Goal: Task Accomplishment & Management: Manage account settings

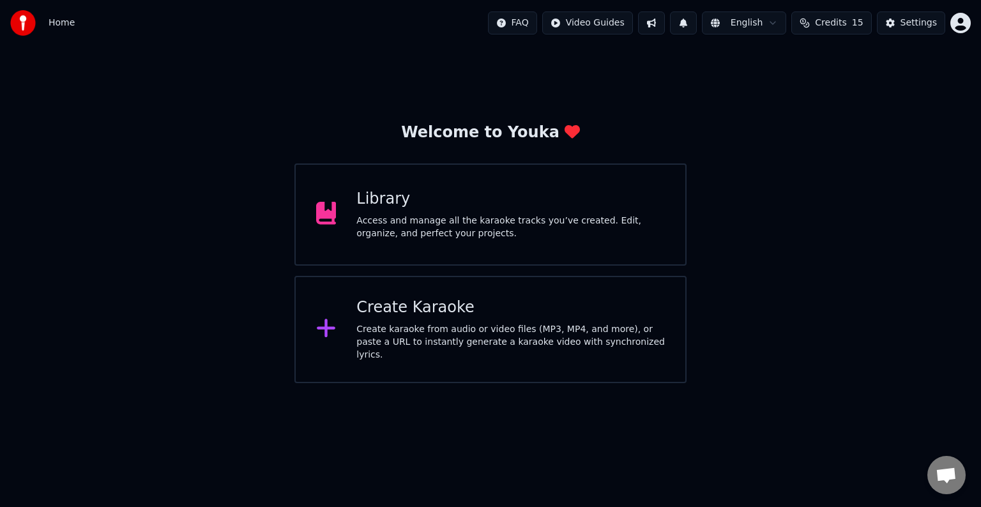
click at [509, 339] on div "Create karaoke from audio or video files (MP3, MP4, and more), or paste a URL t…" at bounding box center [511, 342] width 309 height 38
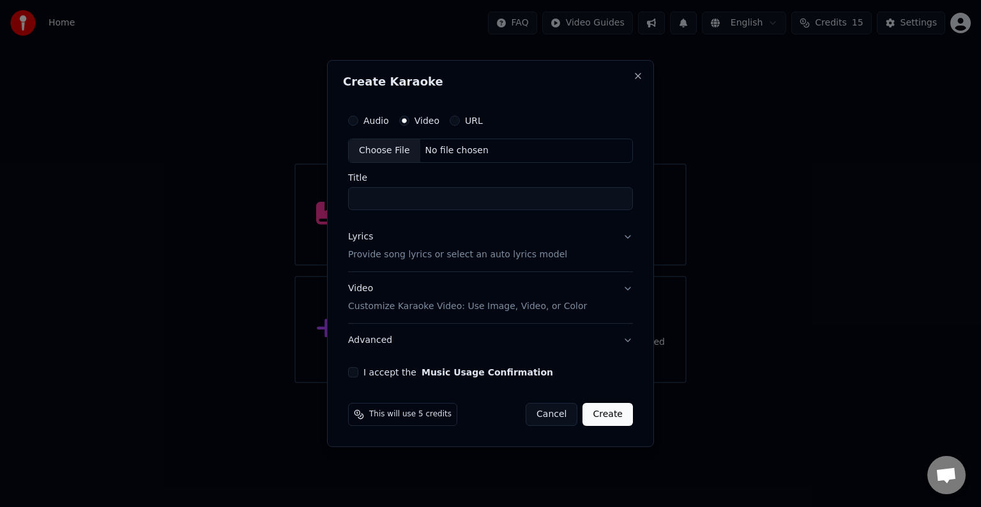
click at [475, 151] on div "No file chosen" at bounding box center [456, 150] width 73 height 13
type input "*******"
click at [626, 238] on button "Lyrics Provide song lyrics or select an auto lyrics model" at bounding box center [490, 245] width 285 height 51
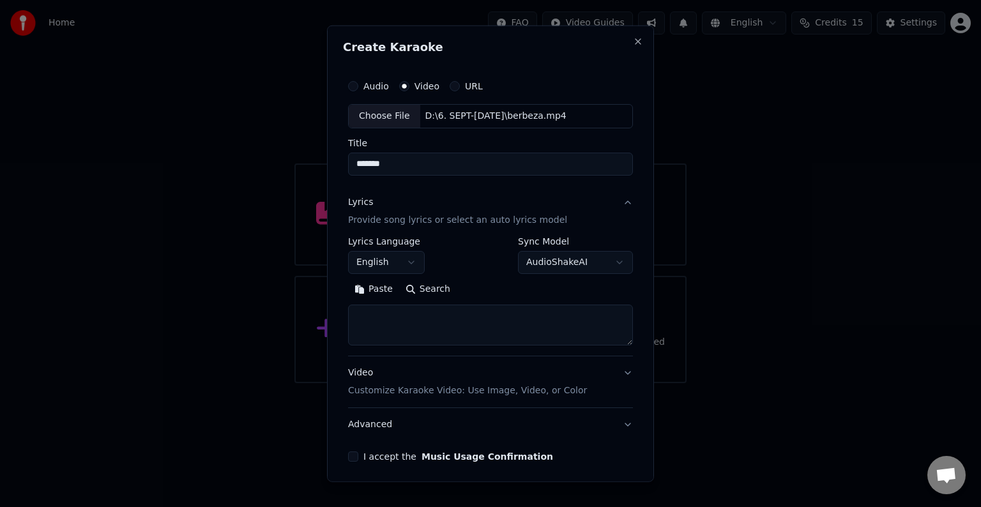
click at [411, 256] on button "English" at bounding box center [386, 262] width 77 height 23
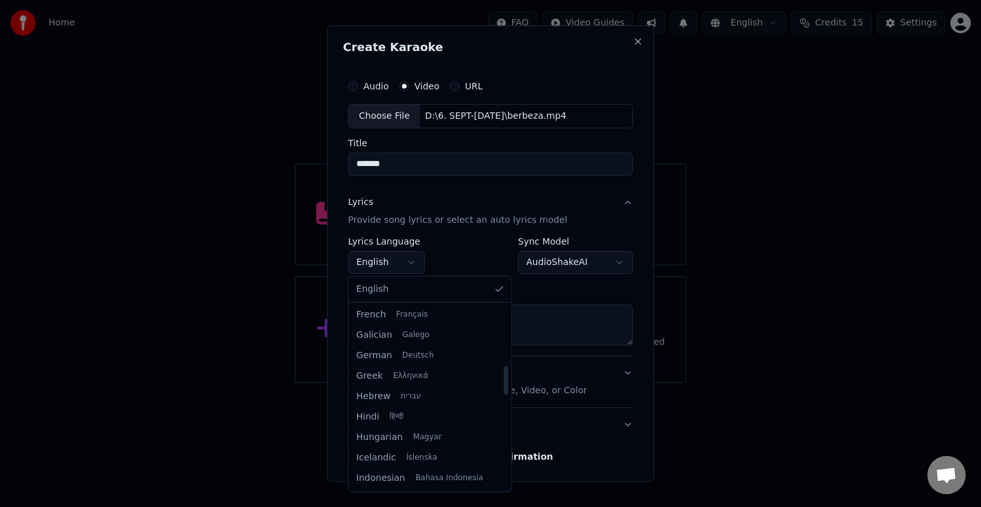
scroll to position [383, 0]
select select "**"
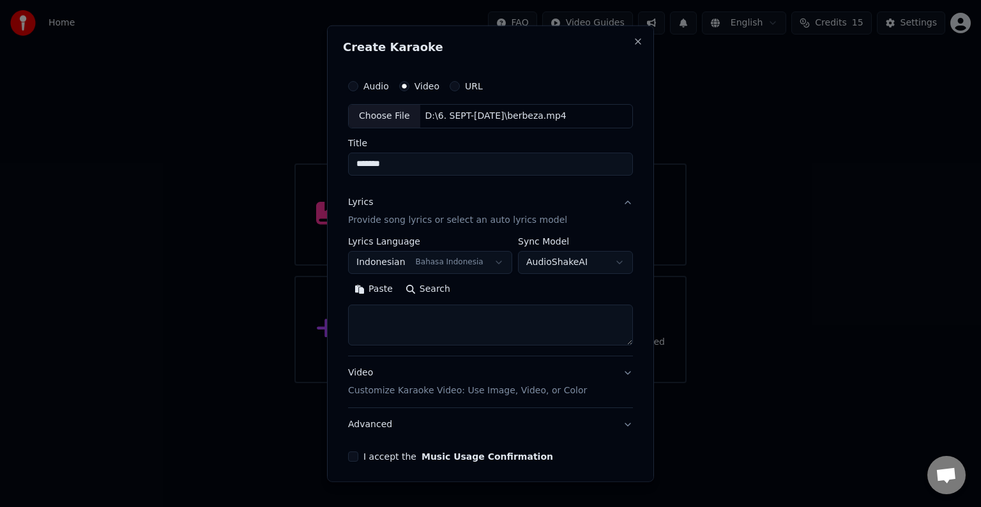
click at [409, 309] on textarea at bounding box center [490, 325] width 285 height 41
paste textarea "**********"
type textarea "**********"
click at [532, 393] on p "Customize Karaoke Video: Use Image, Video, or Color" at bounding box center [467, 391] width 239 height 13
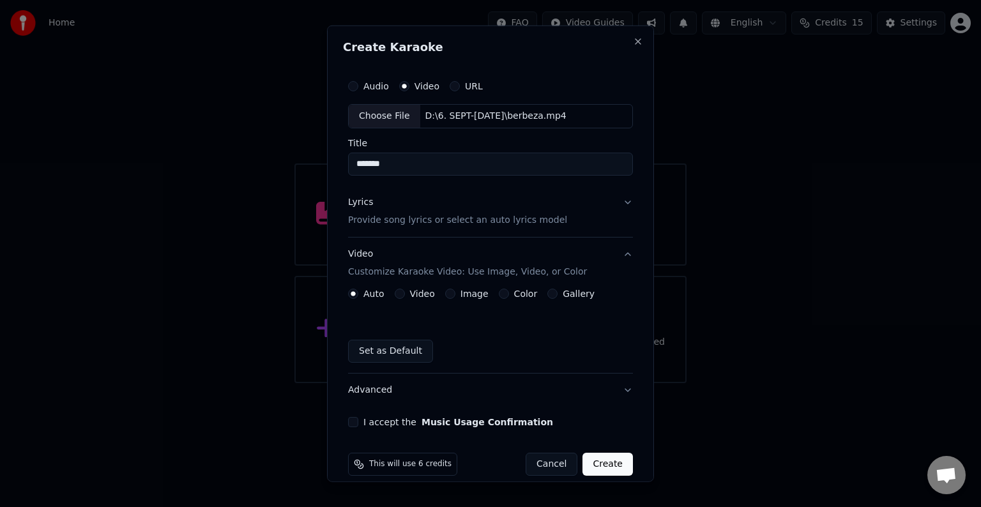
click at [406, 294] on div "Video" at bounding box center [415, 294] width 40 height 10
click at [401, 294] on button "Video" at bounding box center [400, 294] width 10 height 10
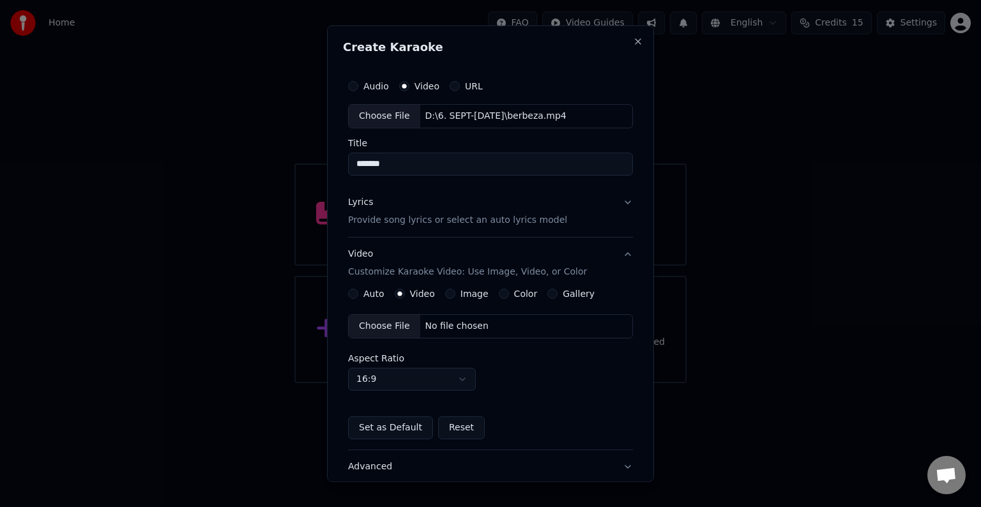
click at [458, 332] on div "Choose File No file chosen" at bounding box center [490, 326] width 285 height 24
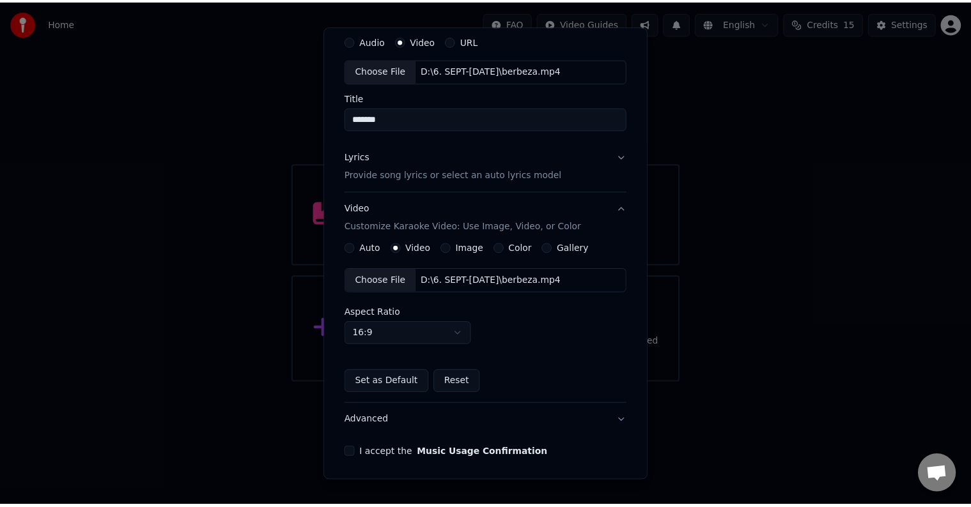
scroll to position [90, 0]
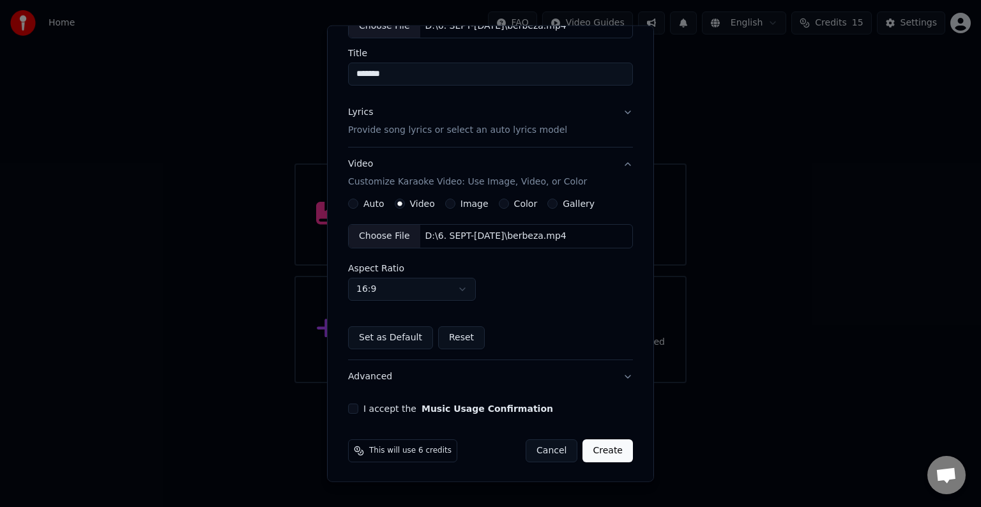
click at [353, 404] on button "I accept the Music Usage Confirmation" at bounding box center [353, 409] width 10 height 10
click at [601, 452] on button "Create" at bounding box center [608, 451] width 50 height 23
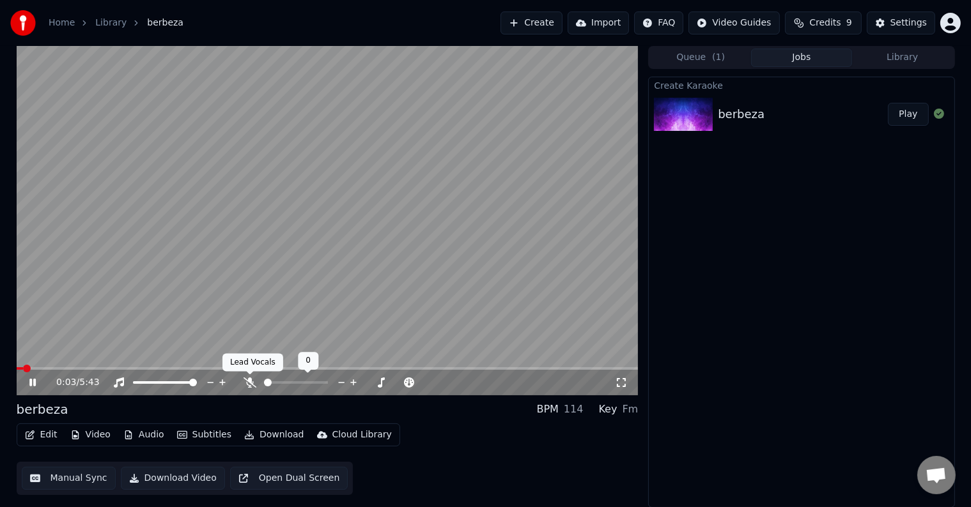
click at [249, 383] on icon at bounding box center [249, 383] width 13 height 10
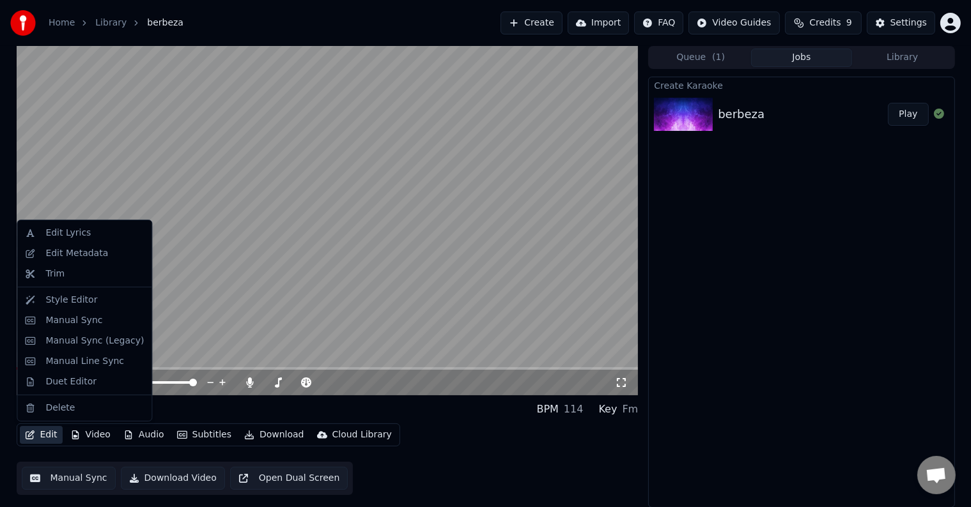
click at [45, 432] on button "Edit" at bounding box center [41, 435] width 43 height 18
click at [60, 385] on div "Duet Editor" at bounding box center [70, 382] width 51 height 13
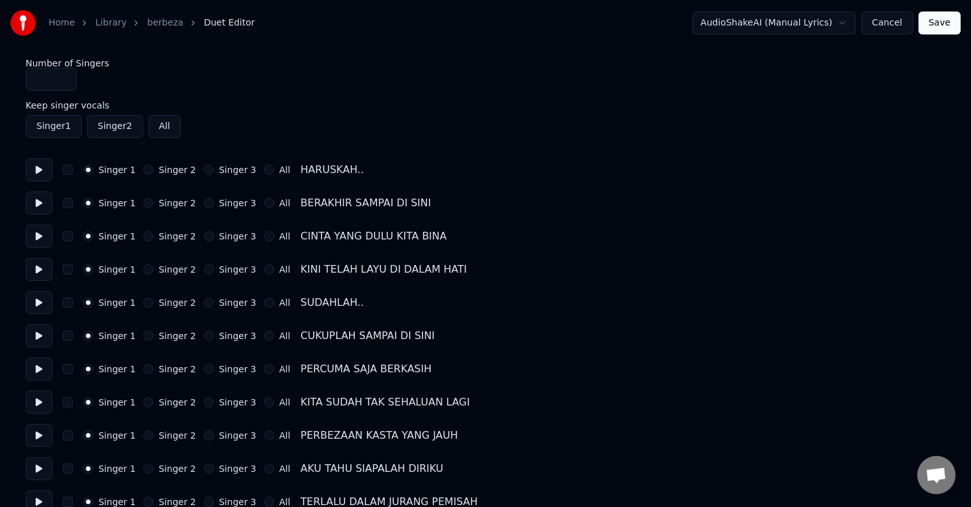
type input "*"
click at [63, 75] on input "*" at bounding box center [51, 79] width 51 height 23
click at [36, 167] on button at bounding box center [39, 169] width 27 height 23
click at [146, 302] on button "Singer 2" at bounding box center [148, 303] width 10 height 10
click at [146, 334] on button "Singer 2" at bounding box center [148, 336] width 10 height 10
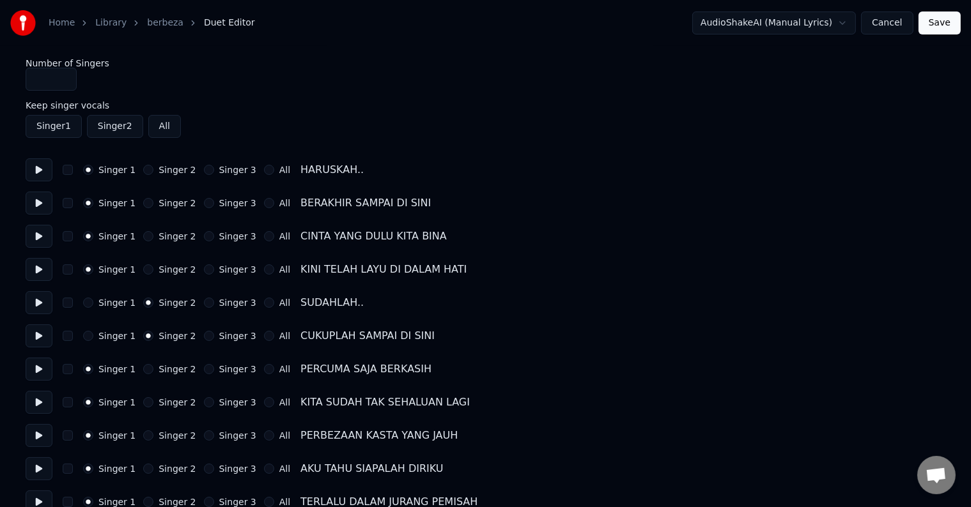
click at [144, 371] on button "Singer 2" at bounding box center [148, 369] width 10 height 10
click at [143, 399] on button "Singer 2" at bounding box center [148, 402] width 10 height 10
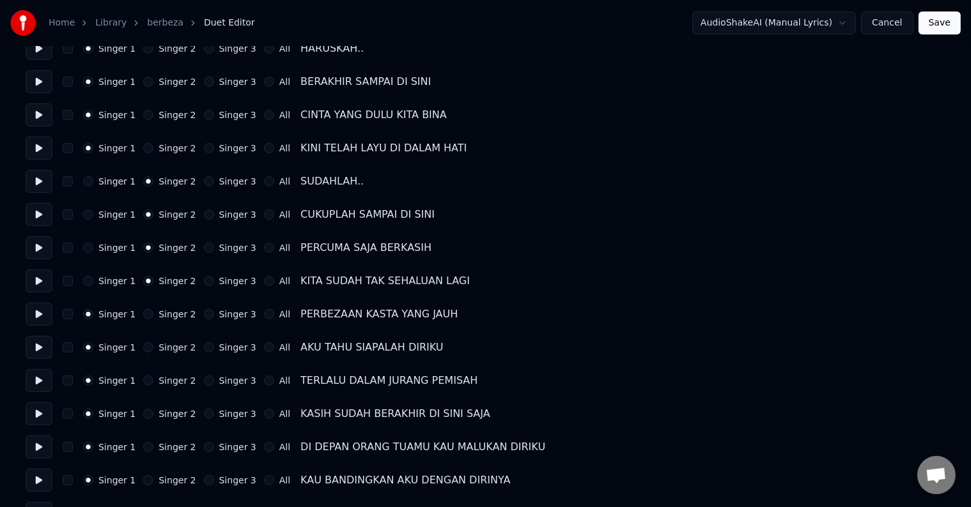
scroll to position [128, 0]
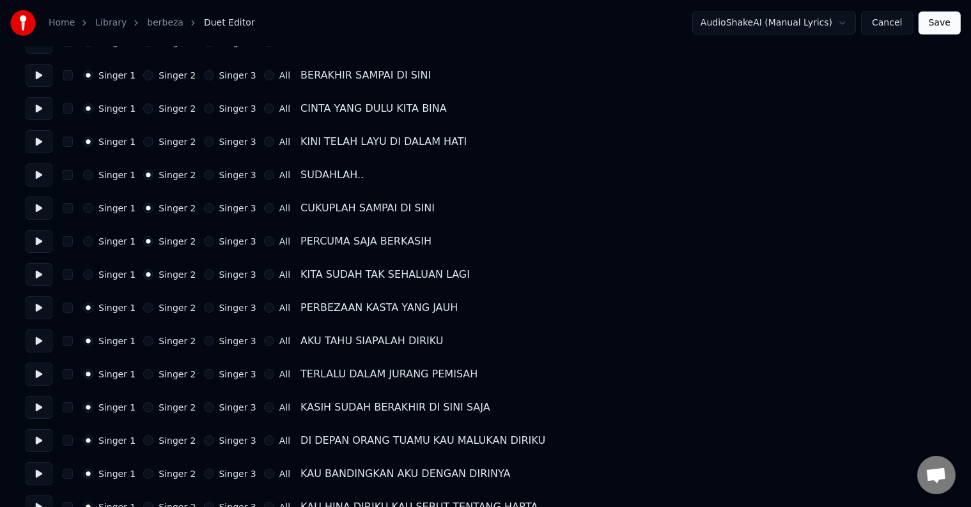
click at [43, 310] on button at bounding box center [39, 307] width 27 height 23
click at [34, 337] on button at bounding box center [39, 341] width 27 height 23
click at [41, 367] on button at bounding box center [39, 374] width 27 height 23
click at [146, 376] on button "Singer 2" at bounding box center [148, 374] width 10 height 10
click at [144, 408] on button "Singer 2" at bounding box center [148, 408] width 10 height 10
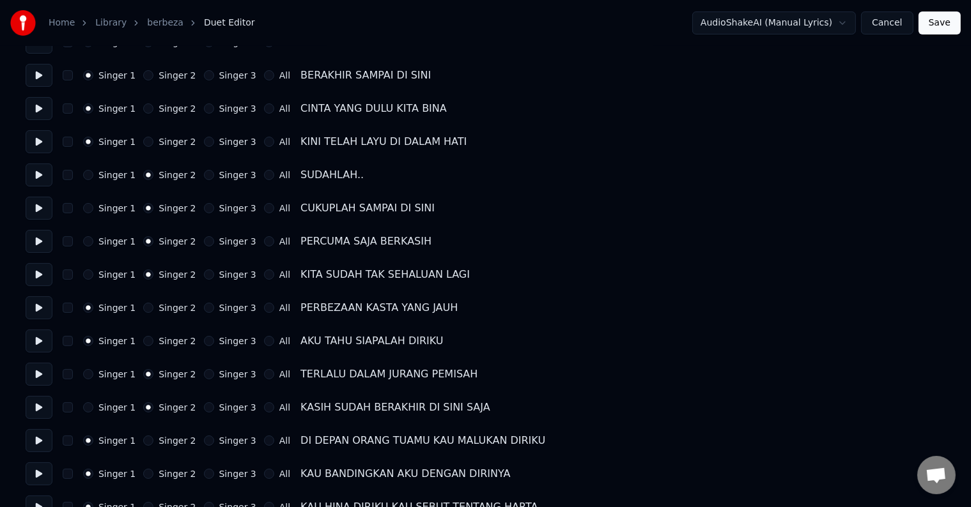
click at [34, 406] on button at bounding box center [39, 407] width 27 height 23
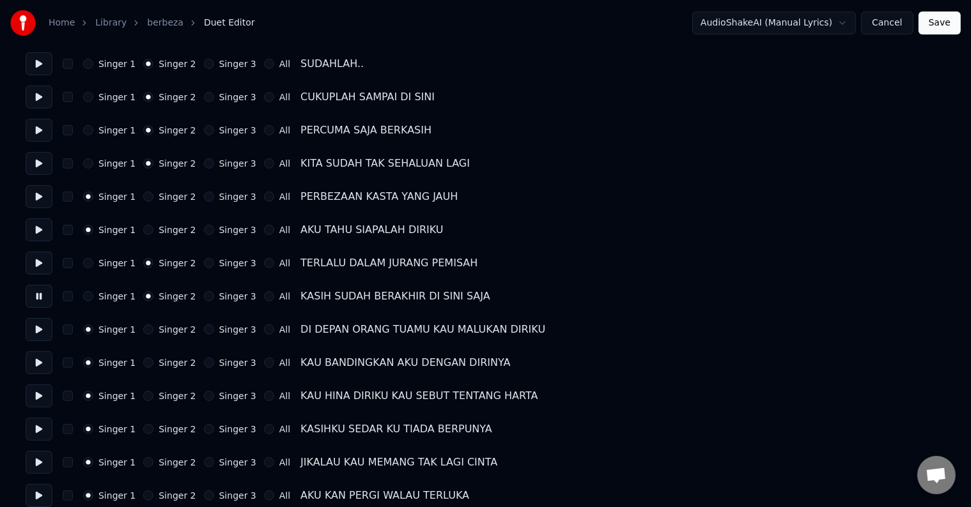
scroll to position [256, 0]
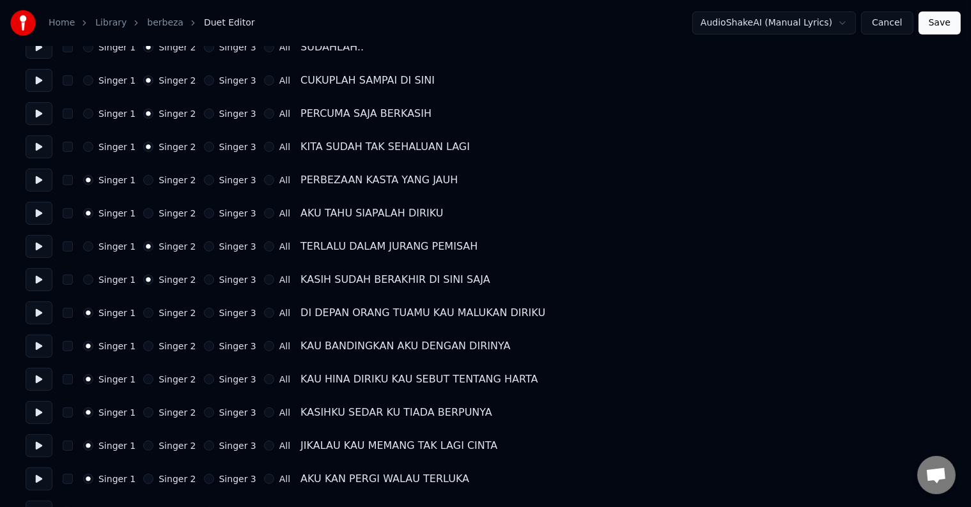
click at [43, 315] on button at bounding box center [39, 313] width 27 height 23
click at [48, 411] on button at bounding box center [39, 412] width 27 height 23
click at [40, 447] on button at bounding box center [39, 445] width 27 height 23
click at [143, 449] on button "Singer 2" at bounding box center [148, 446] width 10 height 10
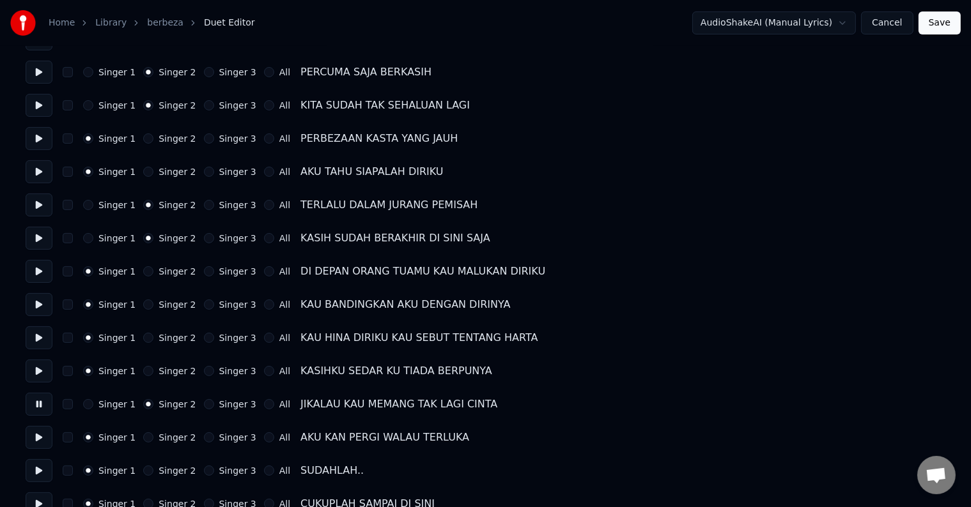
scroll to position [319, 0]
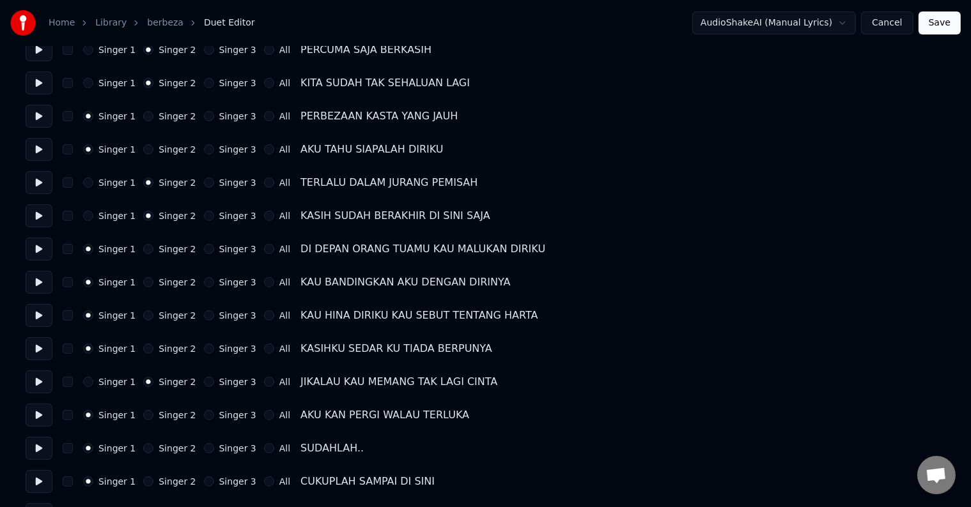
click at [143, 419] on button "Singer 2" at bounding box center [148, 415] width 10 height 10
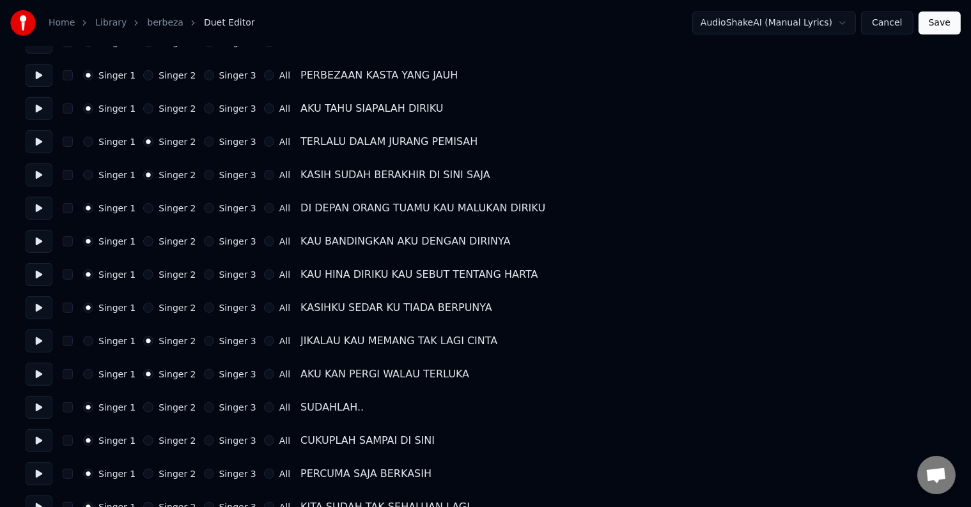
scroll to position [383, 0]
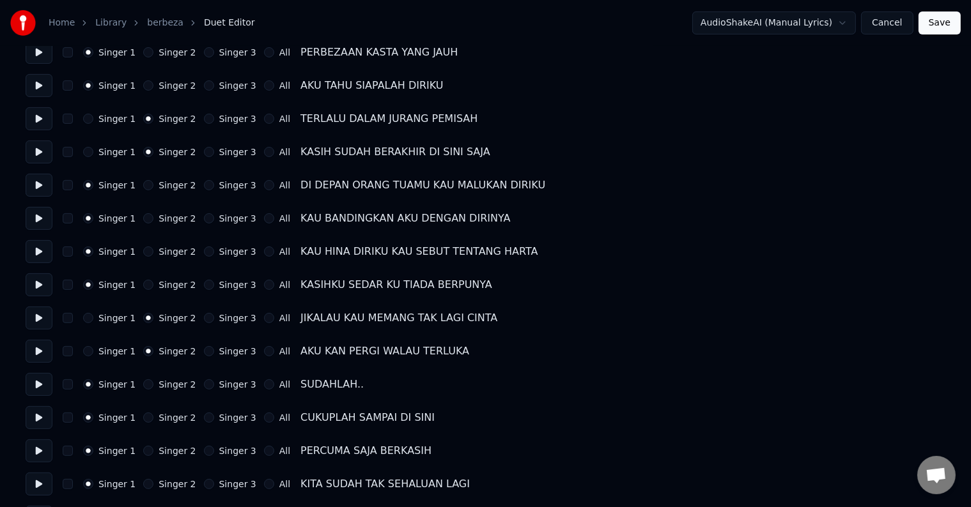
click at [47, 358] on button at bounding box center [39, 351] width 27 height 23
click at [143, 388] on button "Singer 2" at bounding box center [148, 385] width 10 height 10
click at [146, 419] on button "Singer 2" at bounding box center [148, 418] width 10 height 10
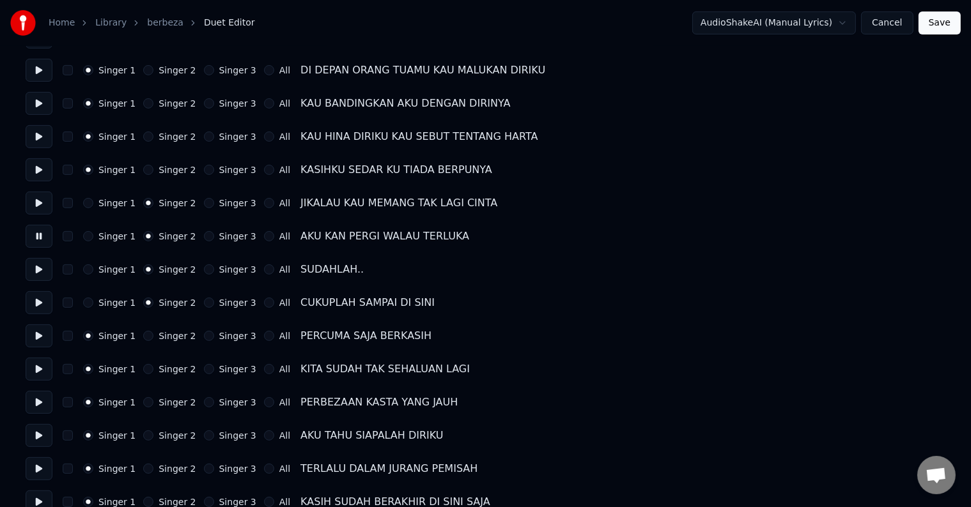
scroll to position [511, 0]
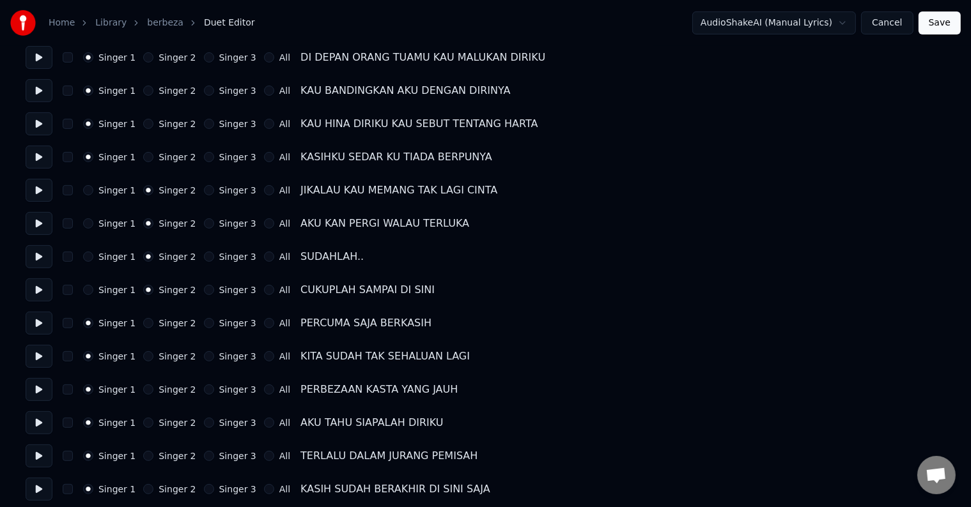
click at [143, 323] on button "Singer 2" at bounding box center [148, 323] width 10 height 10
click at [143, 358] on button "Singer 2" at bounding box center [148, 356] width 10 height 10
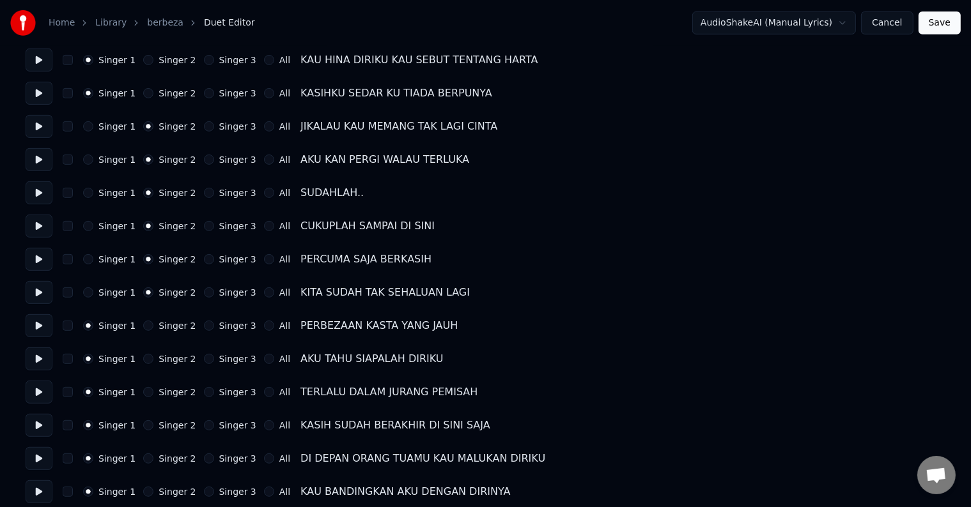
click at [39, 294] on button at bounding box center [39, 292] width 27 height 23
click at [39, 323] on button at bounding box center [39, 325] width 27 height 23
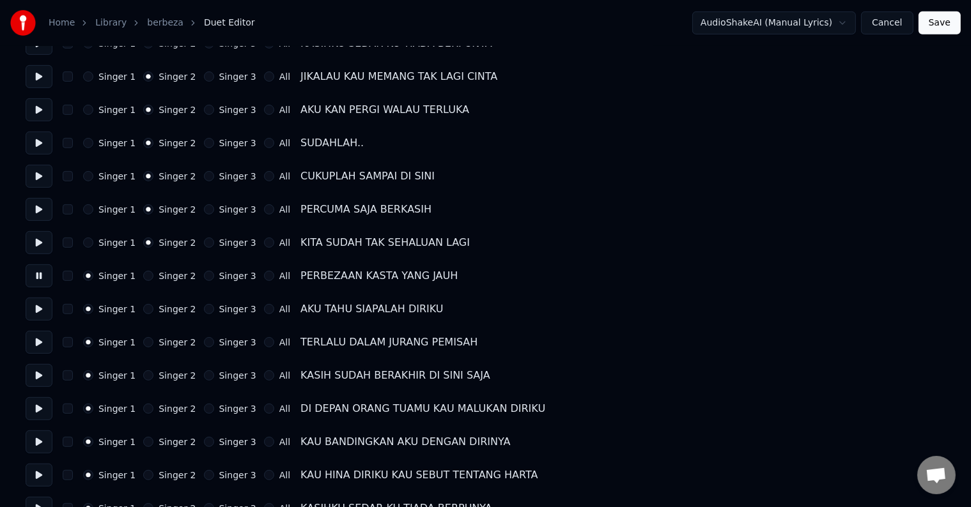
scroll to position [639, 0]
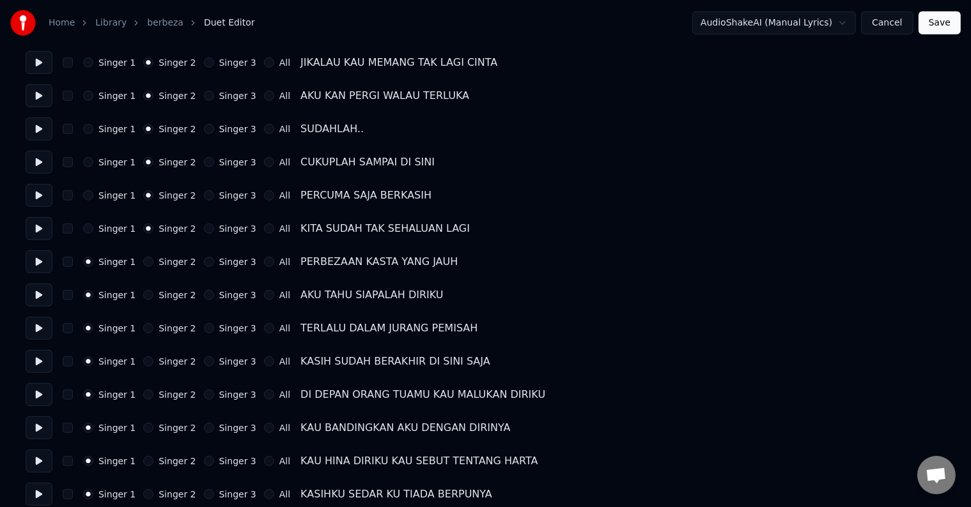
click at [36, 332] on button at bounding box center [39, 328] width 27 height 23
click at [143, 330] on button "Singer 2" at bounding box center [148, 328] width 10 height 10
click at [146, 360] on button "Singer 2" at bounding box center [148, 362] width 10 height 10
click at [40, 358] on button at bounding box center [39, 361] width 27 height 23
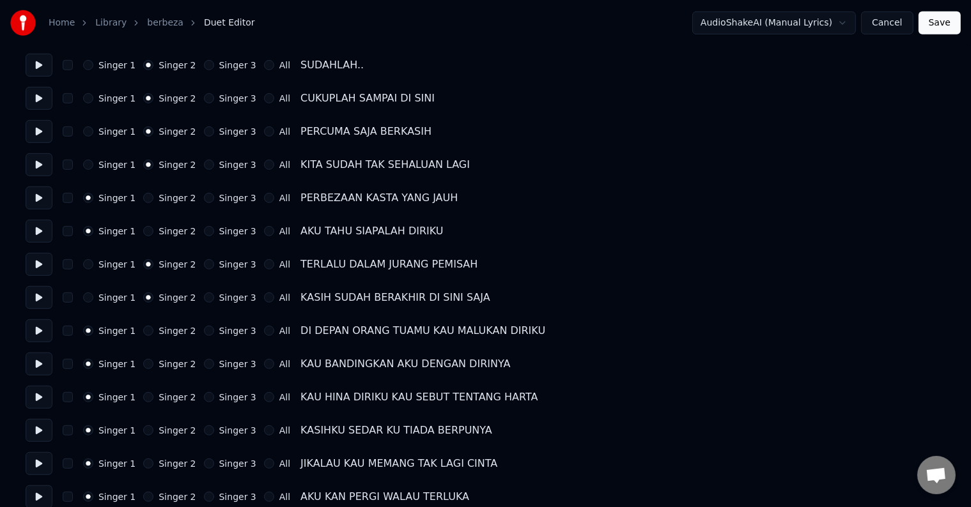
click at [43, 335] on button at bounding box center [39, 330] width 27 height 23
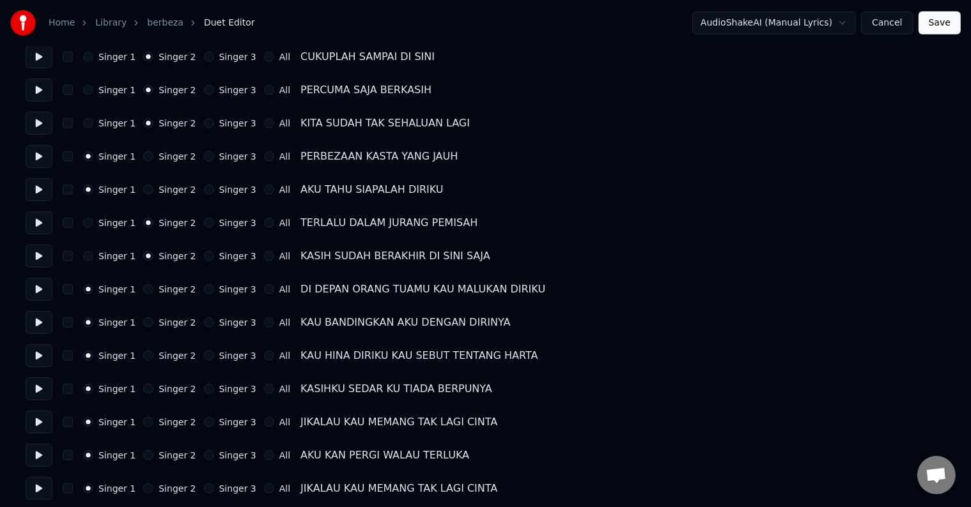
scroll to position [767, 0]
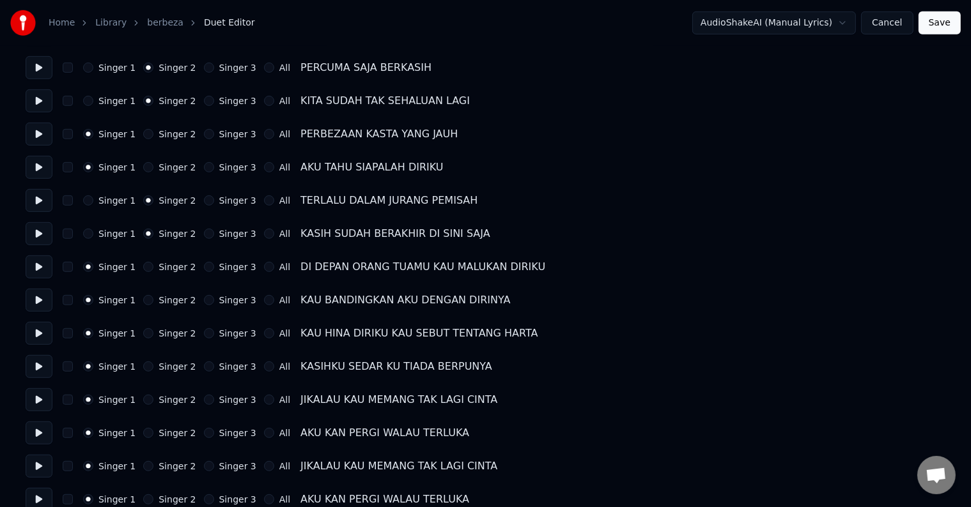
click at [41, 401] on button at bounding box center [39, 399] width 27 height 23
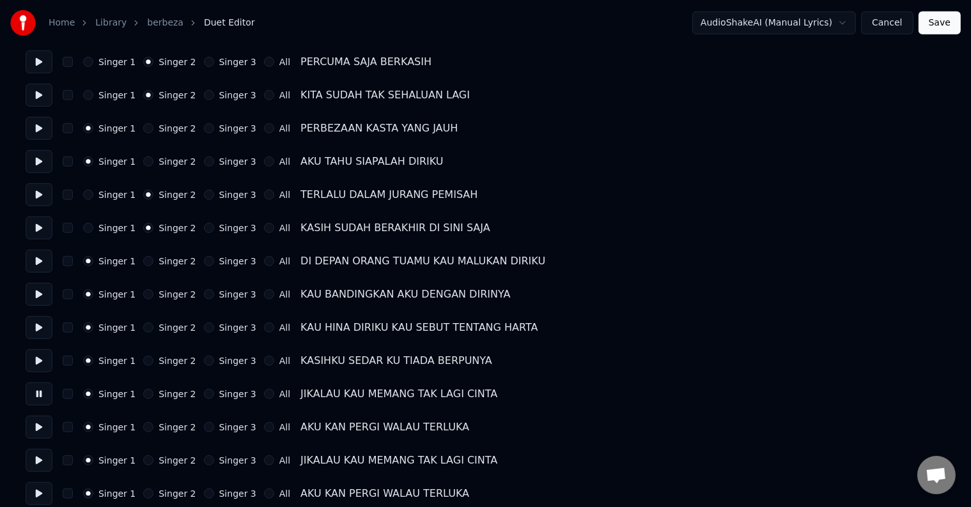
scroll to position [783, 0]
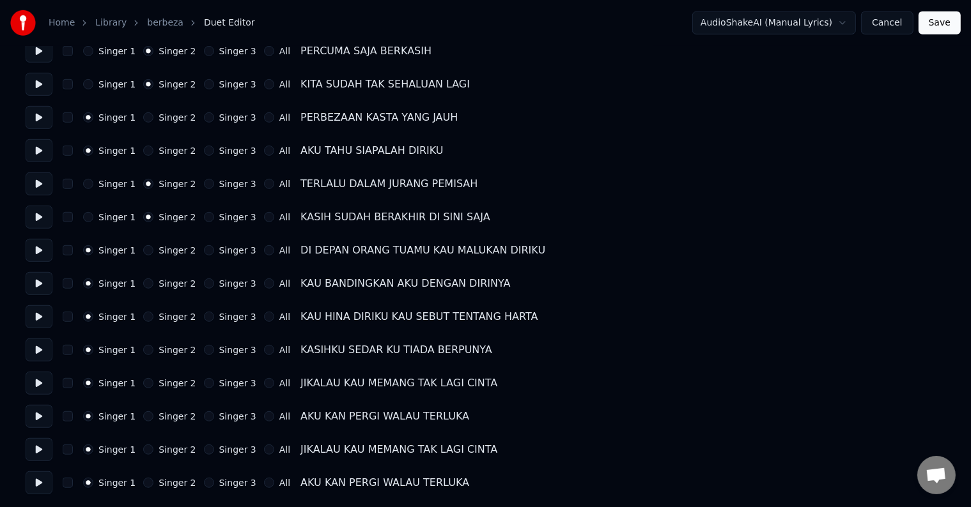
click at [204, 452] on button "Singer 3" at bounding box center [209, 450] width 10 height 10
click at [38, 447] on button at bounding box center [39, 449] width 27 height 23
click at [204, 482] on button "Singer 3" at bounding box center [209, 483] width 10 height 10
click at [941, 23] on button "Save" at bounding box center [939, 23] width 42 height 23
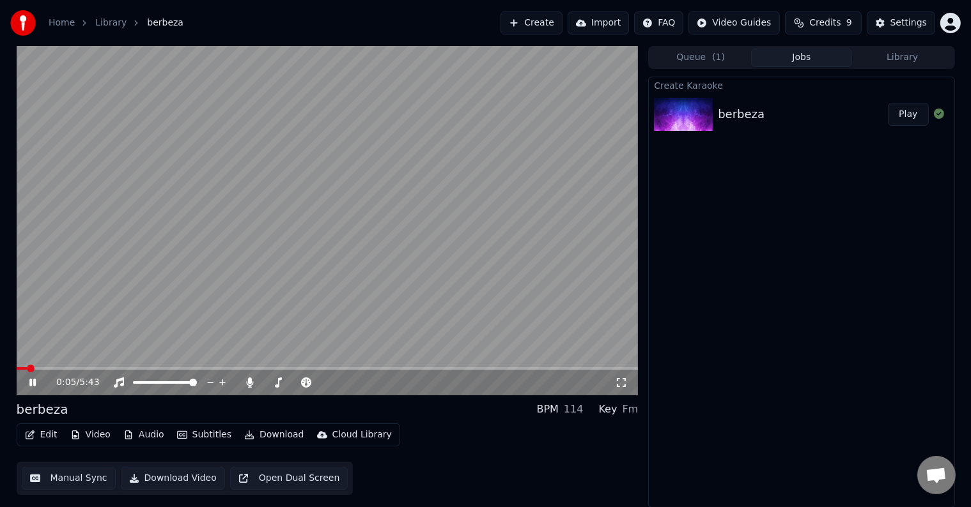
click at [73, 479] on button "Manual Sync" at bounding box center [69, 478] width 94 height 23
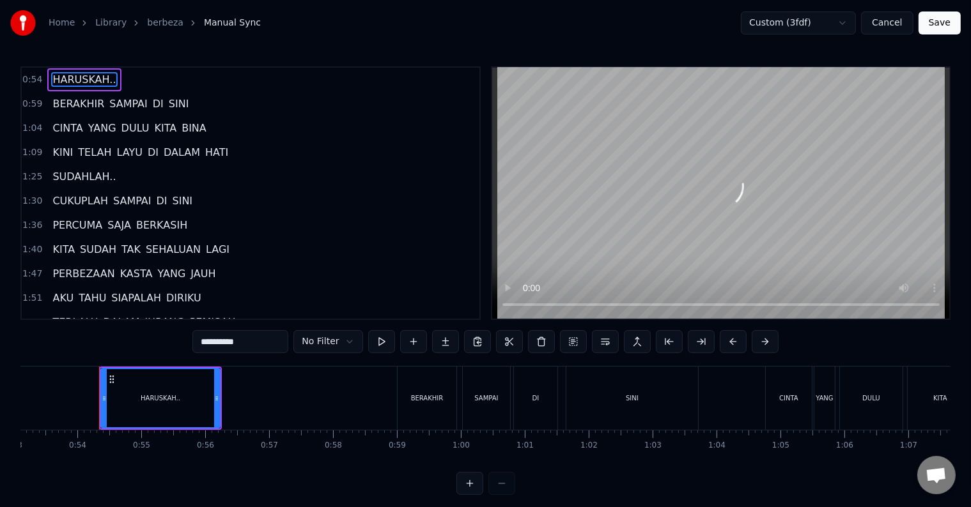
scroll to position [0, 3408]
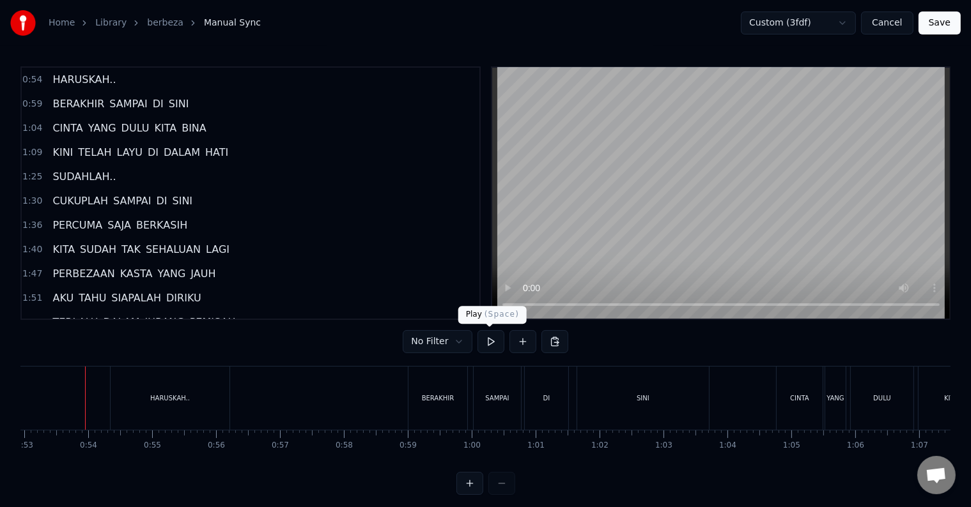
click at [488, 346] on button at bounding box center [490, 341] width 27 height 23
click at [487, 344] on button at bounding box center [490, 341] width 27 height 23
click at [142, 399] on div "HARUSKAH.." at bounding box center [170, 398] width 119 height 63
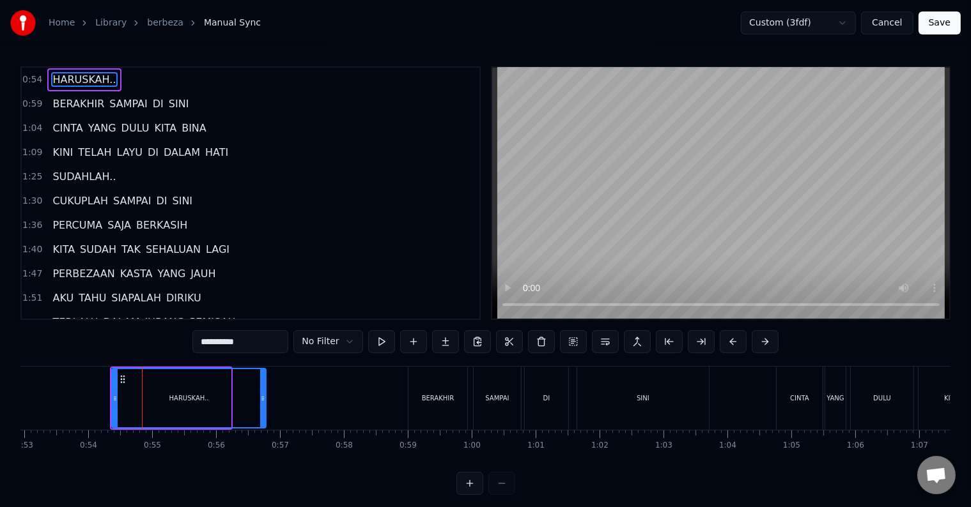
drag, startPoint x: 228, startPoint y: 403, endPoint x: 263, endPoint y: 399, distance: 35.4
click at [263, 399] on div at bounding box center [262, 398] width 5 height 58
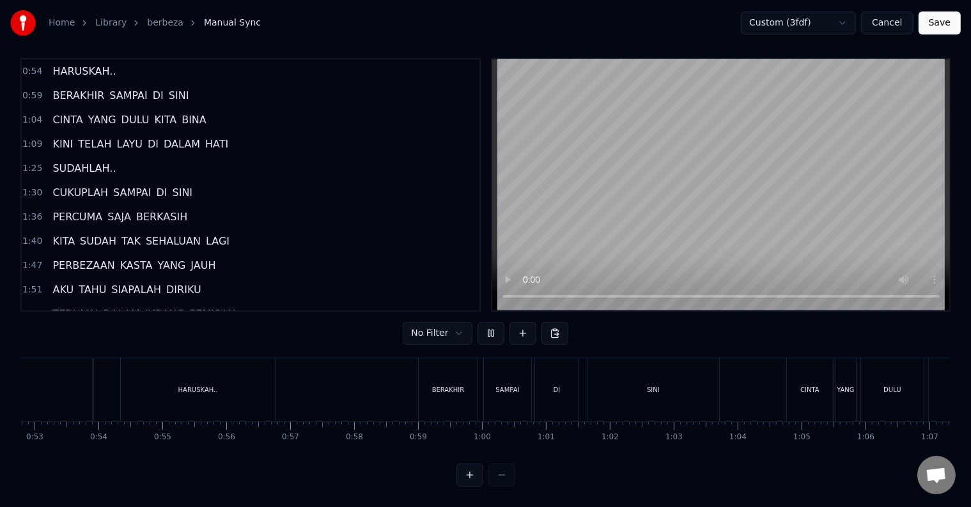
scroll to position [19, 0]
click at [233, 386] on div "HARUSKAH.." at bounding box center [198, 389] width 154 height 63
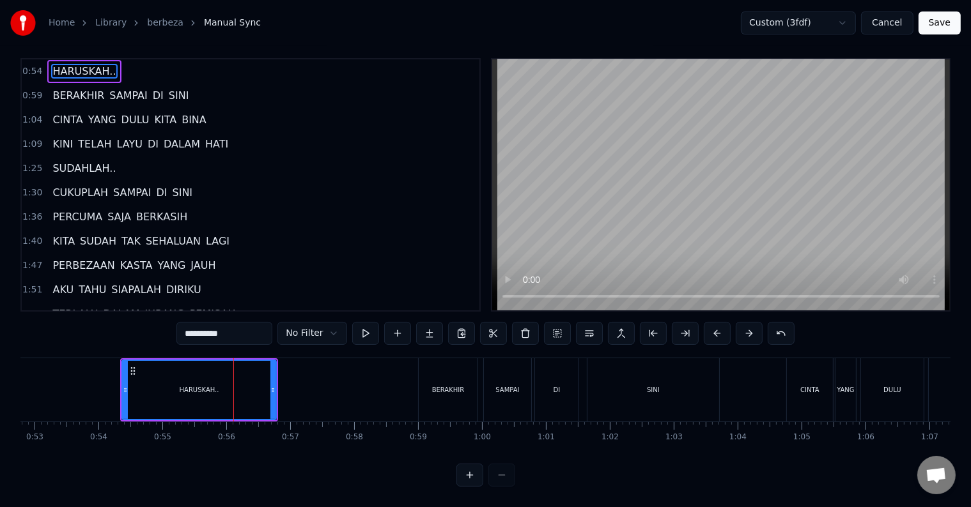
scroll to position [0, 0]
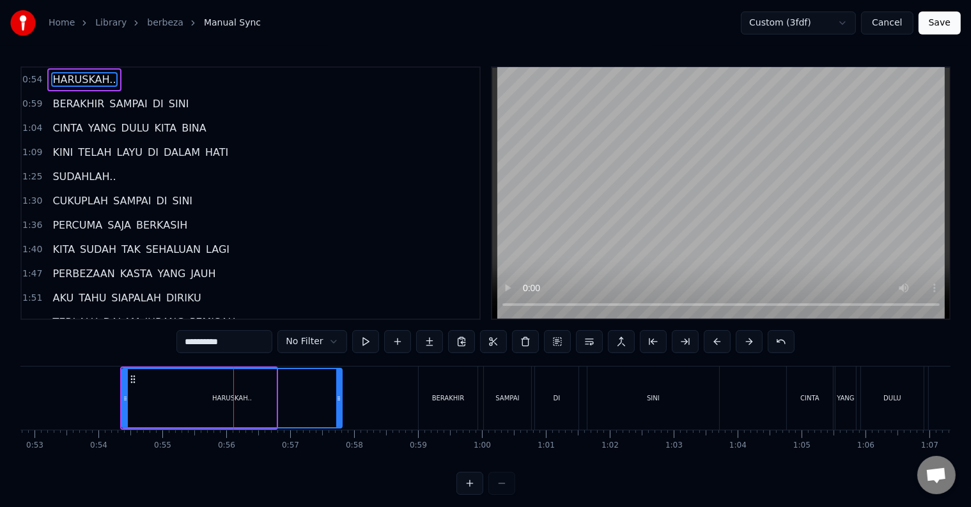
drag, startPoint x: 272, startPoint y: 395, endPoint x: 338, endPoint y: 397, distance: 65.9
click at [338, 397] on icon at bounding box center [338, 399] width 5 height 10
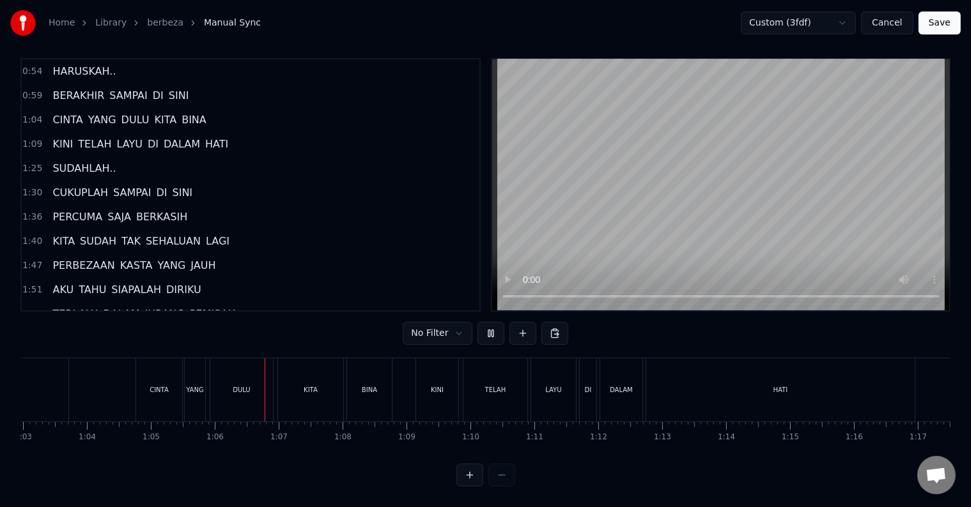
scroll to position [0, 4172]
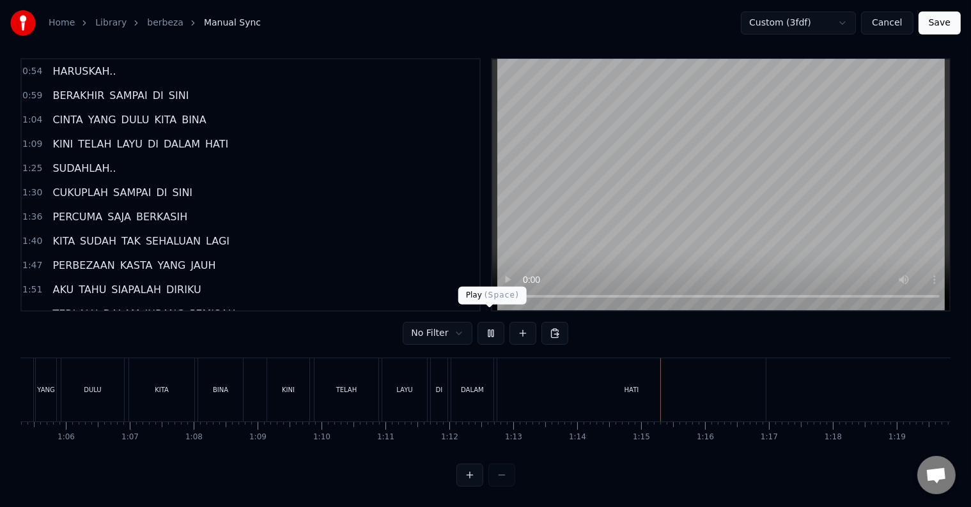
click at [494, 325] on button at bounding box center [490, 333] width 27 height 23
click at [594, 383] on div "HATI" at bounding box center [631, 389] width 268 height 63
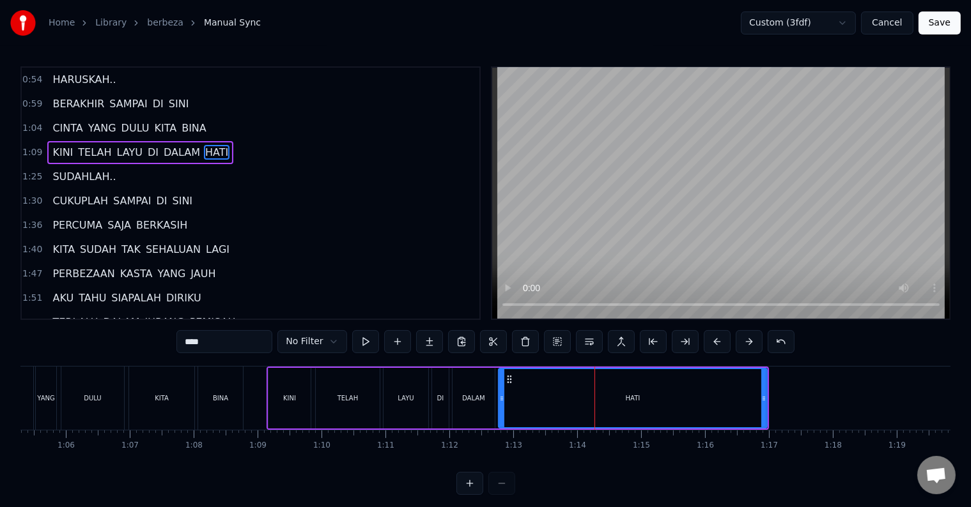
scroll to position [19, 0]
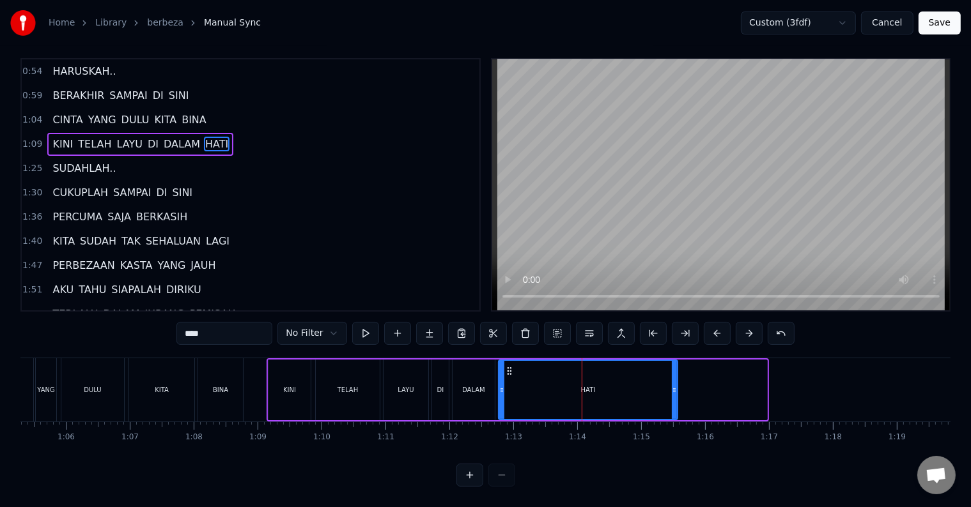
drag, startPoint x: 763, startPoint y: 380, endPoint x: 673, endPoint y: 376, distance: 89.5
click at [673, 385] on icon at bounding box center [674, 390] width 5 height 10
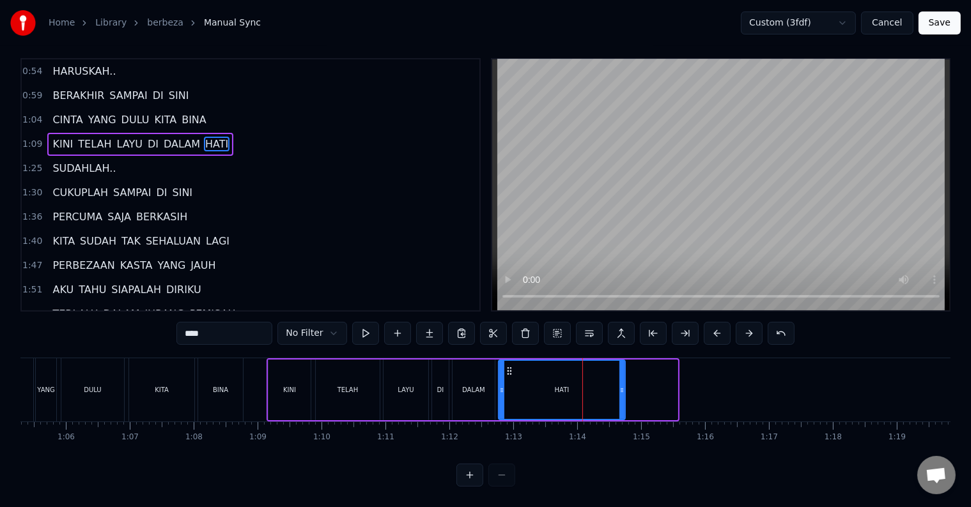
drag, startPoint x: 672, startPoint y: 376, endPoint x: 619, endPoint y: 376, distance: 53.0
click at [619, 385] on icon at bounding box center [621, 390] width 5 height 10
click at [596, 387] on div "HATI" at bounding box center [561, 390] width 125 height 58
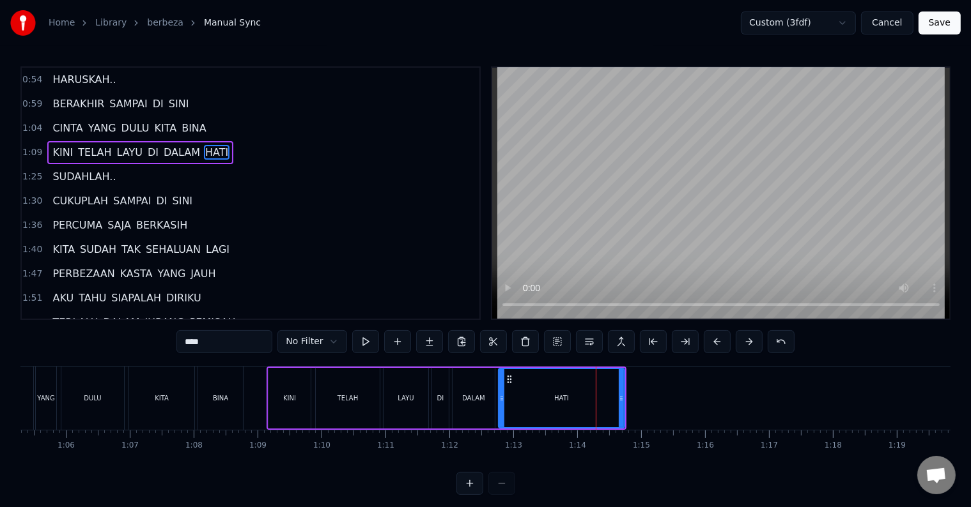
click at [529, 393] on div "HATI" at bounding box center [561, 398] width 125 height 58
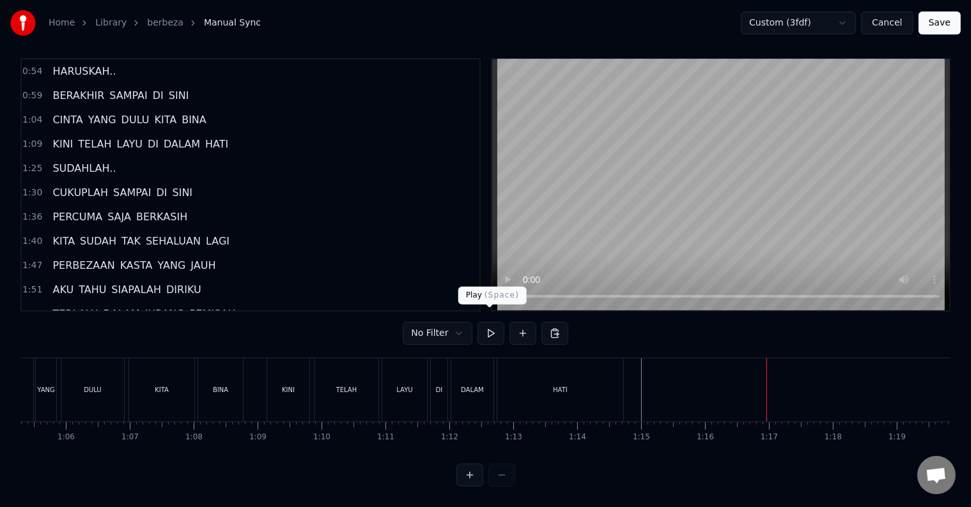
click at [488, 322] on button at bounding box center [490, 333] width 27 height 23
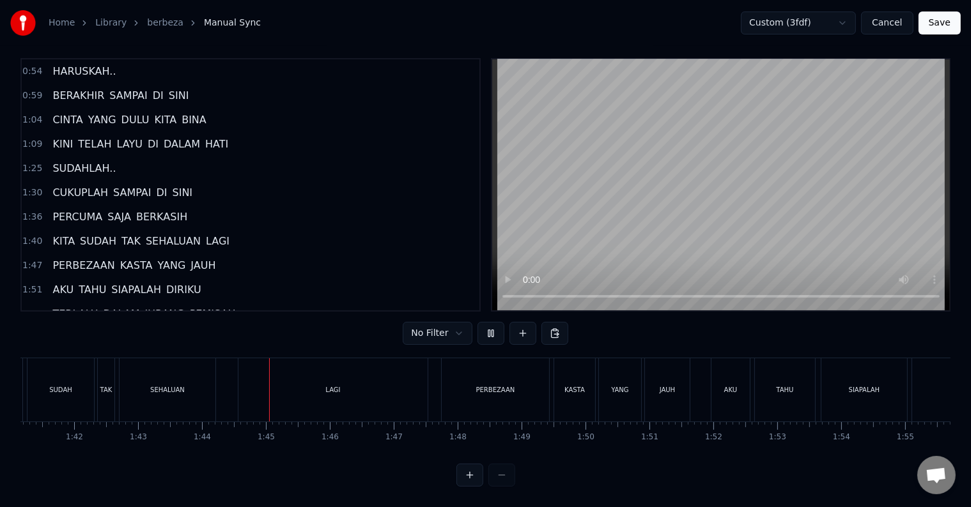
scroll to position [0, 6615]
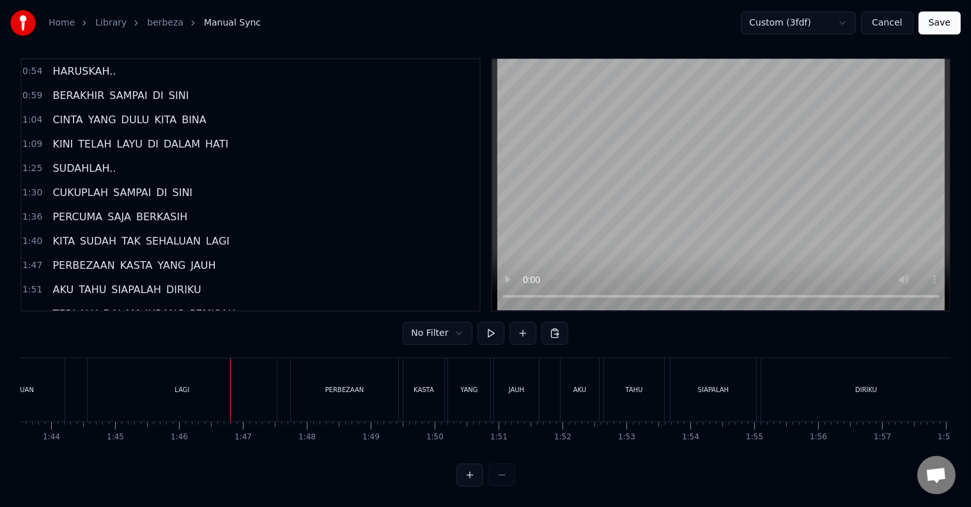
click at [477, 322] on button at bounding box center [490, 333] width 27 height 23
click at [488, 322] on button at bounding box center [490, 333] width 27 height 23
click at [123, 381] on div "LAGI" at bounding box center [182, 389] width 189 height 63
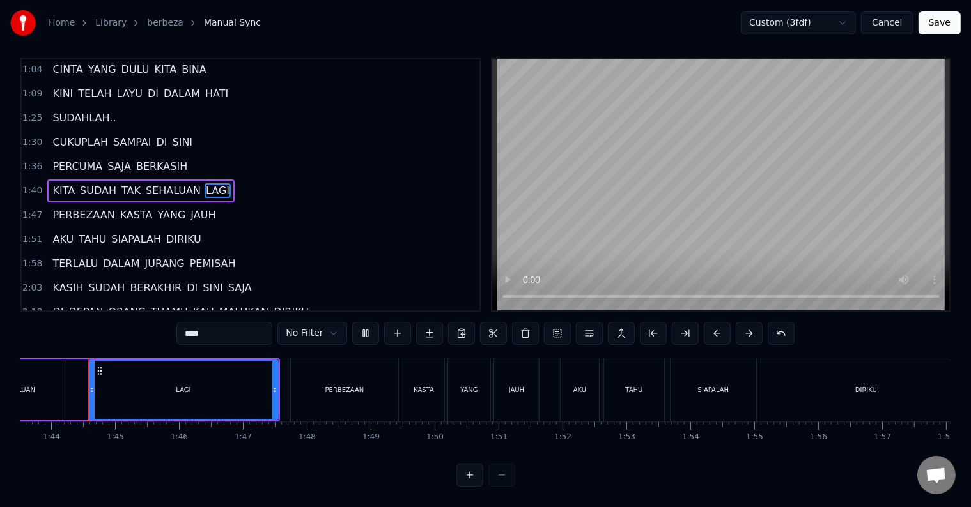
scroll to position [19, 0]
drag, startPoint x: 273, startPoint y: 378, endPoint x: 174, endPoint y: 362, distance: 101.1
click at [174, 362] on div at bounding box center [175, 390] width 5 height 58
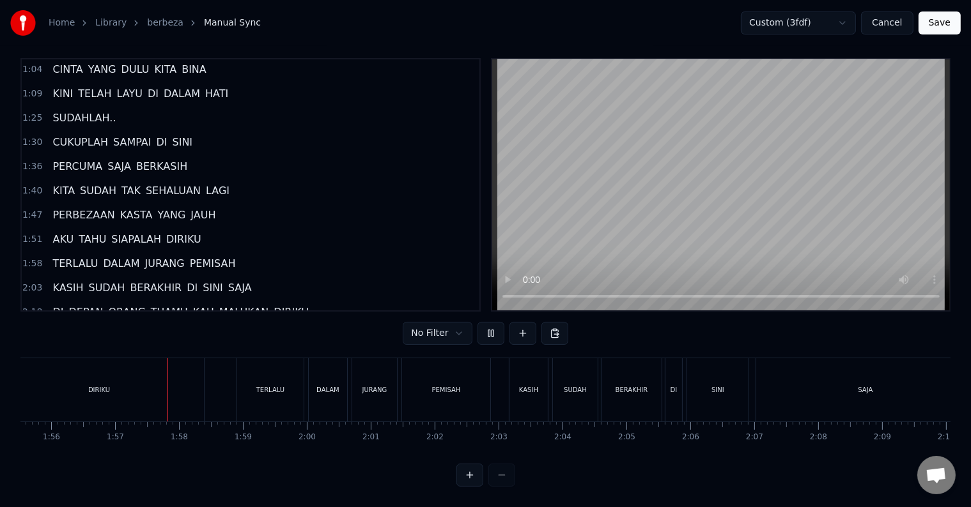
scroll to position [0, 7431]
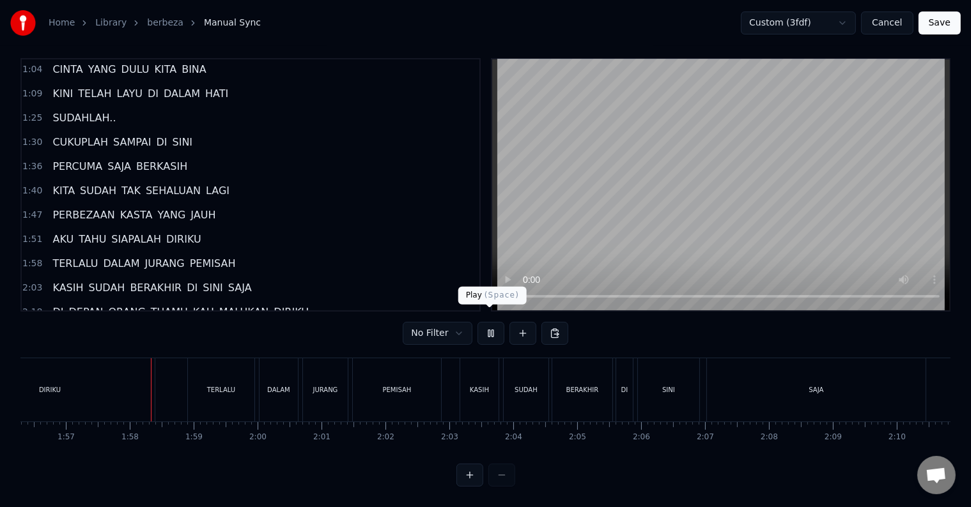
click at [487, 322] on button at bounding box center [490, 333] width 27 height 23
click at [73, 392] on div "DIRIKU" at bounding box center [50, 389] width 210 height 63
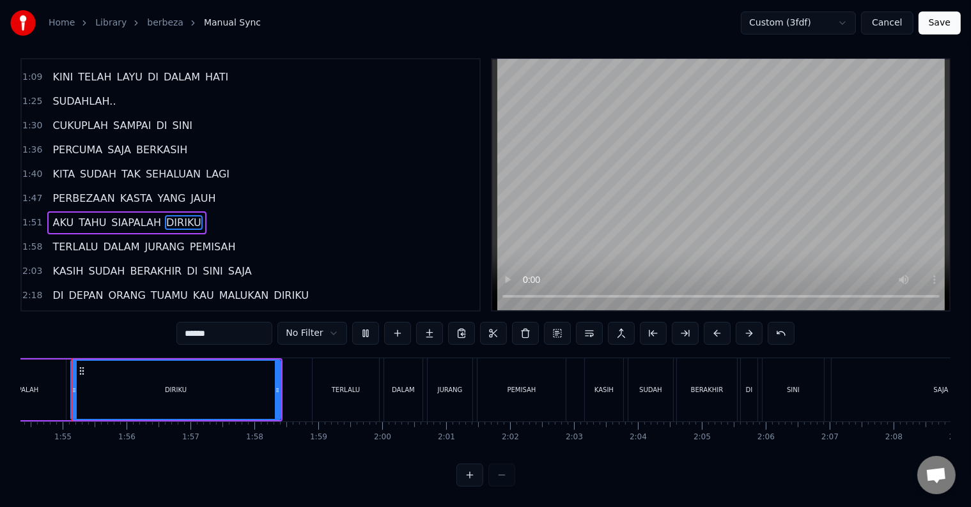
scroll to position [0, 7290]
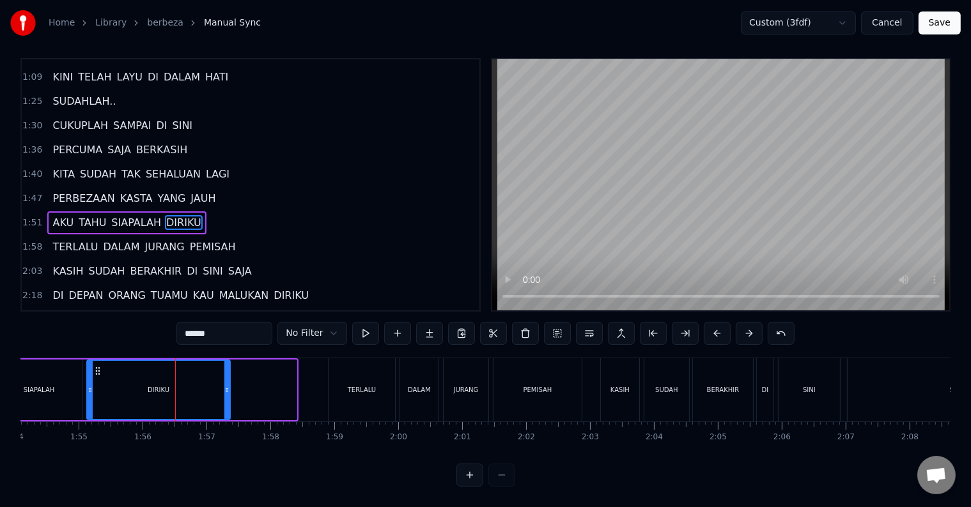
drag, startPoint x: 293, startPoint y: 383, endPoint x: 227, endPoint y: 380, distance: 66.5
click at [227, 385] on icon at bounding box center [226, 390] width 5 height 10
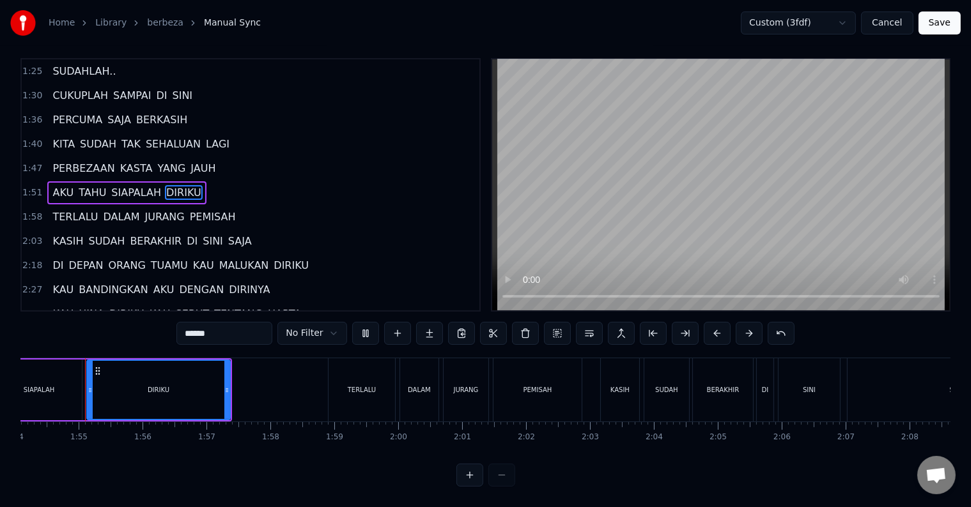
scroll to position [19, 0]
drag, startPoint x: 226, startPoint y: 380, endPoint x: 215, endPoint y: 378, distance: 11.7
click at [215, 385] on icon at bounding box center [215, 390] width 5 height 10
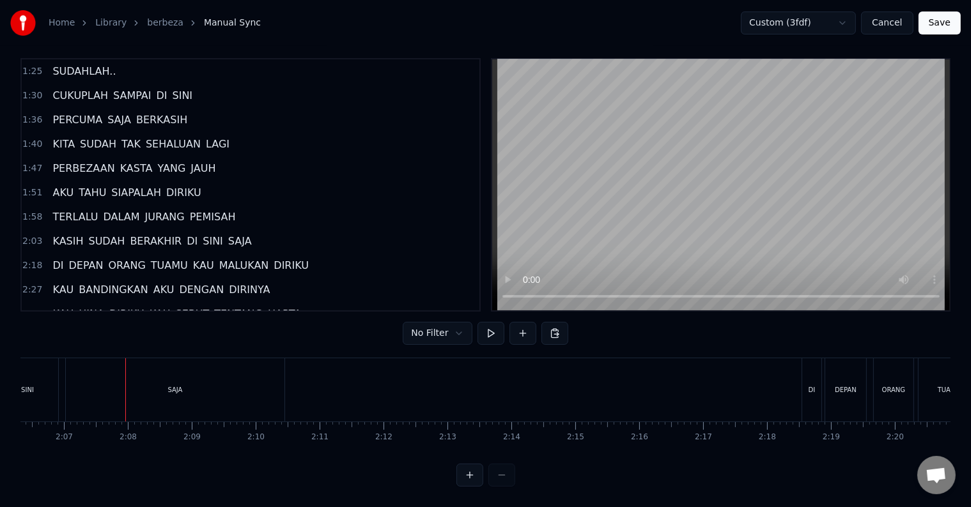
scroll to position [0, 8093]
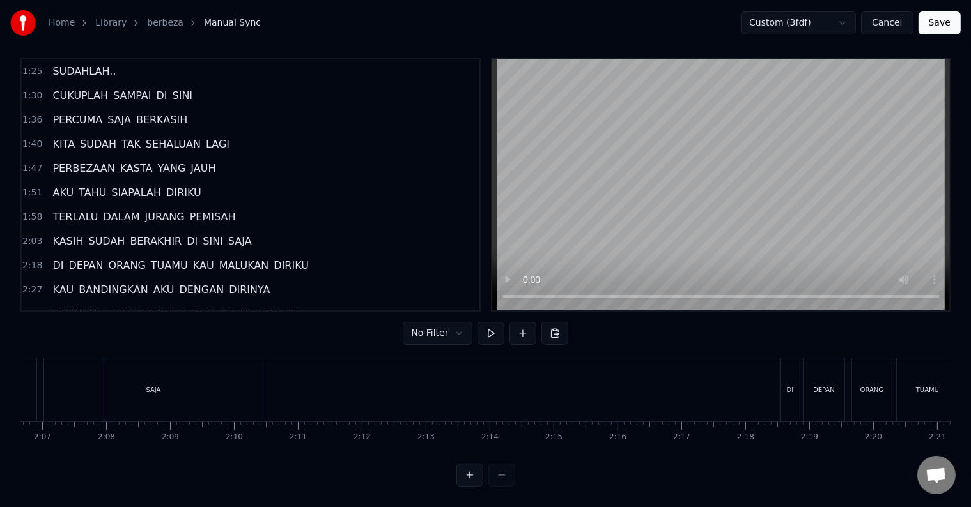
click at [179, 385] on div "SAJA" at bounding box center [153, 389] width 219 height 63
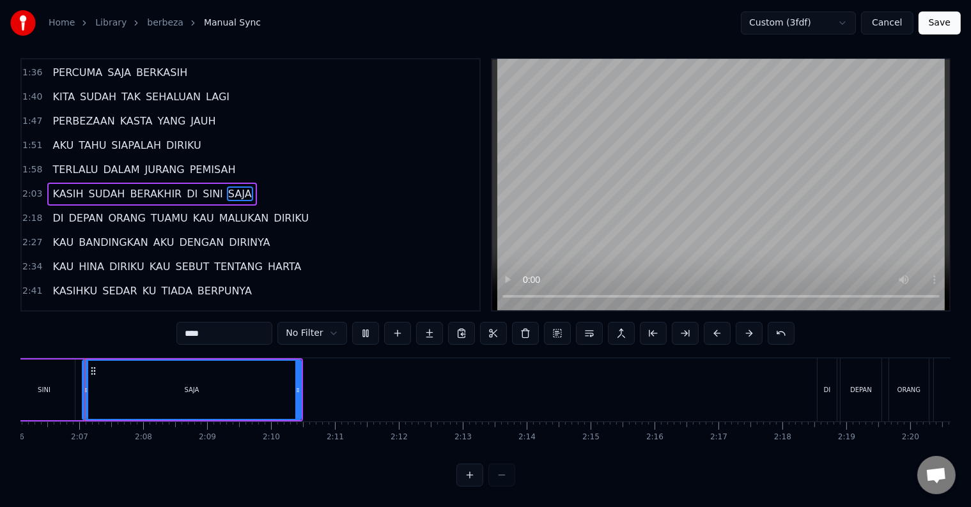
scroll to position [0, 8052]
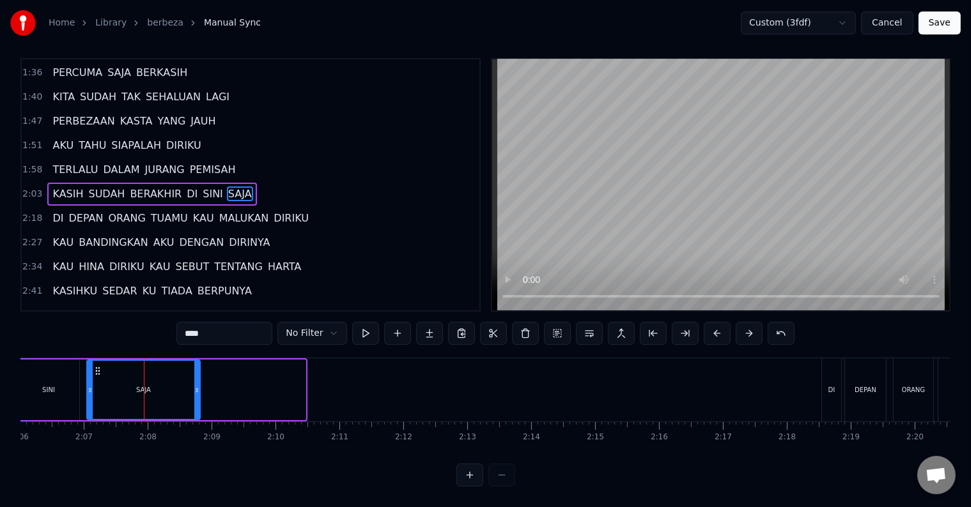
drag, startPoint x: 300, startPoint y: 379, endPoint x: 195, endPoint y: 380, distance: 105.4
click at [195, 385] on icon at bounding box center [196, 390] width 5 height 10
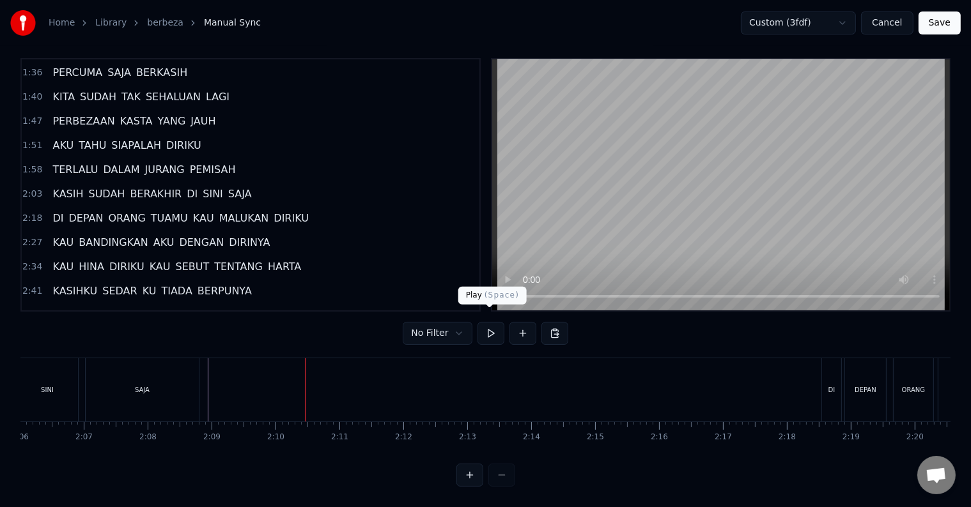
click at [486, 322] on button at bounding box center [490, 333] width 27 height 23
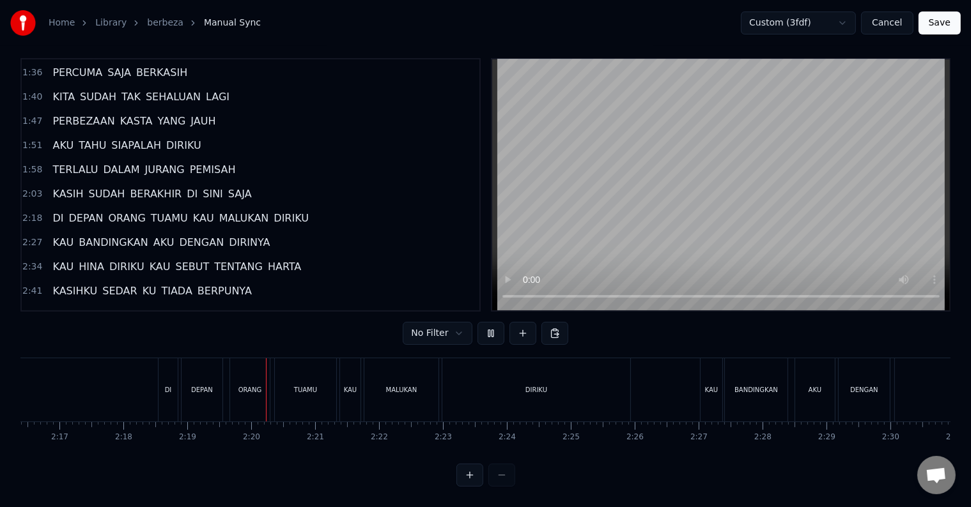
scroll to position [0, 8864]
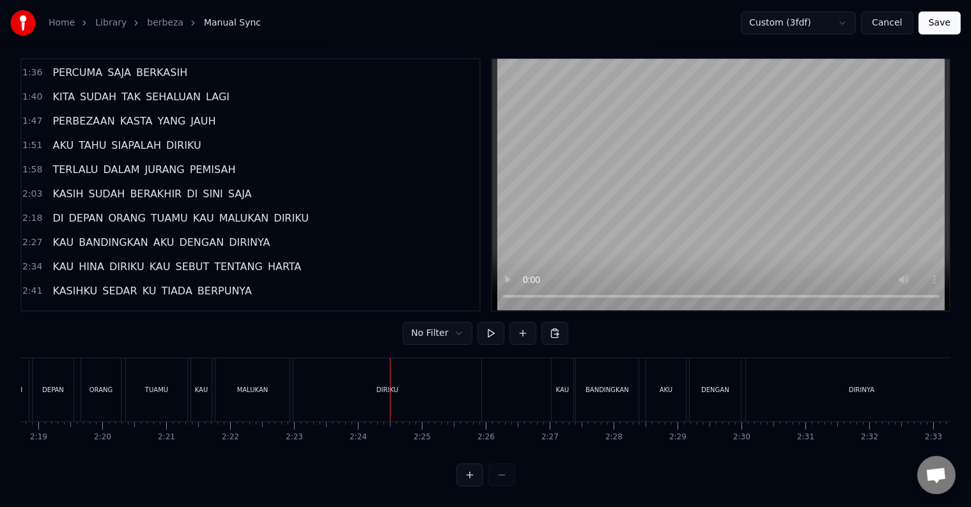
click at [477, 322] on button at bounding box center [490, 333] width 27 height 23
click at [486, 322] on button at bounding box center [490, 333] width 27 height 23
click at [336, 371] on div "DIRIKU" at bounding box center [387, 389] width 188 height 63
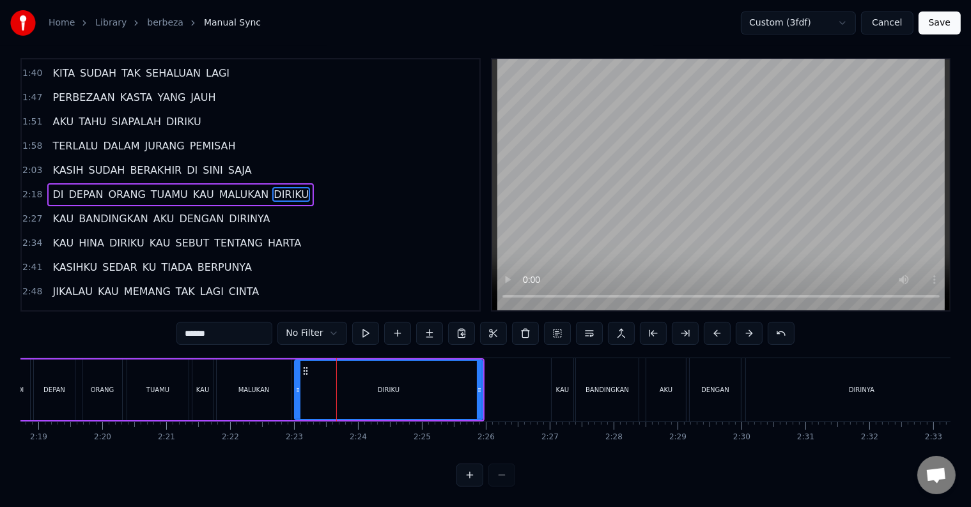
scroll to position [19, 0]
drag, startPoint x: 479, startPoint y: 381, endPoint x: 414, endPoint y: 381, distance: 64.5
click at [414, 385] on icon at bounding box center [414, 390] width 5 height 10
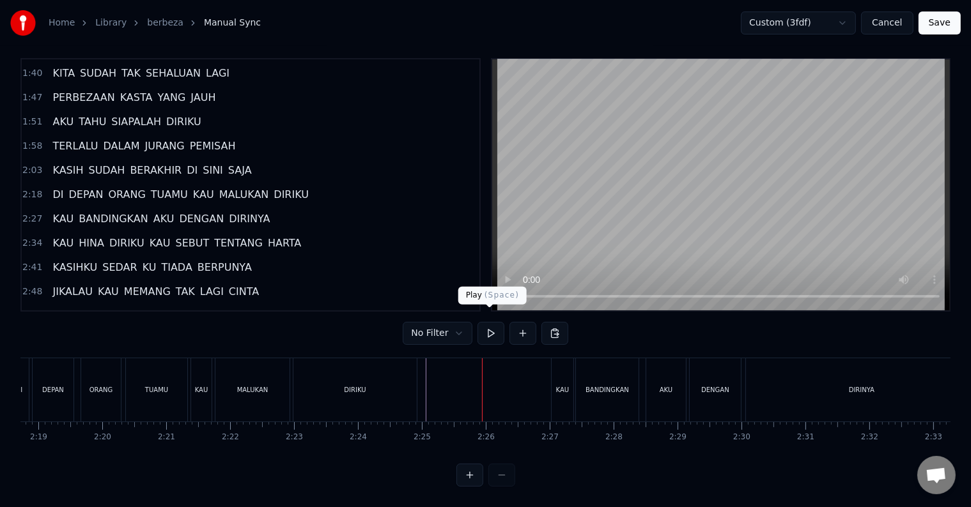
click at [487, 322] on button at bounding box center [490, 333] width 27 height 23
click at [489, 322] on button at bounding box center [490, 333] width 27 height 23
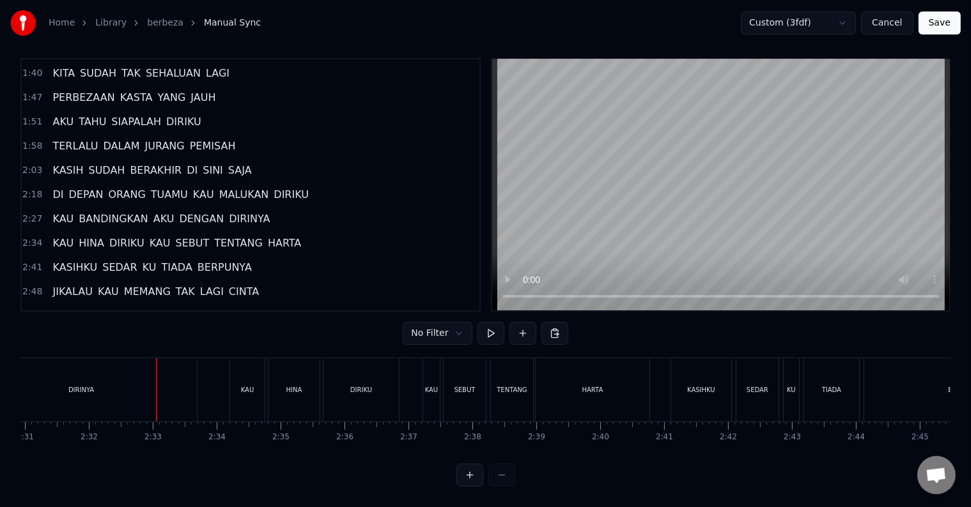
scroll to position [0, 9680]
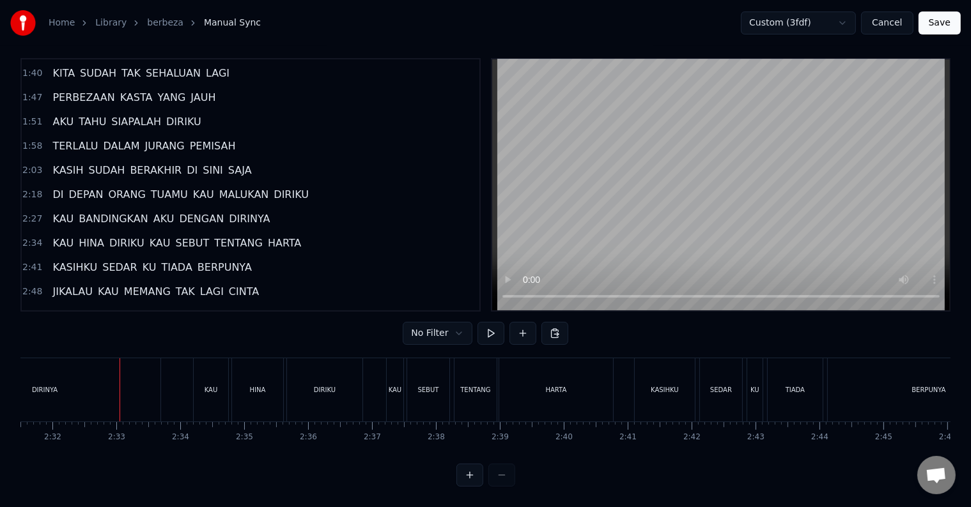
click at [75, 376] on div "DIRINYA" at bounding box center [44, 389] width 231 height 63
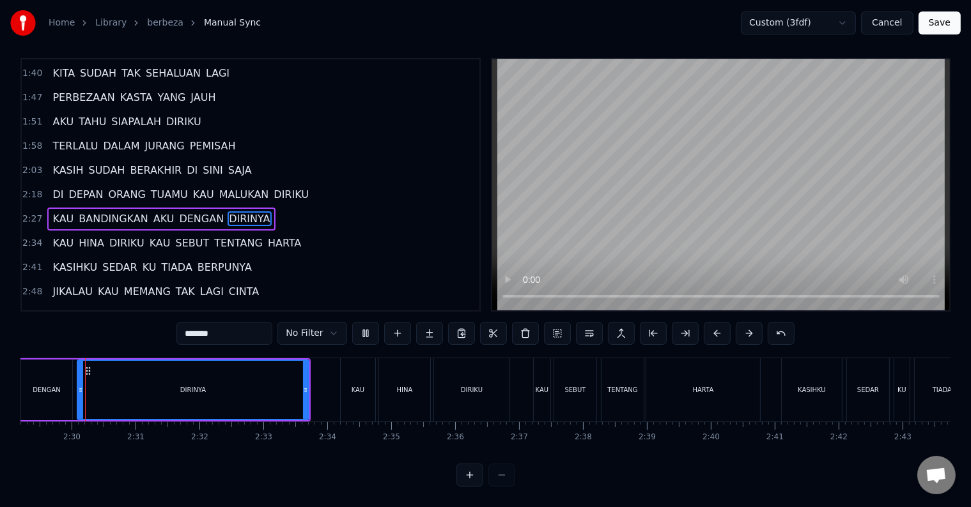
scroll to position [0, 9537]
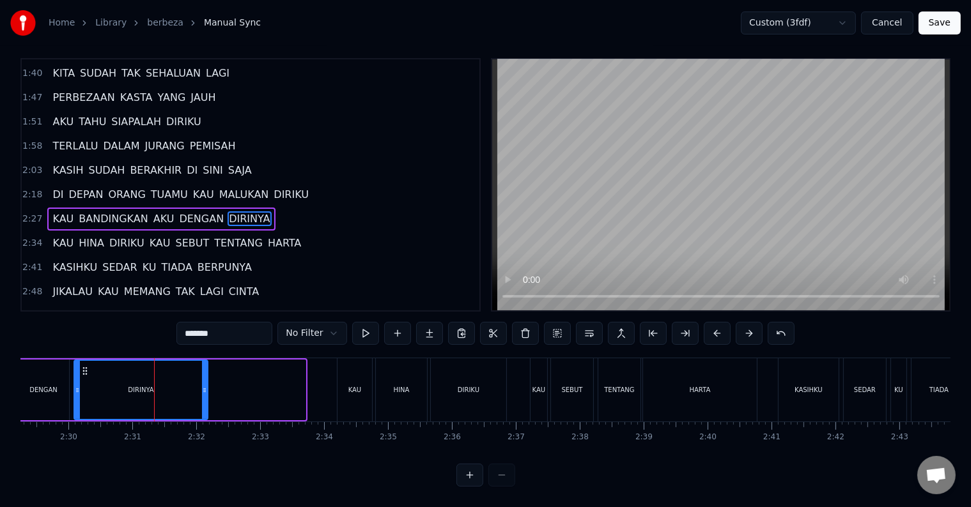
drag, startPoint x: 300, startPoint y: 378, endPoint x: 203, endPoint y: 373, distance: 97.9
click at [203, 385] on icon at bounding box center [204, 390] width 5 height 10
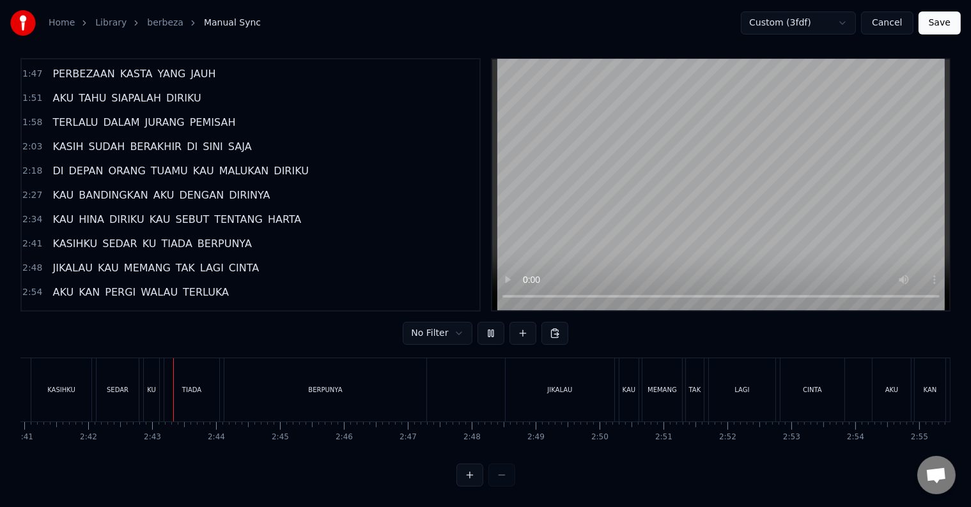
scroll to position [0, 10330]
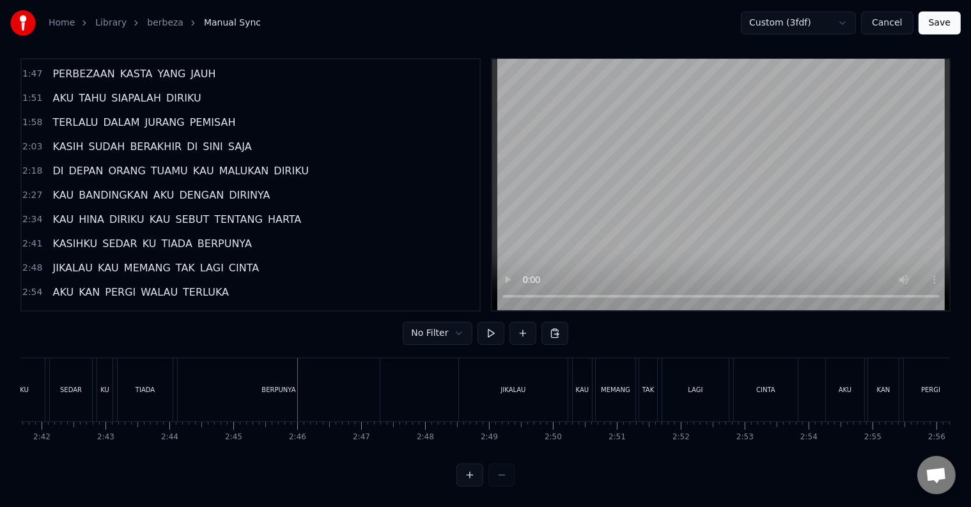
click at [335, 386] on div "BERPUNYA" at bounding box center [279, 389] width 202 height 63
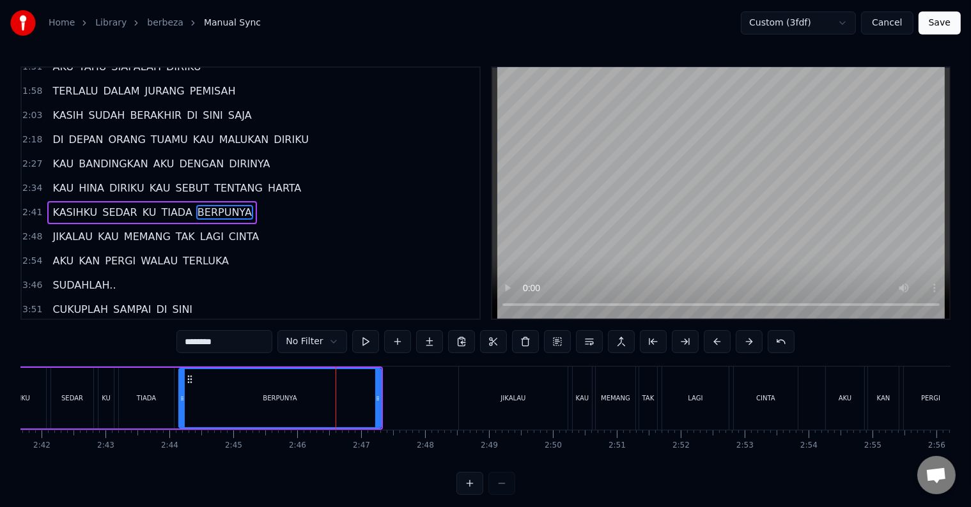
scroll to position [238, 0]
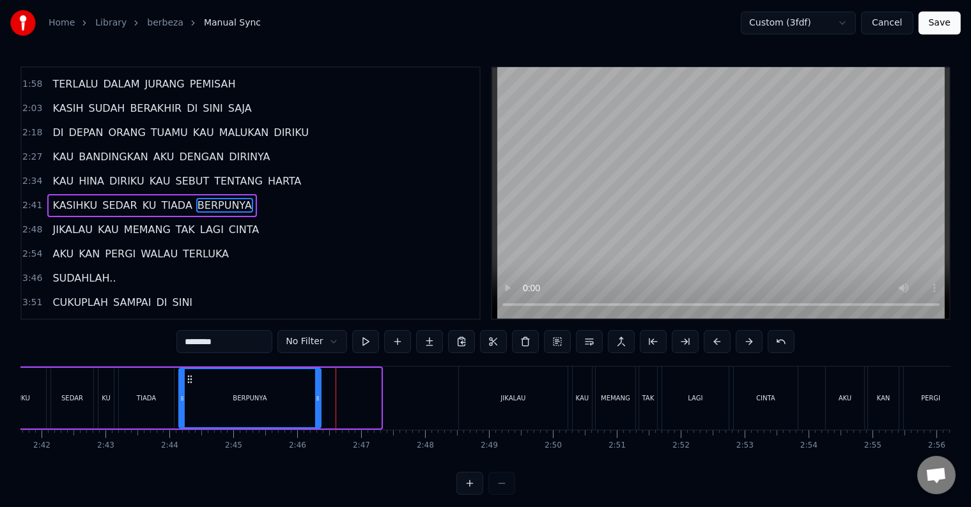
drag, startPoint x: 377, startPoint y: 399, endPoint x: 317, endPoint y: 395, distance: 60.2
click at [317, 395] on icon at bounding box center [317, 399] width 5 height 10
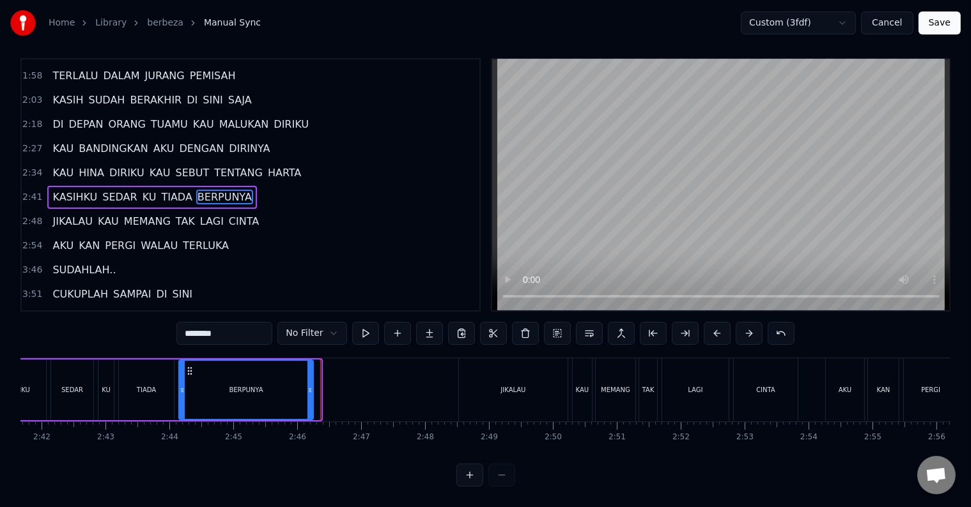
drag, startPoint x: 316, startPoint y: 380, endPoint x: 308, endPoint y: 380, distance: 7.7
click at [308, 385] on icon at bounding box center [309, 390] width 5 height 10
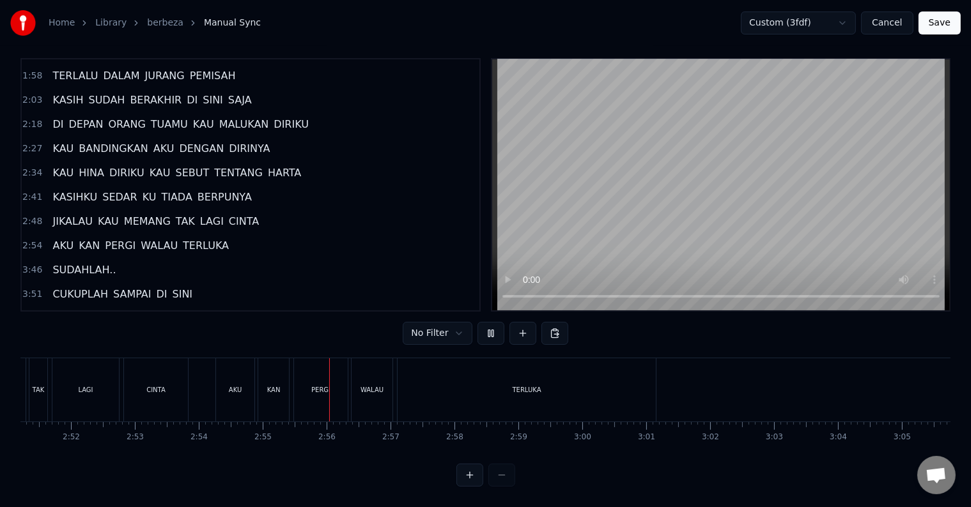
scroll to position [0, 11149]
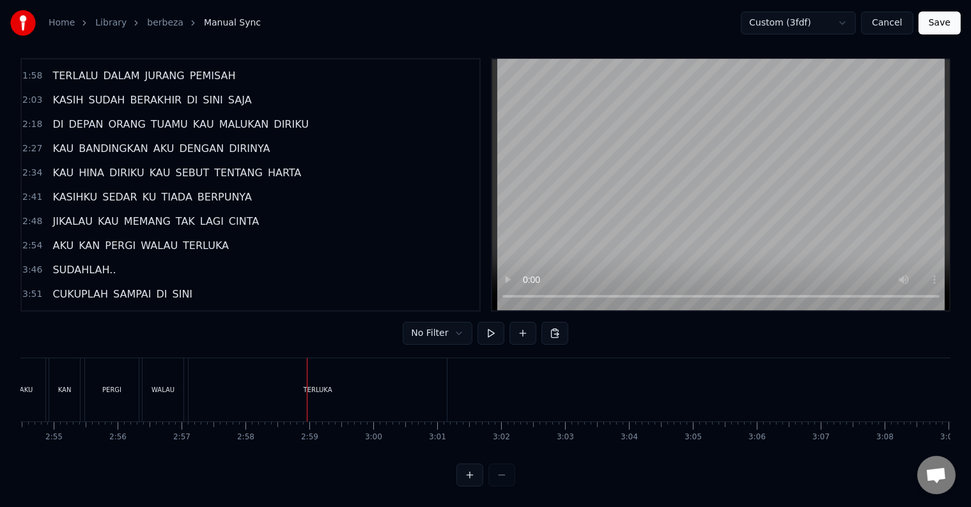
click at [330, 385] on div "TERLUKA" at bounding box center [318, 390] width 29 height 10
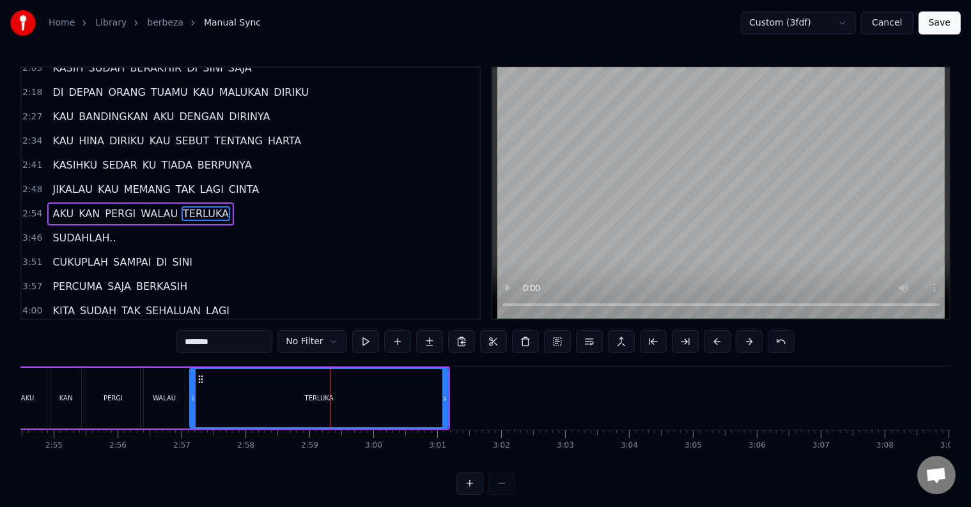
scroll to position [286, 0]
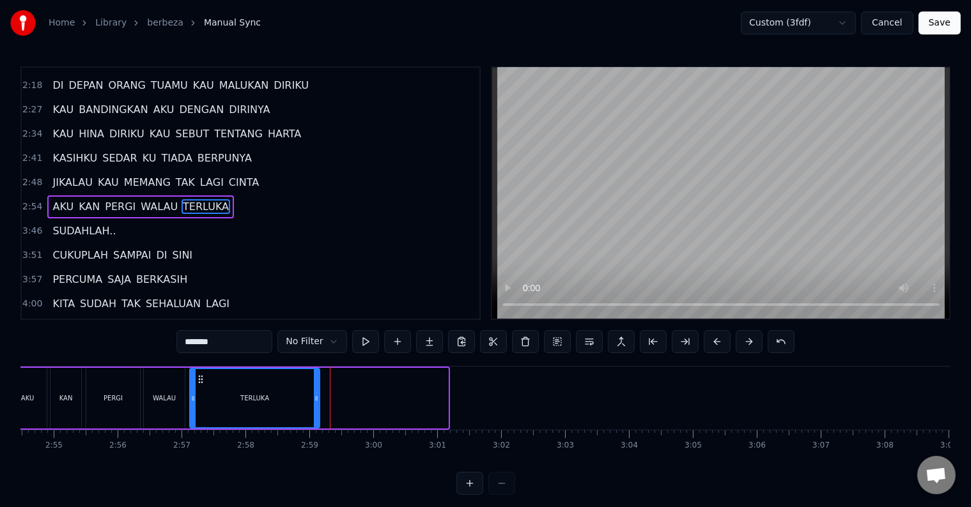
drag, startPoint x: 443, startPoint y: 396, endPoint x: 314, endPoint y: 392, distance: 128.5
click at [314, 392] on div at bounding box center [316, 398] width 5 height 58
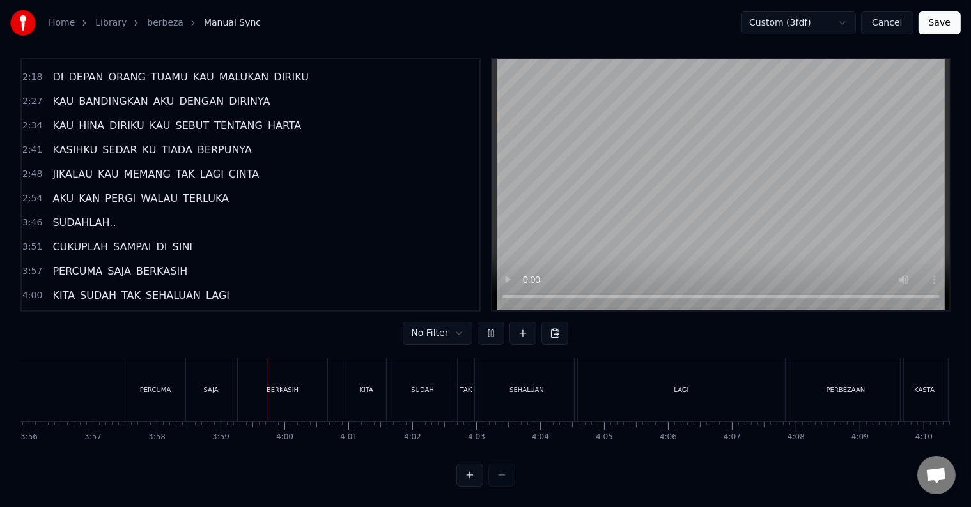
scroll to position [0, 15222]
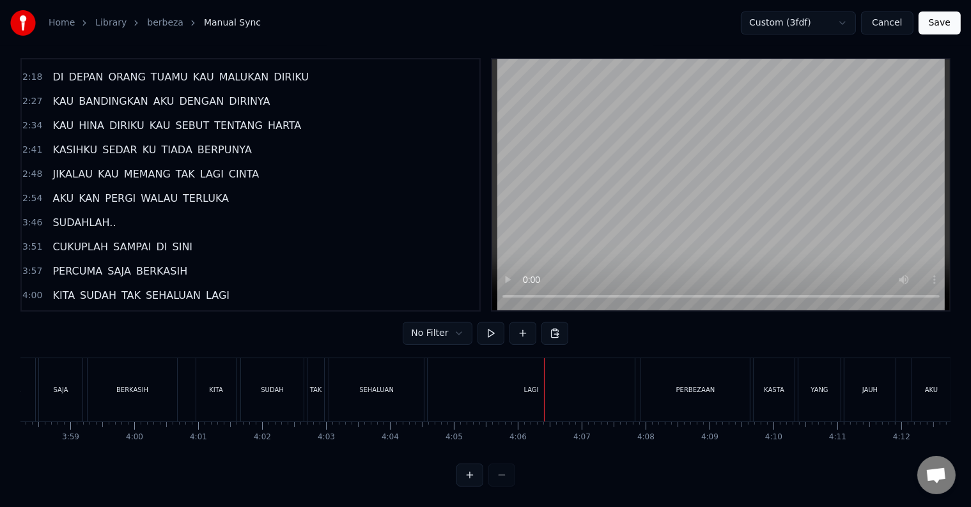
click at [456, 381] on div "LAGI" at bounding box center [530, 389] width 207 height 63
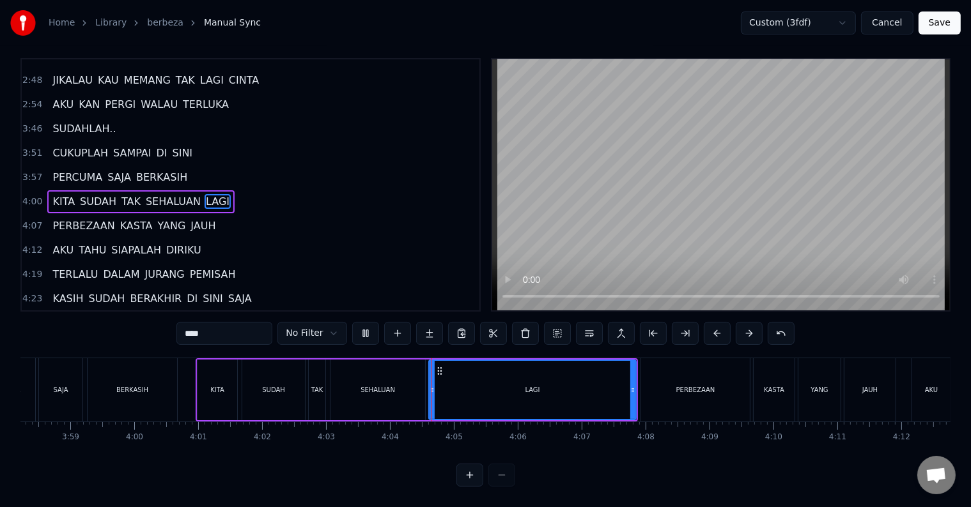
scroll to position [19, 0]
drag, startPoint x: 632, startPoint y: 378, endPoint x: 547, endPoint y: 376, distance: 85.0
click at [547, 385] on icon at bounding box center [547, 390] width 5 height 10
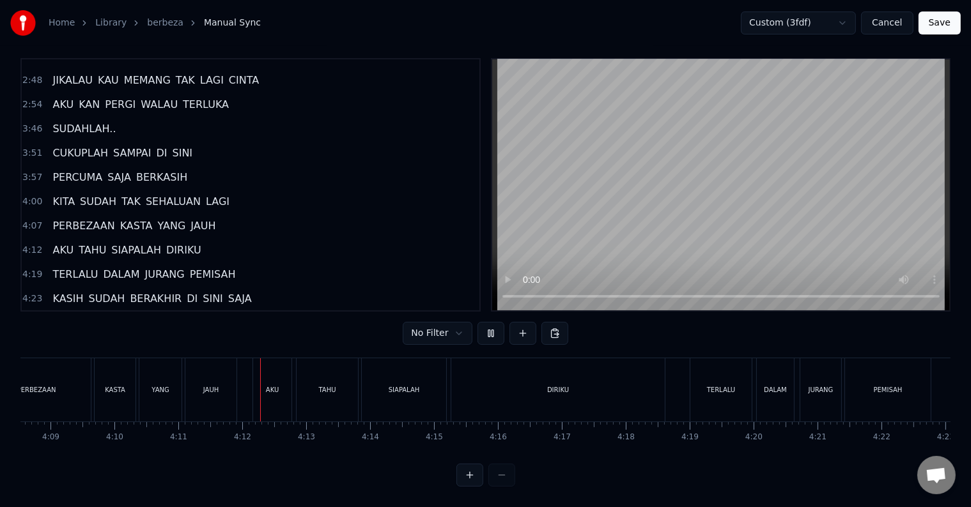
scroll to position [0, 16023]
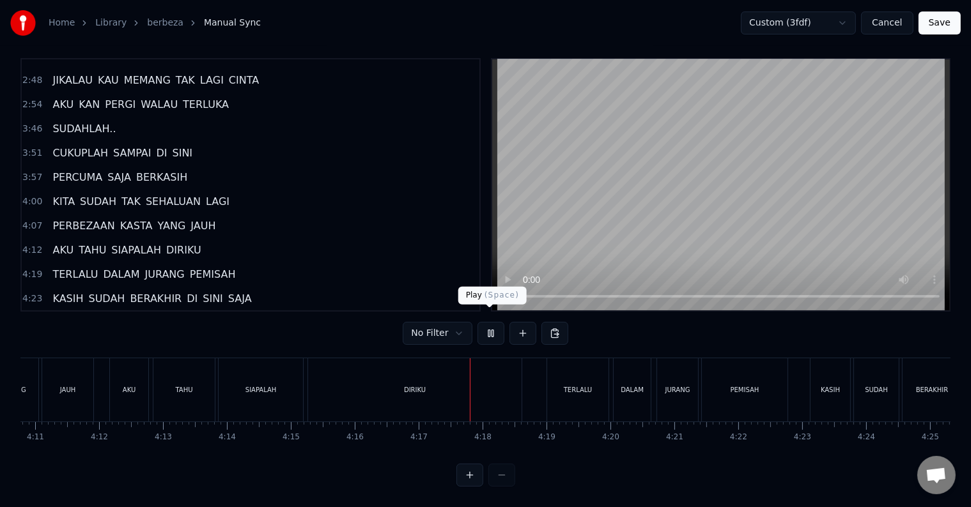
click at [493, 325] on button at bounding box center [490, 333] width 27 height 23
click at [424, 386] on div "DIRIKU" at bounding box center [414, 389] width 213 height 63
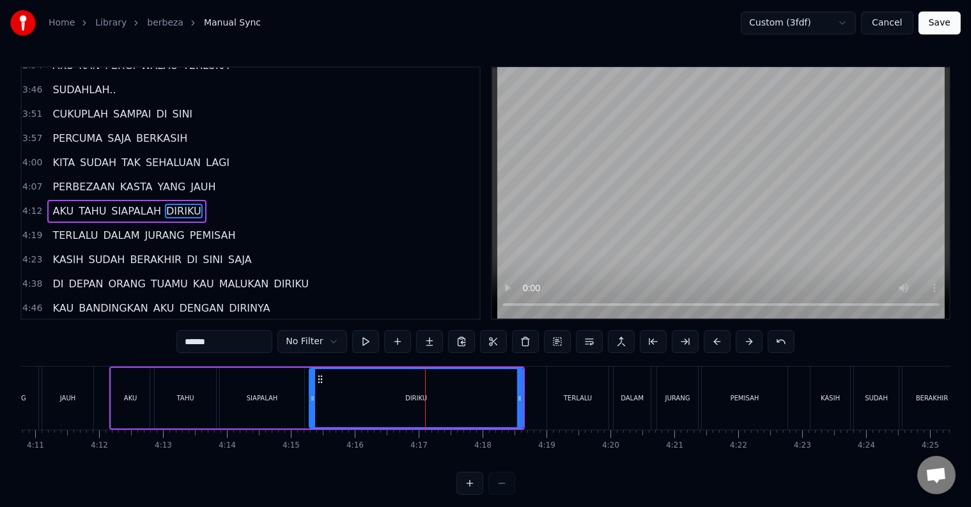
scroll to position [19, 0]
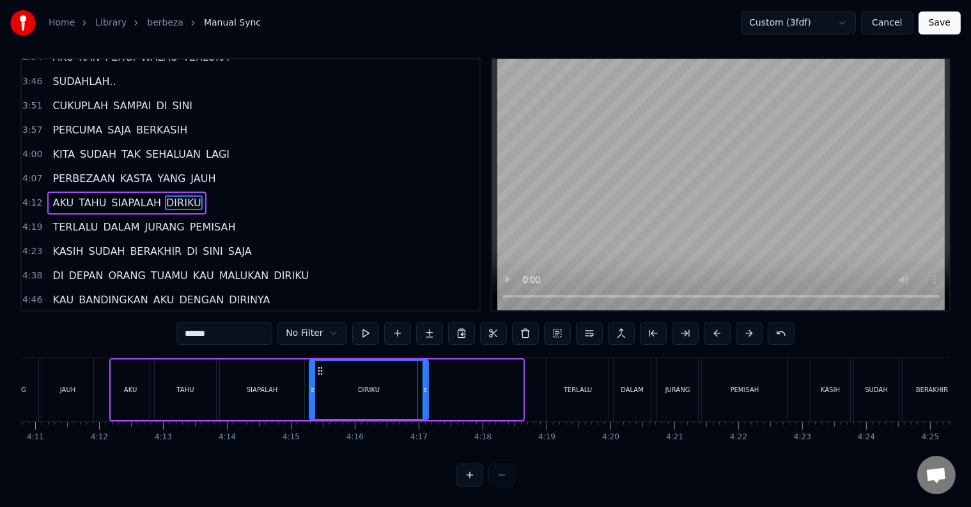
drag, startPoint x: 519, startPoint y: 380, endPoint x: 424, endPoint y: 380, distance: 94.6
click at [424, 385] on icon at bounding box center [424, 390] width 5 height 10
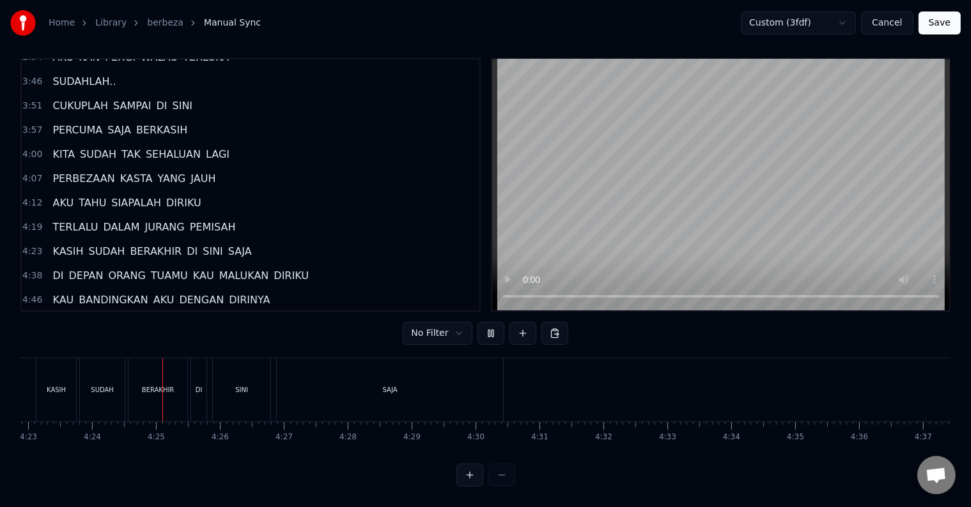
scroll to position [0, 16830]
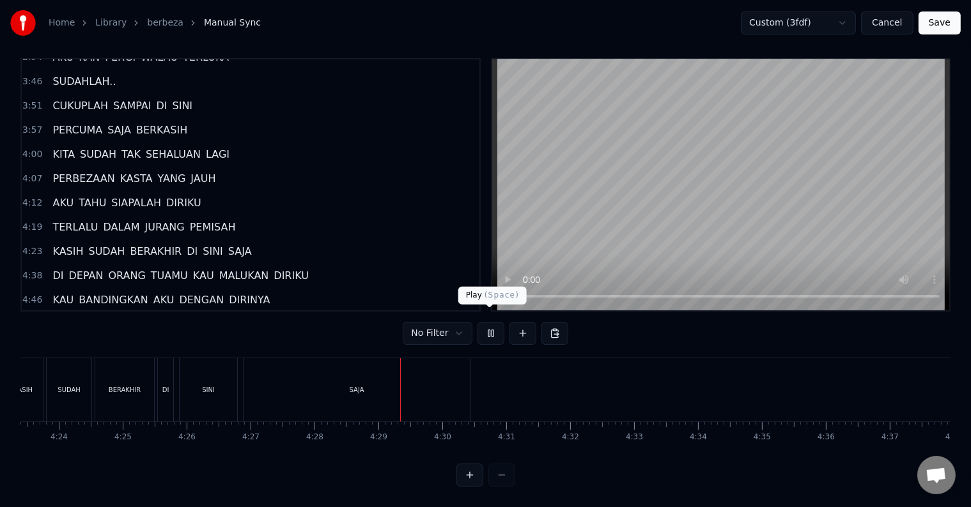
click at [493, 323] on button at bounding box center [490, 333] width 27 height 23
click at [321, 371] on div "SAJA" at bounding box center [356, 389] width 226 height 63
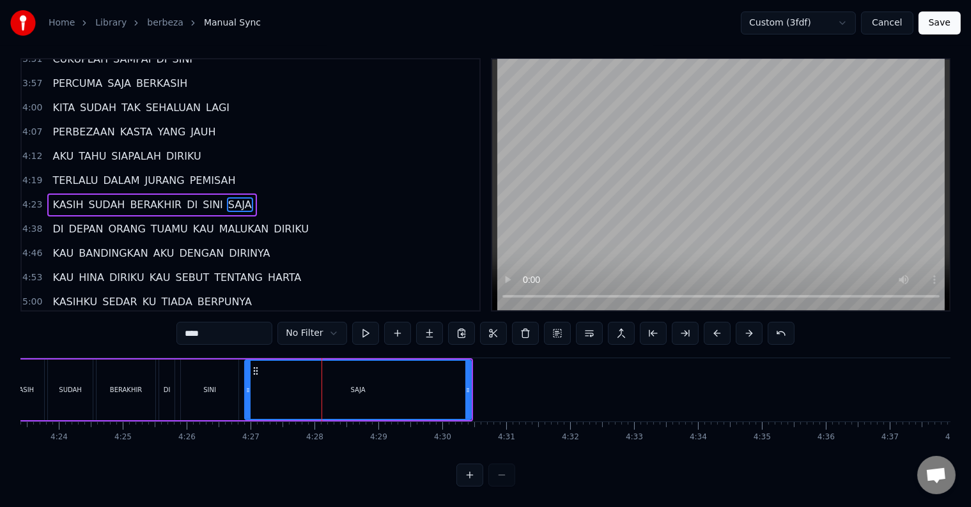
scroll to position [19, 0]
drag, startPoint x: 465, startPoint y: 379, endPoint x: 367, endPoint y: 371, distance: 98.8
click at [367, 371] on div at bounding box center [369, 390] width 5 height 58
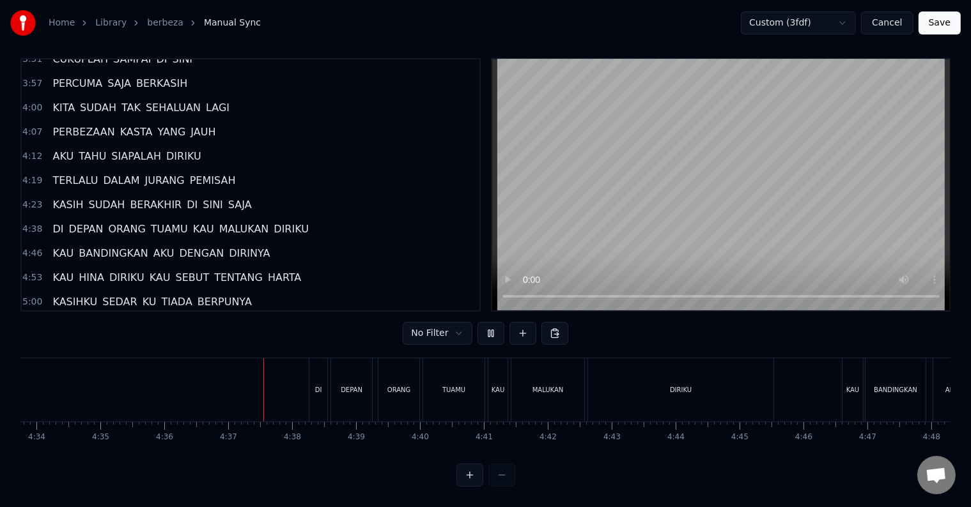
scroll to position [0, 17637]
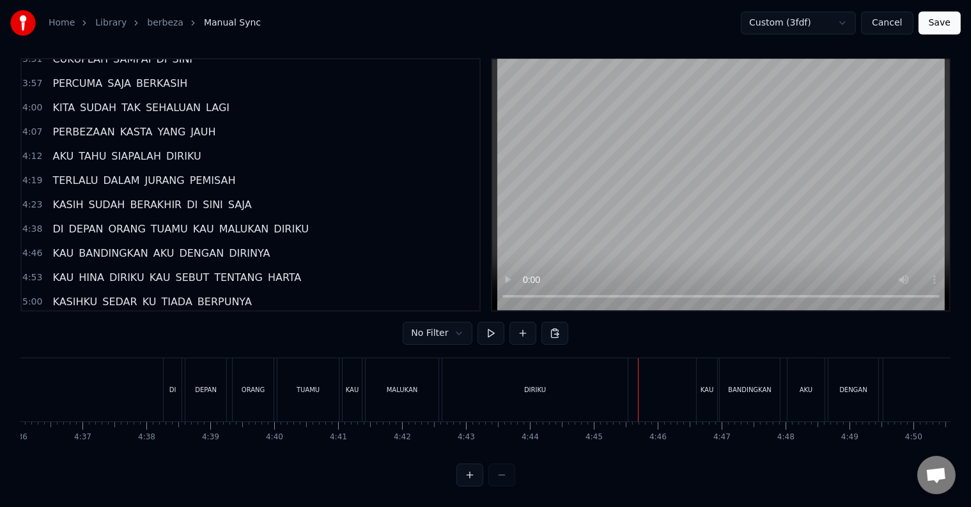
click at [475, 388] on div "DIRIKU" at bounding box center [534, 389] width 185 height 63
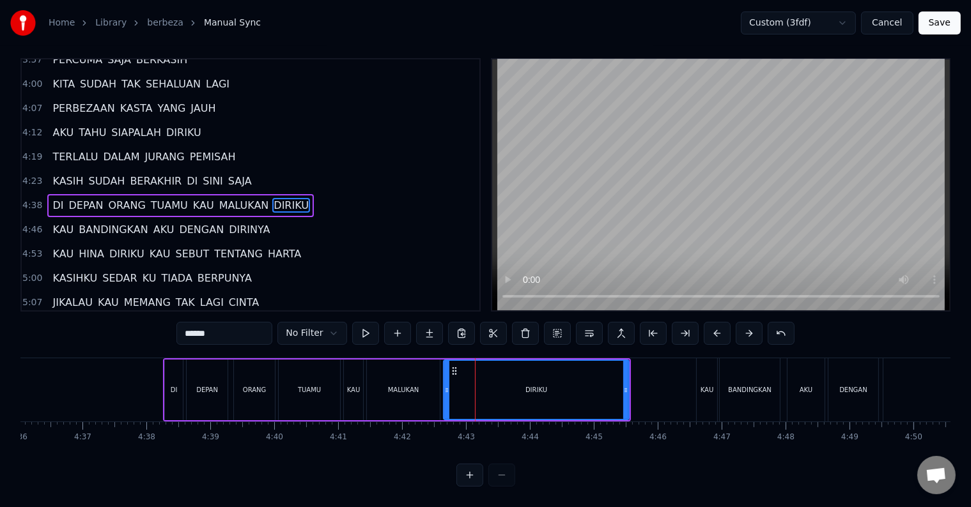
scroll to position [19, 0]
click at [488, 373] on div "DIRIKU" at bounding box center [536, 390] width 184 height 58
drag, startPoint x: 623, startPoint y: 386, endPoint x: 550, endPoint y: 388, distance: 72.9
click at [550, 388] on div at bounding box center [552, 390] width 5 height 58
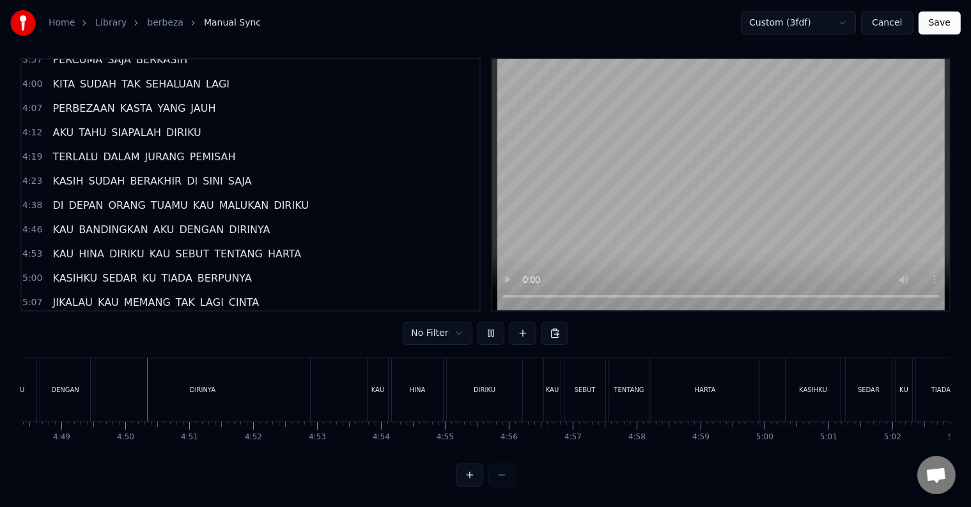
scroll to position [0, 18448]
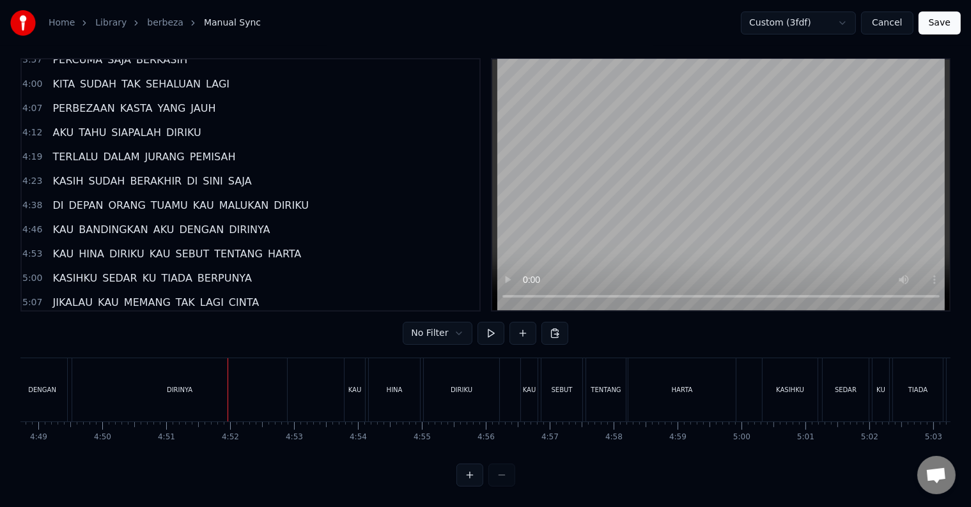
click at [222, 383] on div "DIRINYA" at bounding box center [179, 389] width 215 height 63
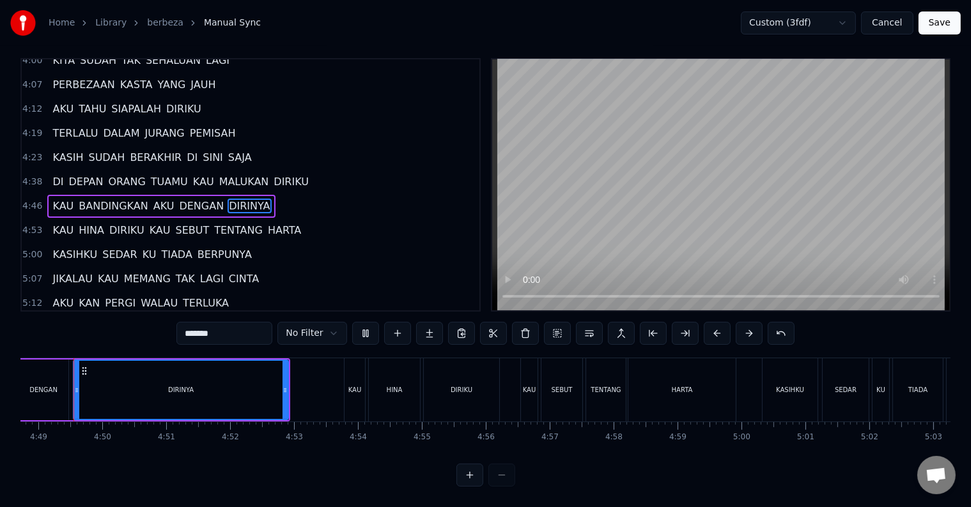
scroll to position [0, 18436]
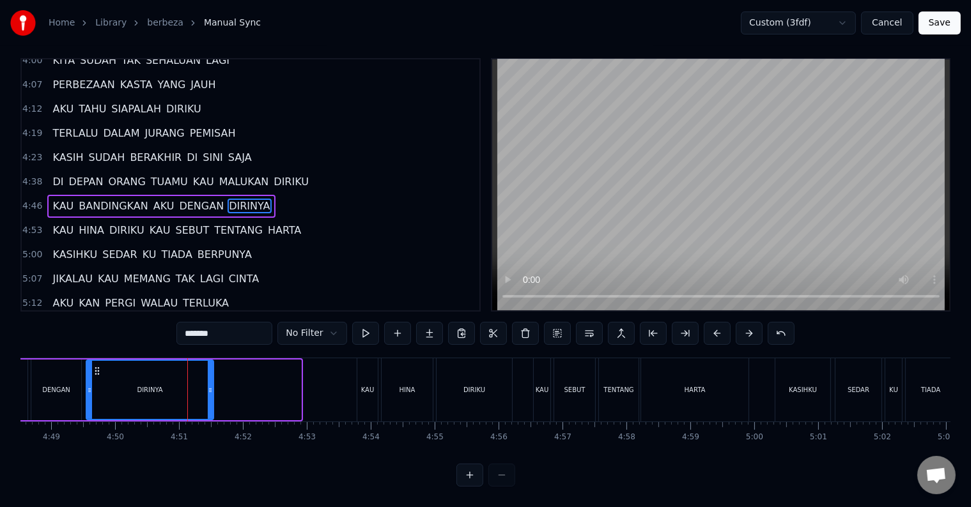
drag, startPoint x: 296, startPoint y: 380, endPoint x: 211, endPoint y: 381, distance: 85.0
click at [211, 385] on icon at bounding box center [210, 390] width 5 height 10
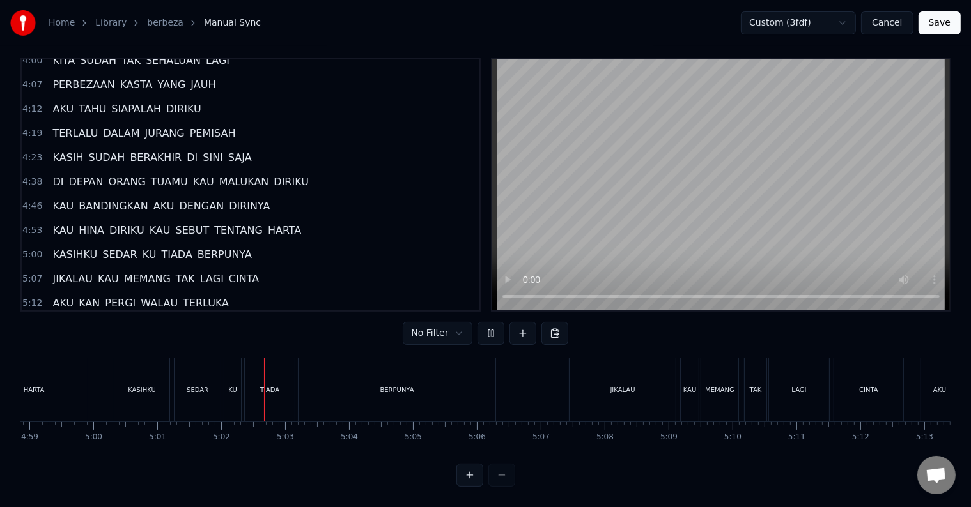
scroll to position [0, 19241]
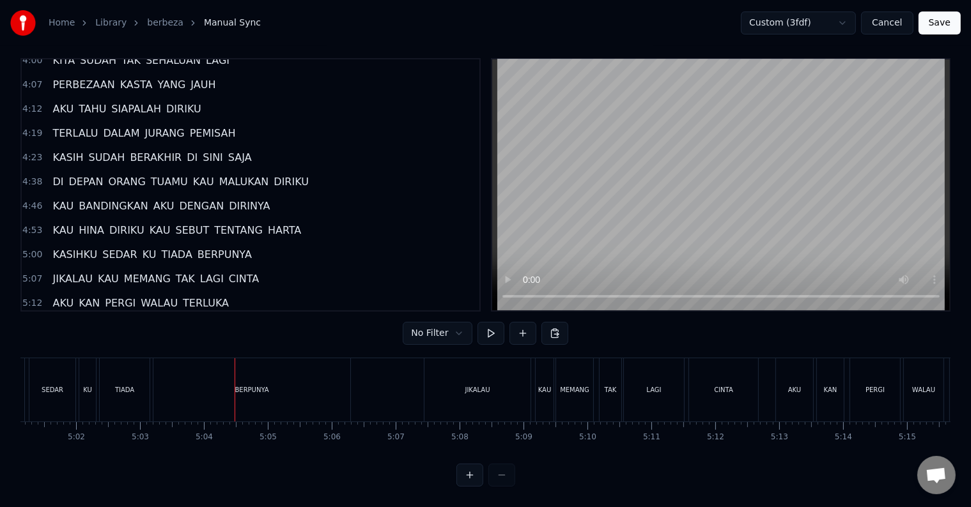
click at [282, 373] on div "BERPUNYA" at bounding box center [251, 389] width 197 height 63
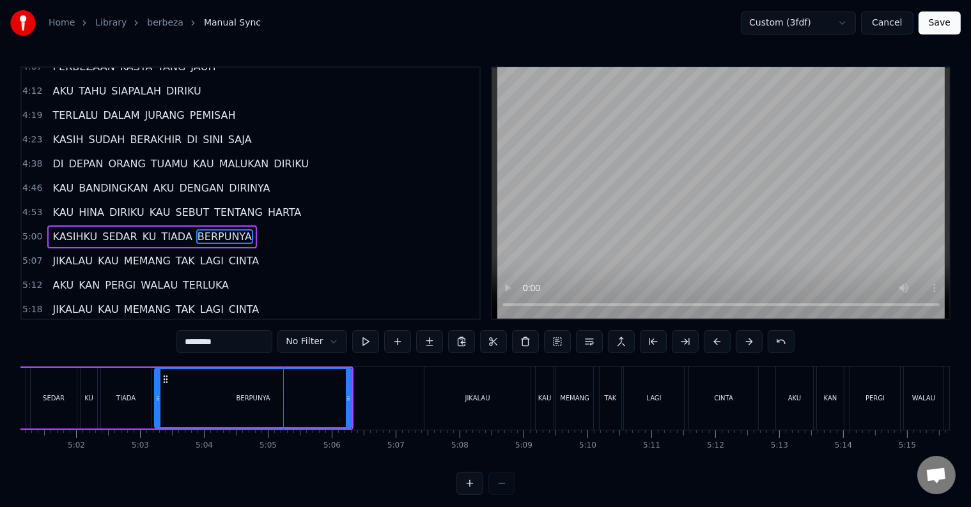
scroll to position [548, 0]
drag, startPoint x: 348, startPoint y: 395, endPoint x: 280, endPoint y: 395, distance: 67.7
click at [280, 395] on icon at bounding box center [280, 399] width 5 height 10
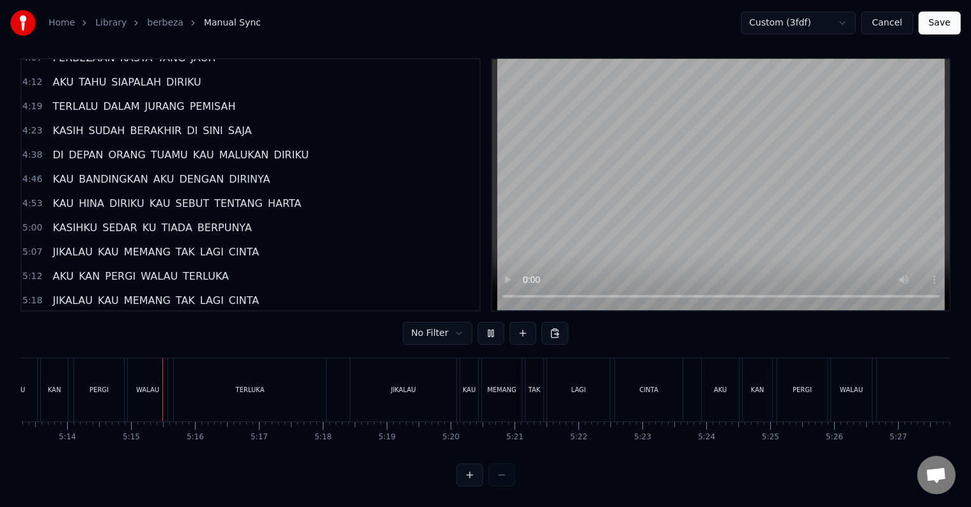
scroll to position [0, 20051]
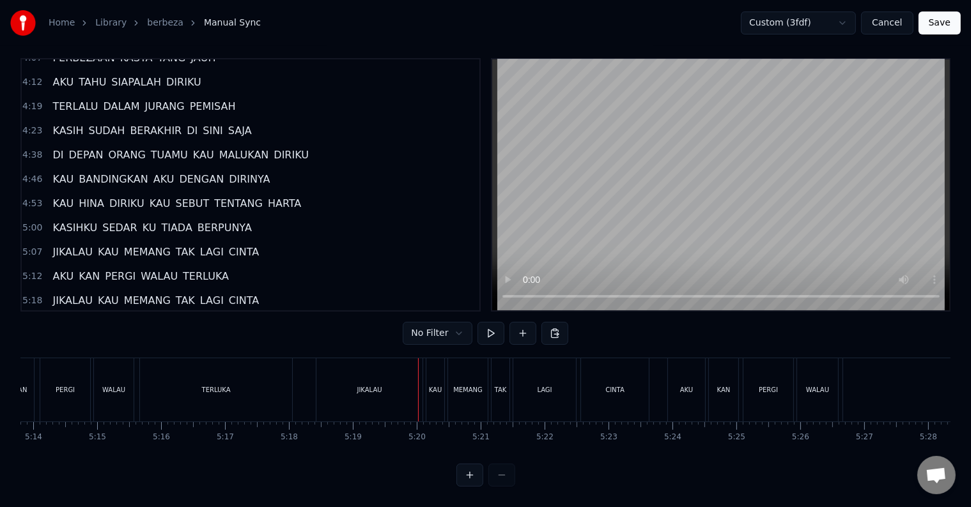
click at [235, 383] on div "TERLUKA" at bounding box center [216, 389] width 152 height 63
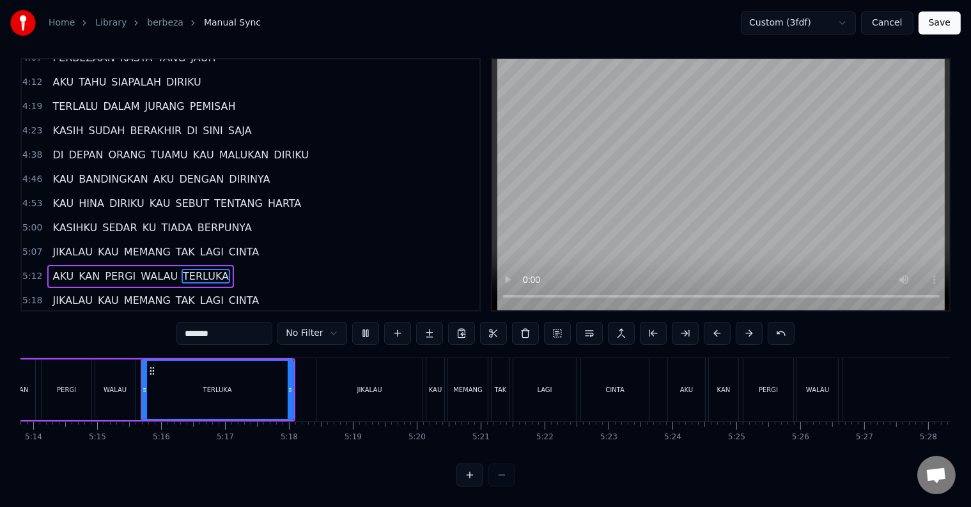
scroll to position [19, 0]
drag, startPoint x: 289, startPoint y: 383, endPoint x: 247, endPoint y: 378, distance: 41.8
click at [247, 378] on div at bounding box center [248, 390] width 5 height 58
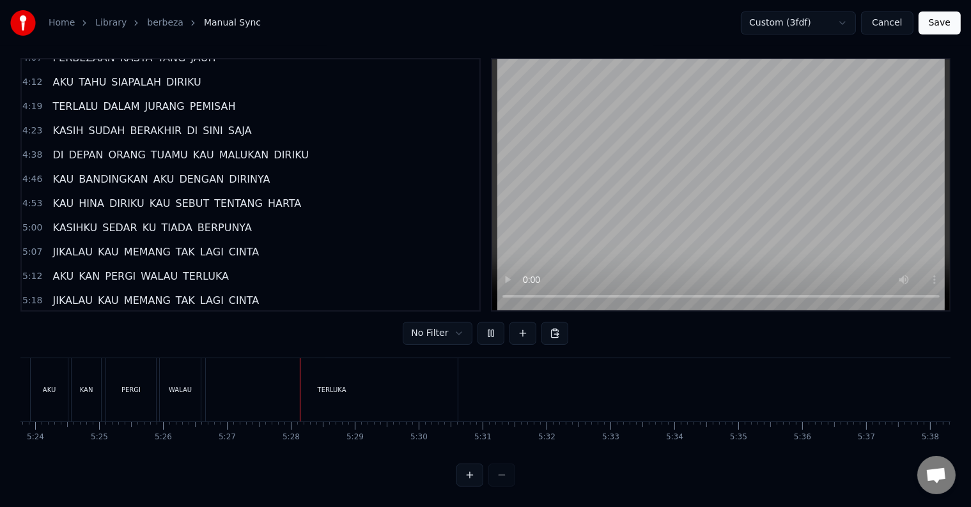
scroll to position [0, 20866]
click at [123, 370] on div "TERLUKA" at bounding box center [153, 389] width 252 height 63
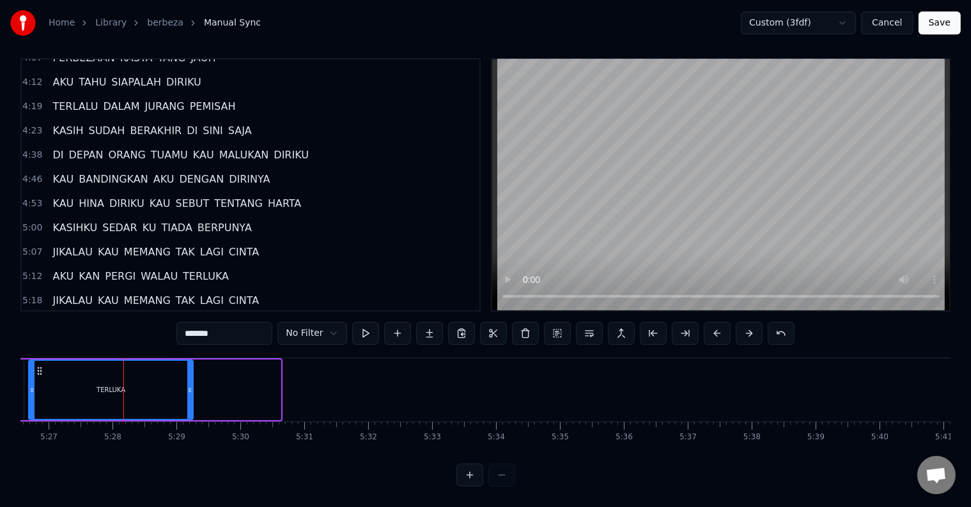
drag, startPoint x: 277, startPoint y: 383, endPoint x: 189, endPoint y: 383, distance: 87.5
click at [189, 383] on div at bounding box center [189, 390] width 5 height 58
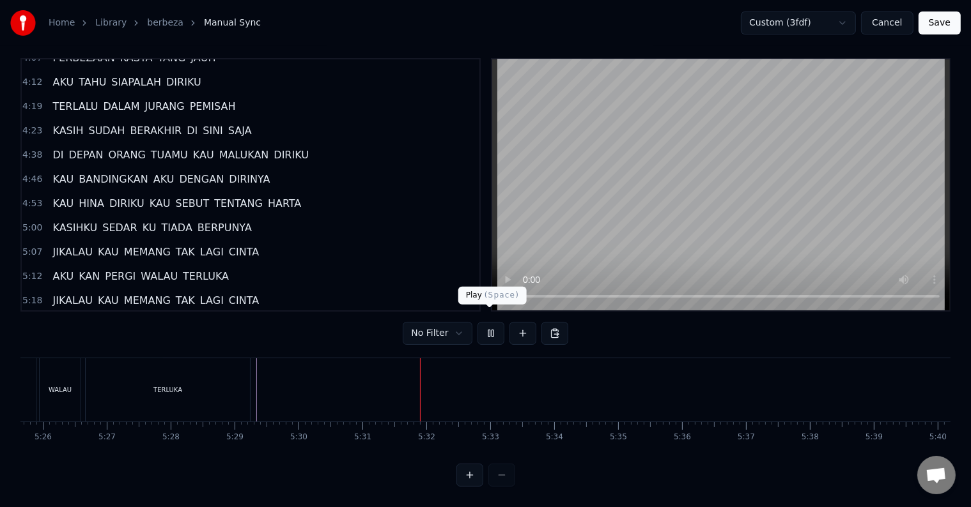
click at [488, 322] on button at bounding box center [490, 333] width 27 height 23
click at [940, 29] on button "Save" at bounding box center [939, 23] width 42 height 23
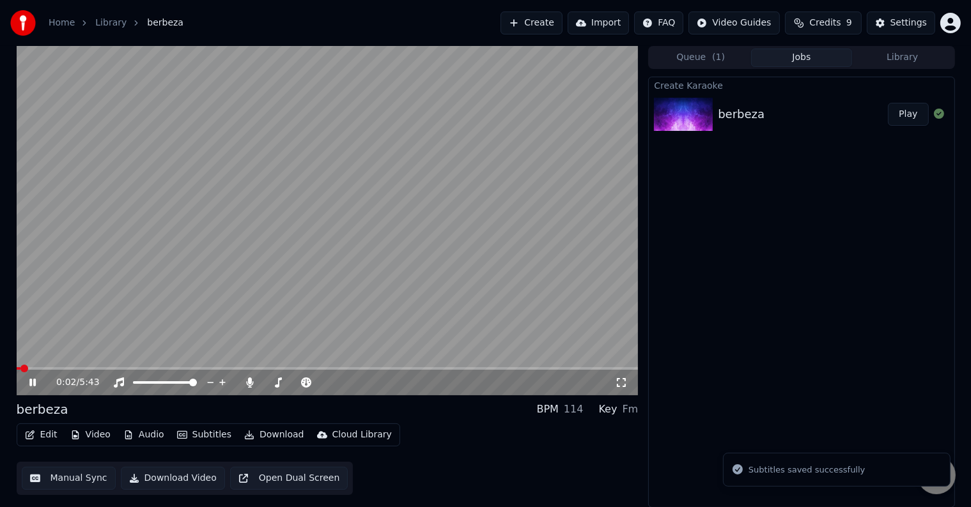
click at [36, 384] on icon at bounding box center [42, 383] width 30 height 10
click at [197, 481] on button "Download Video" at bounding box center [173, 478] width 104 height 23
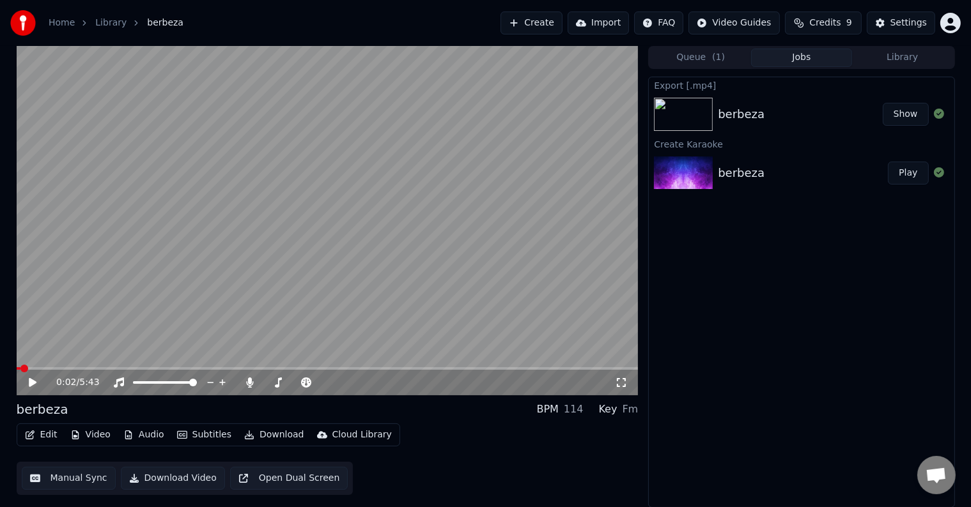
click at [543, 24] on button "Create" at bounding box center [531, 23] width 62 height 23
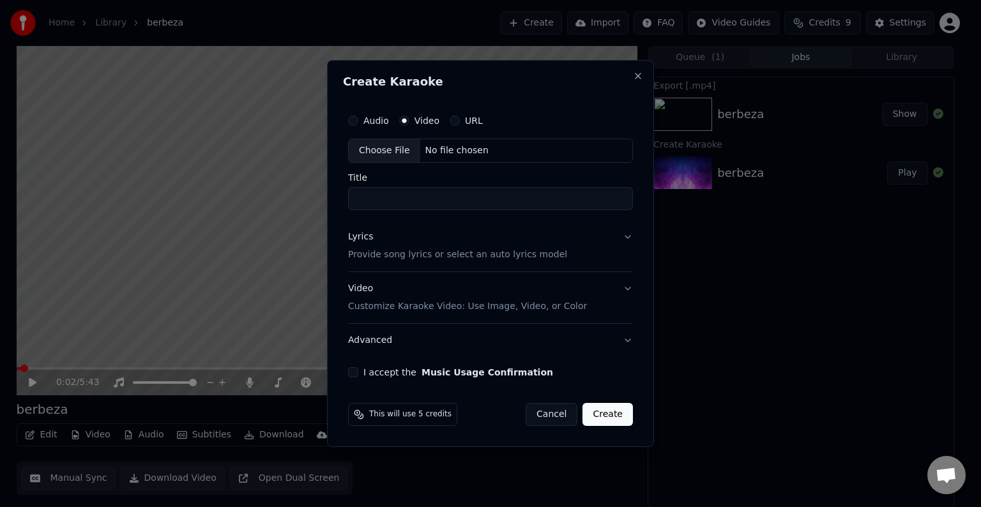
click at [503, 146] on div "Choose File No file chosen" at bounding box center [490, 151] width 285 height 24
type input "*****"
click at [626, 237] on button "Lyrics Provide song lyrics or select an auto lyrics model" at bounding box center [490, 245] width 285 height 51
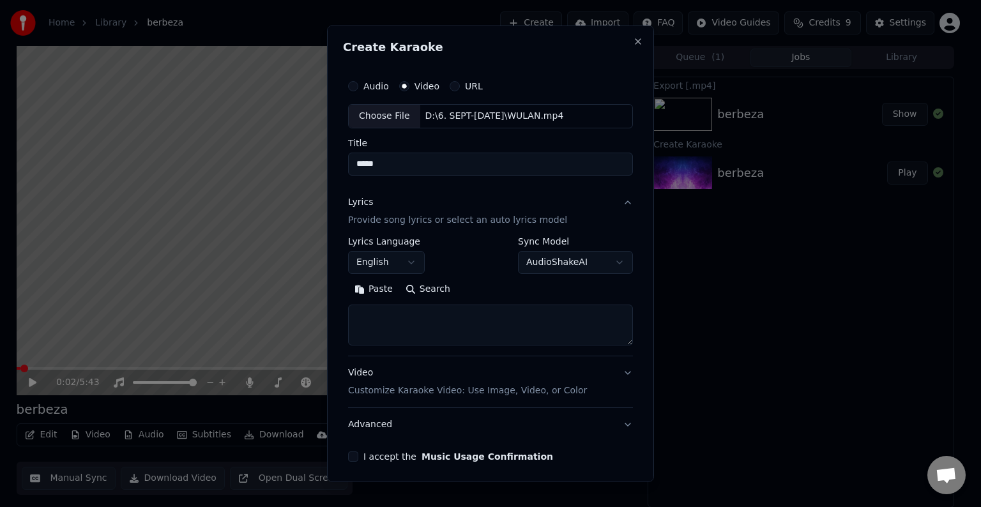
click at [415, 258] on body "**********" at bounding box center [485, 253] width 971 height 507
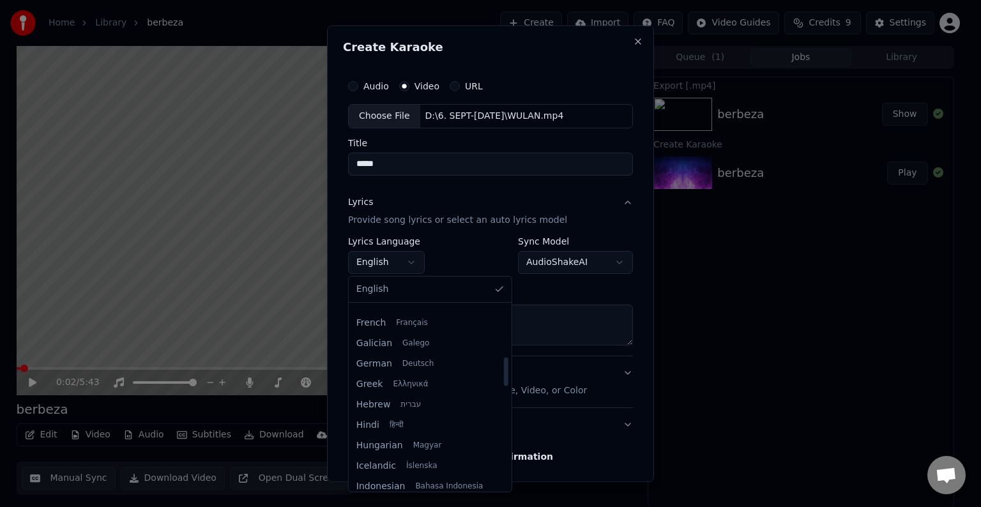
scroll to position [383, 0]
select select "**"
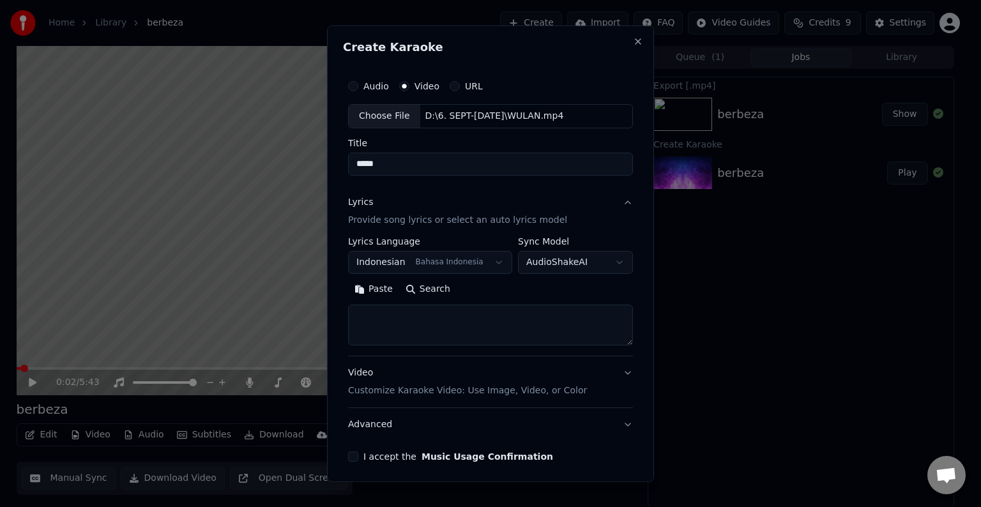
click at [482, 307] on textarea at bounding box center [490, 325] width 285 height 41
paste textarea "**********"
type textarea "**********"
click at [557, 396] on p "Customize Karaoke Video: Use Image, Video, or Color" at bounding box center [467, 391] width 239 height 13
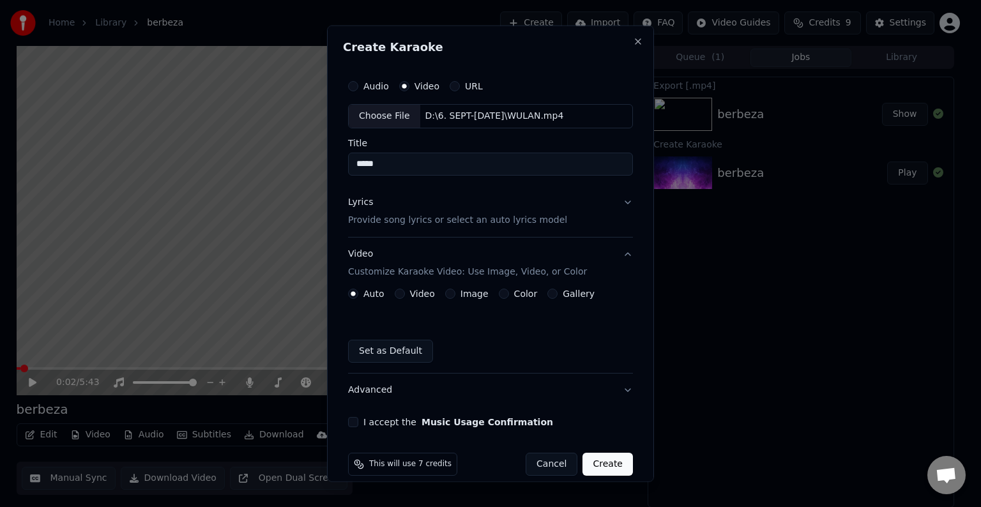
click at [397, 294] on button "Video" at bounding box center [400, 294] width 10 height 10
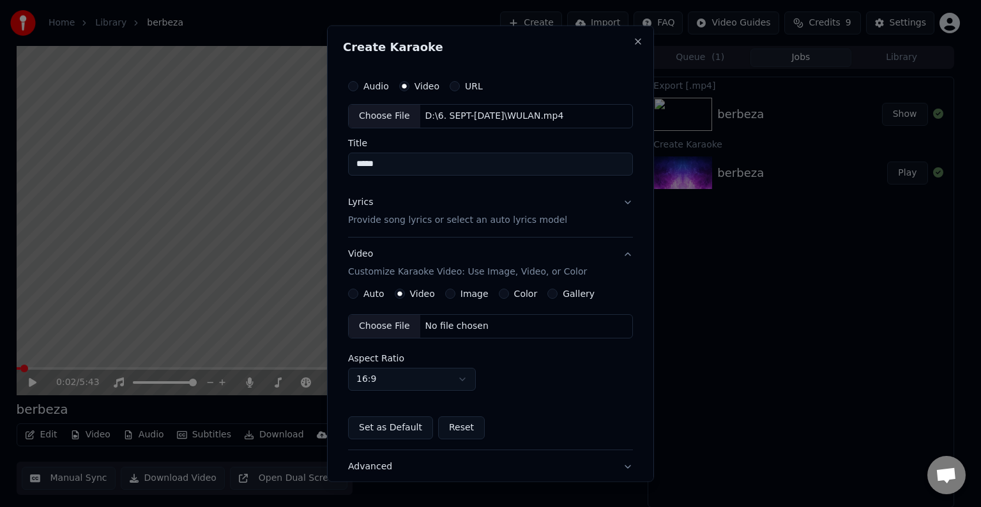
click at [475, 328] on div "No file chosen" at bounding box center [456, 326] width 73 height 13
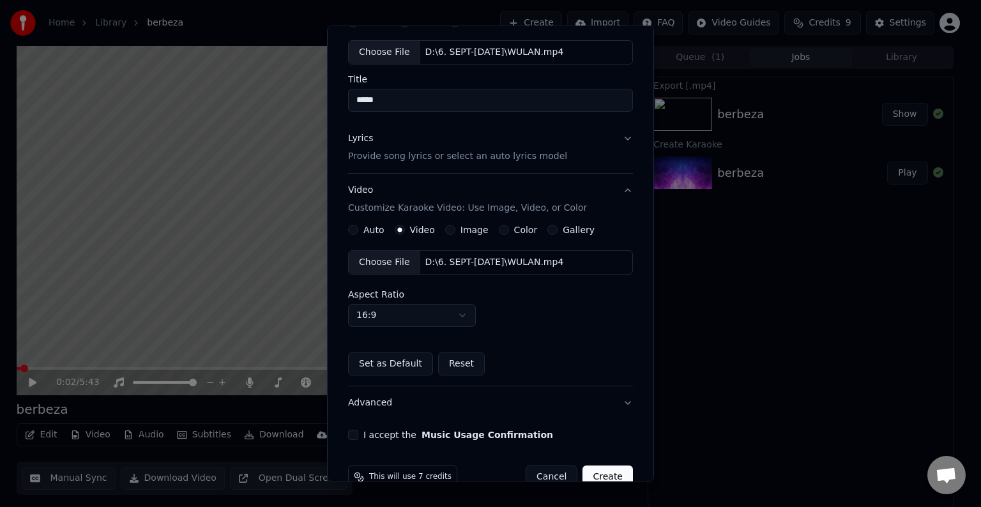
click at [357, 432] on button "I accept the Music Usage Confirmation" at bounding box center [353, 435] width 10 height 10
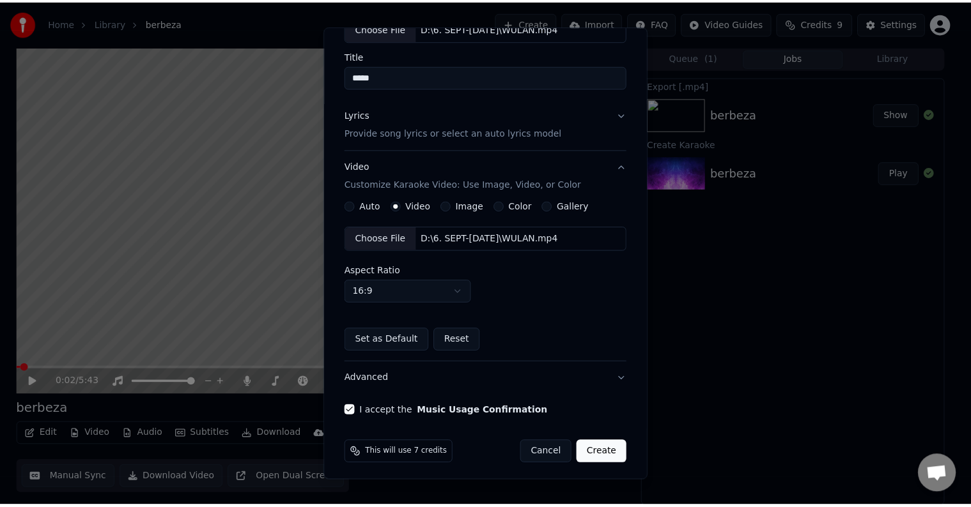
scroll to position [90, 0]
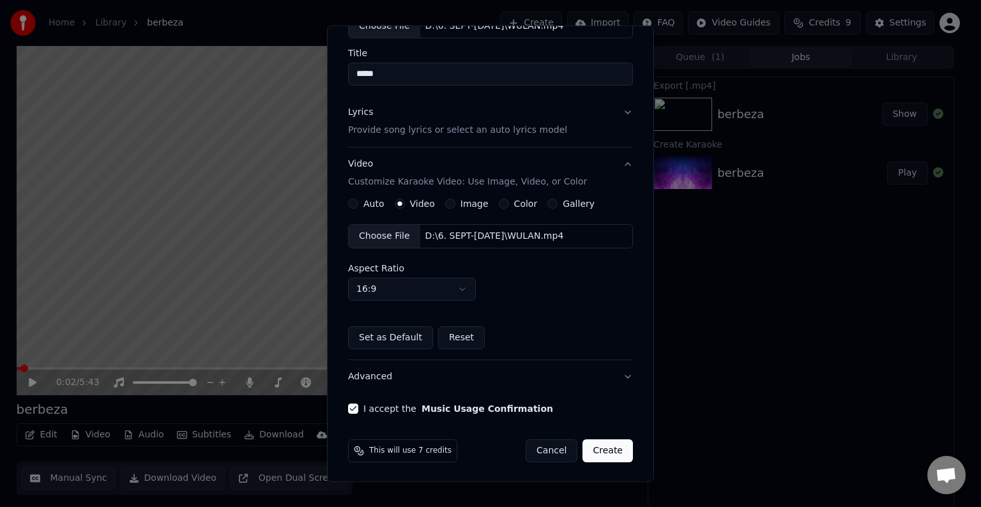
click at [584, 449] on button "Create" at bounding box center [608, 451] width 50 height 23
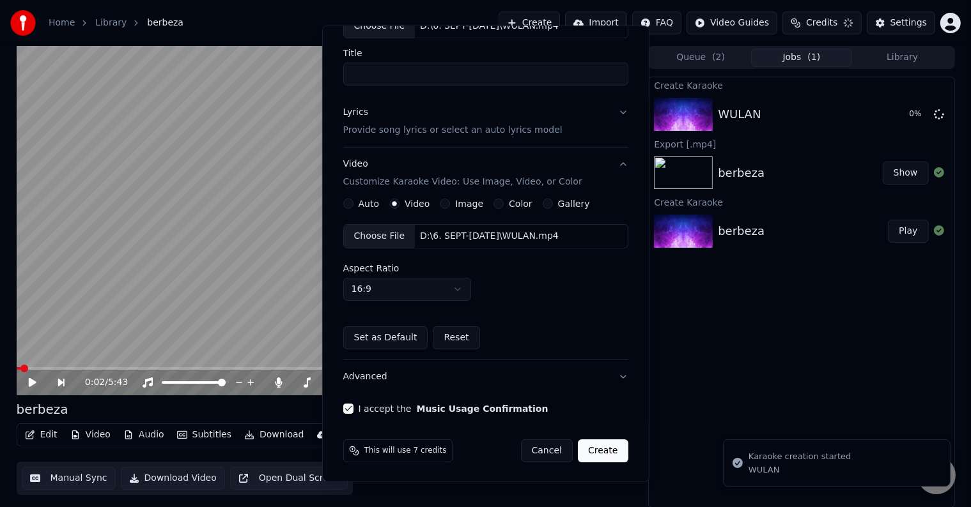
scroll to position [14, 0]
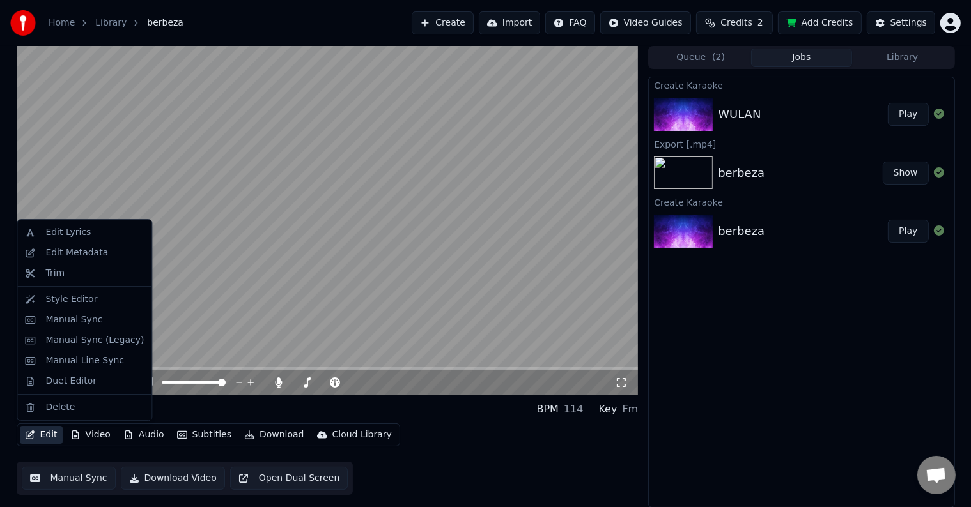
click at [41, 433] on button "Edit" at bounding box center [41, 435] width 43 height 18
click at [83, 375] on div "Duet Editor" at bounding box center [70, 381] width 51 height 13
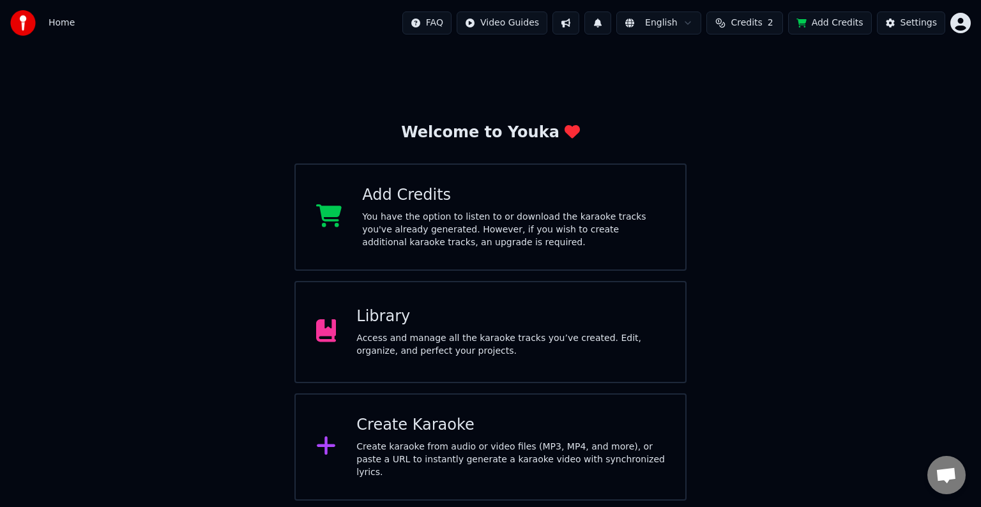
click at [414, 327] on div "Library Access and manage all the karaoke tracks you’ve created. Edit, organize…" at bounding box center [511, 332] width 309 height 51
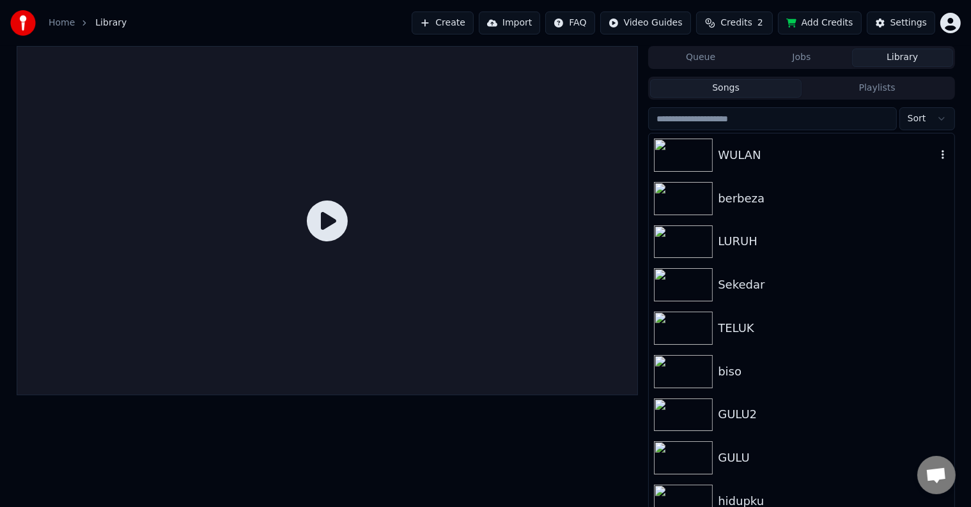
click at [892, 160] on div "WULAN" at bounding box center [827, 155] width 218 height 18
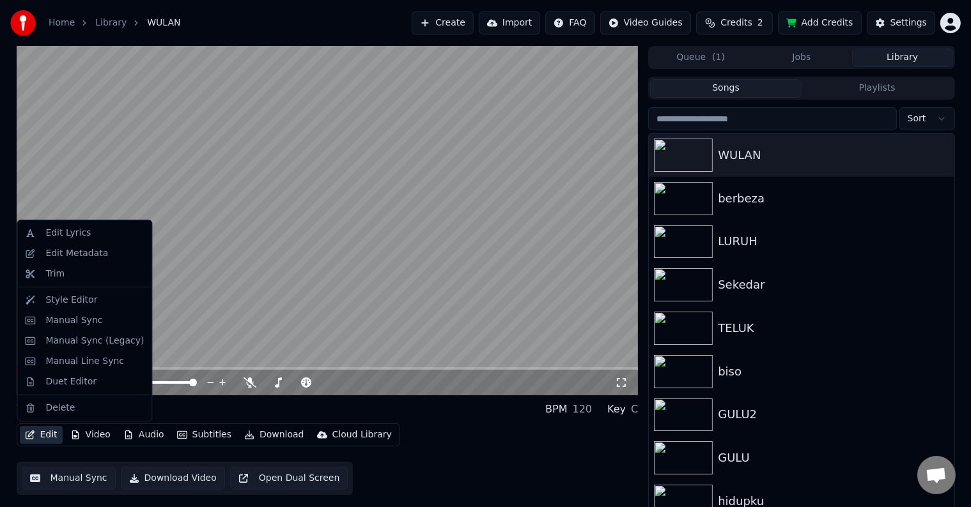
click at [41, 433] on button "Edit" at bounding box center [41, 435] width 43 height 18
click at [54, 382] on div "Duet Editor" at bounding box center [70, 382] width 51 height 13
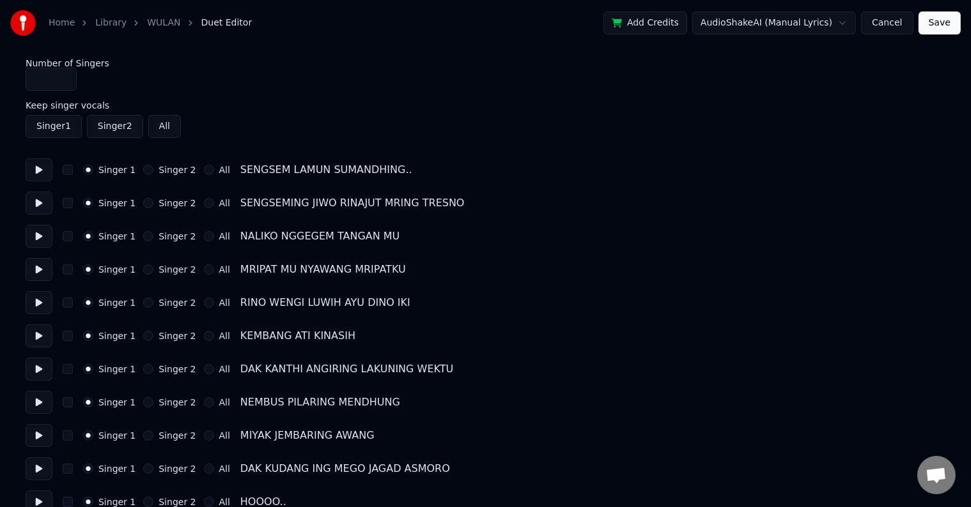
click at [36, 171] on button at bounding box center [39, 169] width 27 height 23
click at [45, 206] on button at bounding box center [39, 203] width 27 height 23
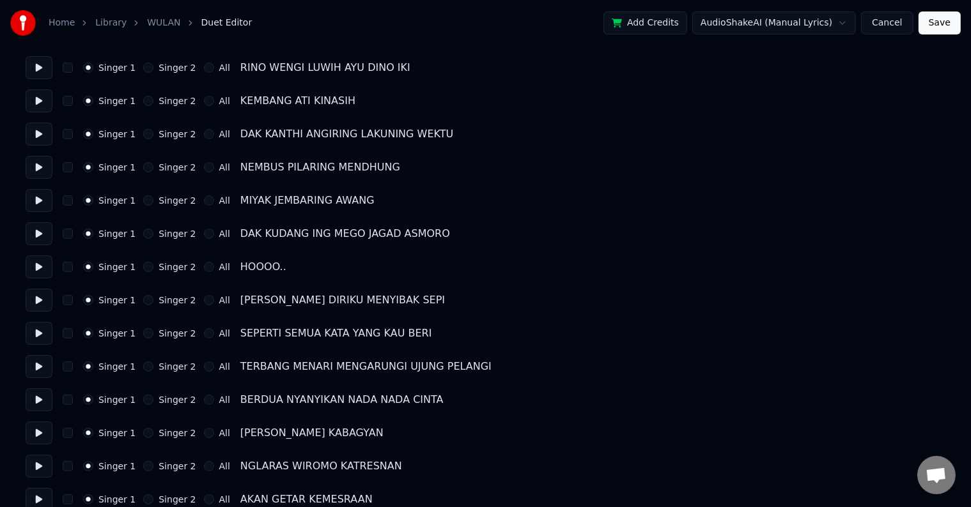
scroll to position [256, 0]
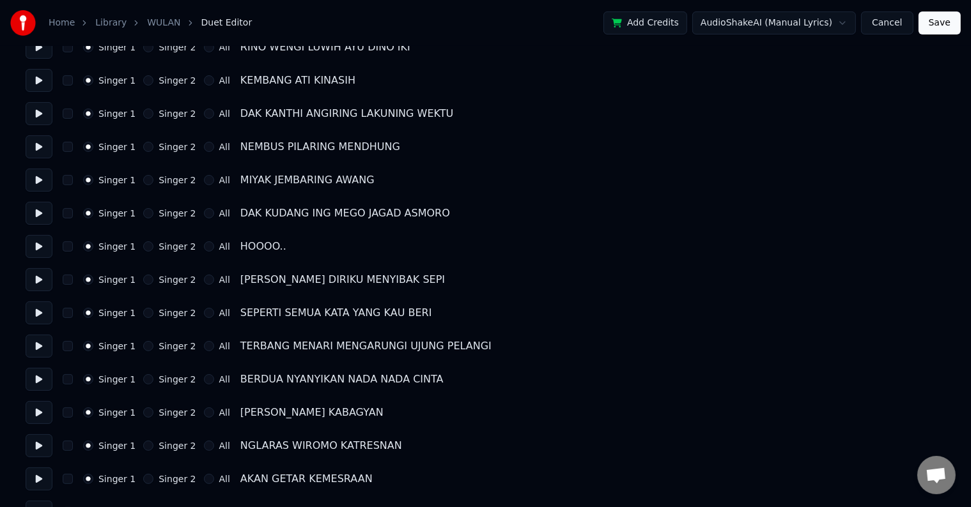
click at [143, 279] on button "Singer 2" at bounding box center [148, 280] width 10 height 10
click at [34, 281] on button at bounding box center [39, 279] width 27 height 23
click at [137, 312] on div "Singer 1 Singer 2 All" at bounding box center [156, 313] width 147 height 10
click at [144, 315] on button "Singer 2" at bounding box center [148, 313] width 10 height 10
click at [143, 344] on button "Singer 2" at bounding box center [148, 346] width 10 height 10
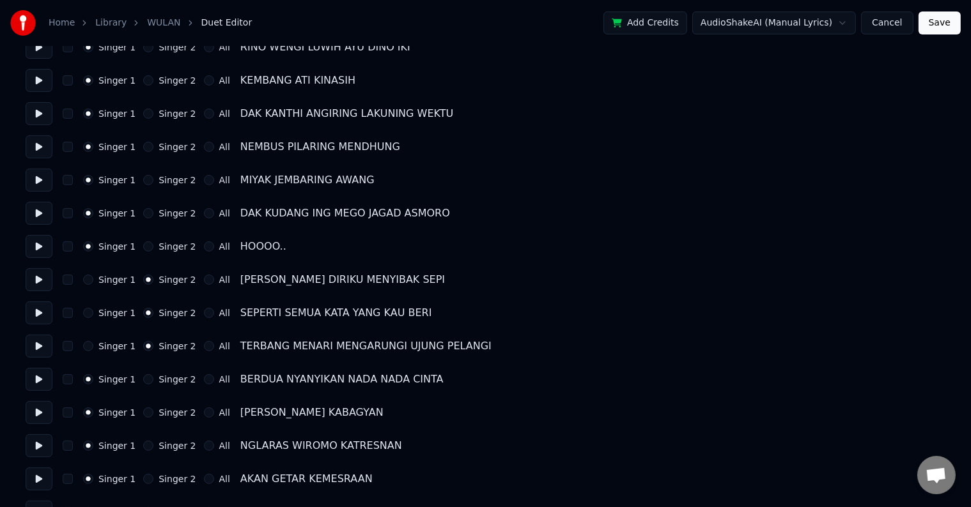
click at [143, 380] on button "Singer 2" at bounding box center [148, 379] width 10 height 10
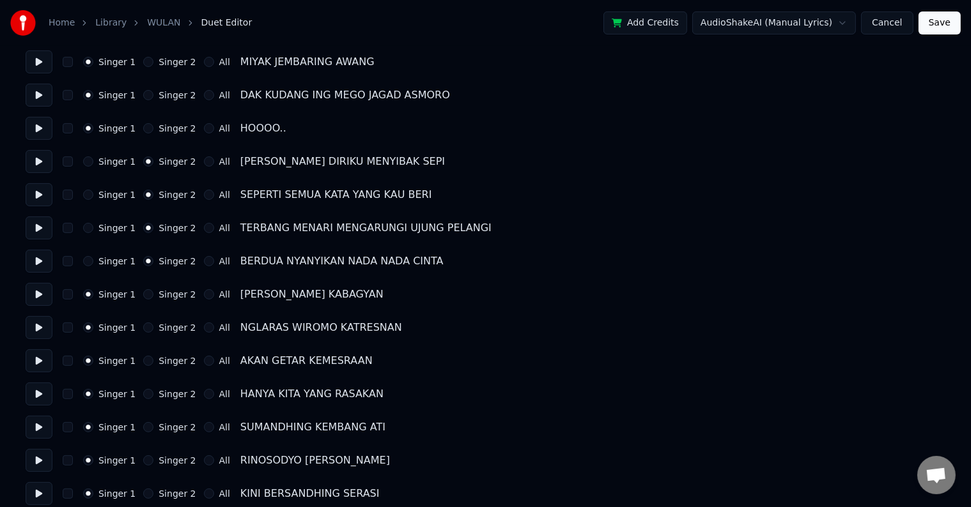
scroll to position [383, 0]
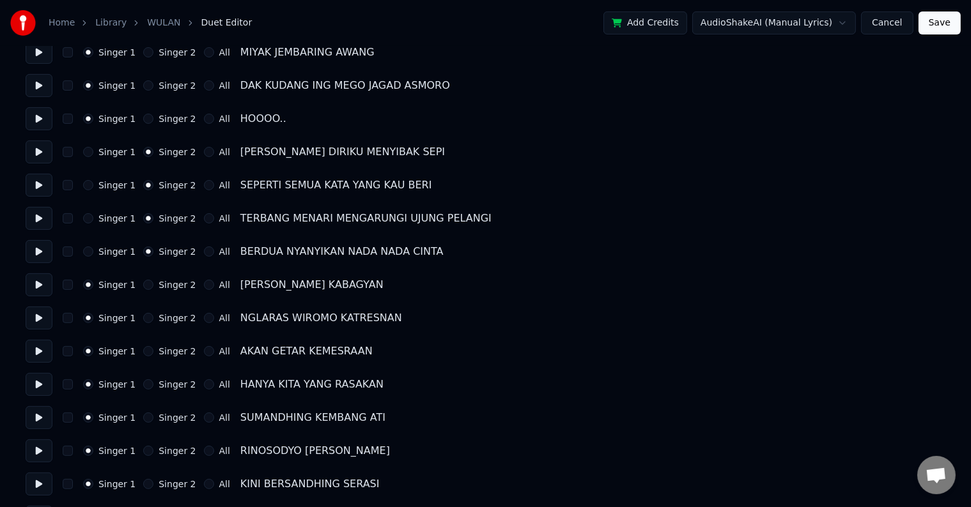
click at [143, 355] on button "Singer 2" at bounding box center [148, 351] width 10 height 10
click at [143, 383] on button "Singer 2" at bounding box center [148, 385] width 10 height 10
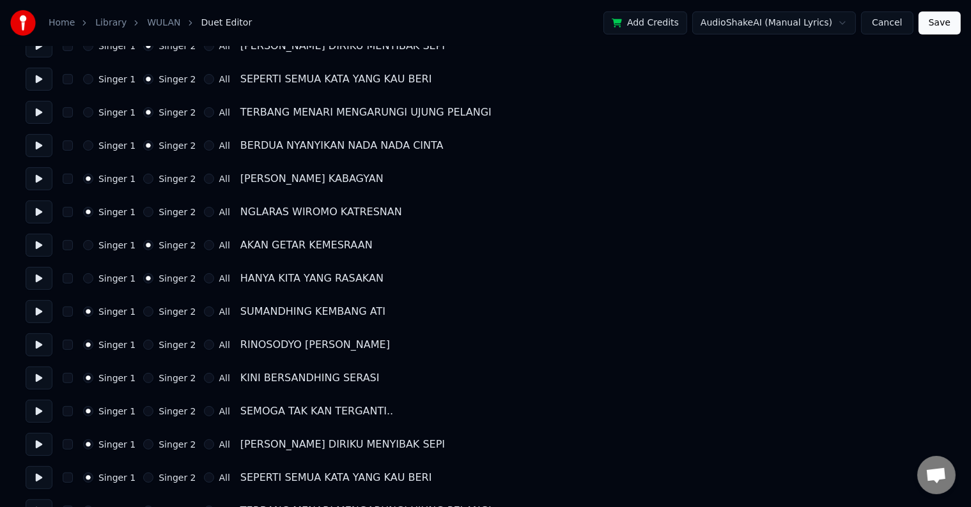
scroll to position [511, 0]
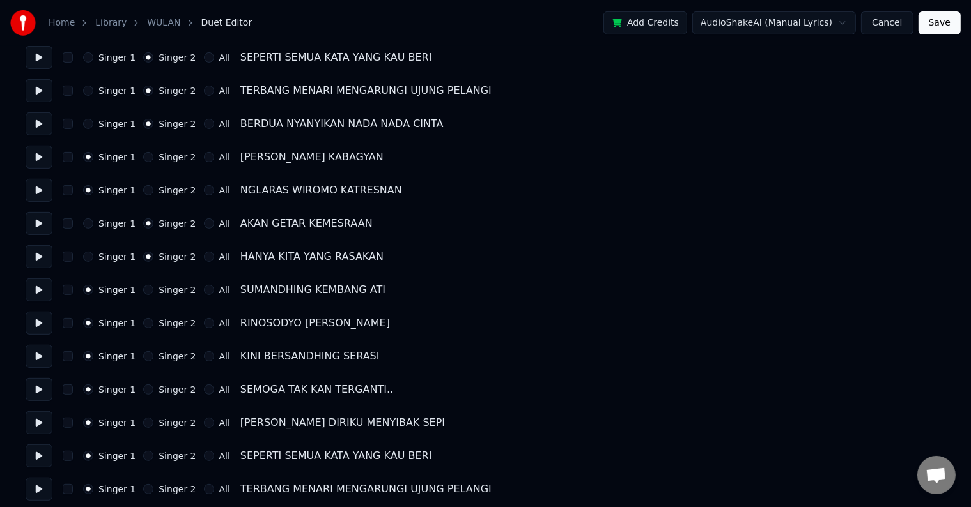
click at [143, 358] on button "Singer 2" at bounding box center [148, 356] width 10 height 10
click at [143, 387] on button "Singer 2" at bounding box center [148, 390] width 10 height 10
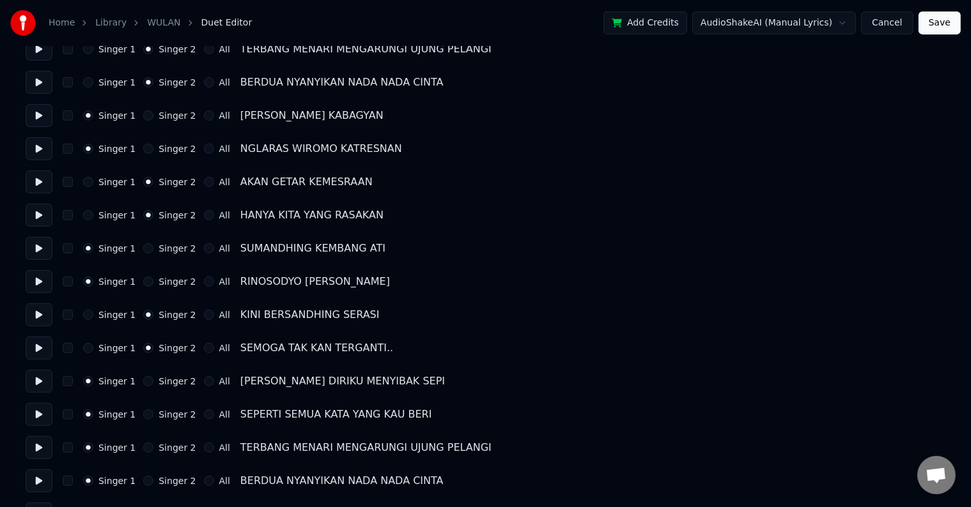
scroll to position [575, 0]
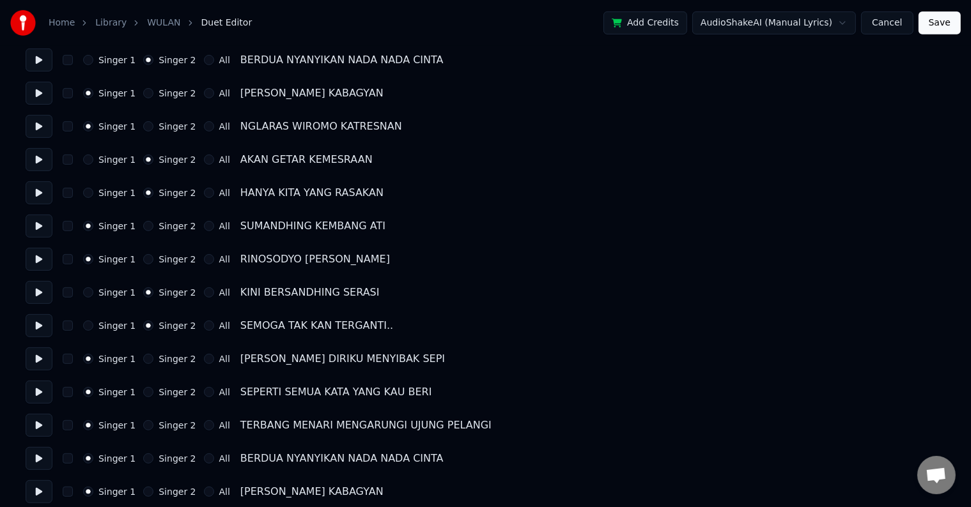
click at [144, 360] on button "Singer 2" at bounding box center [148, 359] width 10 height 10
click at [143, 390] on button "Singer 2" at bounding box center [148, 392] width 10 height 10
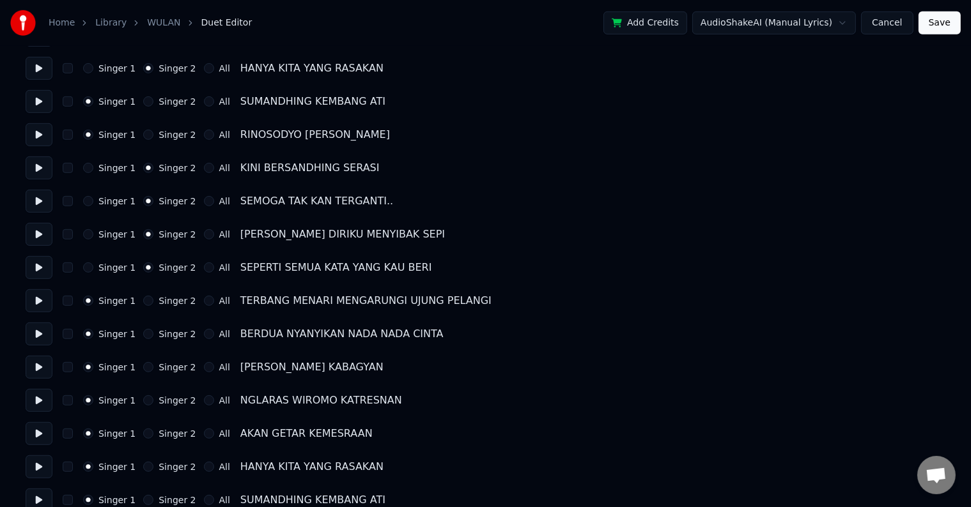
scroll to position [703, 0]
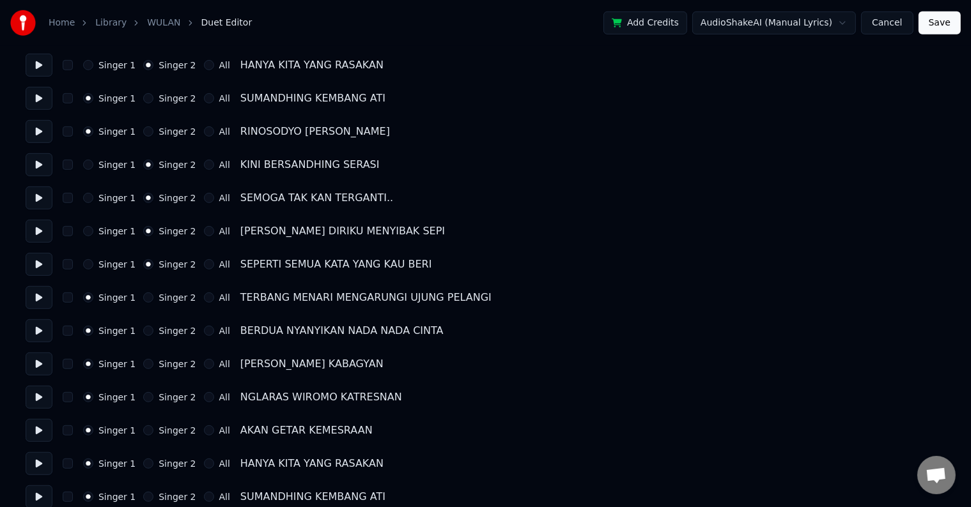
click at [143, 301] on button "Singer 2" at bounding box center [148, 298] width 10 height 10
click at [143, 330] on button "Singer 2" at bounding box center [148, 331] width 10 height 10
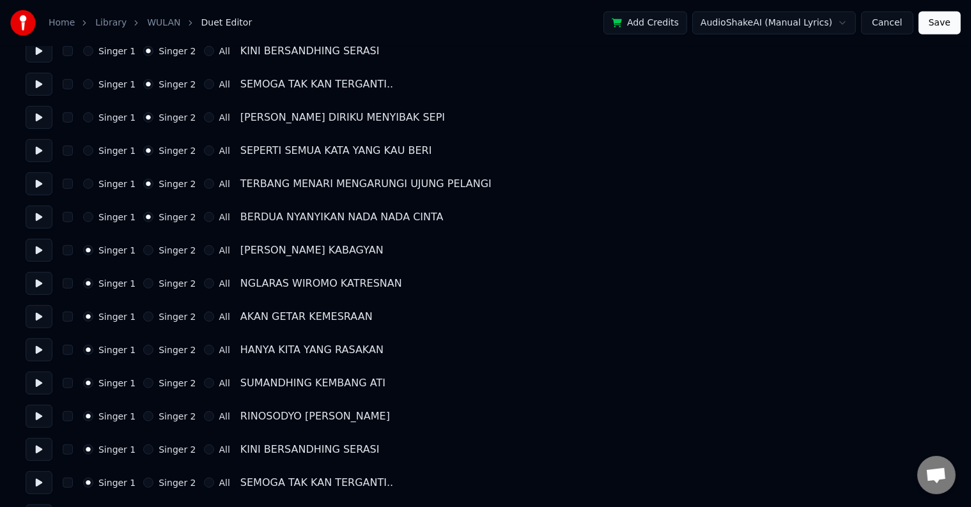
scroll to position [831, 0]
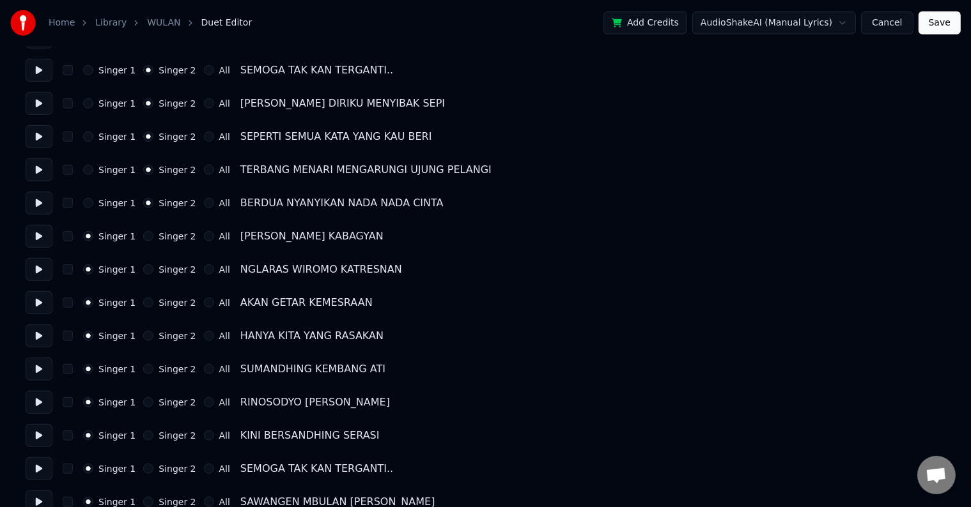
click at [146, 304] on button "Singer 2" at bounding box center [148, 303] width 10 height 10
click at [146, 335] on button "Singer 2" at bounding box center [148, 336] width 10 height 10
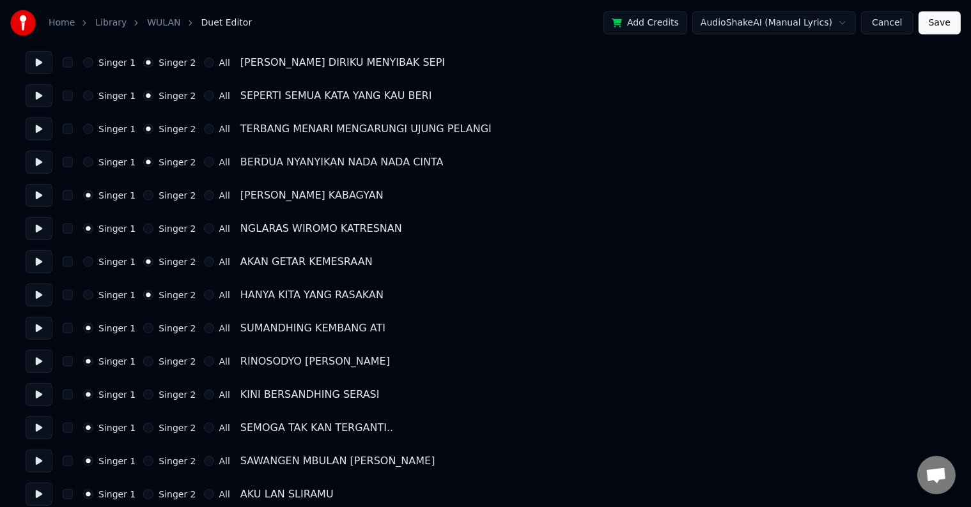
scroll to position [895, 0]
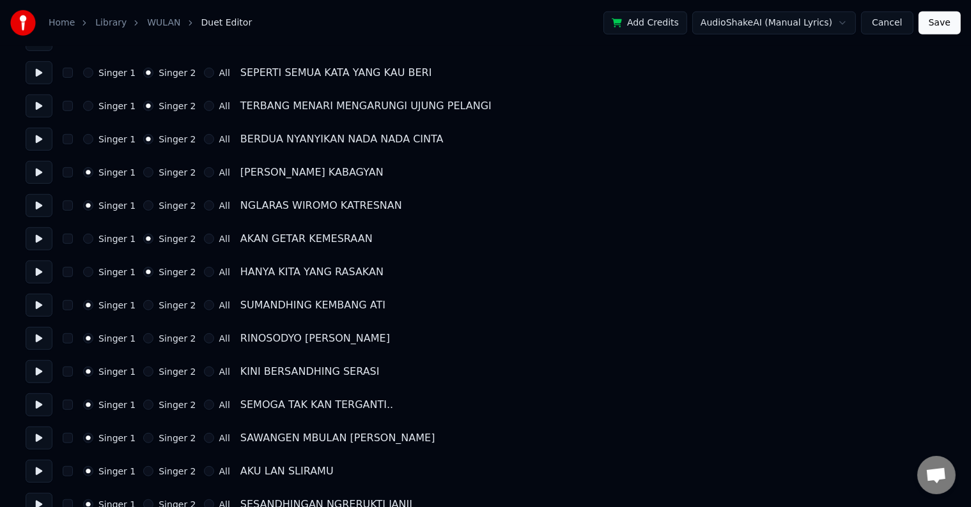
click at [145, 368] on button "Singer 2" at bounding box center [148, 372] width 10 height 10
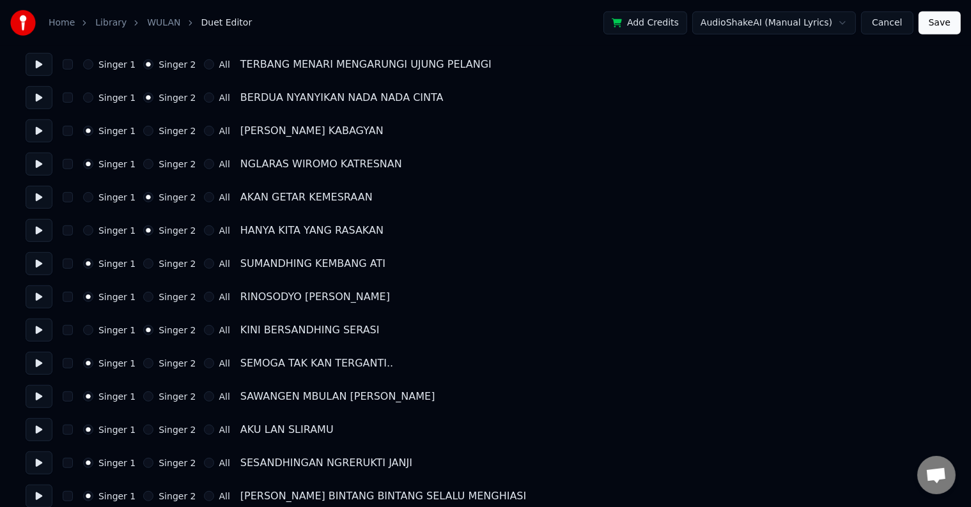
scroll to position [958, 0]
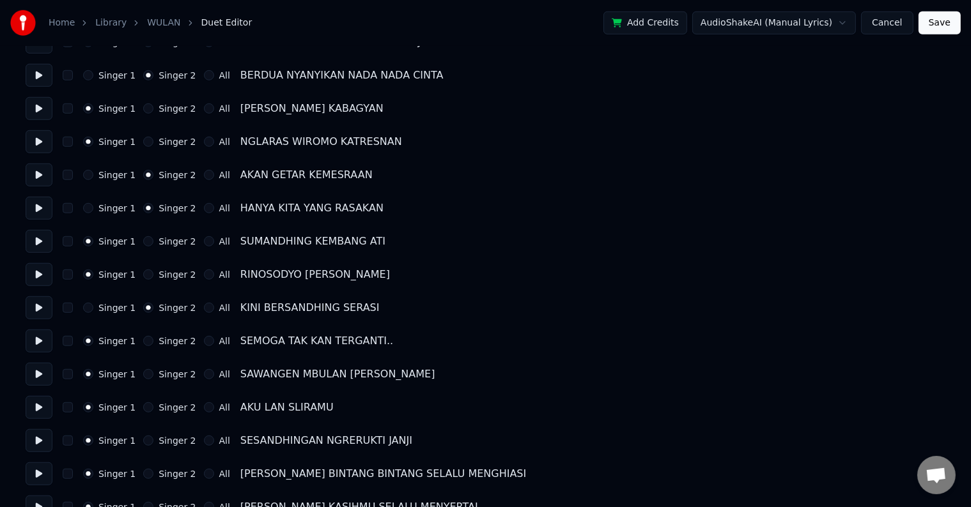
click at [145, 342] on button "Singer 2" at bounding box center [148, 341] width 10 height 10
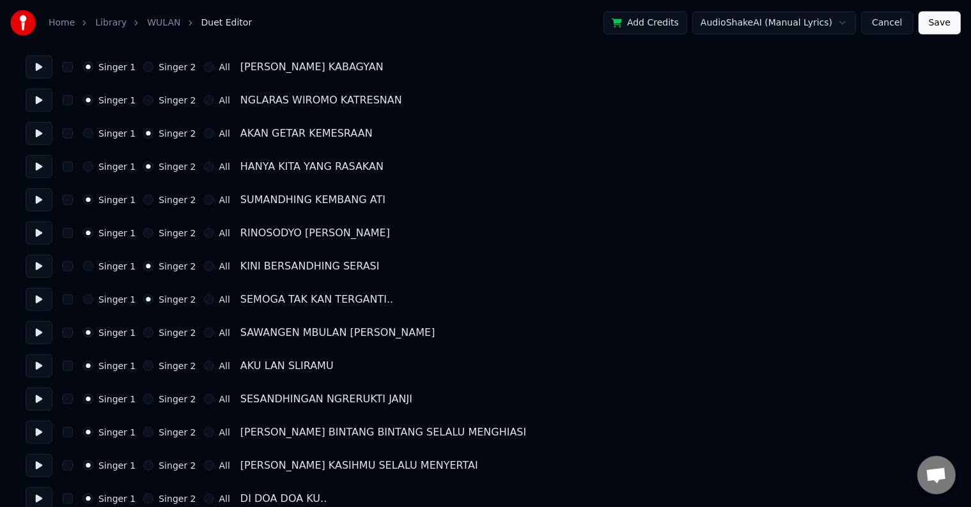
scroll to position [1022, 0]
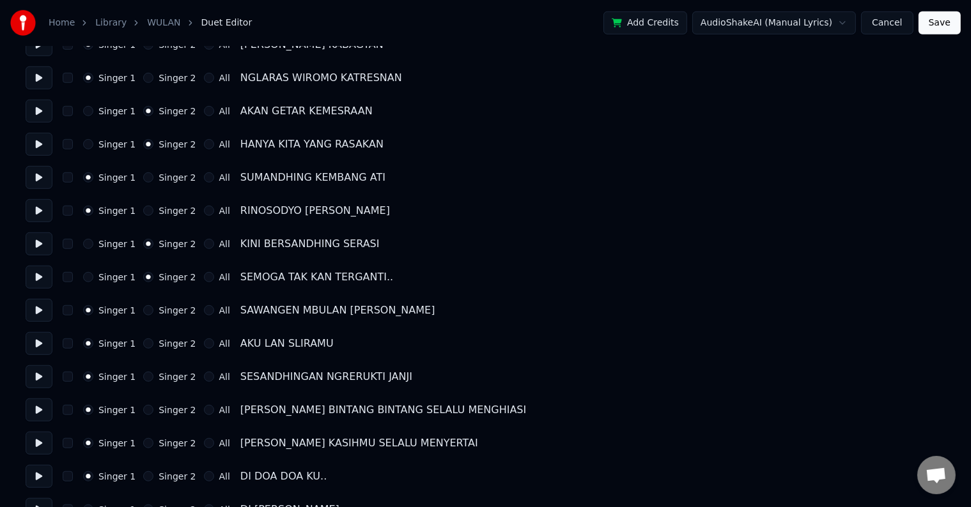
click at [42, 406] on button at bounding box center [39, 410] width 27 height 23
click at [144, 410] on button "Singer 2" at bounding box center [148, 410] width 10 height 10
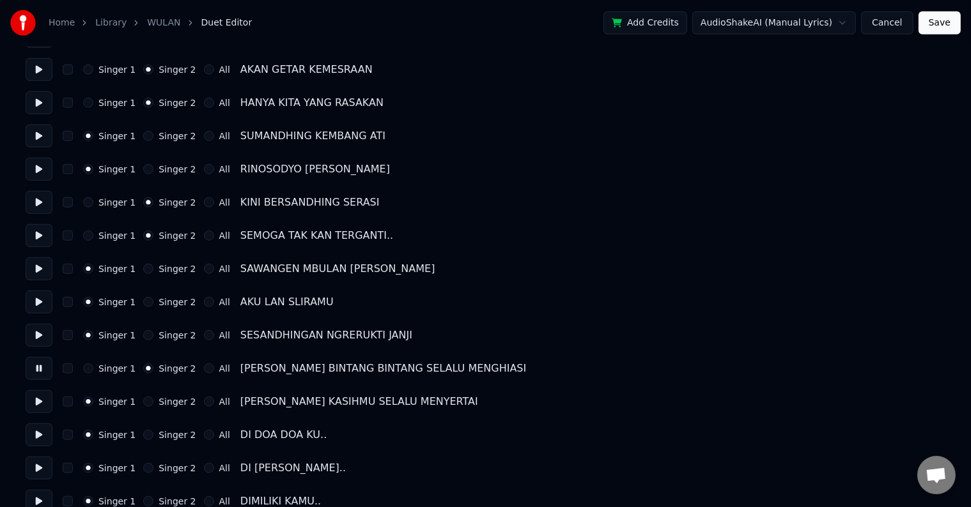
scroll to position [1086, 0]
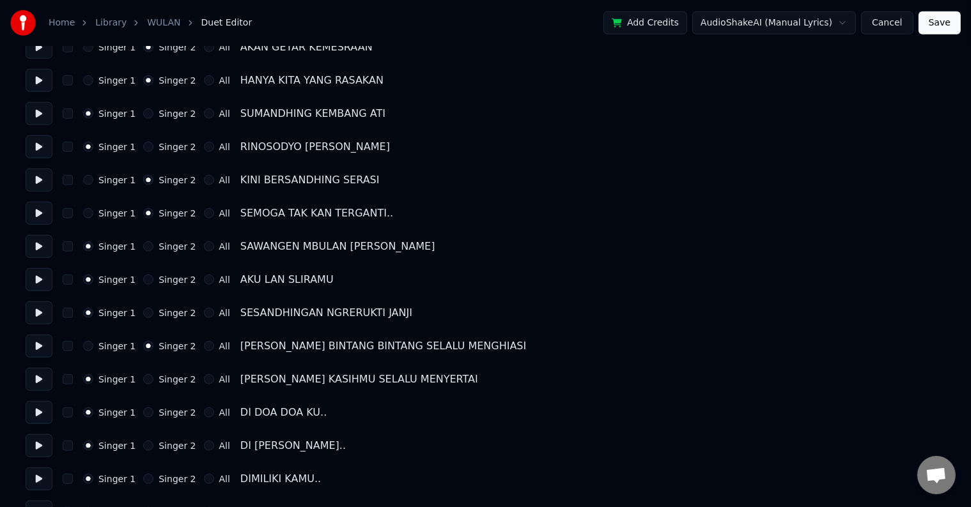
click at [143, 379] on button "Singer 2" at bounding box center [148, 379] width 10 height 10
click at [143, 414] on button "Singer 2" at bounding box center [148, 413] width 10 height 10
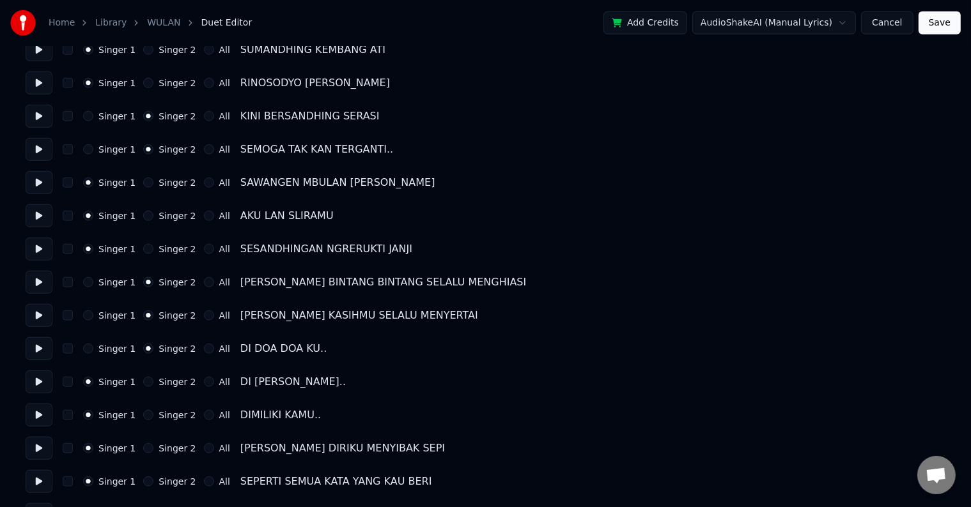
click at [143, 378] on button "Singer 2" at bounding box center [148, 382] width 10 height 10
click at [143, 413] on button "Singer 2" at bounding box center [148, 415] width 10 height 10
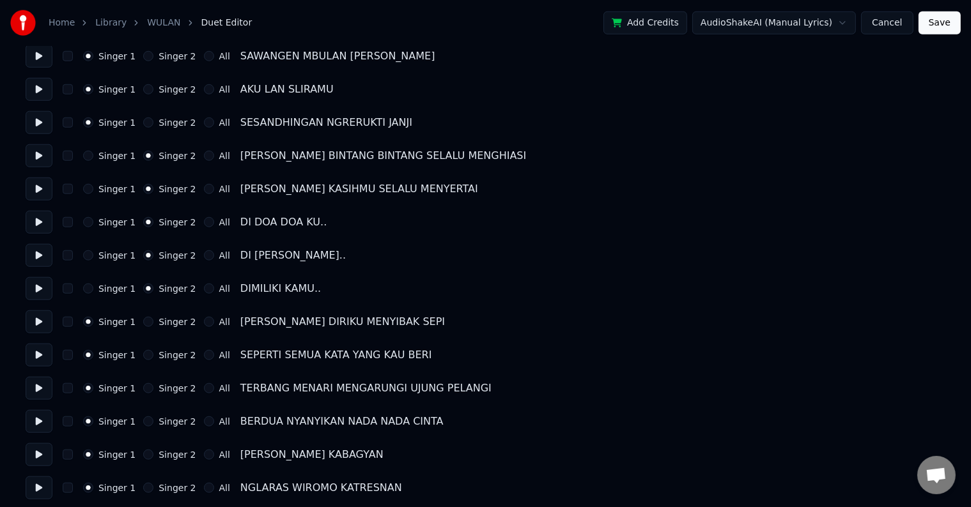
scroll to position [1278, 0]
click at [143, 321] on button "Singer 2" at bounding box center [148, 321] width 10 height 10
click at [142, 348] on div "Singer 1 Singer 2 All SEPERTI SEMUA KATA YANG KAU BERI" at bounding box center [485, 353] width 919 height 23
click at [146, 388] on button "Singer 2" at bounding box center [148, 387] width 10 height 10
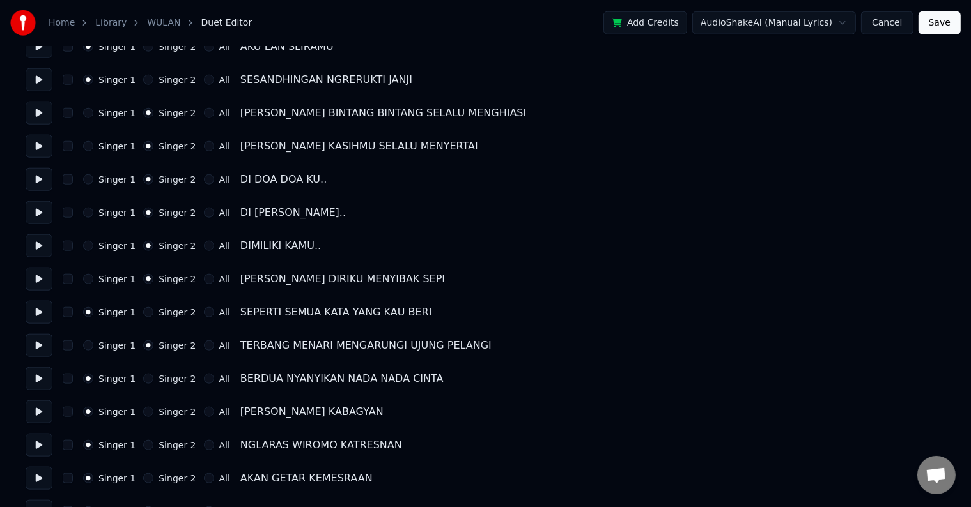
scroll to position [1342, 0]
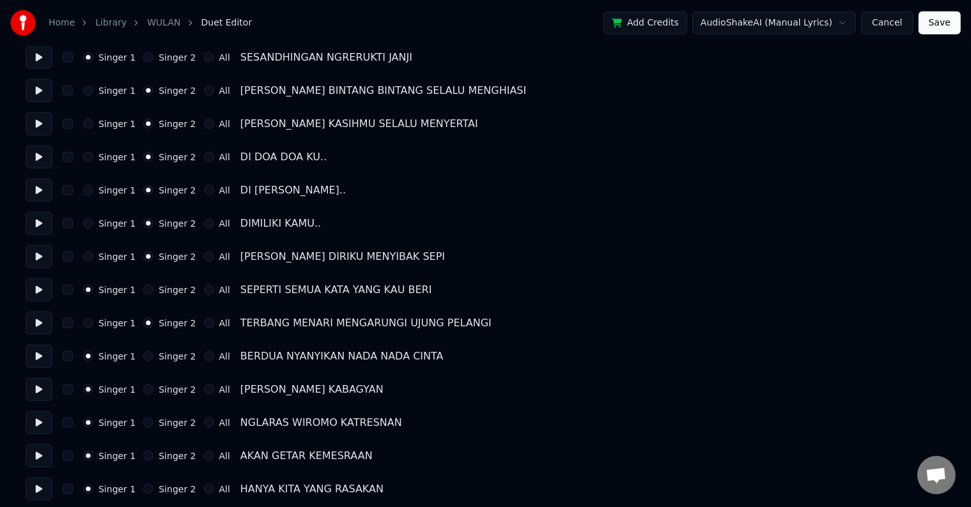
click at [148, 357] on div "Singer 2" at bounding box center [169, 356] width 52 height 10
click at [143, 357] on button "Singer 2" at bounding box center [148, 356] width 10 height 10
click at [143, 293] on button "Singer 2" at bounding box center [148, 290] width 10 height 10
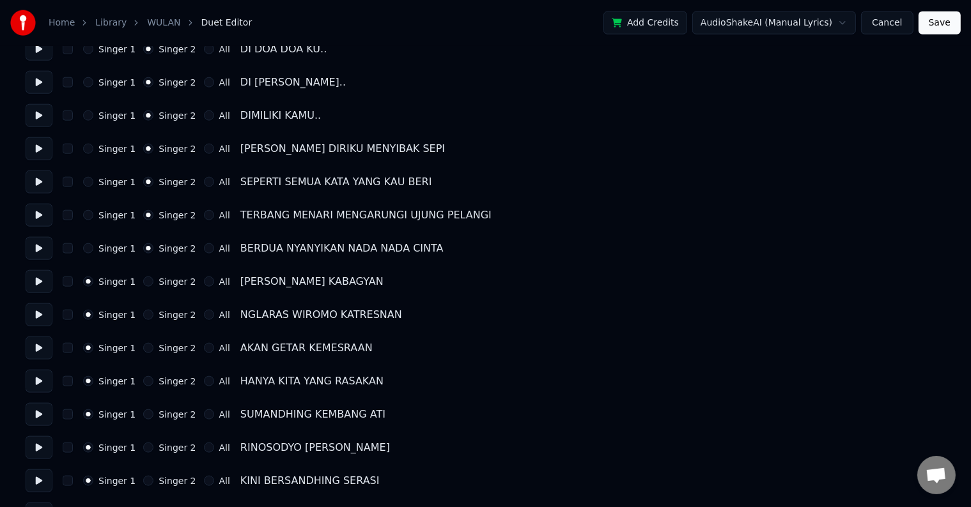
scroll to position [1470, 0]
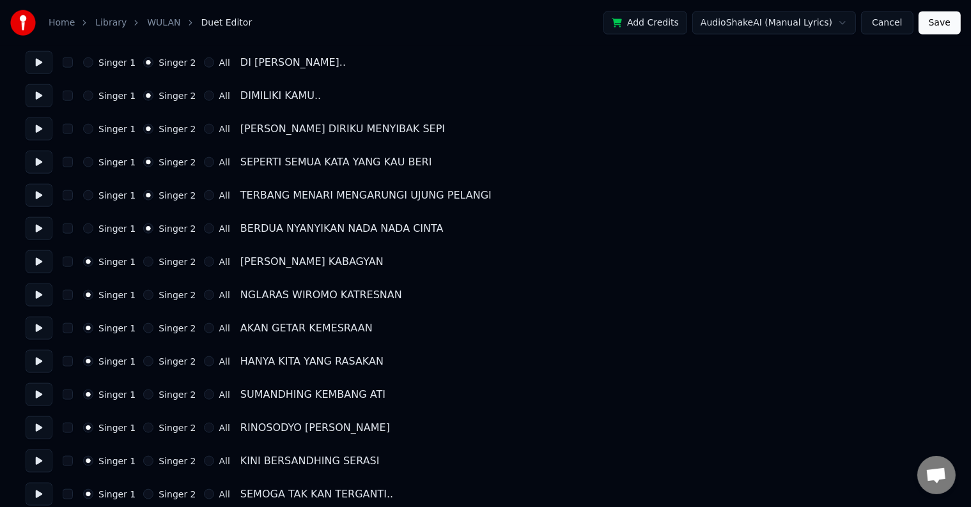
click at [143, 328] on button "Singer 2" at bounding box center [148, 328] width 10 height 10
click at [146, 360] on button "Singer 2" at bounding box center [148, 362] width 10 height 10
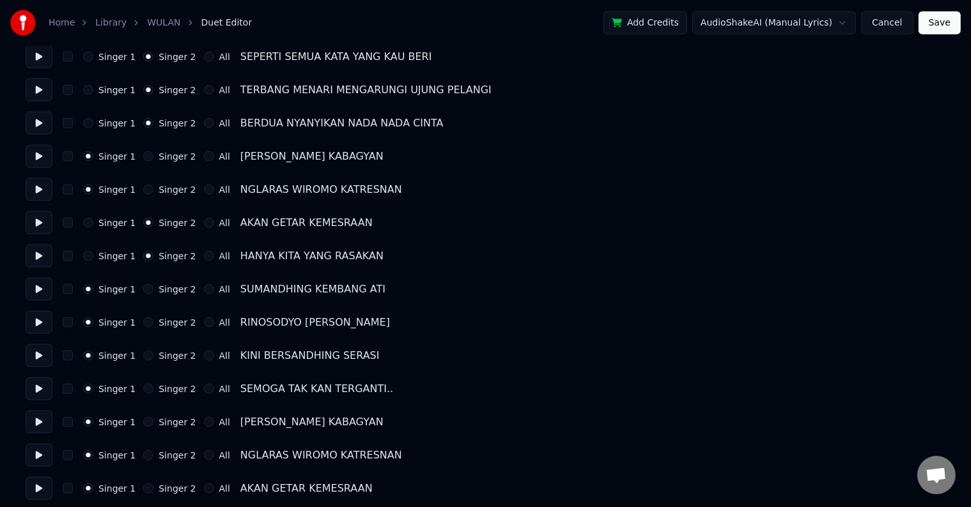
scroll to position [1597, 0]
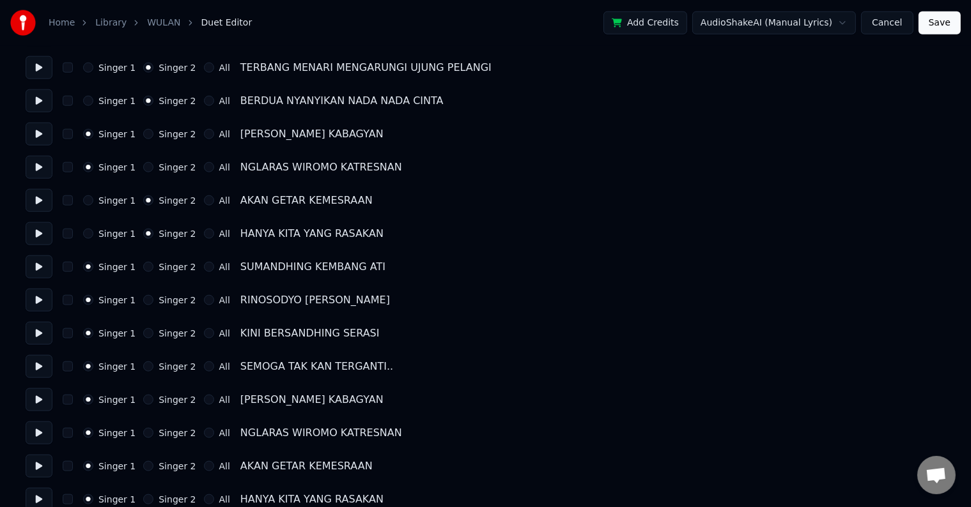
click at [144, 330] on button "Singer 2" at bounding box center [148, 333] width 10 height 10
click at [146, 365] on button "Singer 2" at bounding box center [148, 367] width 10 height 10
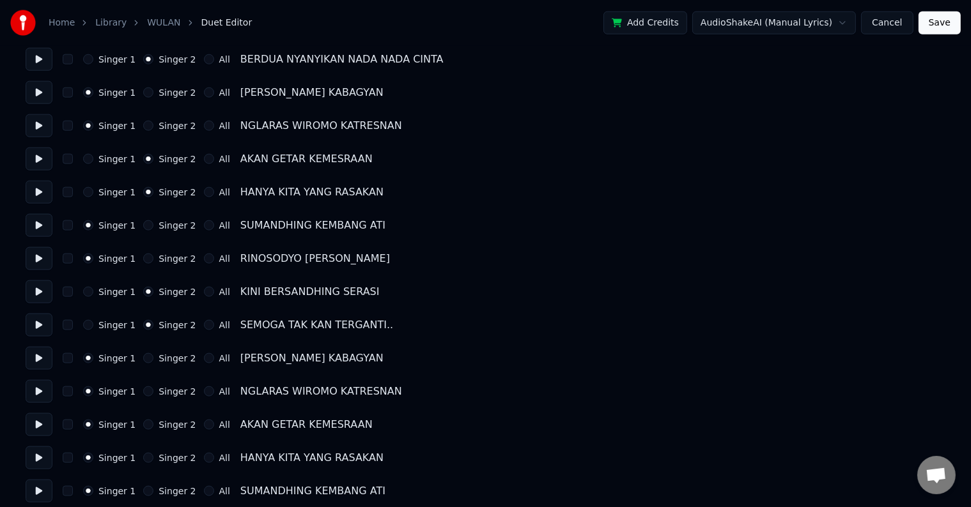
scroll to position [1661, 0]
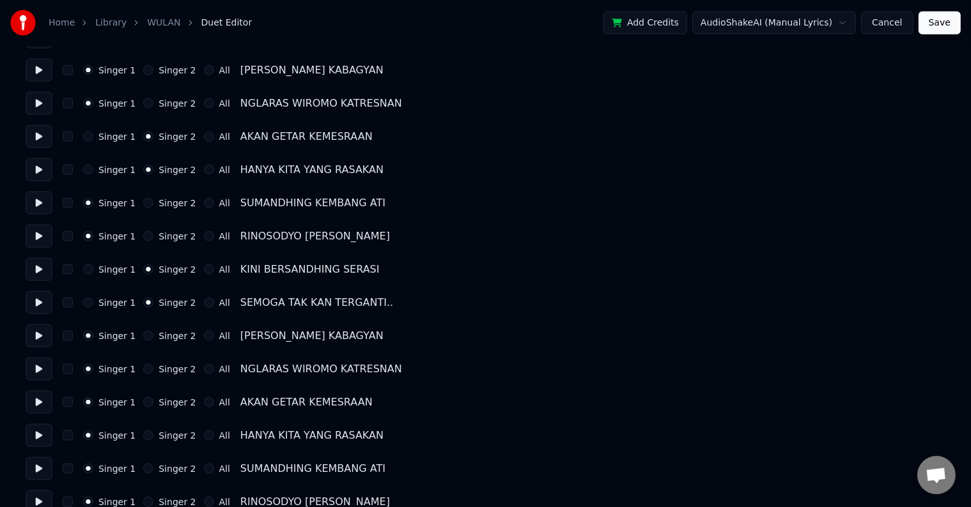
click at [146, 399] on button "Singer 2" at bounding box center [148, 402] width 10 height 10
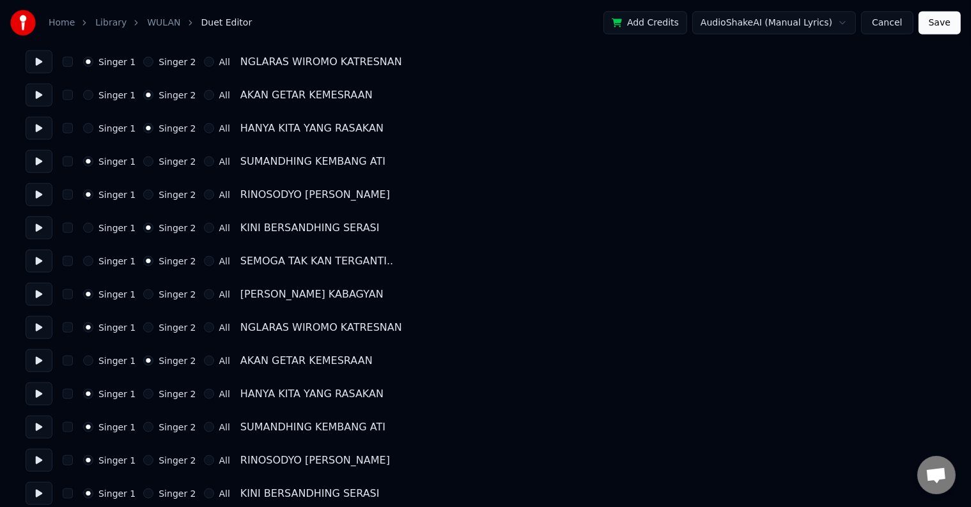
scroll to position [1725, 0]
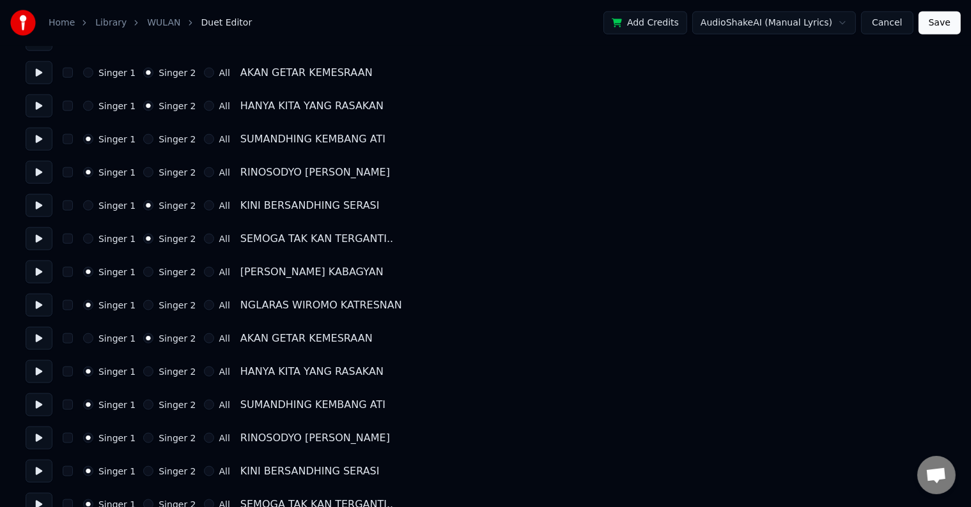
click at [145, 371] on button "Singer 2" at bounding box center [148, 372] width 10 height 10
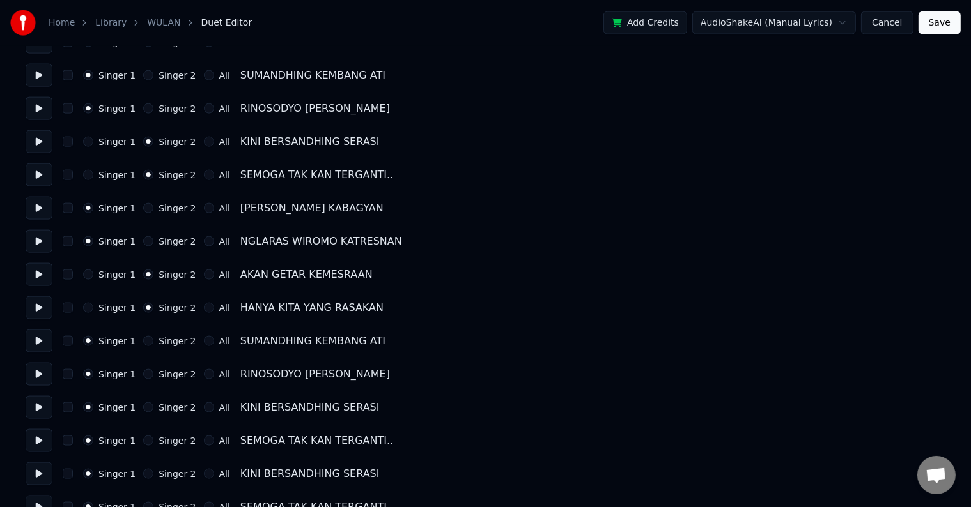
scroll to position [1813, 0]
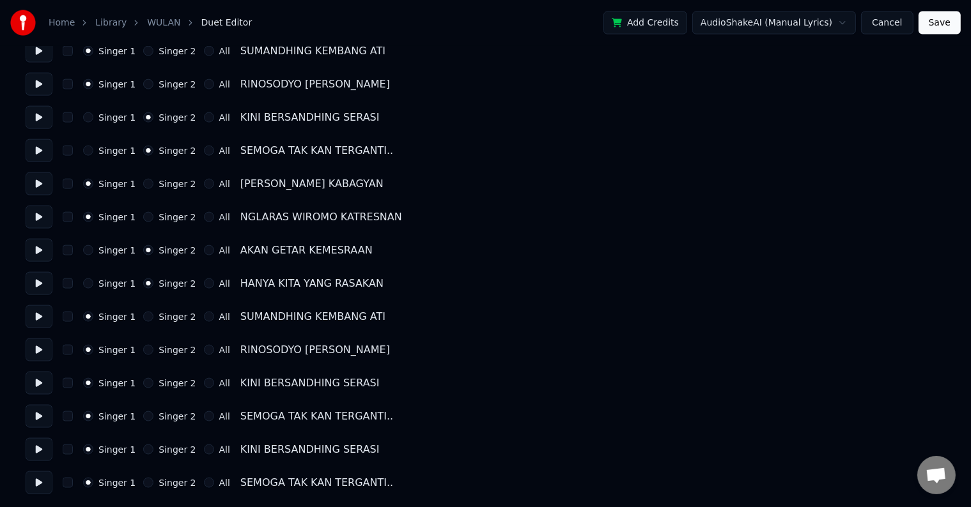
click at [39, 382] on button at bounding box center [39, 383] width 27 height 23
click at [143, 381] on button "Singer 2" at bounding box center [148, 383] width 10 height 10
click at [143, 414] on button "Singer 2" at bounding box center [148, 416] width 10 height 10
click at [45, 419] on button at bounding box center [39, 416] width 27 height 23
click at [42, 451] on button at bounding box center [39, 449] width 27 height 23
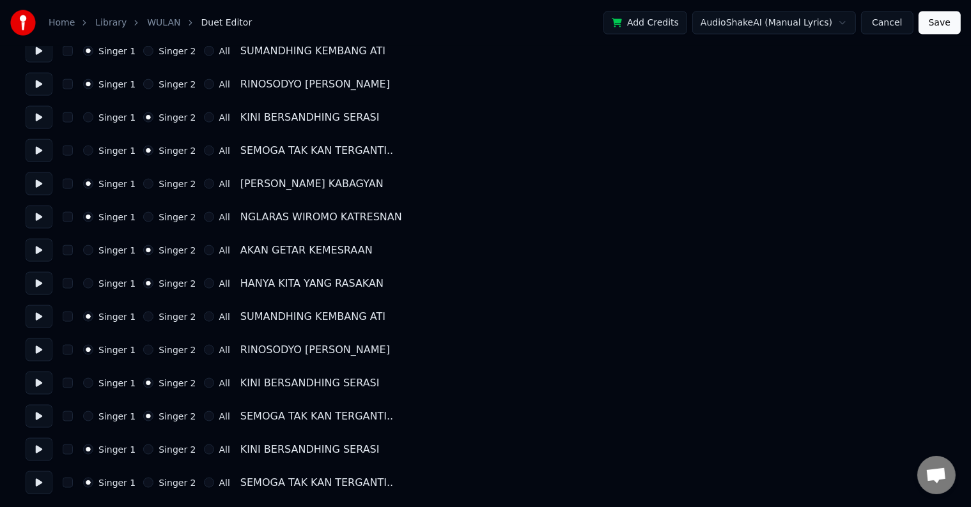
click at [41, 486] on button at bounding box center [39, 483] width 27 height 23
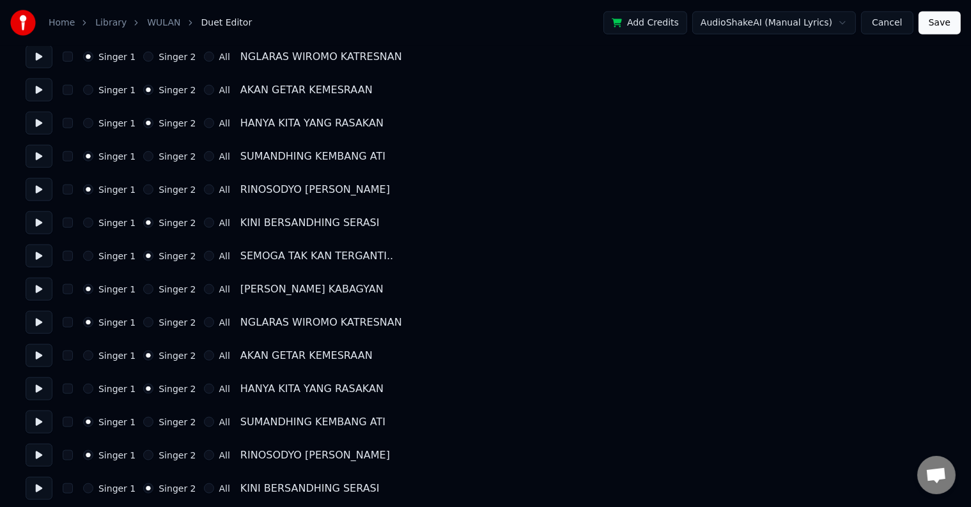
scroll to position [1686, 0]
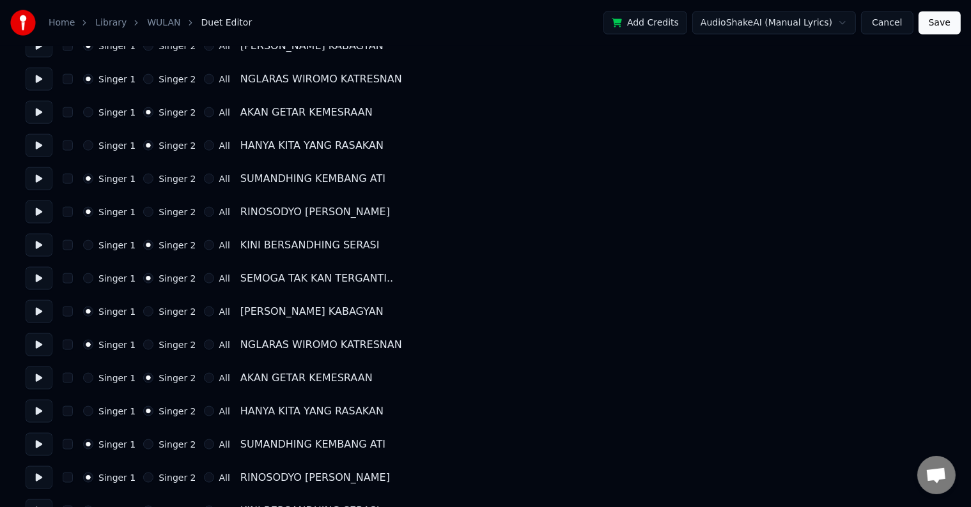
click at [935, 26] on button "Save" at bounding box center [939, 23] width 42 height 23
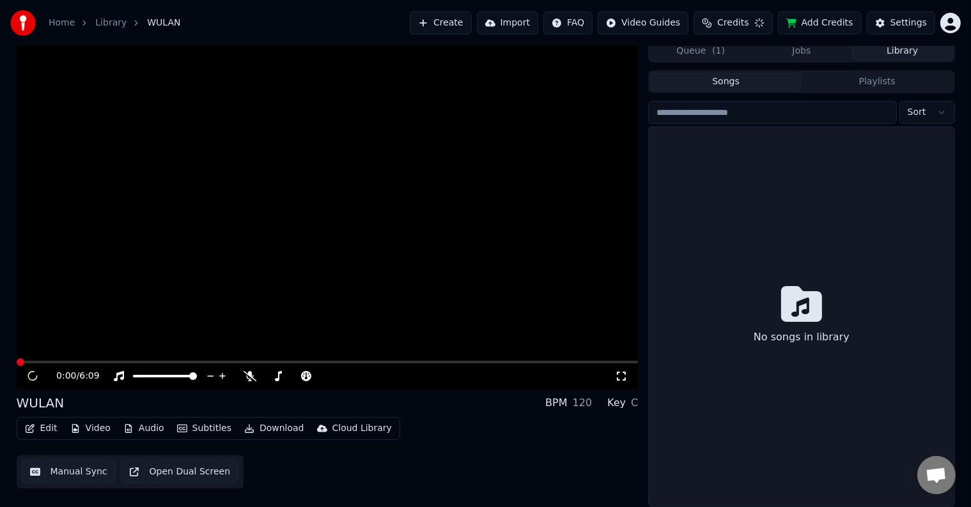
scroll to position [6, 0]
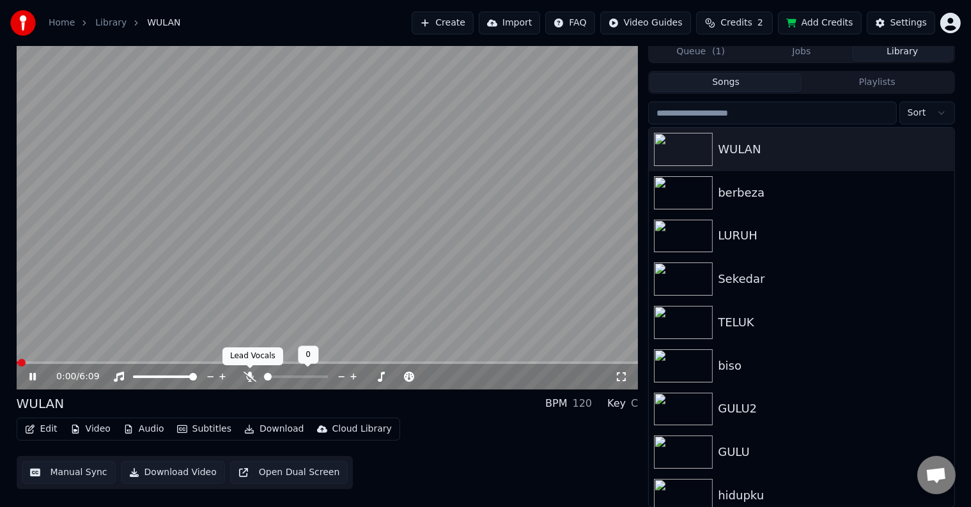
click at [243, 381] on icon at bounding box center [249, 377] width 13 height 10
click at [60, 475] on button "Manual Sync" at bounding box center [69, 472] width 94 height 23
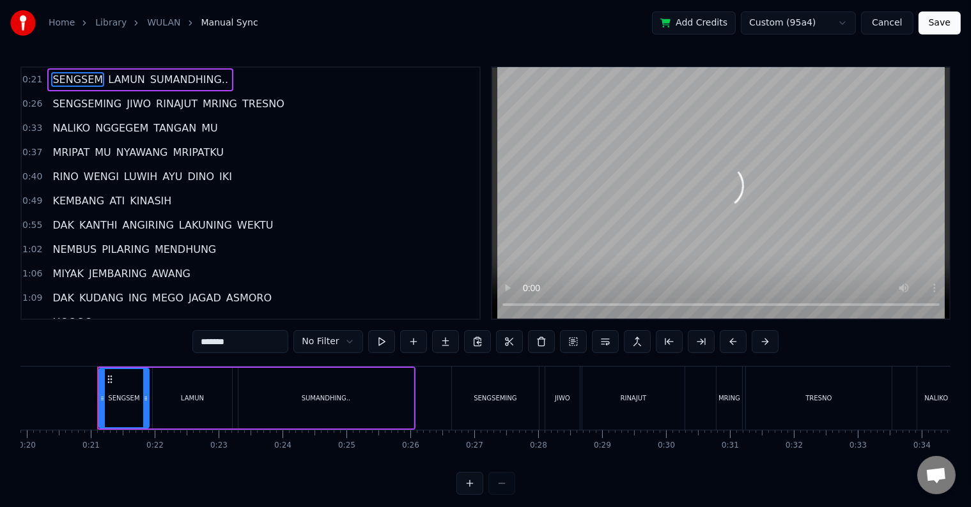
scroll to position [0, 1284]
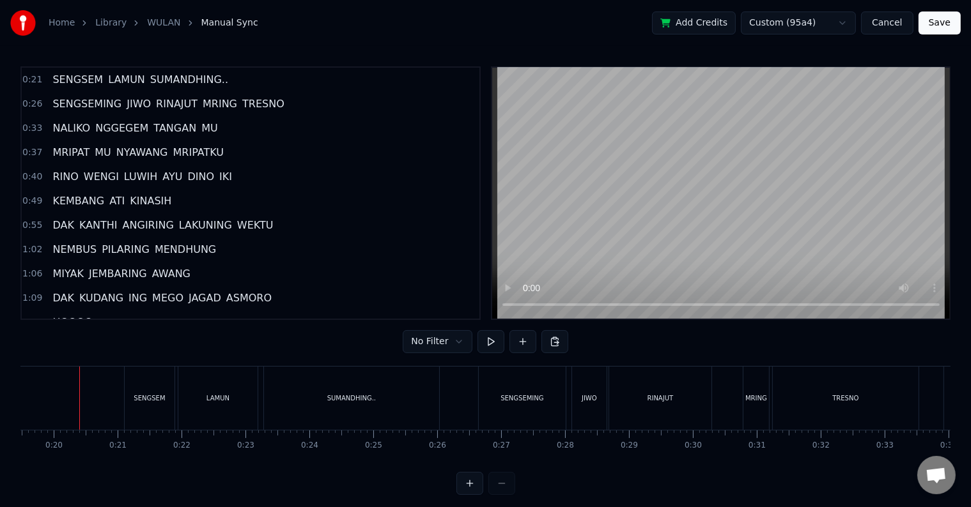
scroll to position [0, 1239]
click at [488, 336] on button at bounding box center [490, 341] width 27 height 23
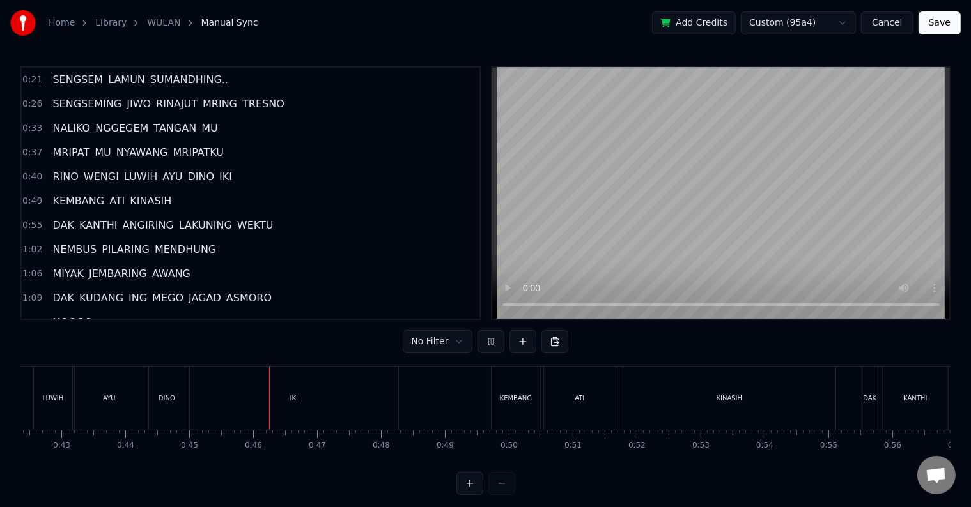
scroll to position [0, 2857]
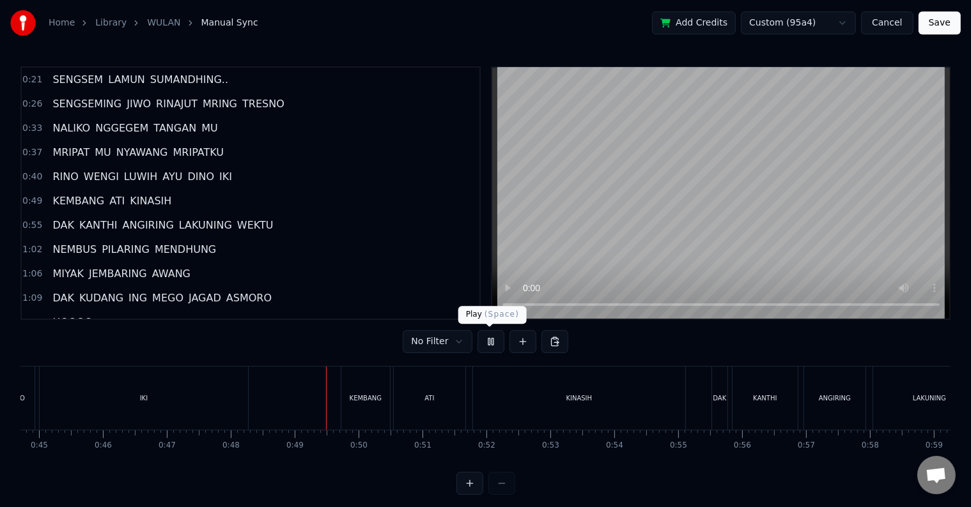
click at [488, 344] on button at bounding box center [490, 341] width 27 height 23
click at [207, 406] on div "IKI" at bounding box center [144, 398] width 208 height 63
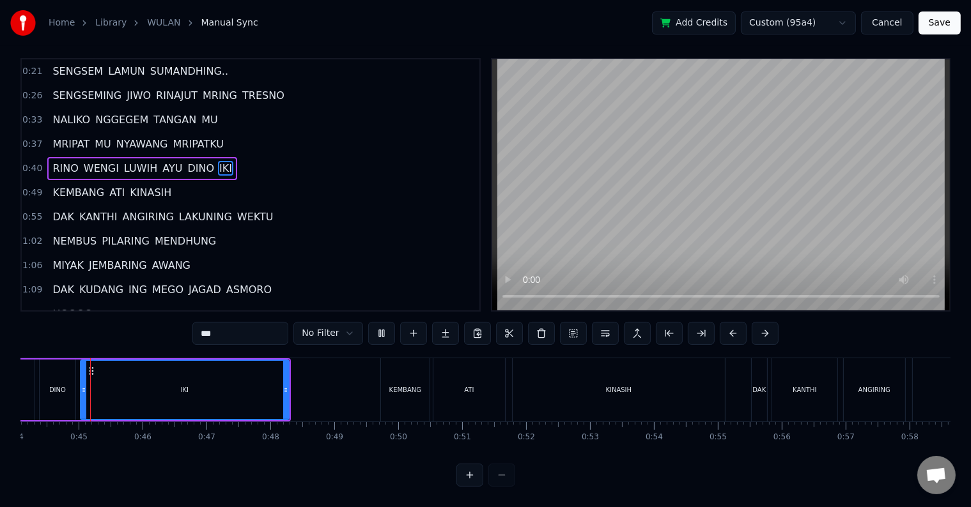
scroll to position [0, 2811]
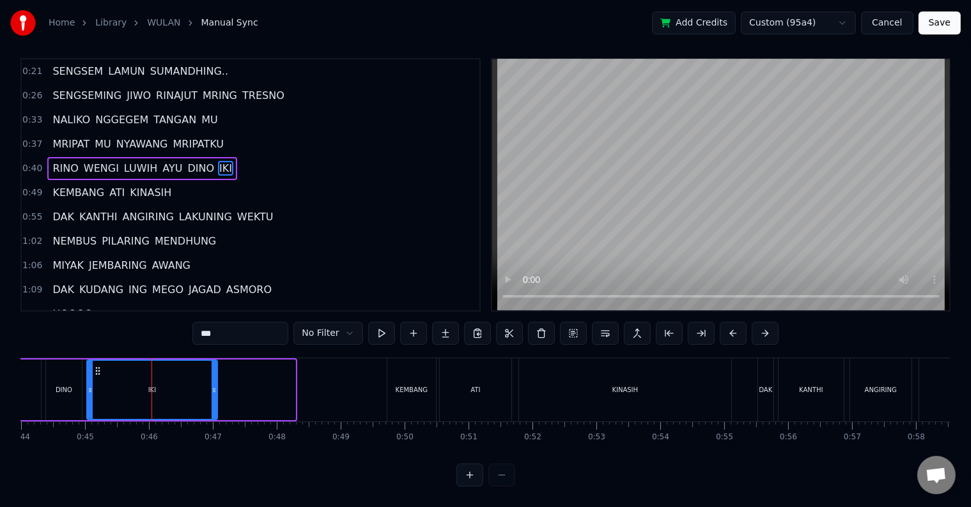
drag, startPoint x: 290, startPoint y: 383, endPoint x: 212, endPoint y: 387, distance: 78.1
click at [212, 387] on div at bounding box center [213, 390] width 5 height 58
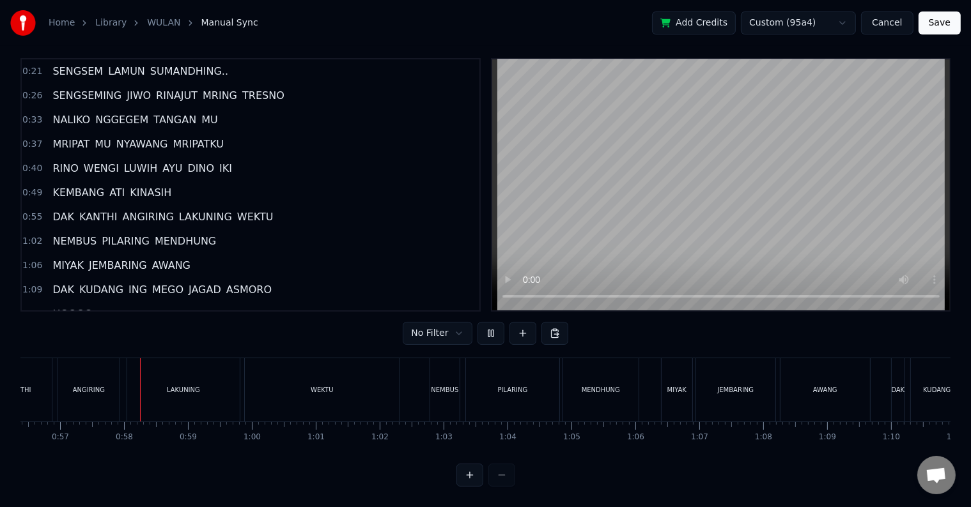
scroll to position [0, 3627]
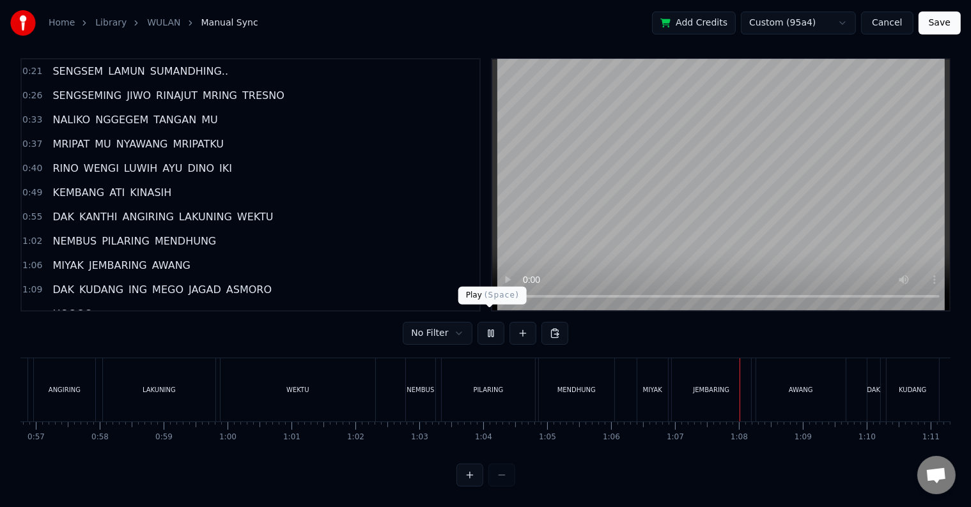
click at [489, 322] on button at bounding box center [490, 333] width 27 height 23
click at [486, 322] on button at bounding box center [490, 333] width 27 height 23
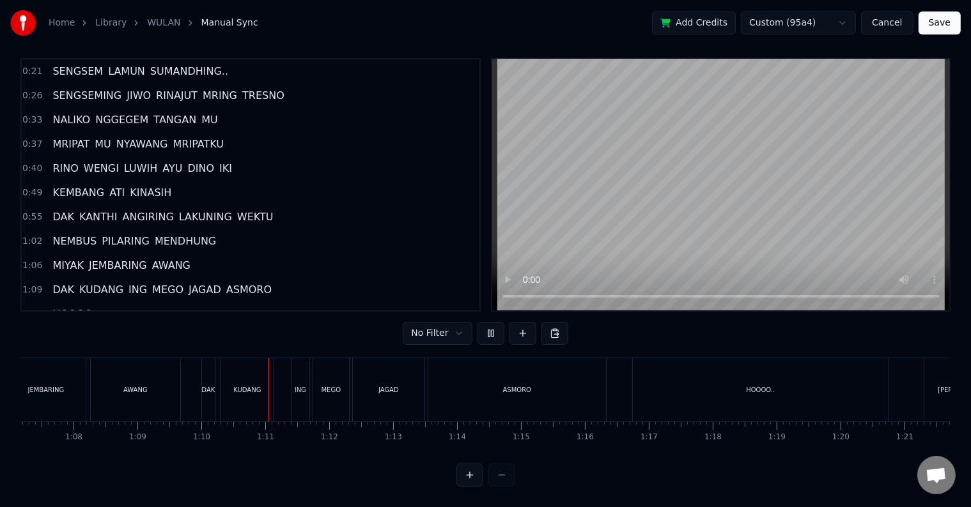
scroll to position [0, 4445]
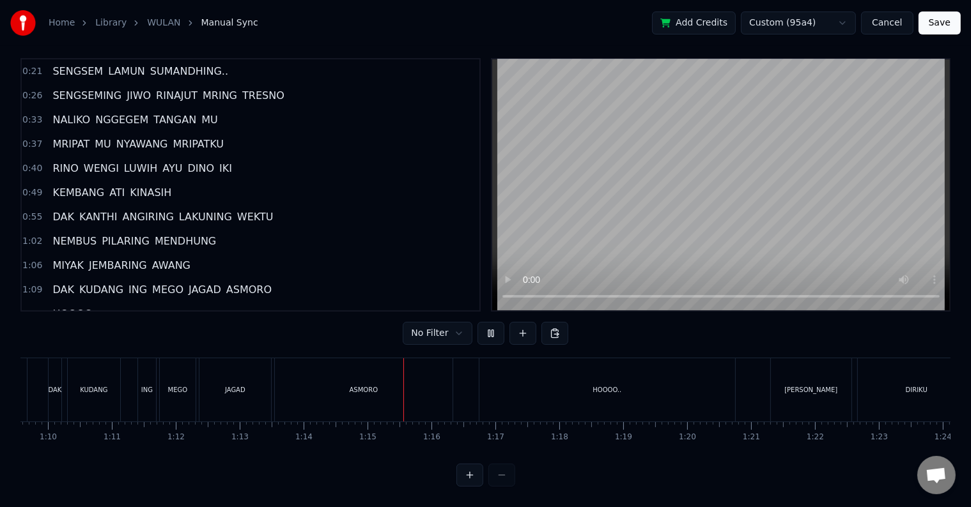
click at [486, 322] on button at bounding box center [490, 333] width 27 height 23
click at [343, 373] on div "ASMORO" at bounding box center [364, 389] width 178 height 63
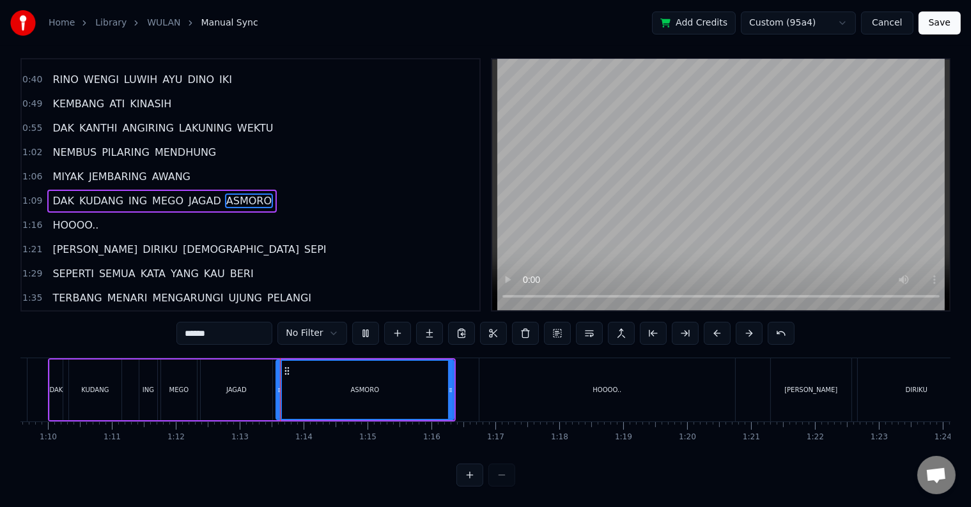
scroll to position [19, 0]
drag, startPoint x: 450, startPoint y: 381, endPoint x: 381, endPoint y: 381, distance: 69.0
click at [381, 385] on icon at bounding box center [380, 390] width 5 height 10
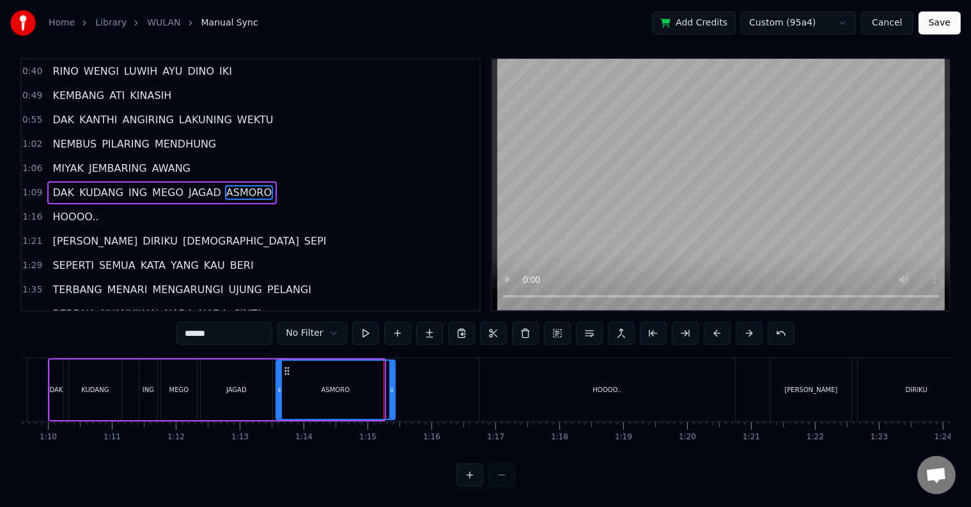
drag, startPoint x: 381, startPoint y: 379, endPoint x: 392, endPoint y: 373, distance: 12.3
click at [392, 385] on icon at bounding box center [391, 390] width 5 height 10
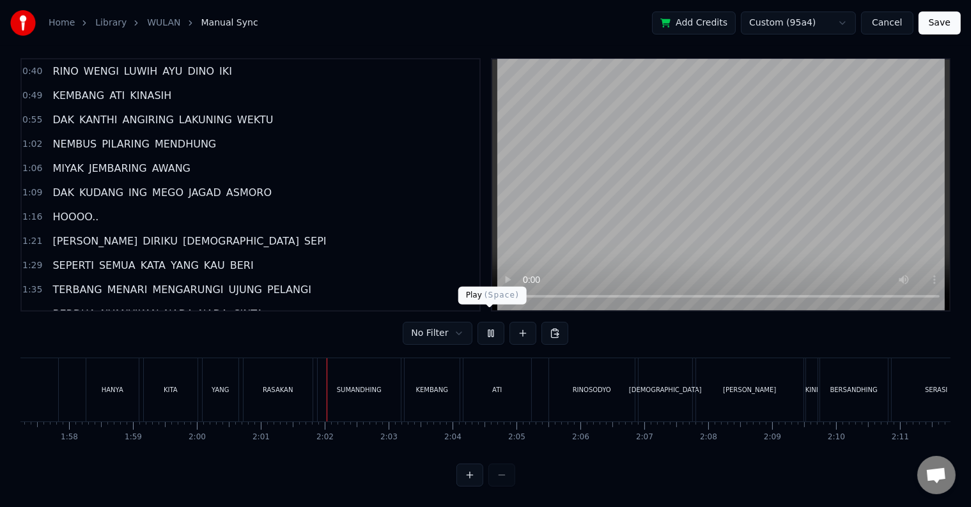
scroll to position [0, 7696]
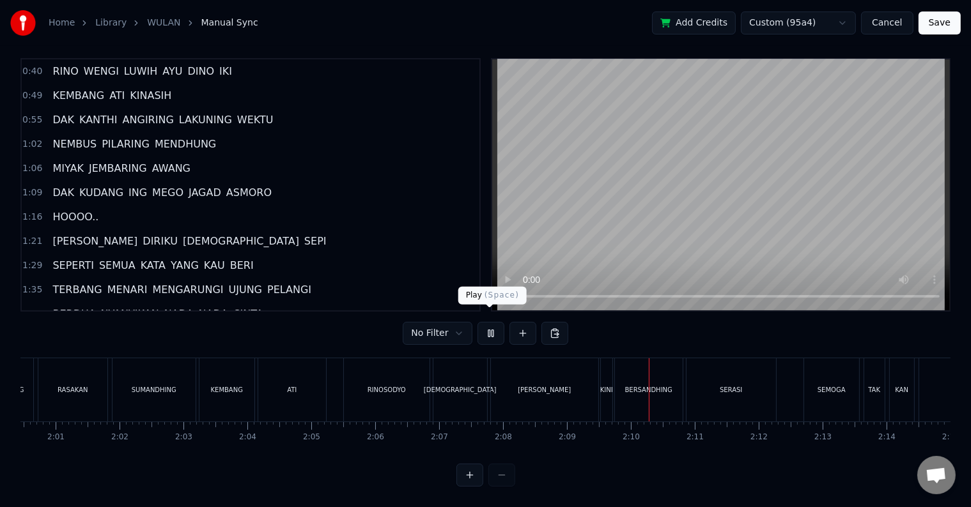
click at [491, 325] on button at bounding box center [490, 333] width 27 height 23
click at [530, 371] on div "DEWI" at bounding box center [544, 389] width 107 height 63
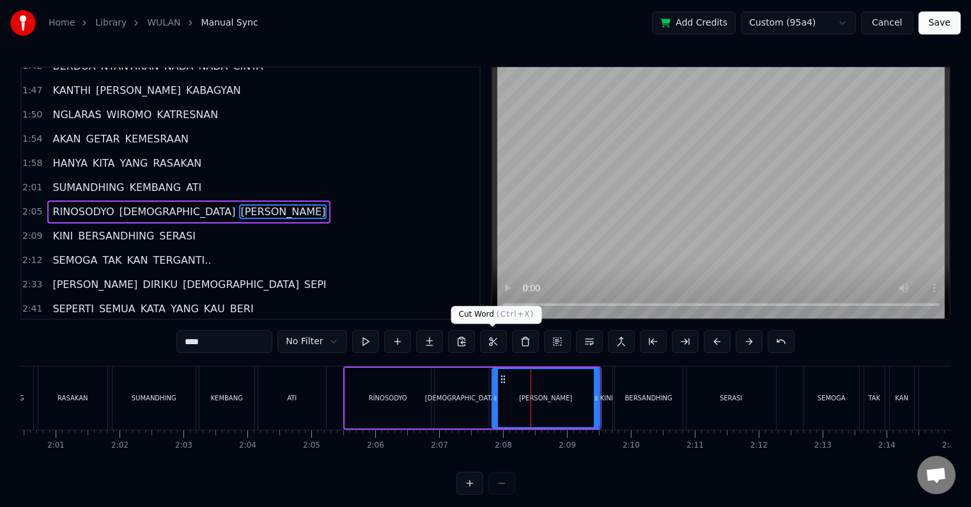
scroll to position [356, 0]
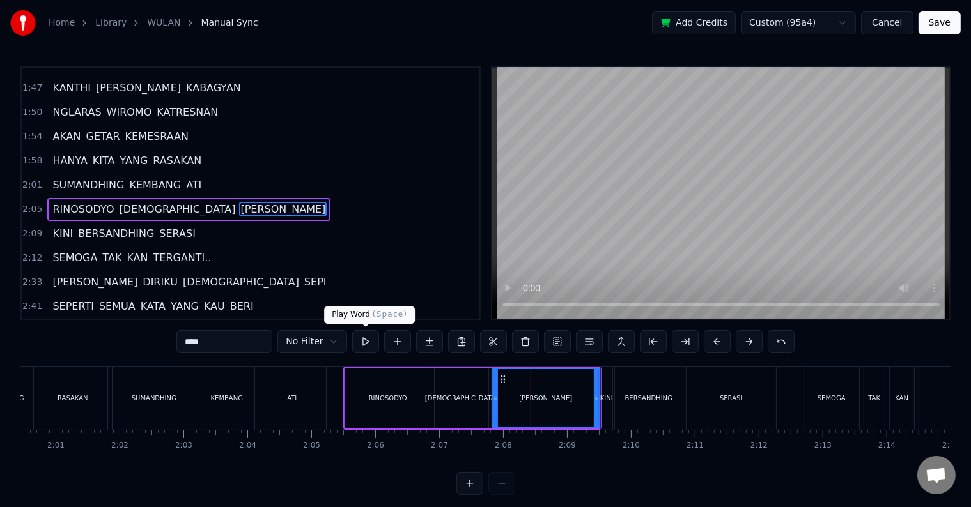
click at [367, 339] on button at bounding box center [365, 341] width 27 height 23
click at [352, 330] on button at bounding box center [365, 341] width 27 height 23
click at [367, 339] on button at bounding box center [365, 341] width 27 height 23
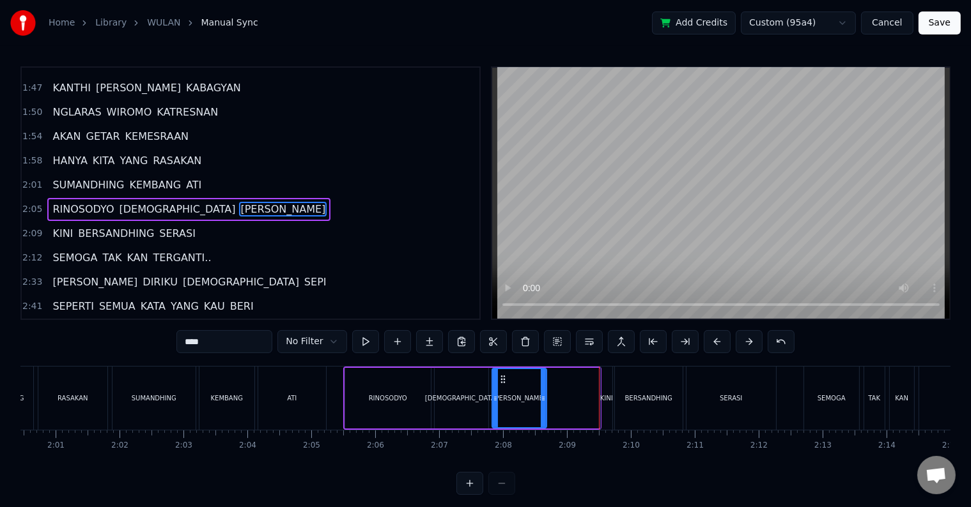
drag, startPoint x: 594, startPoint y: 397, endPoint x: 541, endPoint y: 398, distance: 53.0
click at [541, 398] on icon at bounding box center [543, 399] width 5 height 10
click at [352, 330] on button at bounding box center [365, 341] width 27 height 23
click at [507, 394] on div "DEWI" at bounding box center [519, 398] width 53 height 58
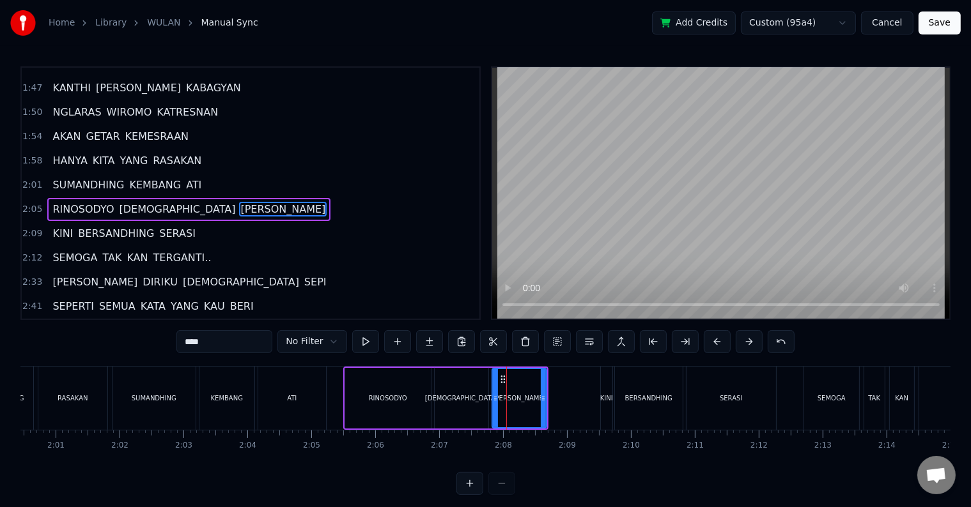
scroll to position [19, 0]
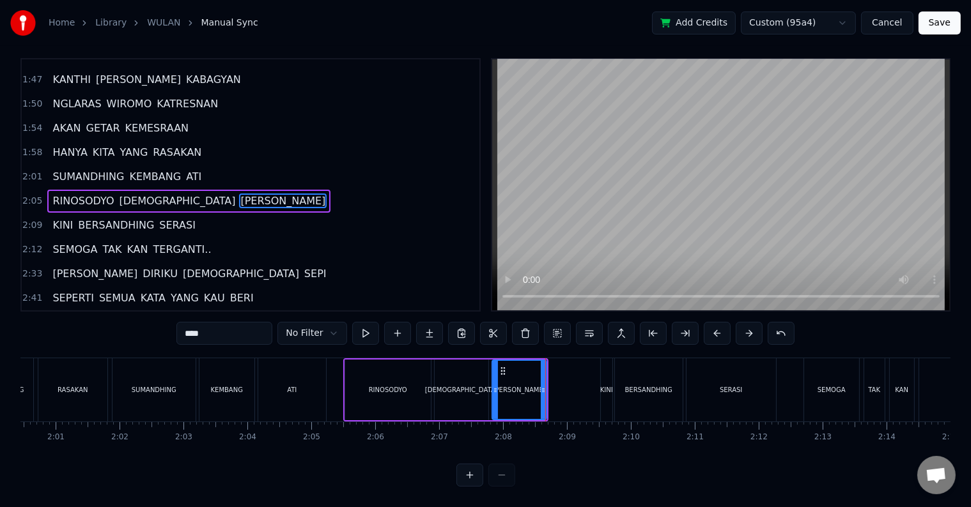
click at [602, 385] on div "KINI" at bounding box center [606, 390] width 13 height 10
type input "****"
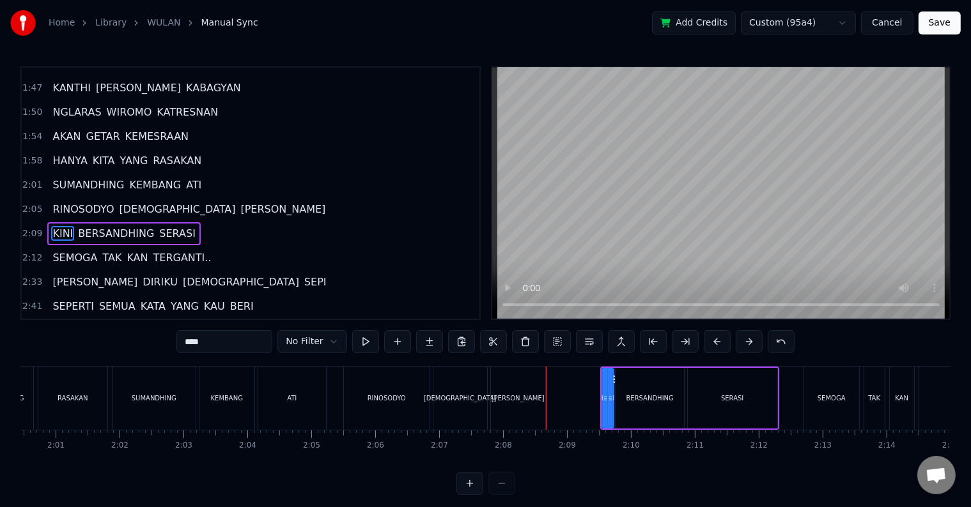
scroll to position [380, 0]
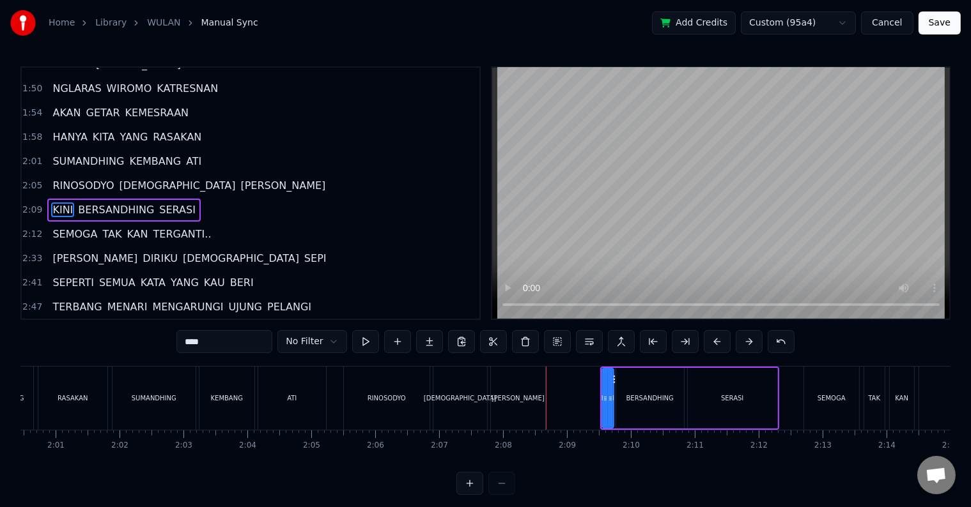
click at [600, 394] on div "KINI BERSANDHING SERASI" at bounding box center [689, 398] width 179 height 63
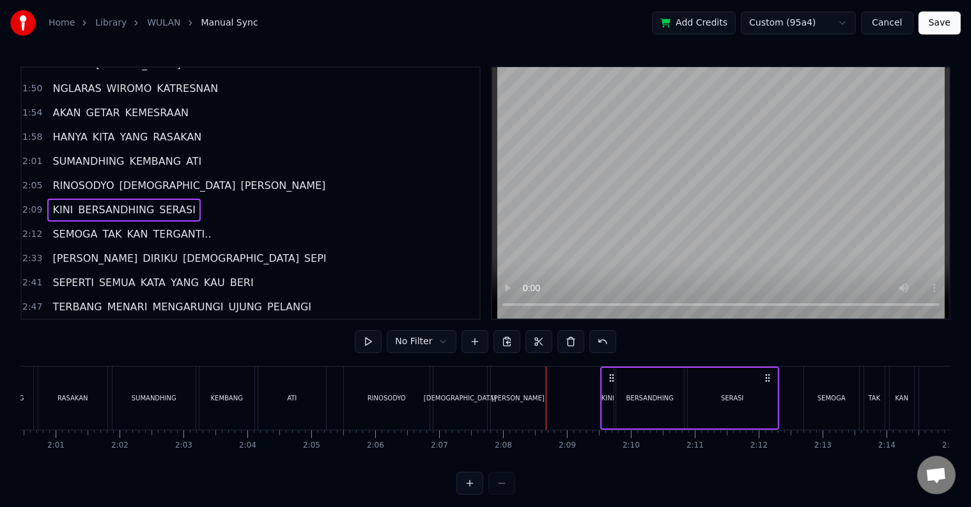
click at [604, 397] on div "KINI" at bounding box center [607, 399] width 13 height 10
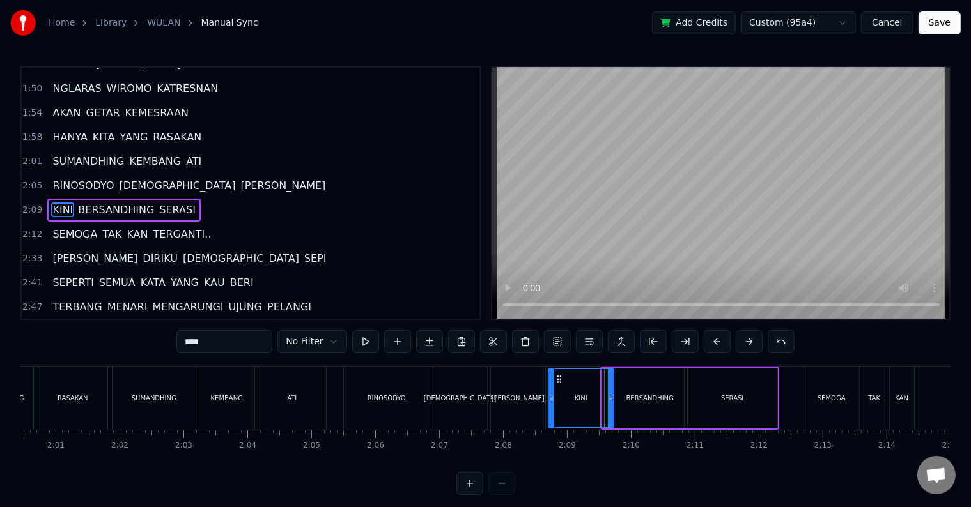
drag, startPoint x: 606, startPoint y: 397, endPoint x: 552, endPoint y: 399, distance: 53.7
click at [552, 399] on icon at bounding box center [551, 399] width 5 height 10
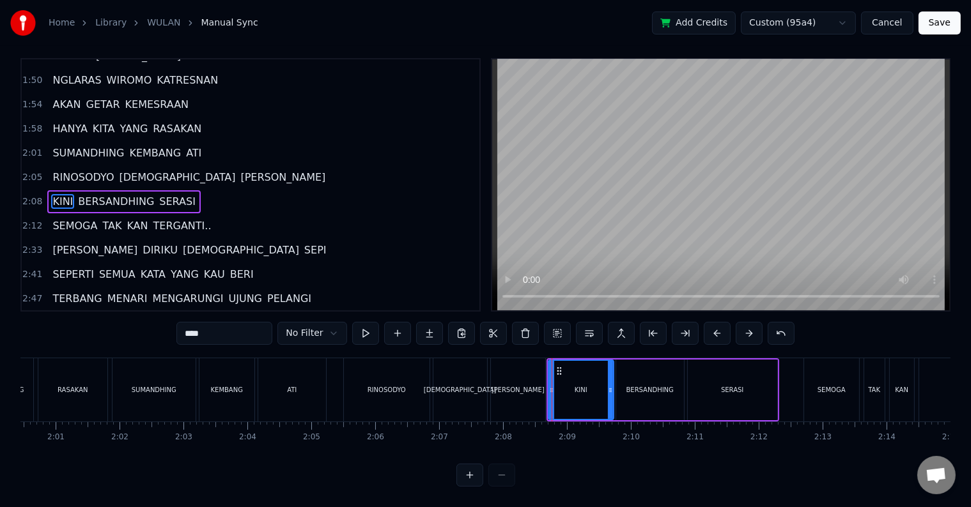
scroll to position [19, 0]
click at [516, 388] on div "DEWI" at bounding box center [518, 389] width 54 height 63
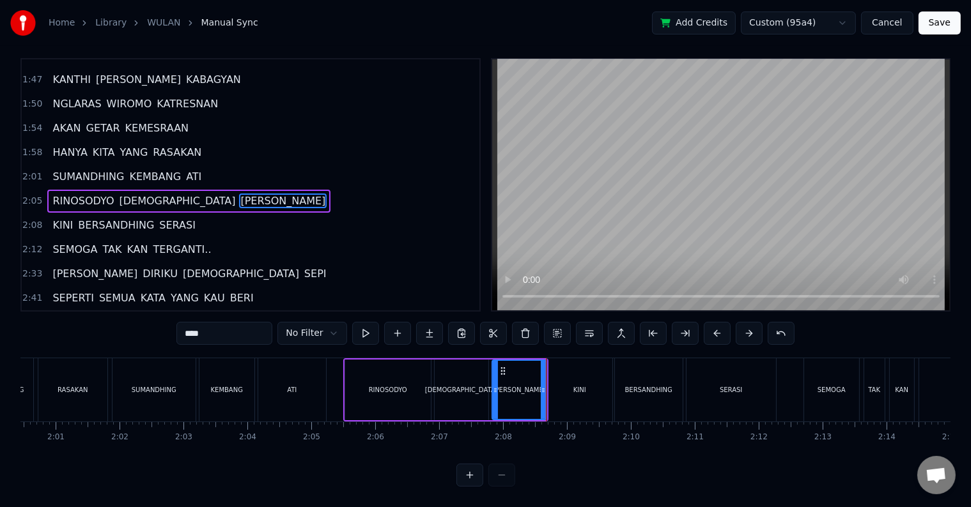
click at [554, 380] on div "KINI" at bounding box center [579, 389] width 65 height 63
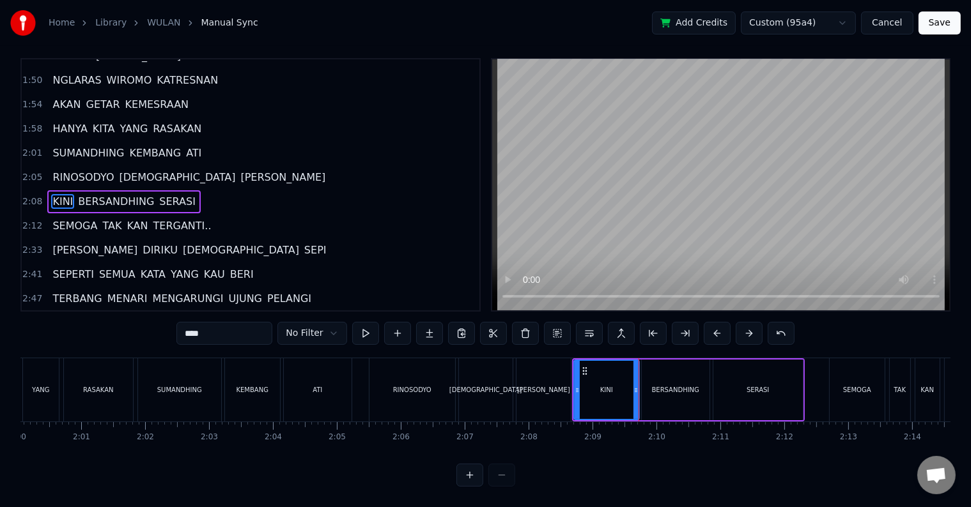
scroll to position [0, 7698]
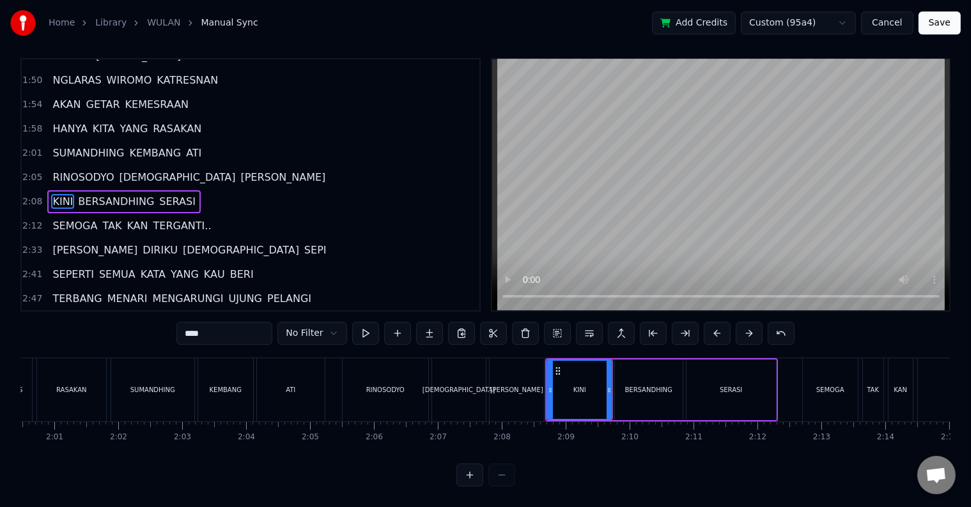
click at [629, 391] on div "BERSANDHING" at bounding box center [649, 390] width 68 height 61
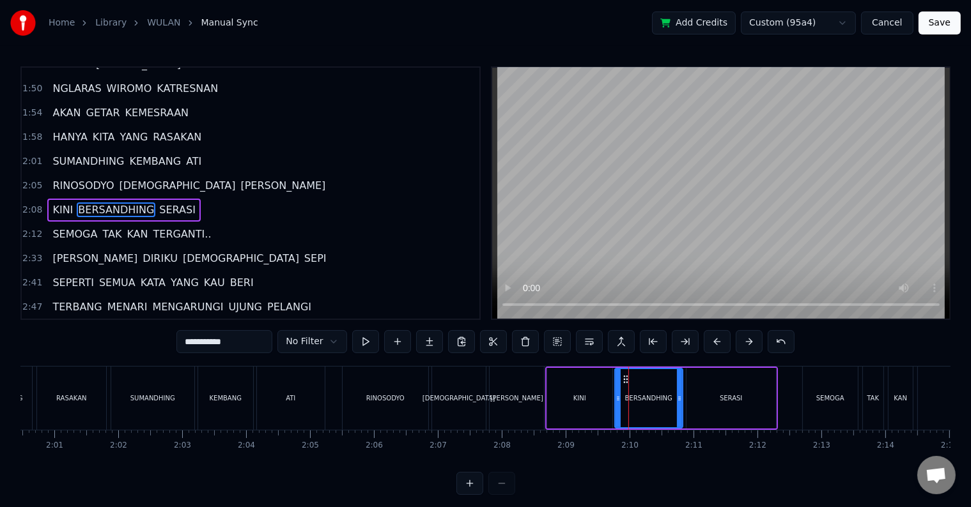
scroll to position [19, 0]
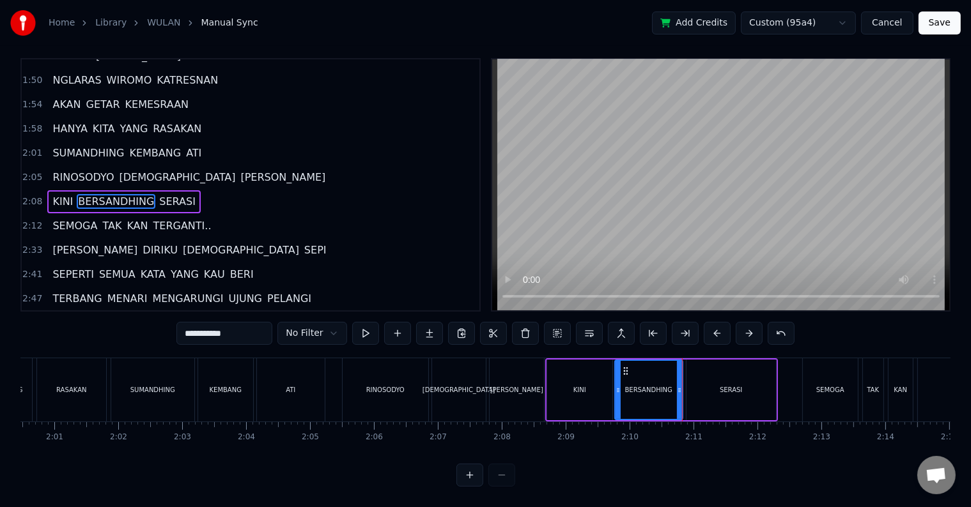
click at [692, 392] on div "SERASI" at bounding box center [730, 390] width 89 height 61
type input "******"
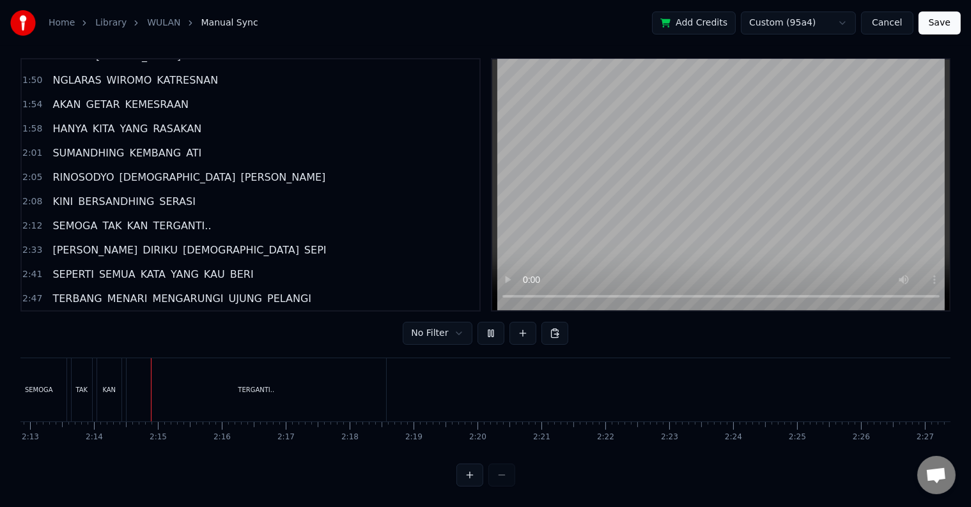
scroll to position [0, 8514]
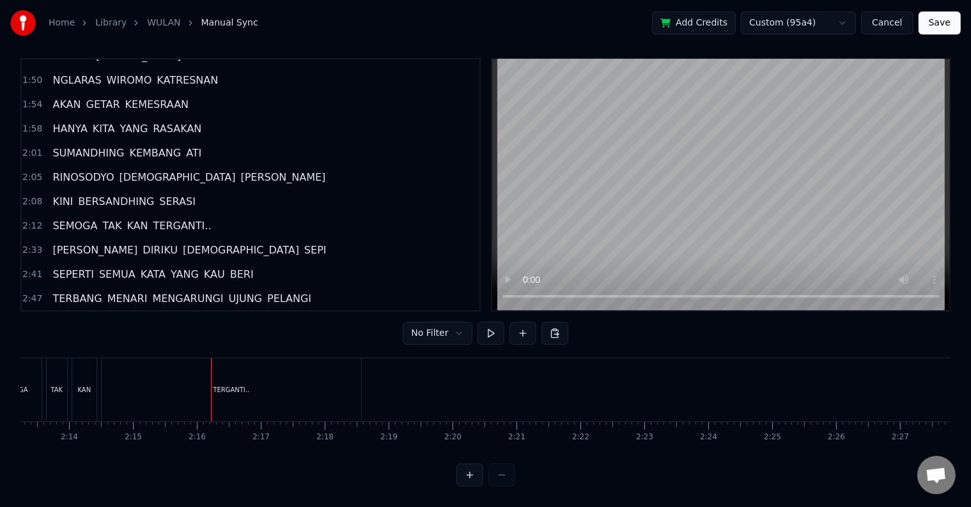
click at [271, 393] on div "TERGANTI.." at bounding box center [231, 389] width 259 height 63
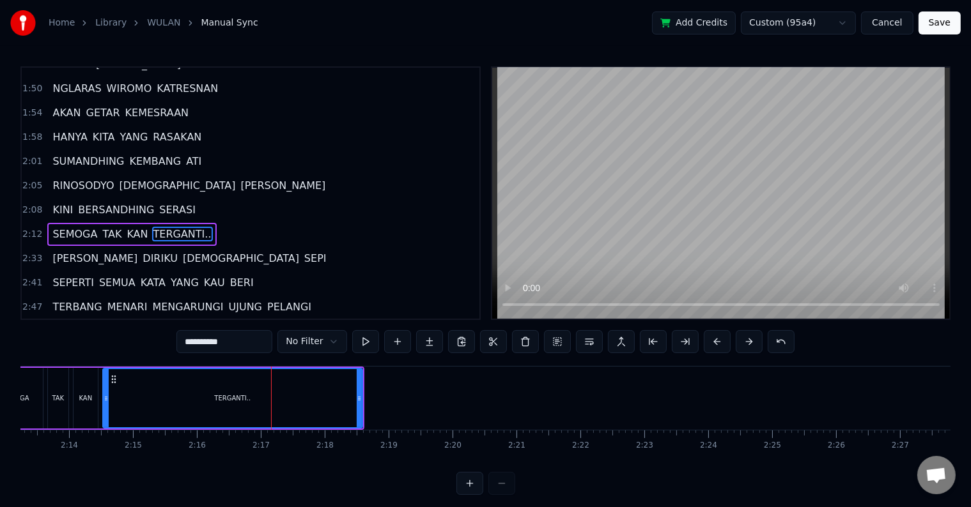
scroll to position [403, 0]
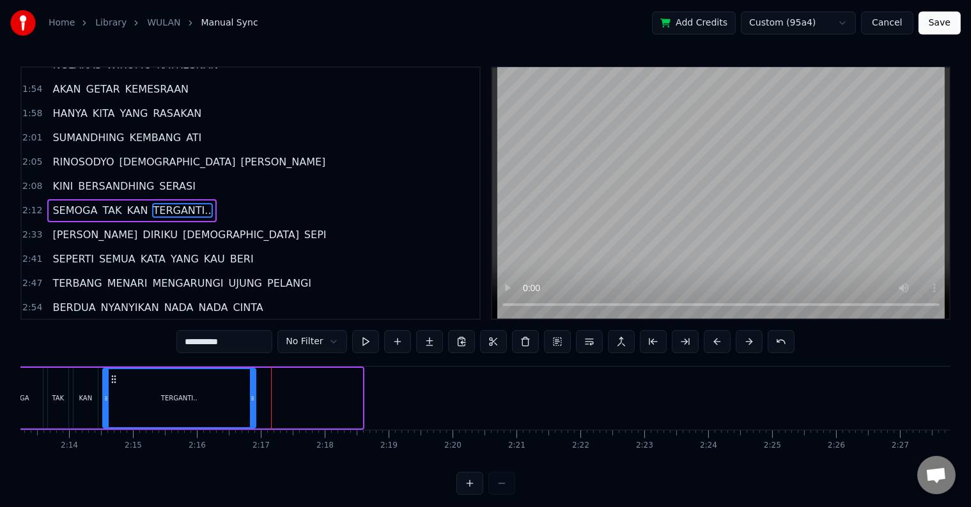
drag, startPoint x: 360, startPoint y: 401, endPoint x: 253, endPoint y: 413, distance: 107.5
click at [253, 413] on div at bounding box center [252, 398] width 5 height 58
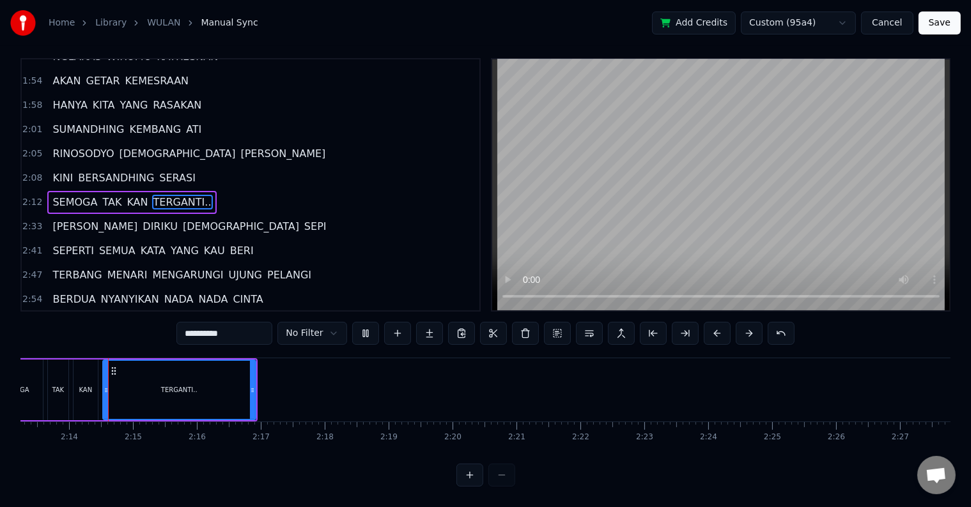
scroll to position [19, 0]
drag, startPoint x: 253, startPoint y: 385, endPoint x: 261, endPoint y: 383, distance: 8.7
click at [261, 383] on div at bounding box center [260, 390] width 5 height 58
drag, startPoint x: 261, startPoint y: 384, endPoint x: 254, endPoint y: 388, distance: 8.9
click at [254, 388] on div at bounding box center [252, 390] width 5 height 58
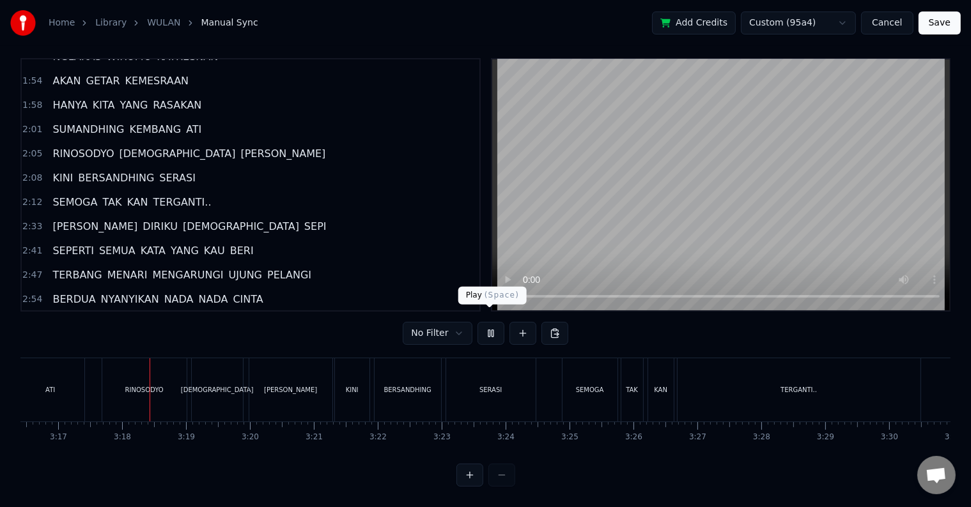
scroll to position [0, 12575]
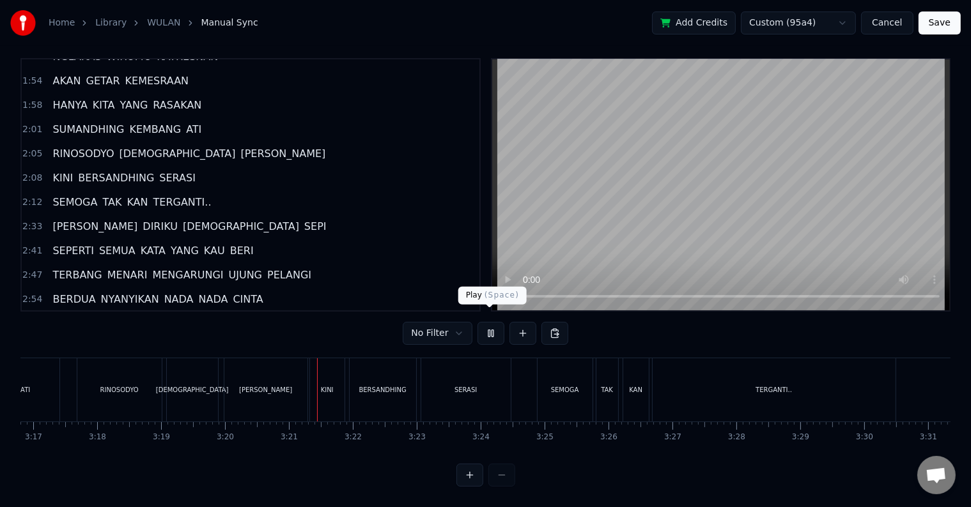
click at [490, 322] on button at bounding box center [490, 333] width 27 height 23
click at [259, 390] on div "DEWI" at bounding box center [265, 389] width 83 height 63
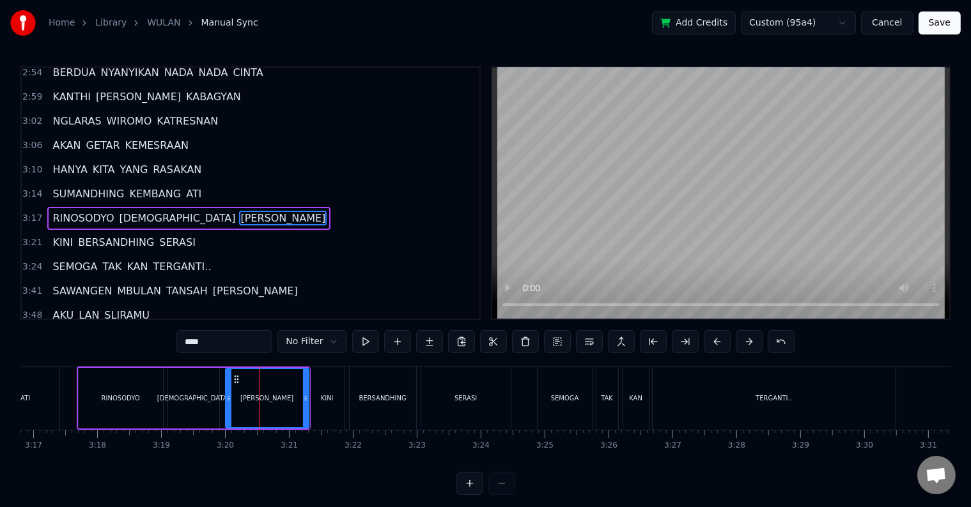
scroll to position [19, 0]
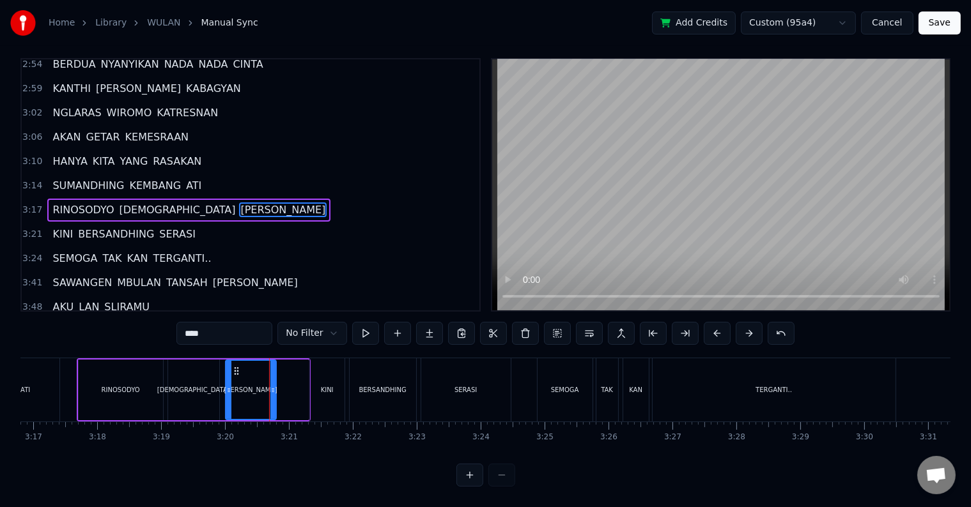
drag, startPoint x: 303, startPoint y: 381, endPoint x: 270, endPoint y: 381, distance: 32.6
click at [270, 385] on icon at bounding box center [272, 390] width 5 height 10
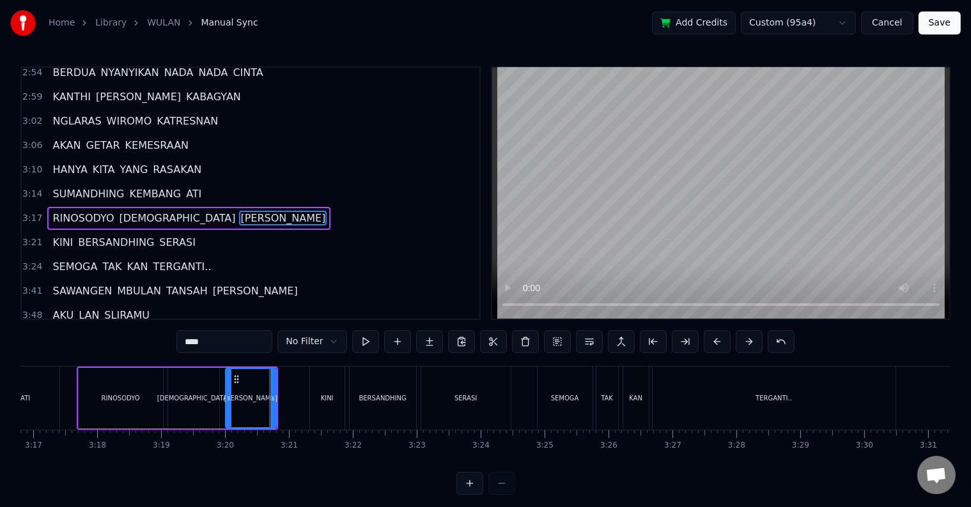
click at [321, 399] on div "KINI" at bounding box center [327, 399] width 13 height 10
type input "****"
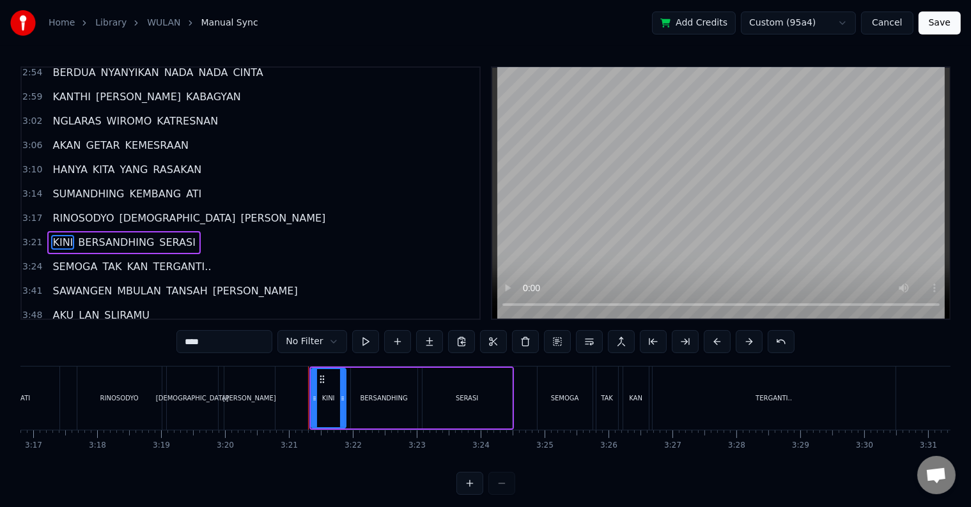
scroll to position [662, 0]
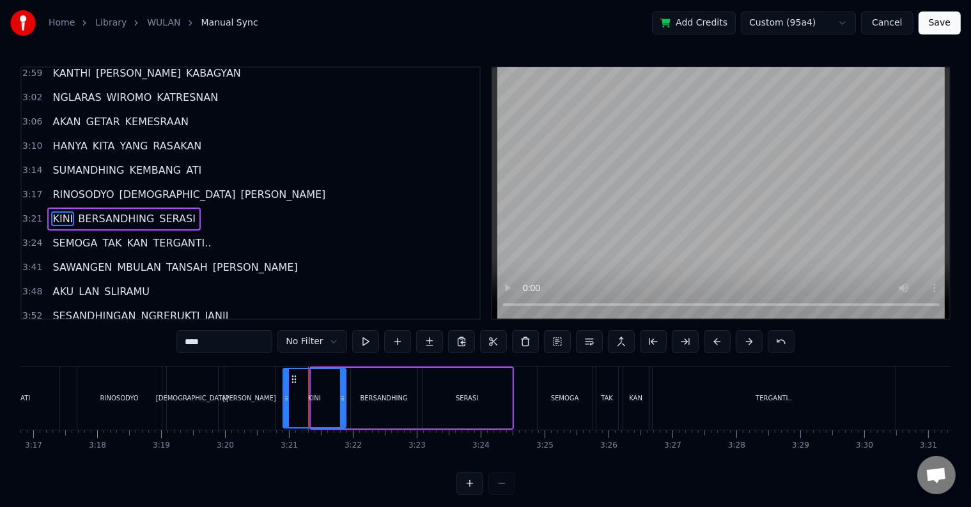
drag, startPoint x: 312, startPoint y: 399, endPoint x: 284, endPoint y: 403, distance: 28.3
click at [284, 403] on icon at bounding box center [286, 399] width 5 height 10
click at [277, 401] on div "RINOSODYO DEWA DEWI" at bounding box center [177, 398] width 201 height 63
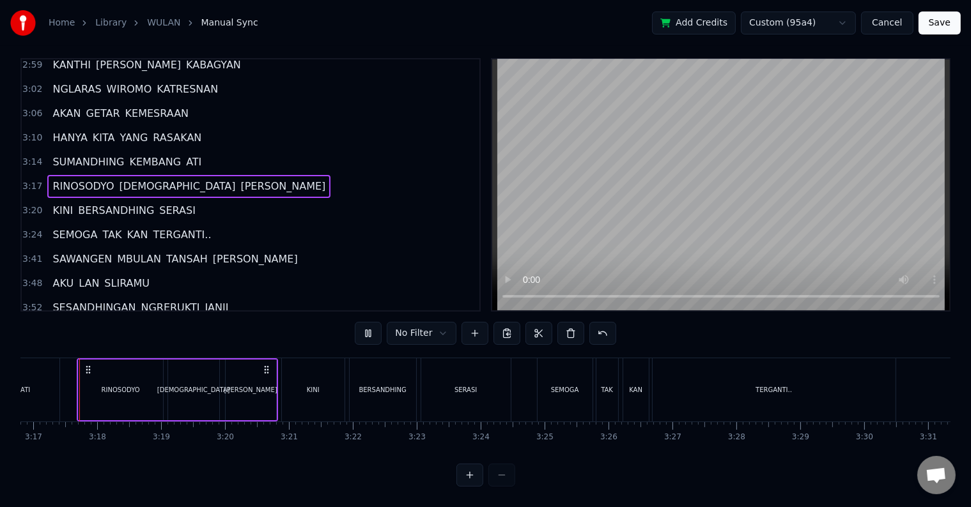
scroll to position [0, 12567]
click at [473, 478] on button at bounding box center [469, 475] width 27 height 23
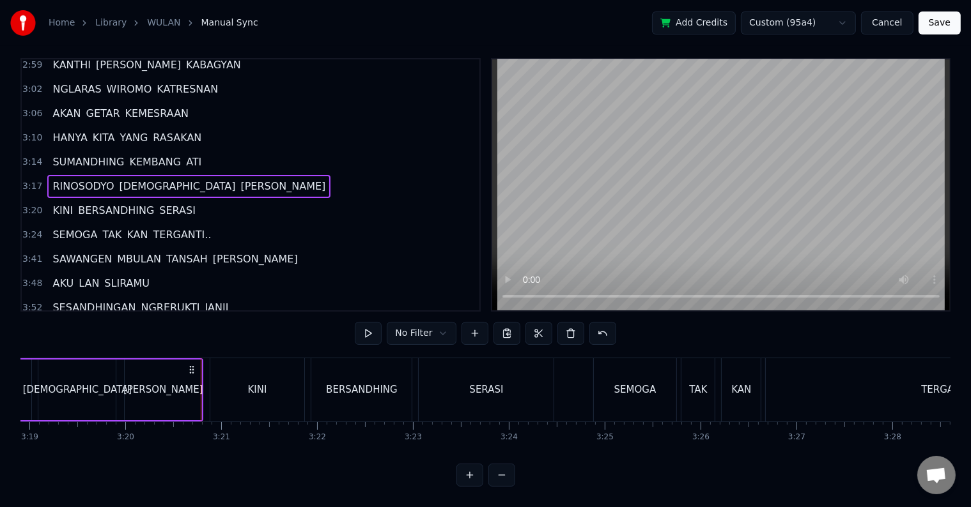
scroll to position [0, 19180]
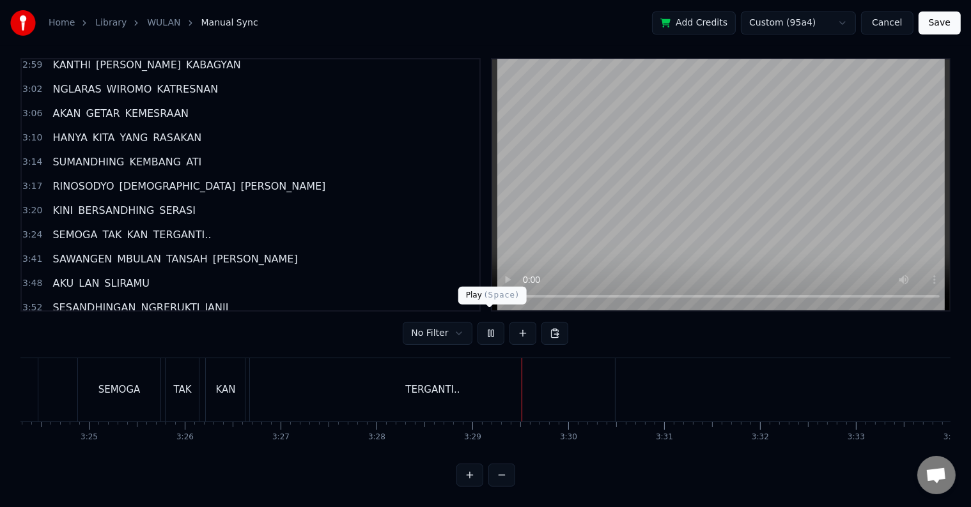
click at [486, 322] on button at bounding box center [490, 333] width 27 height 23
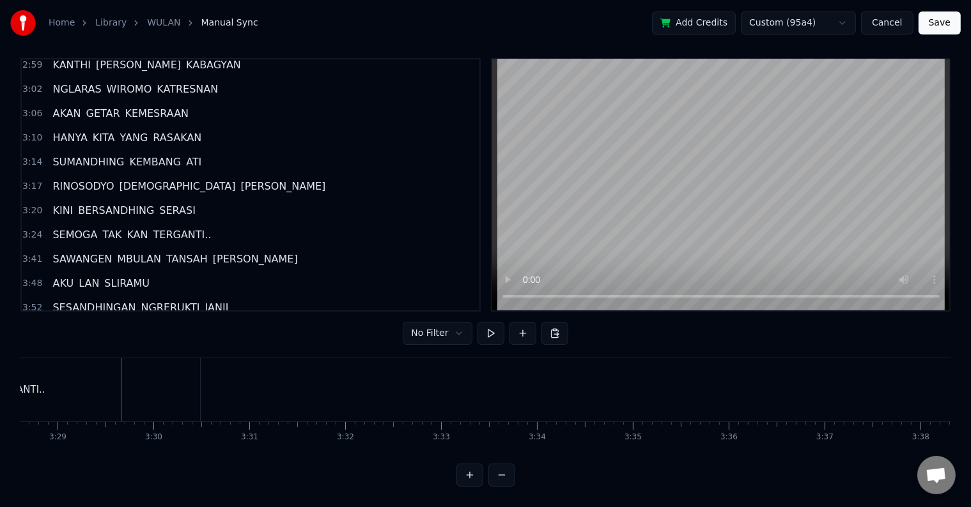
click at [61, 389] on div "TERGANTI.." at bounding box center [17, 389] width 365 height 63
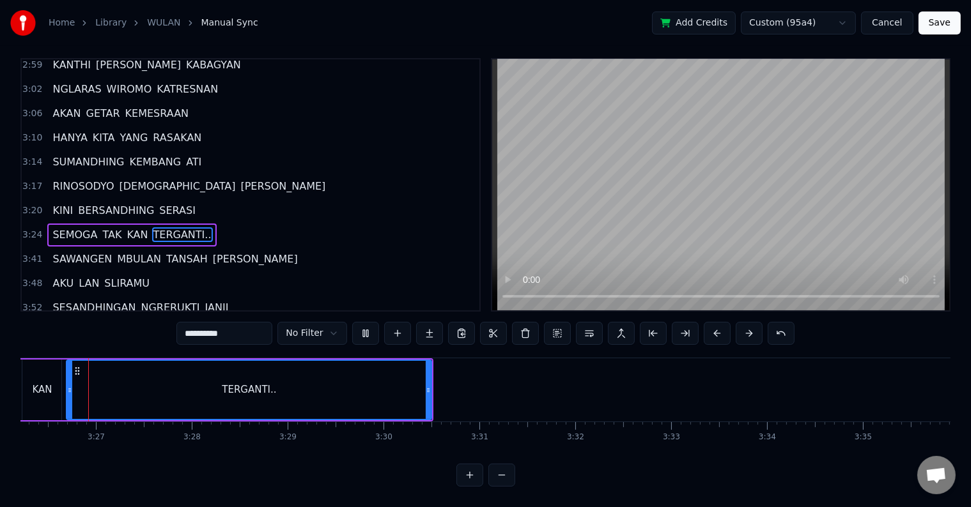
scroll to position [0, 19763]
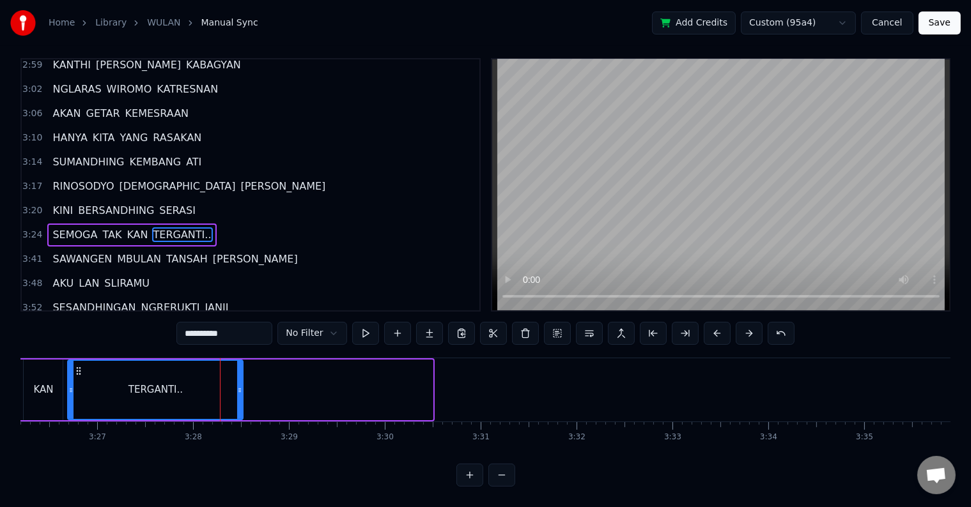
drag, startPoint x: 428, startPoint y: 381, endPoint x: 238, endPoint y: 390, distance: 190.0
click at [238, 390] on div at bounding box center [239, 390] width 5 height 58
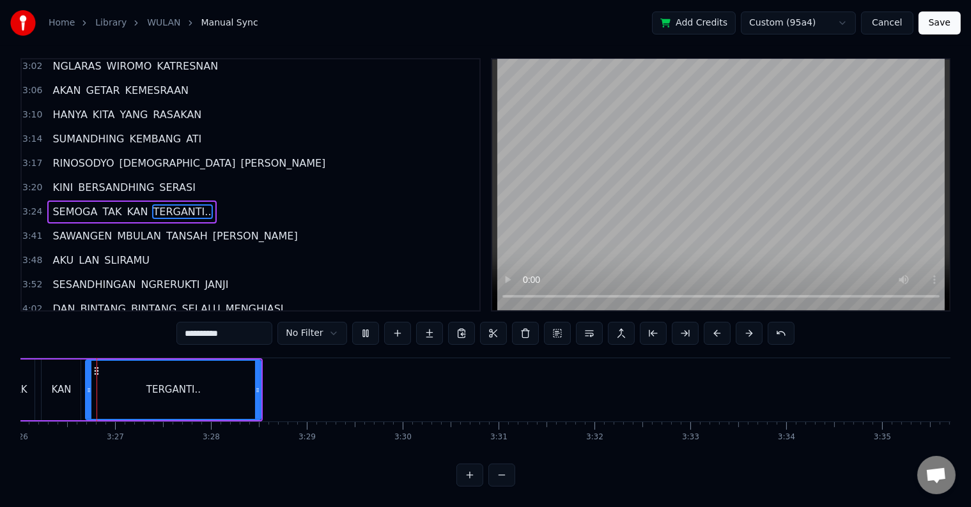
scroll to position [0, 19744]
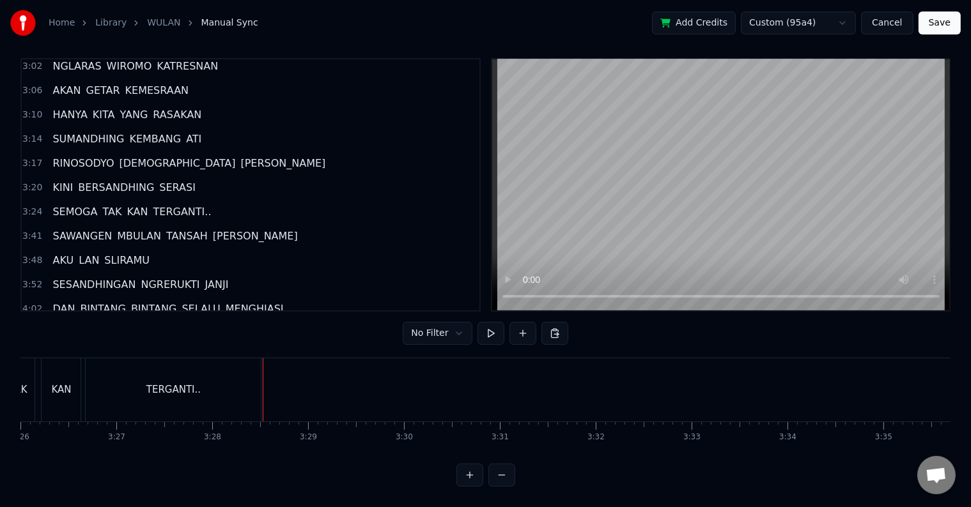
click at [254, 382] on div "TERGANTI.." at bounding box center [173, 389] width 175 height 63
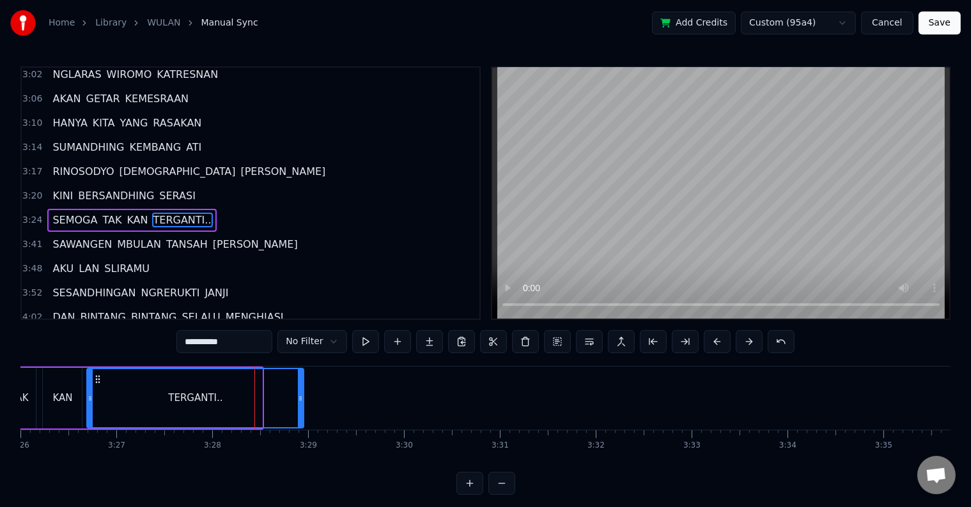
drag, startPoint x: 259, startPoint y: 391, endPoint x: 300, endPoint y: 396, distance: 41.8
click at [300, 396] on div at bounding box center [300, 398] width 5 height 58
drag, startPoint x: 300, startPoint y: 396, endPoint x: 291, endPoint y: 397, distance: 9.6
click at [291, 397] on icon at bounding box center [290, 399] width 5 height 10
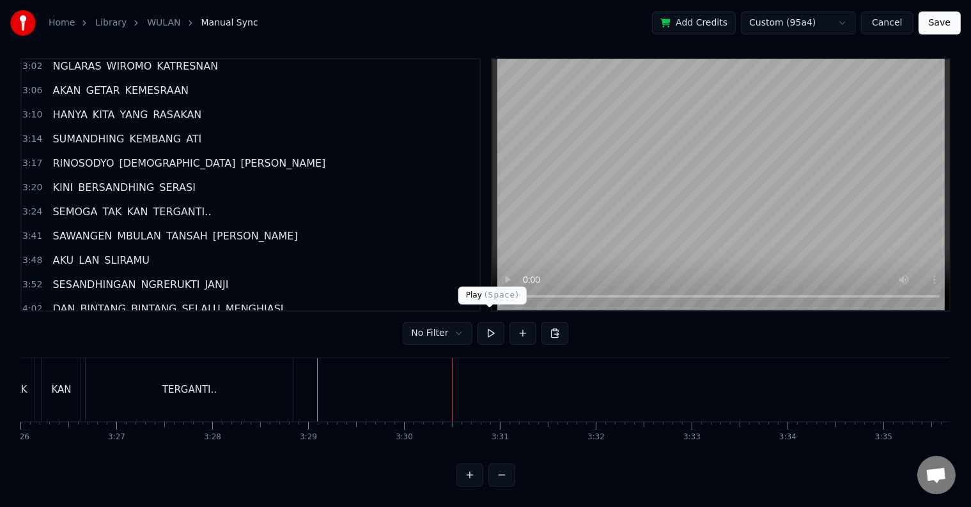
click at [492, 323] on button at bounding box center [490, 333] width 27 height 23
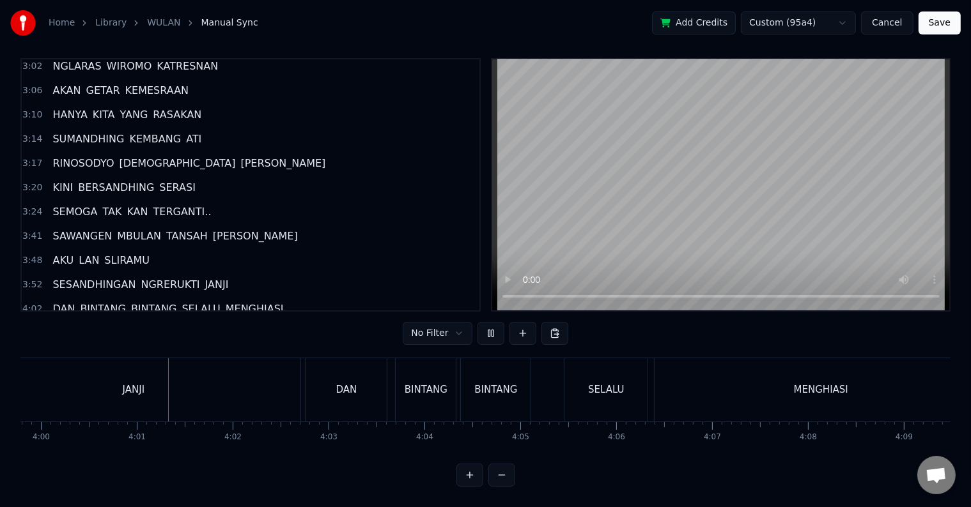
scroll to position [0, 23007]
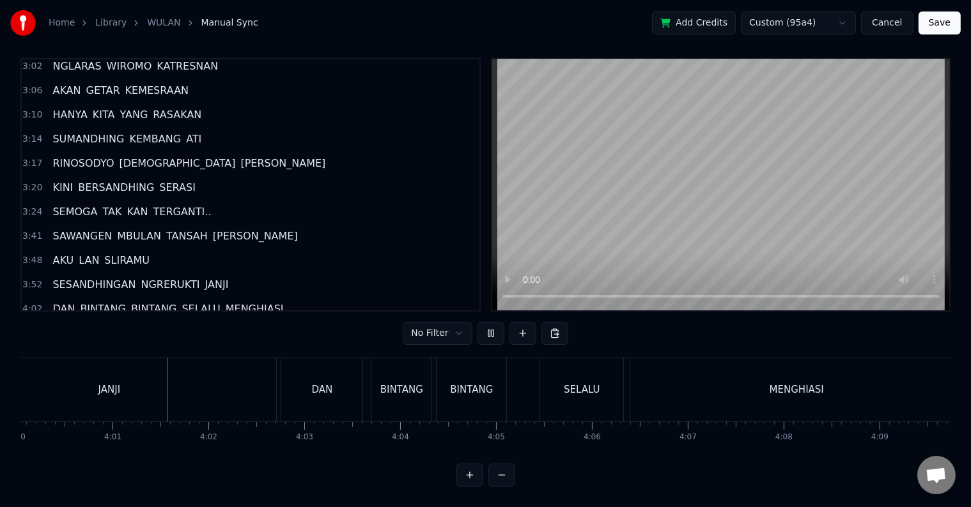
click at [477, 322] on button at bounding box center [490, 333] width 27 height 23
click at [492, 322] on button at bounding box center [490, 333] width 27 height 23
click at [148, 380] on div "JANJI" at bounding box center [109, 389] width 334 height 63
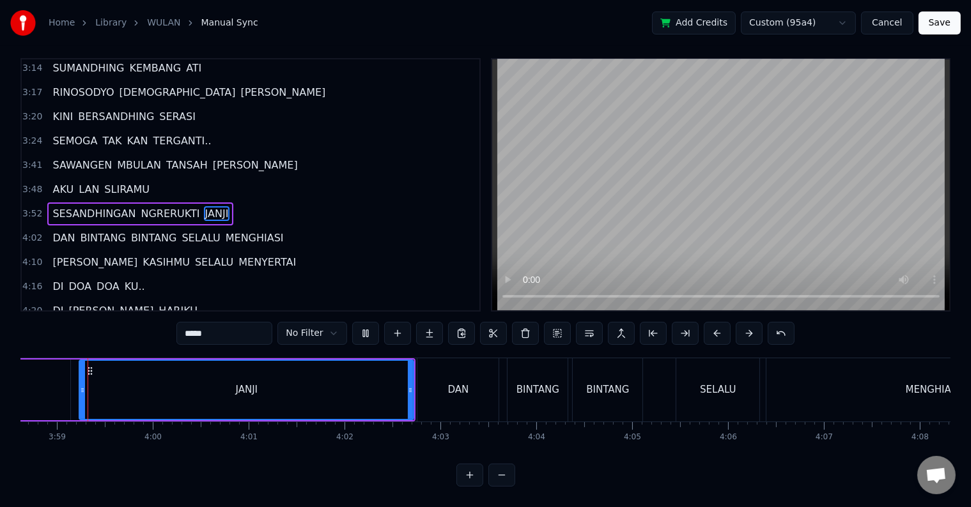
scroll to position [0, 22864]
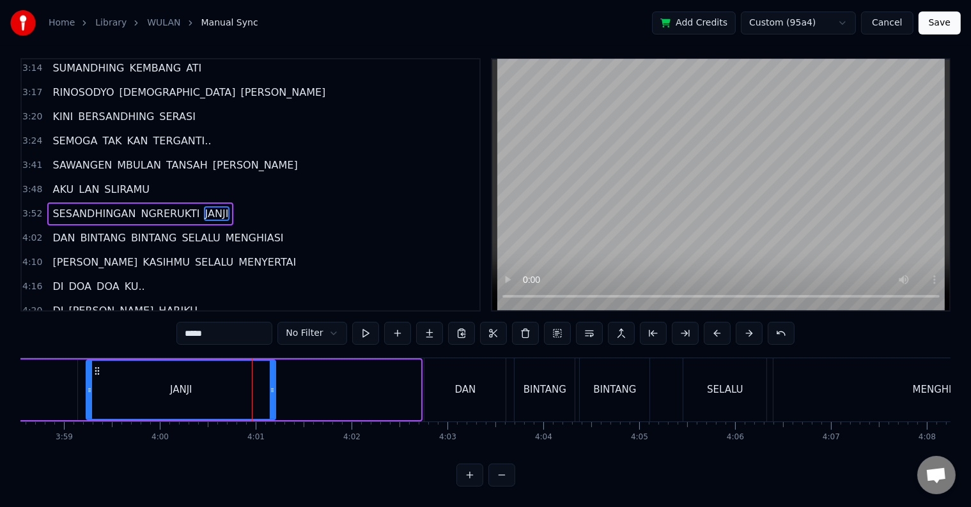
drag, startPoint x: 419, startPoint y: 385, endPoint x: 273, endPoint y: 392, distance: 145.2
click at [273, 392] on div at bounding box center [272, 390] width 5 height 58
drag, startPoint x: 273, startPoint y: 392, endPoint x: 296, endPoint y: 391, distance: 23.0
click at [296, 391] on div at bounding box center [295, 390] width 5 height 58
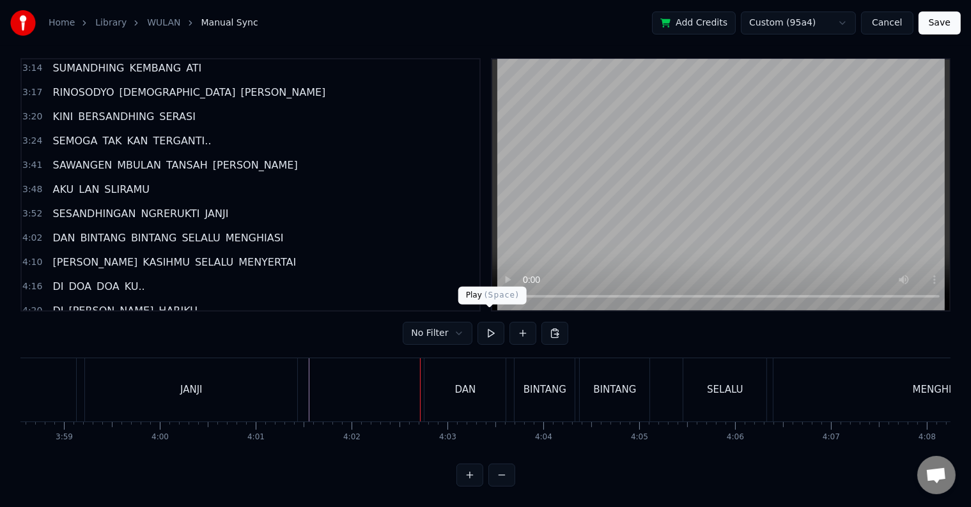
click at [489, 322] on button at bounding box center [490, 333] width 27 height 23
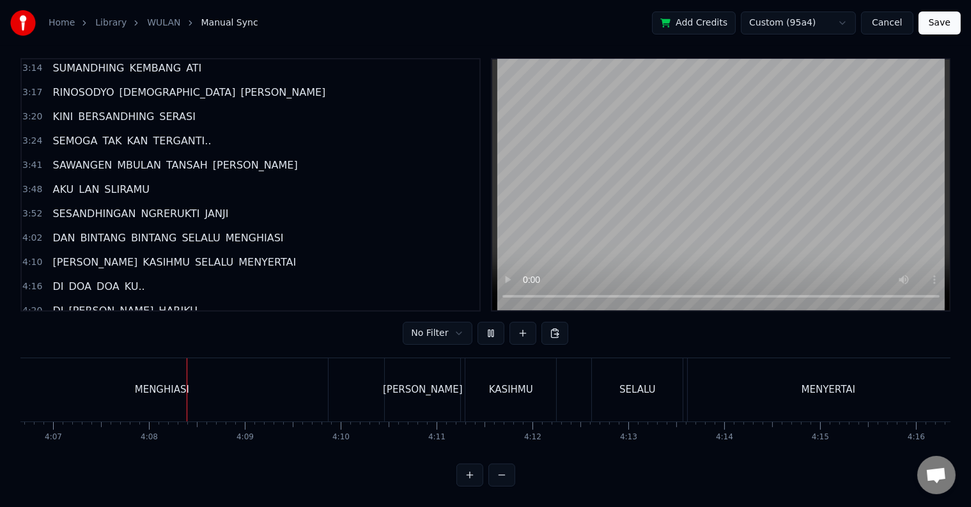
scroll to position [0, 23676]
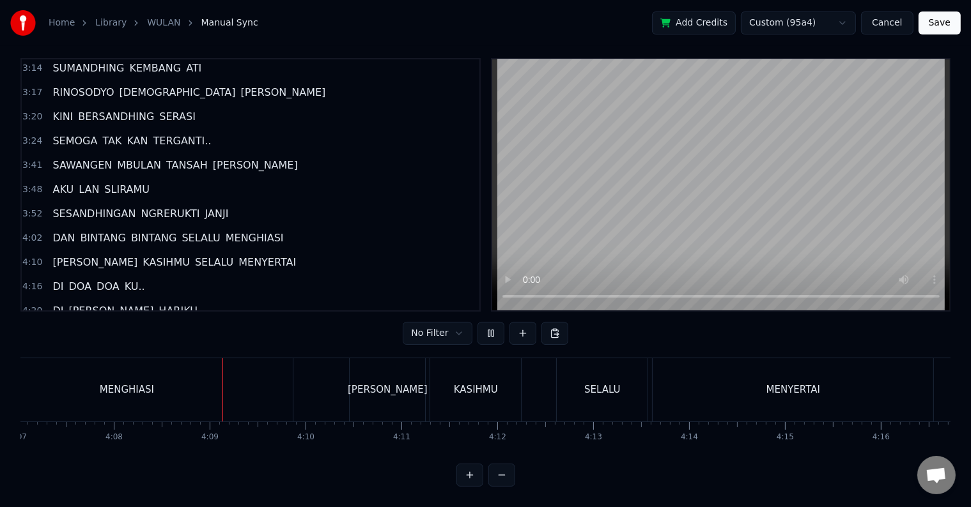
click at [477, 322] on button at bounding box center [490, 333] width 27 height 23
click at [494, 322] on button at bounding box center [490, 333] width 27 height 23
click at [130, 383] on div "MENGHIASI" at bounding box center [127, 390] width 54 height 15
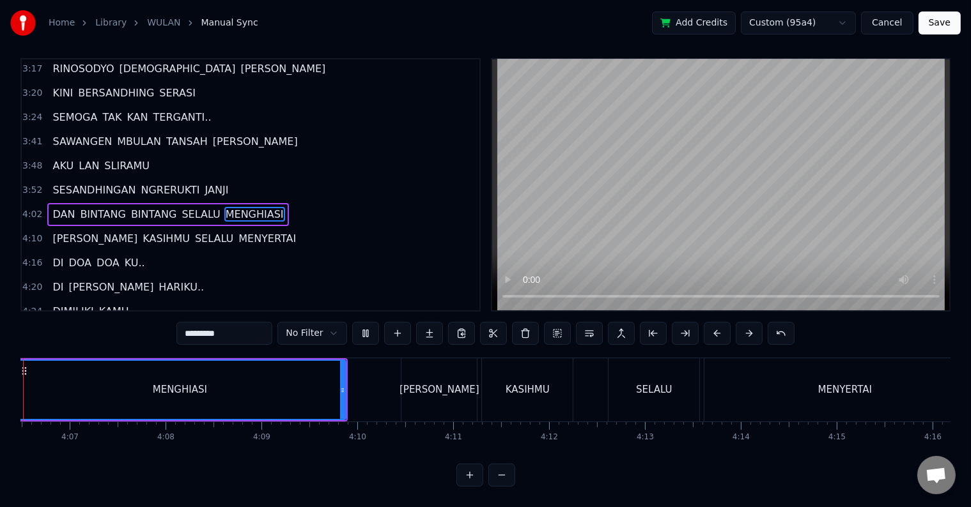
scroll to position [0, 23552]
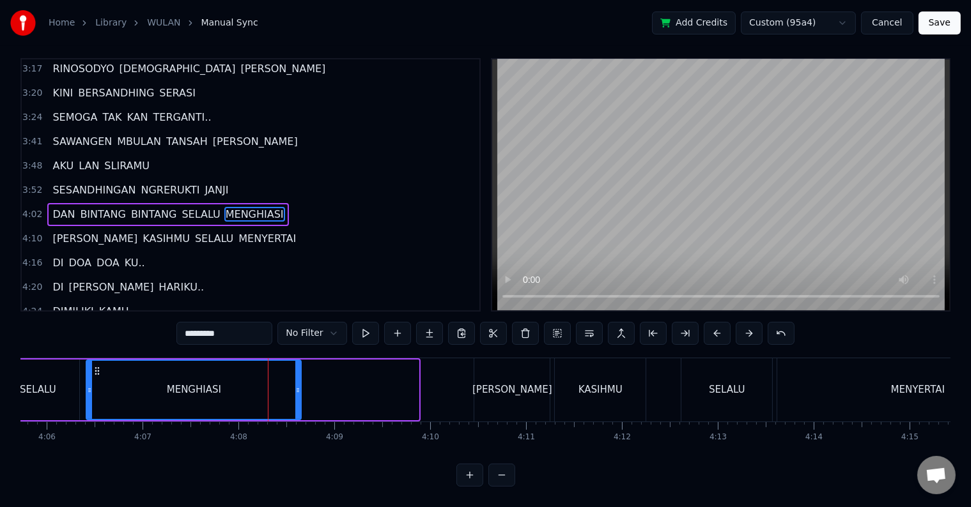
drag, startPoint x: 414, startPoint y: 381, endPoint x: 296, endPoint y: 381, distance: 117.6
click at [296, 385] on icon at bounding box center [297, 390] width 5 height 10
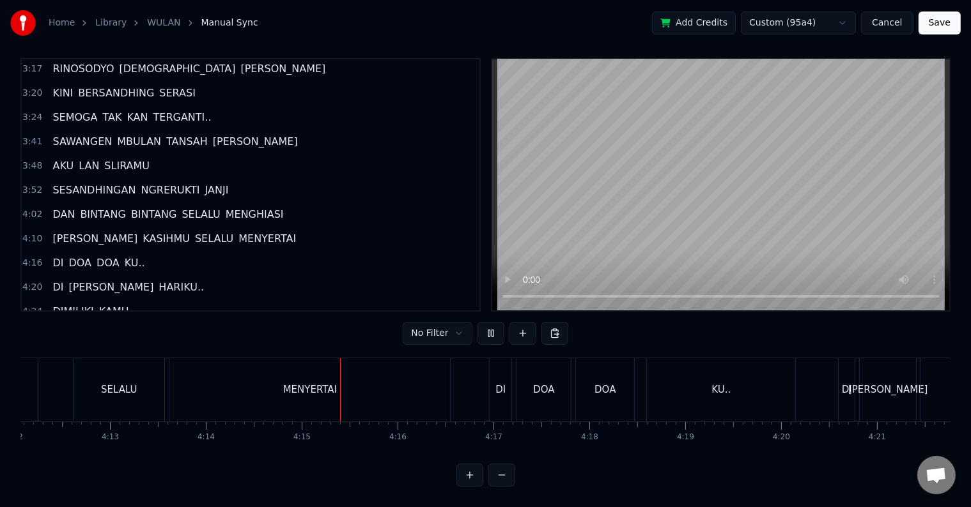
scroll to position [0, 24363]
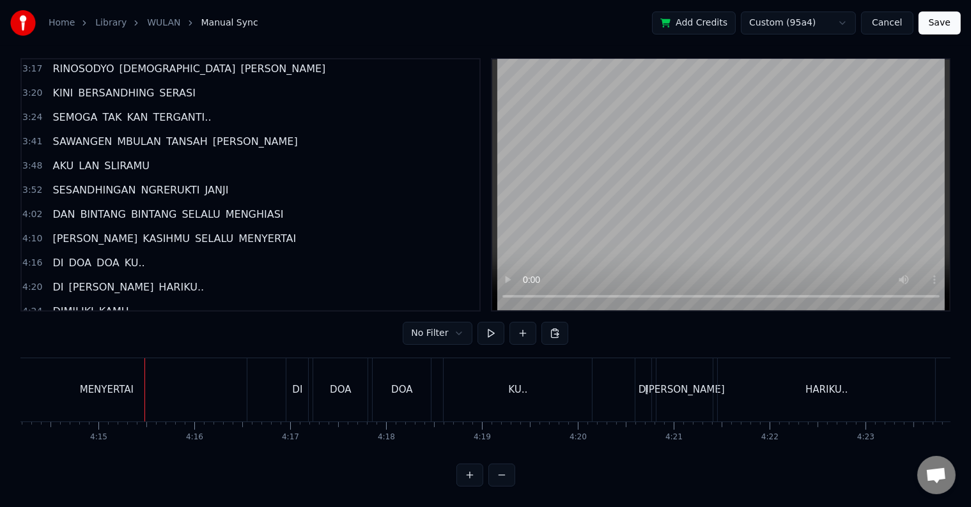
click at [200, 378] on div "MENYERTAI" at bounding box center [106, 389] width 281 height 63
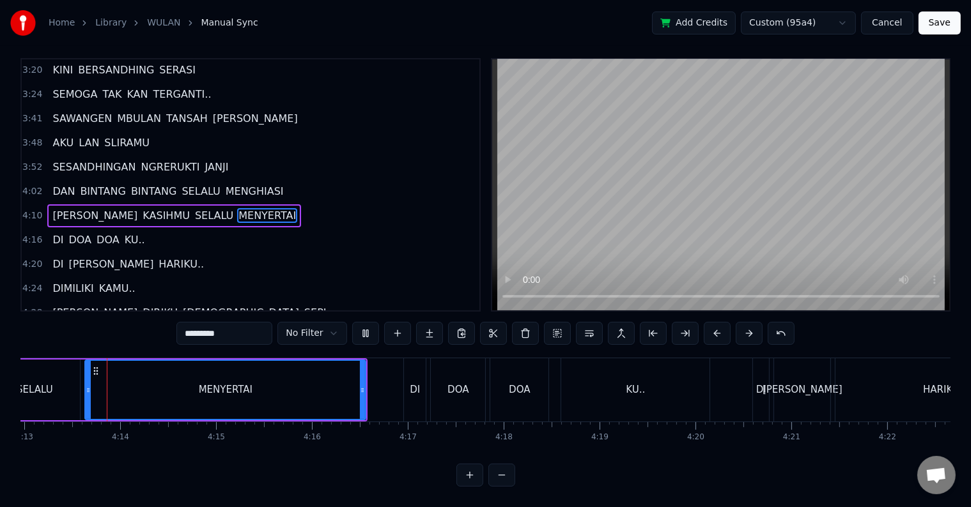
scroll to position [0, 24243]
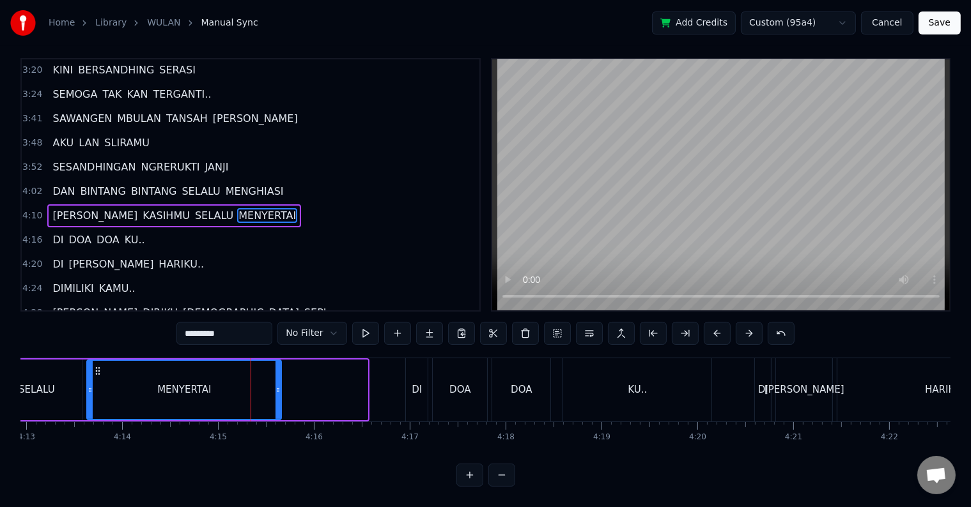
drag, startPoint x: 365, startPoint y: 378, endPoint x: 279, endPoint y: 371, distance: 86.5
click at [279, 371] on div at bounding box center [277, 390] width 5 height 58
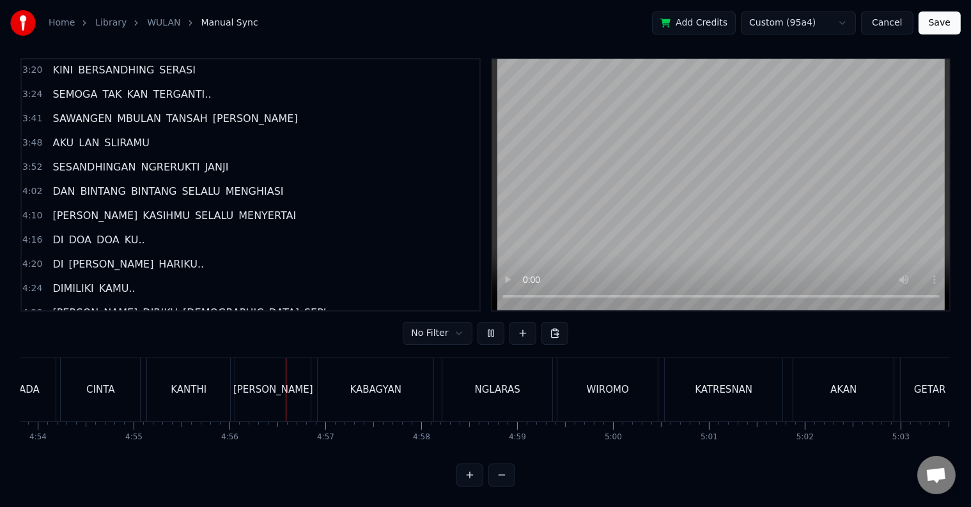
scroll to position [0, 28313]
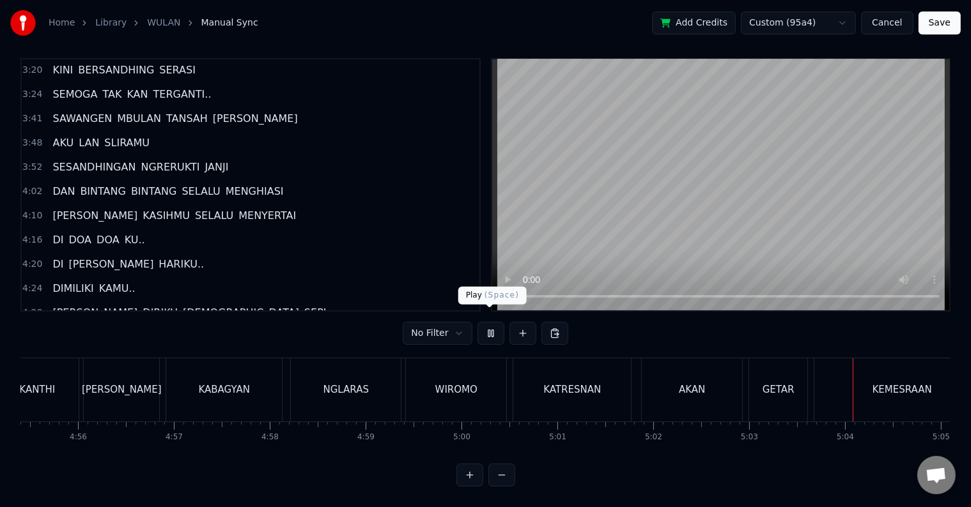
click at [489, 322] on button at bounding box center [490, 333] width 27 height 23
click at [173, 378] on div "KABAGYAN" at bounding box center [224, 389] width 116 height 63
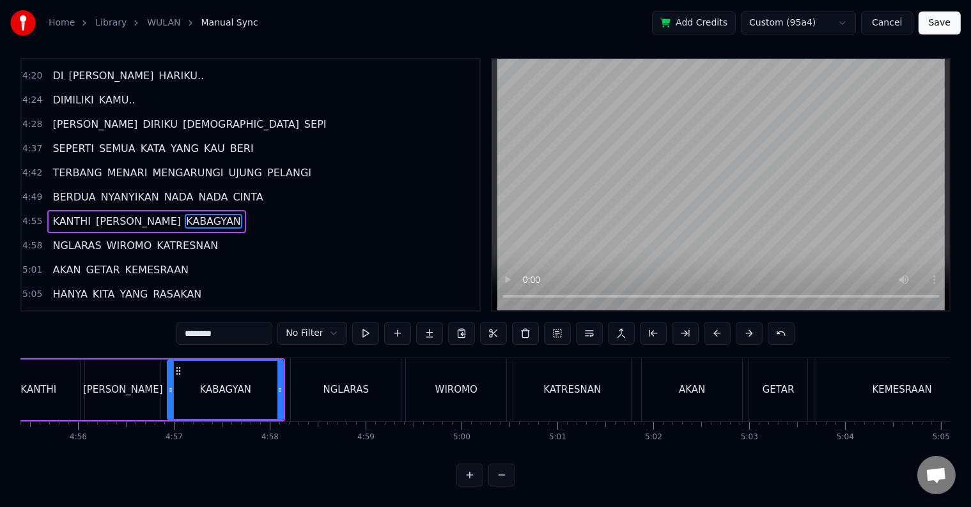
scroll to position [19, 0]
click at [307, 375] on div "NGLARAS" at bounding box center [346, 389] width 110 height 63
type input "*******"
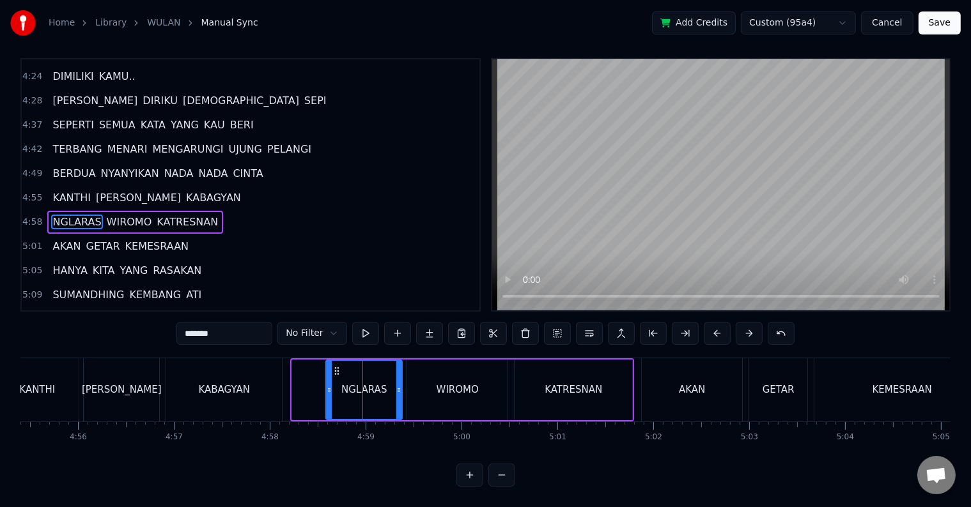
drag, startPoint x: 296, startPoint y: 375, endPoint x: 330, endPoint y: 373, distance: 33.9
click at [330, 385] on icon at bounding box center [329, 390] width 5 height 10
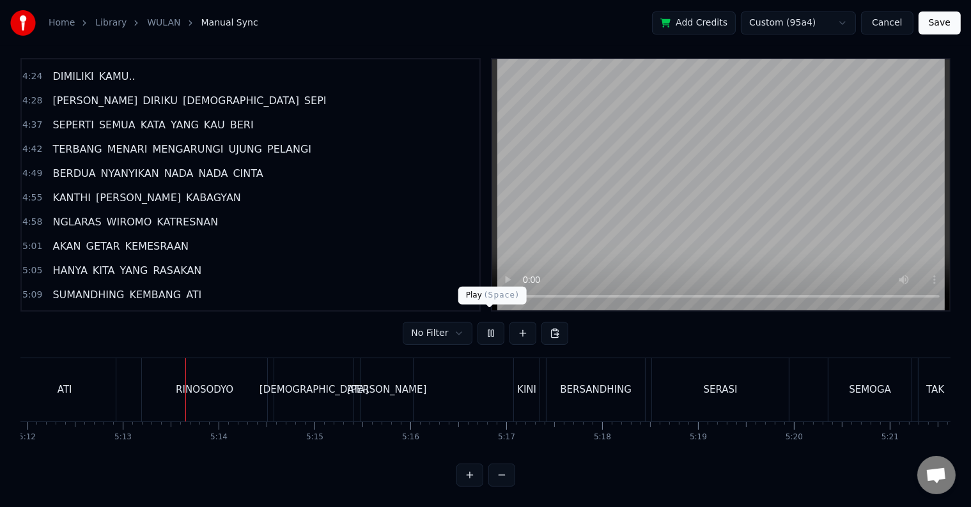
scroll to position [0, 29947]
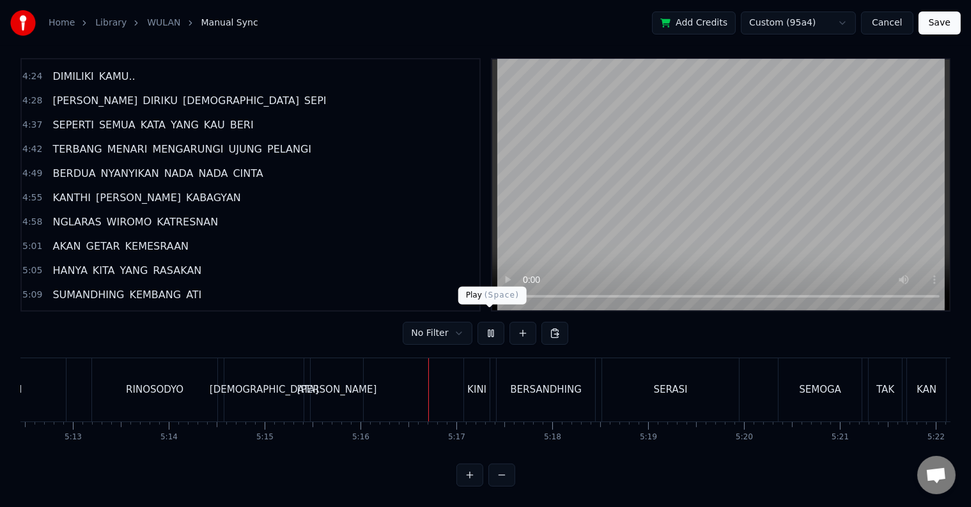
click at [490, 322] on button at bounding box center [490, 333] width 27 height 23
click at [345, 394] on div "DEWI" at bounding box center [337, 389] width 52 height 63
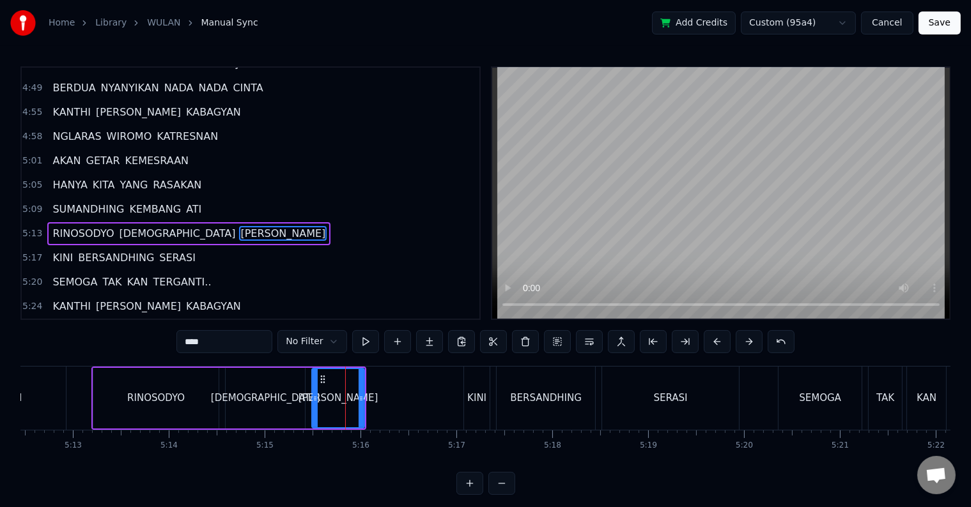
scroll to position [19, 0]
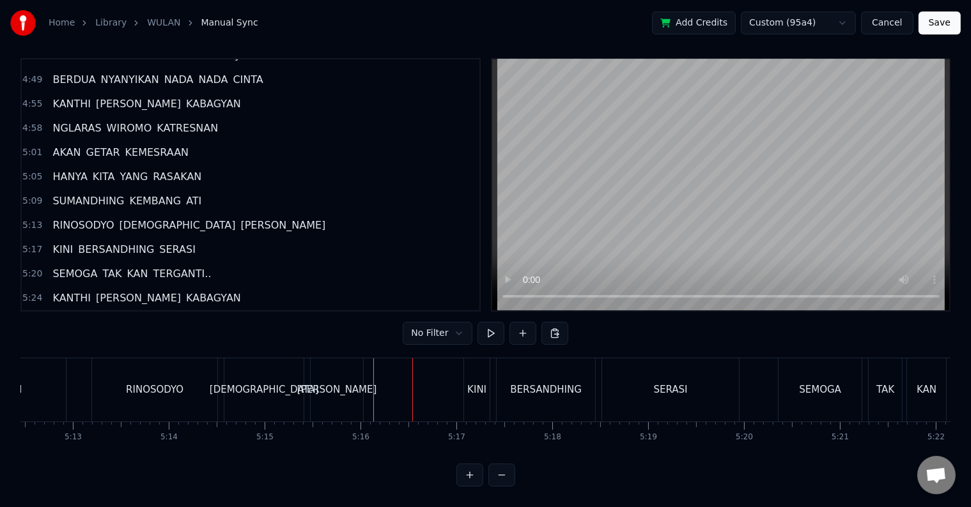
click at [475, 383] on div "KINI" at bounding box center [476, 390] width 19 height 15
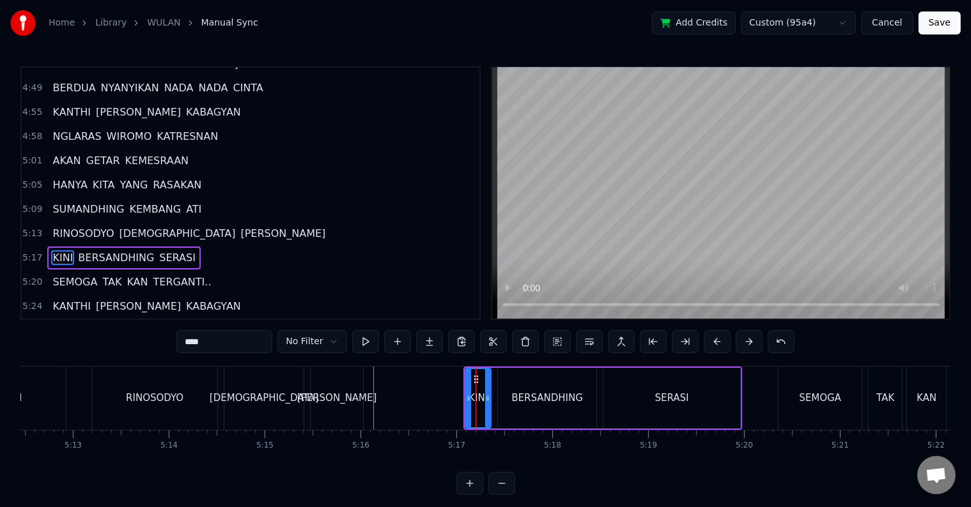
scroll to position [1132, 0]
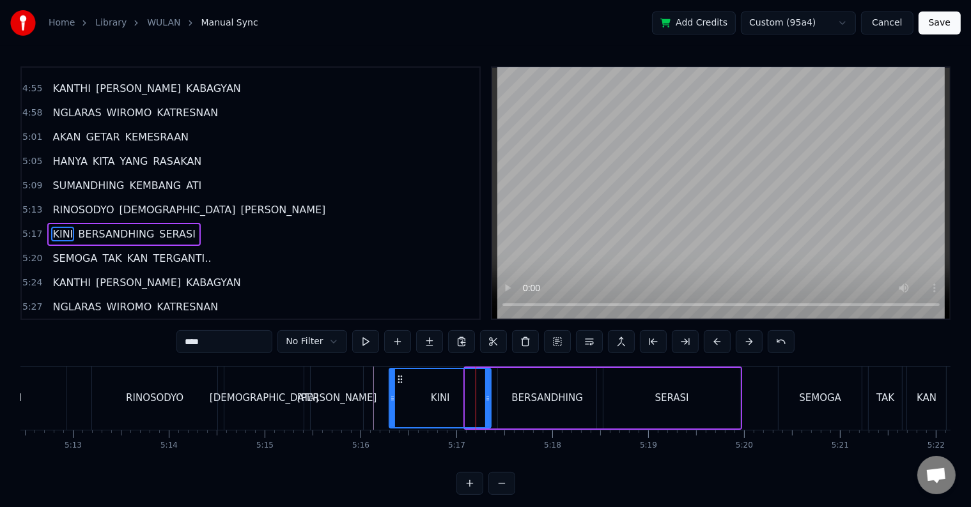
drag, startPoint x: 466, startPoint y: 392, endPoint x: 390, endPoint y: 403, distance: 76.9
click at [390, 403] on div at bounding box center [392, 398] width 5 height 58
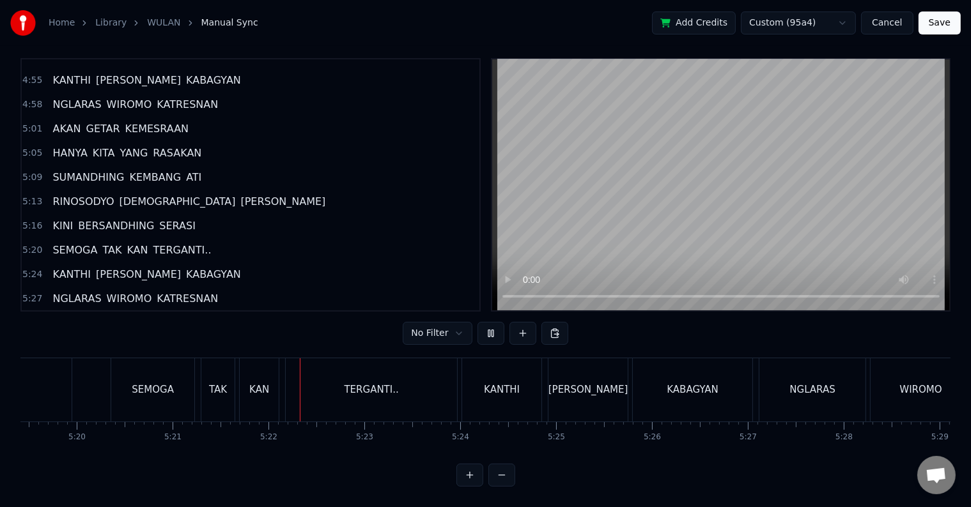
scroll to position [0, 30771]
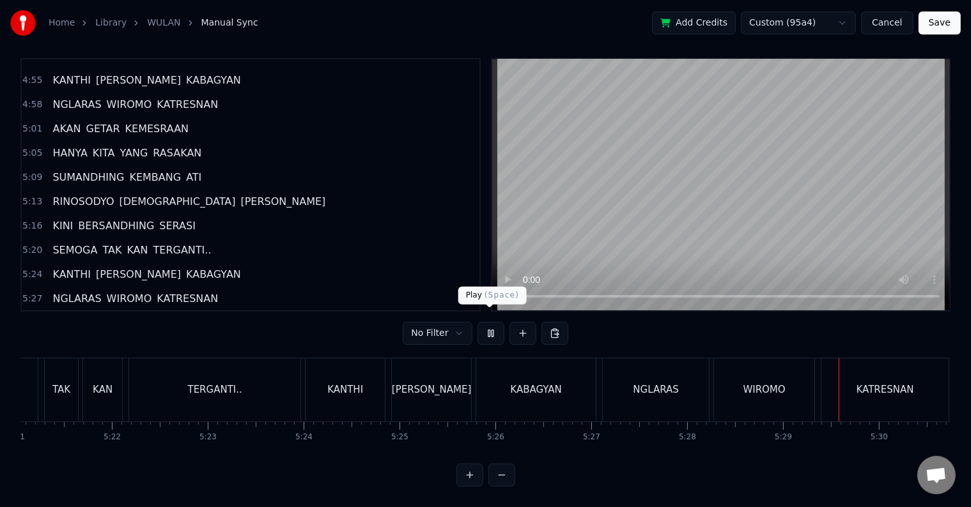
click at [480, 322] on button at bounding box center [490, 333] width 27 height 23
click at [621, 379] on div "NGLARAS" at bounding box center [656, 389] width 106 height 63
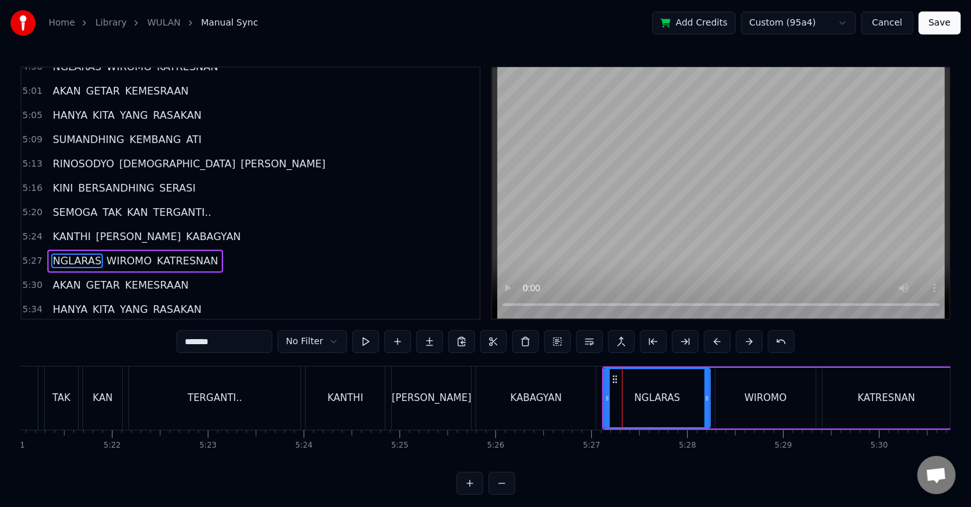
scroll to position [1203, 0]
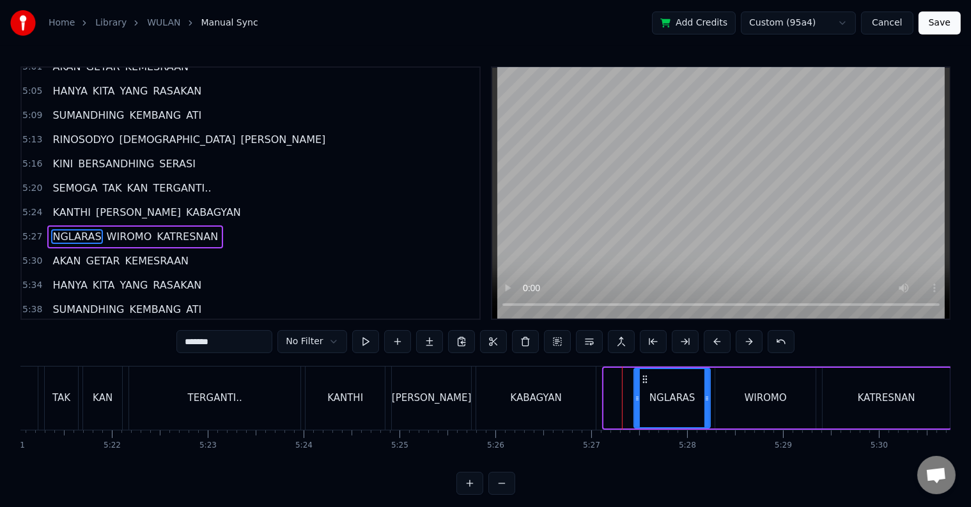
drag, startPoint x: 606, startPoint y: 392, endPoint x: 636, endPoint y: 391, distance: 30.0
click at [636, 391] on div at bounding box center [636, 398] width 5 height 58
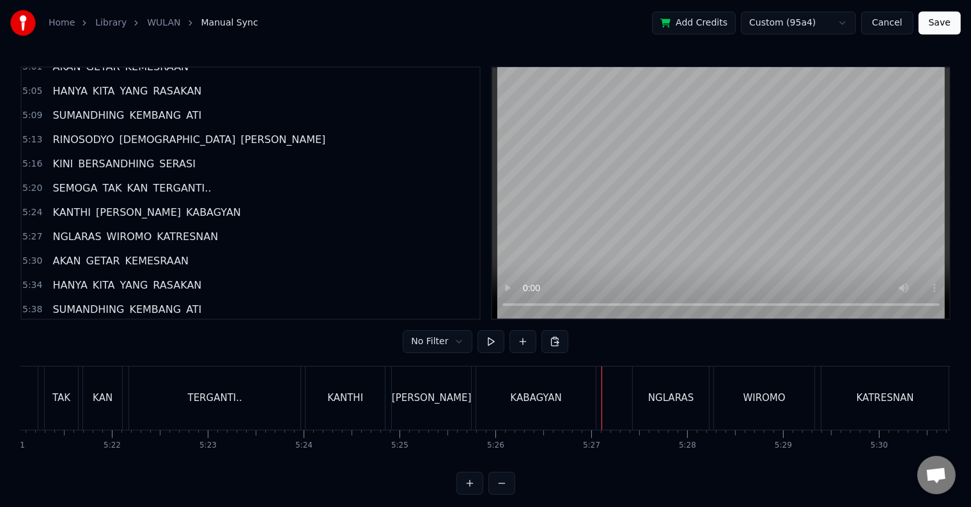
scroll to position [19, 0]
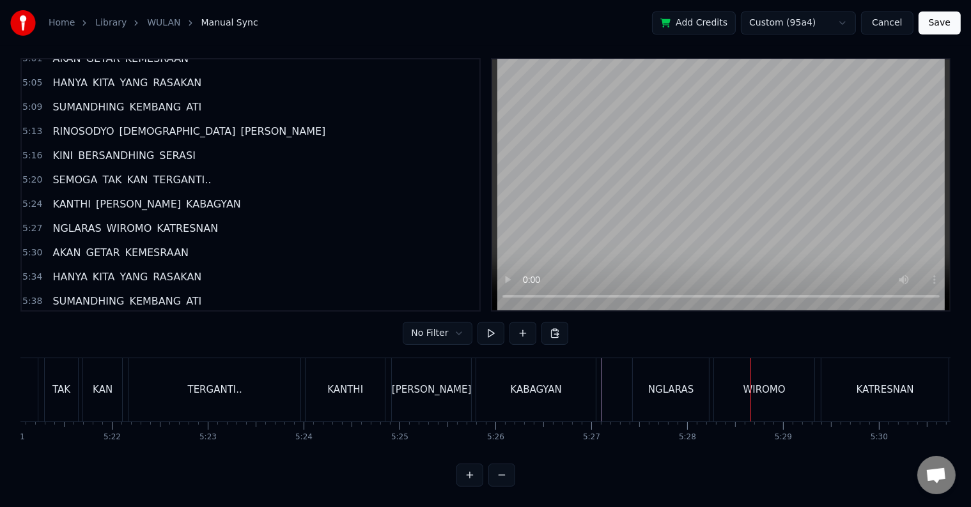
click at [635, 378] on div "NGLARAS" at bounding box center [671, 389] width 76 height 63
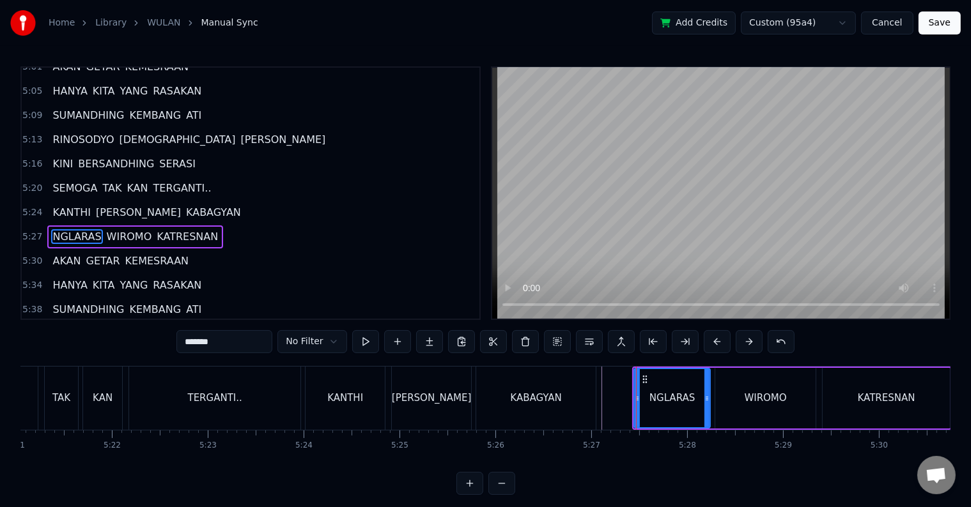
click at [636, 399] on div at bounding box center [636, 398] width 1 height 63
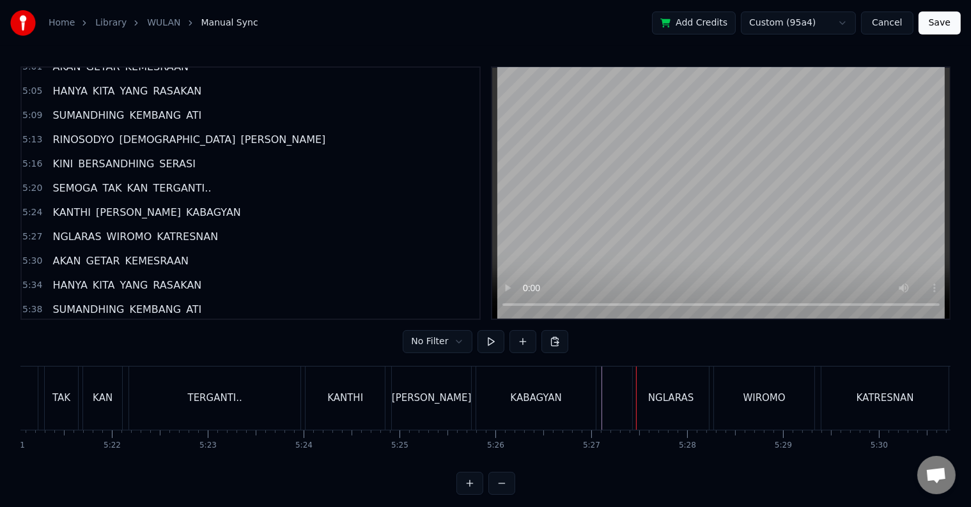
click at [644, 399] on div "NGLARAS" at bounding box center [671, 398] width 76 height 63
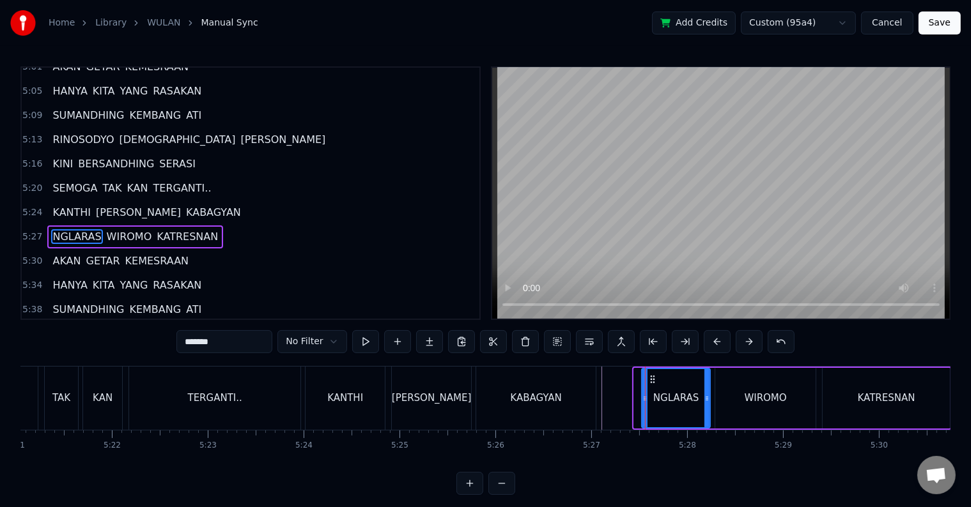
drag, startPoint x: 636, startPoint y: 399, endPoint x: 644, endPoint y: 396, distance: 8.1
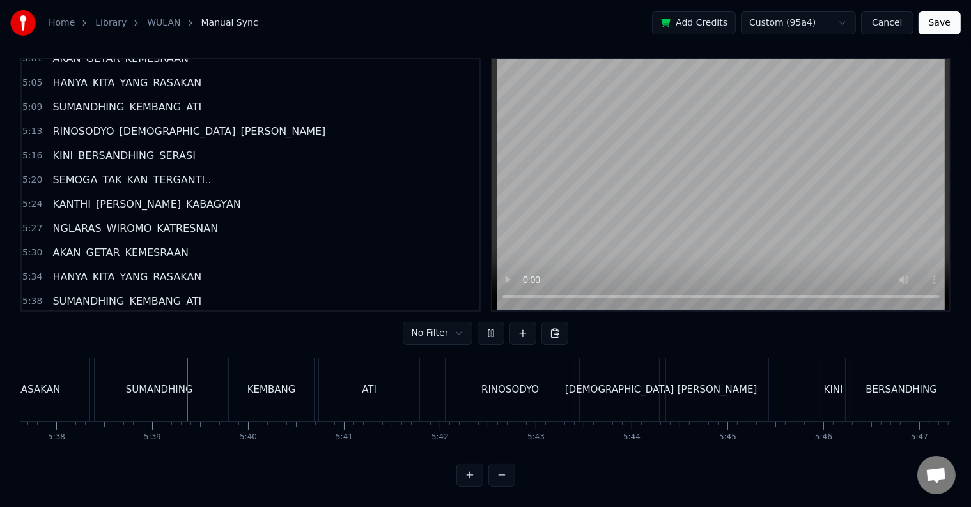
scroll to position [0, 32396]
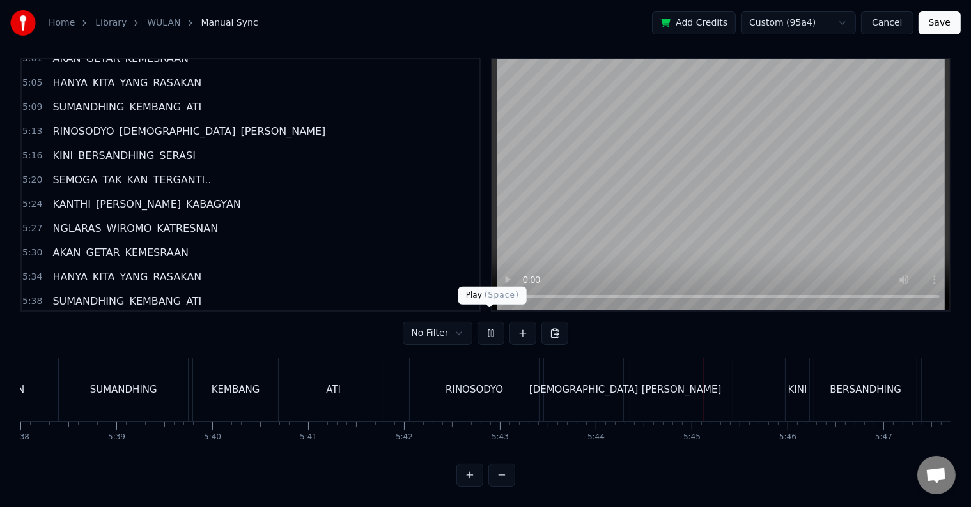
click at [491, 322] on button at bounding box center [490, 333] width 27 height 23
click at [655, 383] on div "DEWI" at bounding box center [681, 389] width 102 height 63
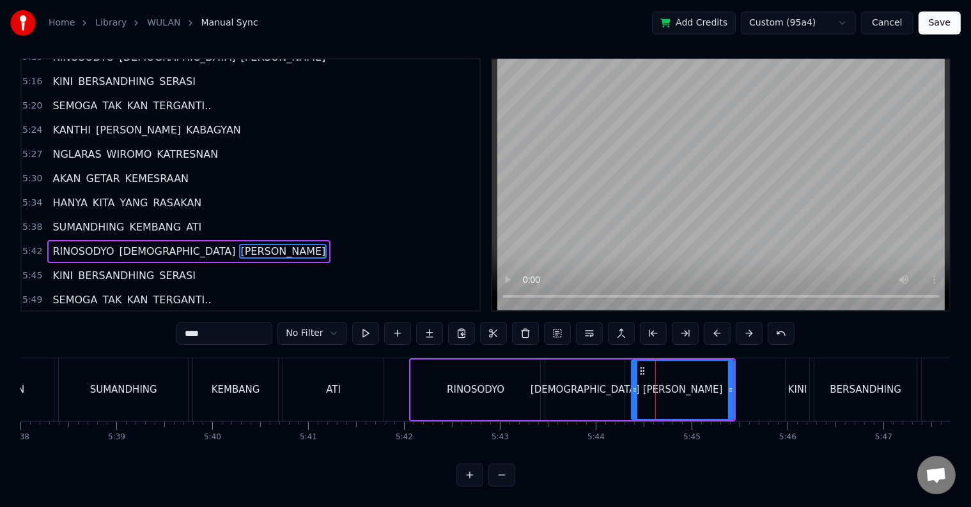
scroll to position [19, 0]
drag, startPoint x: 729, startPoint y: 376, endPoint x: 716, endPoint y: 377, distance: 13.5
click at [716, 385] on icon at bounding box center [716, 390] width 5 height 10
drag, startPoint x: 715, startPoint y: 378, endPoint x: 696, endPoint y: 381, distance: 19.5
click at [696, 385] on icon at bounding box center [697, 390] width 5 height 10
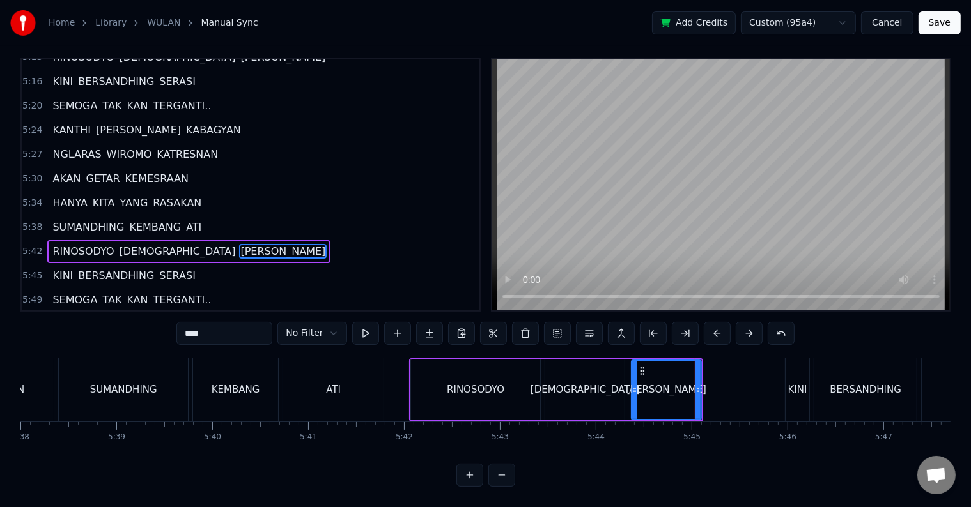
scroll to position [0, 0]
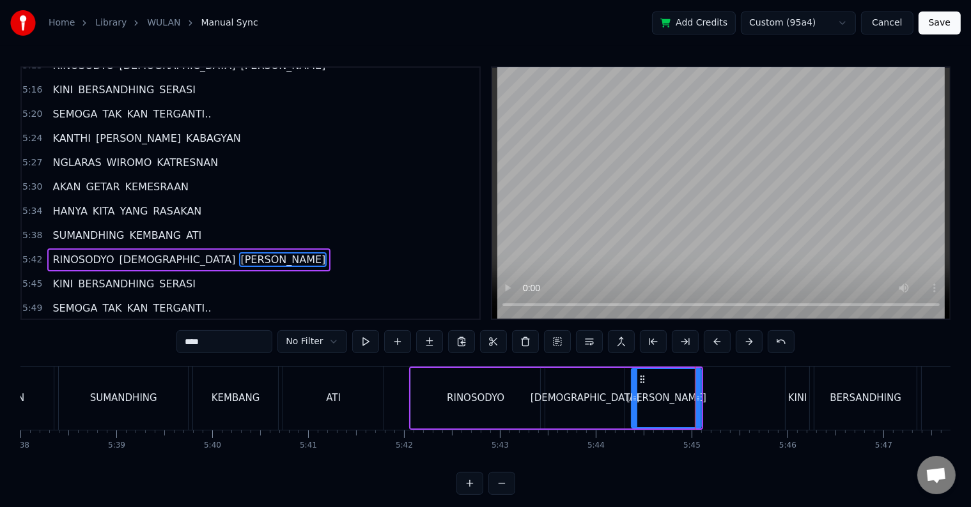
click at [801, 399] on div "KINI" at bounding box center [797, 398] width 19 height 15
type input "****"
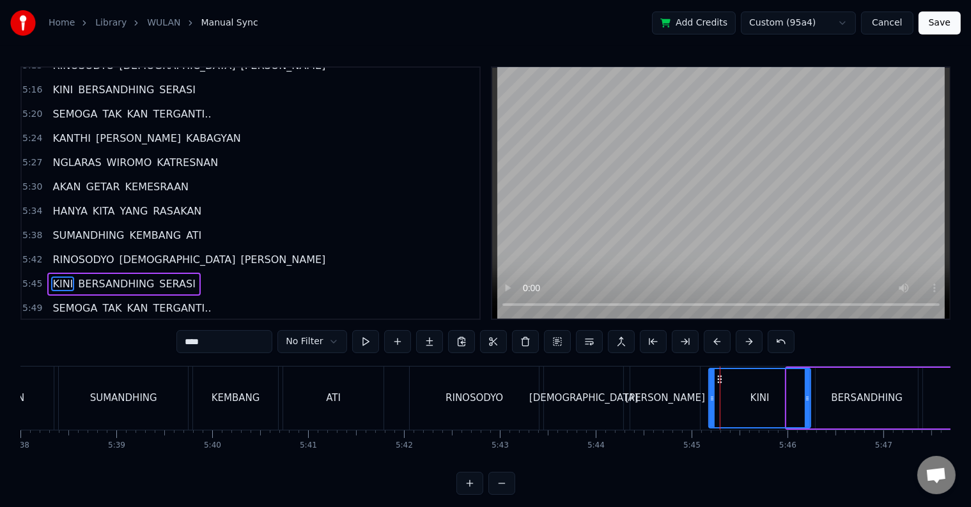
drag, startPoint x: 790, startPoint y: 397, endPoint x: 712, endPoint y: 397, distance: 78.0
click at [712, 397] on icon at bounding box center [711, 399] width 5 height 10
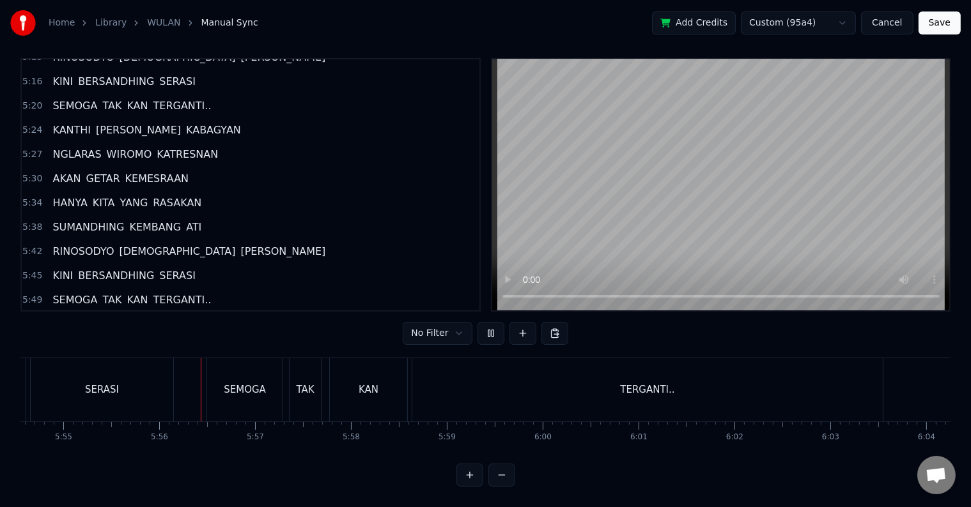
scroll to position [0, 34032]
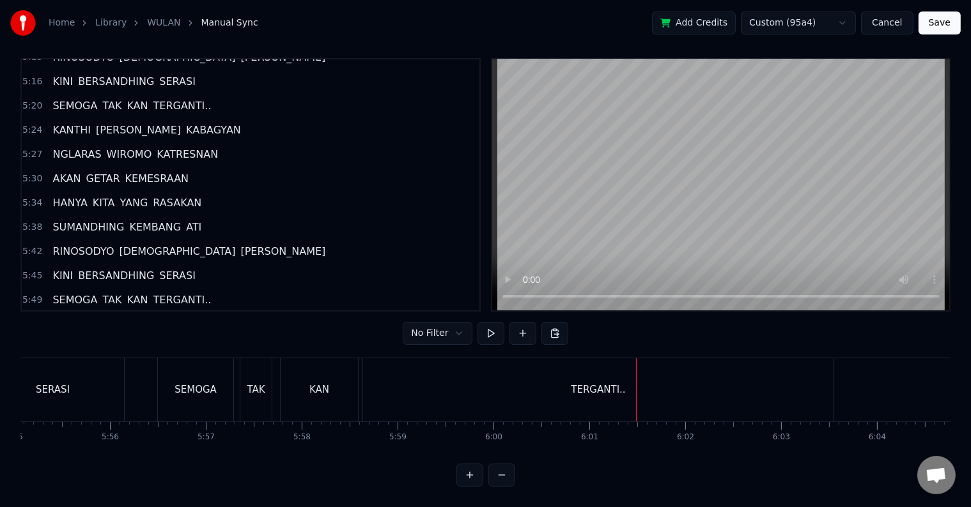
click at [705, 388] on div "TERGANTI.." at bounding box center [598, 389] width 470 height 63
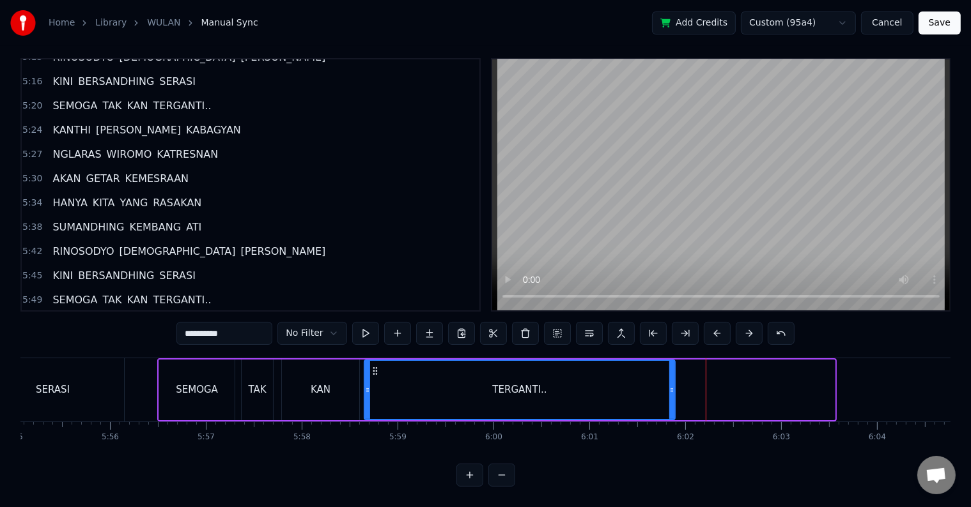
drag, startPoint x: 832, startPoint y: 376, endPoint x: 672, endPoint y: 392, distance: 160.5
click at [672, 392] on div at bounding box center [671, 390] width 5 height 58
drag, startPoint x: 672, startPoint y: 380, endPoint x: 685, endPoint y: 375, distance: 13.5
click at [685, 385] on icon at bounding box center [684, 390] width 5 height 10
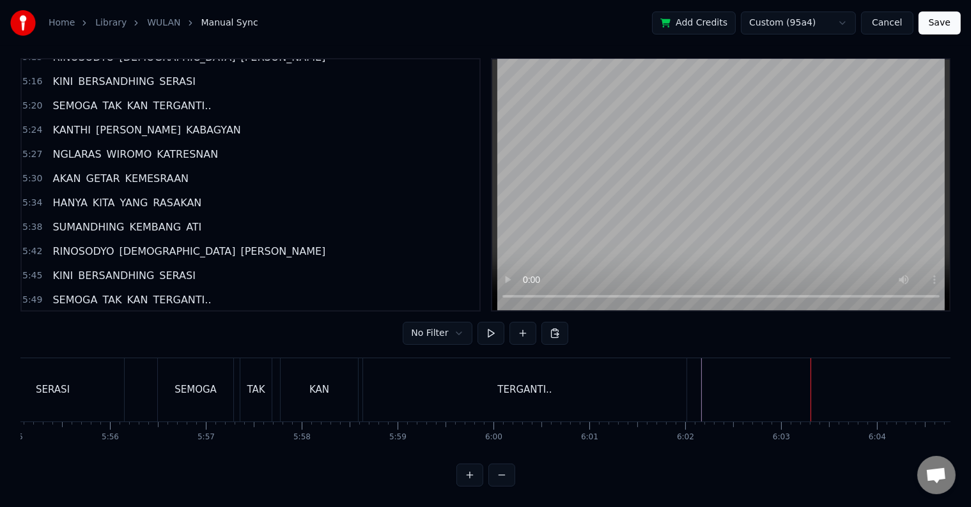
click at [671, 383] on div "TERGANTI.." at bounding box center [524, 389] width 323 height 63
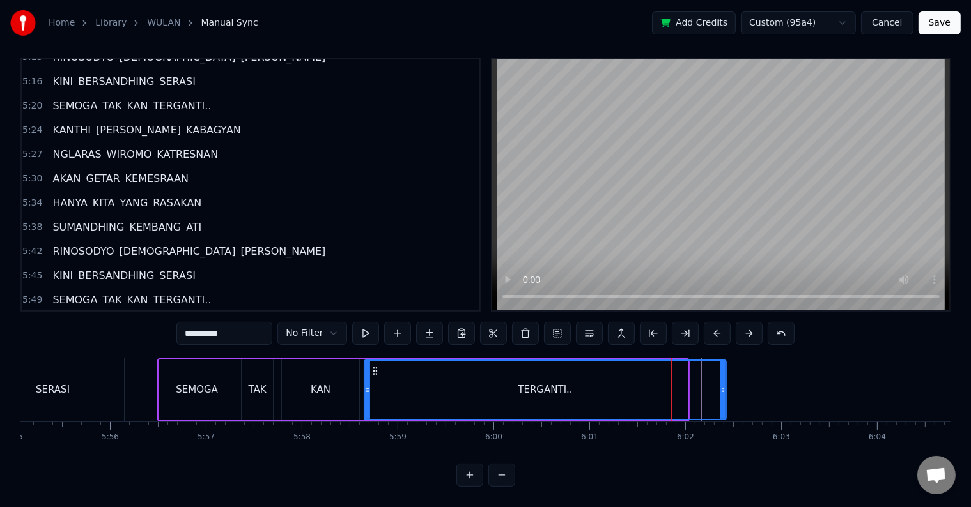
drag, startPoint x: 691, startPoint y: 381, endPoint x: 721, endPoint y: 379, distance: 29.5
click at [721, 385] on icon at bounding box center [722, 390] width 5 height 10
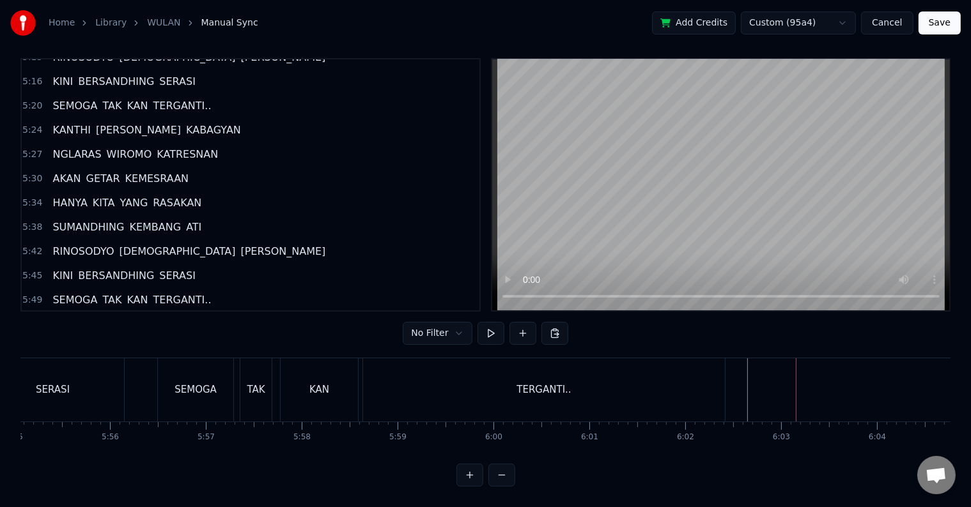
click at [943, 20] on button "Save" at bounding box center [939, 23] width 42 height 23
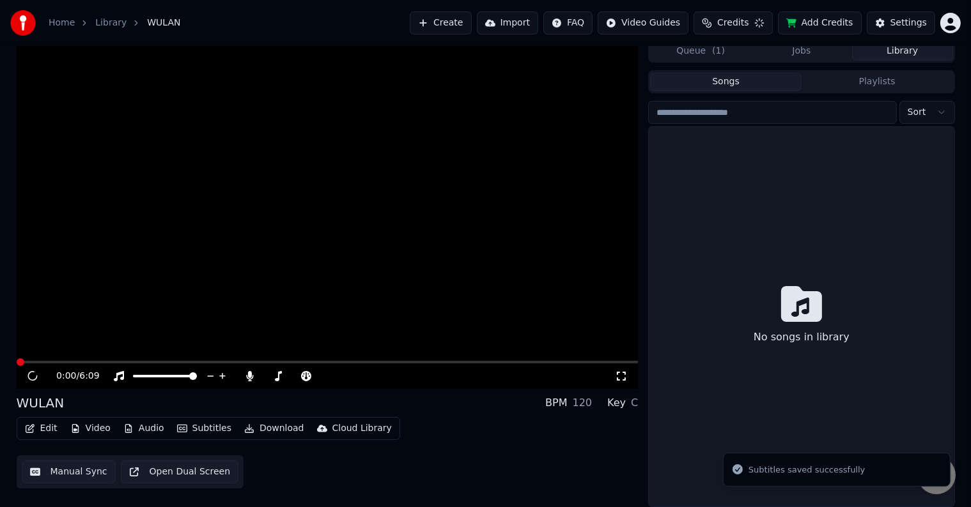
scroll to position [6, 0]
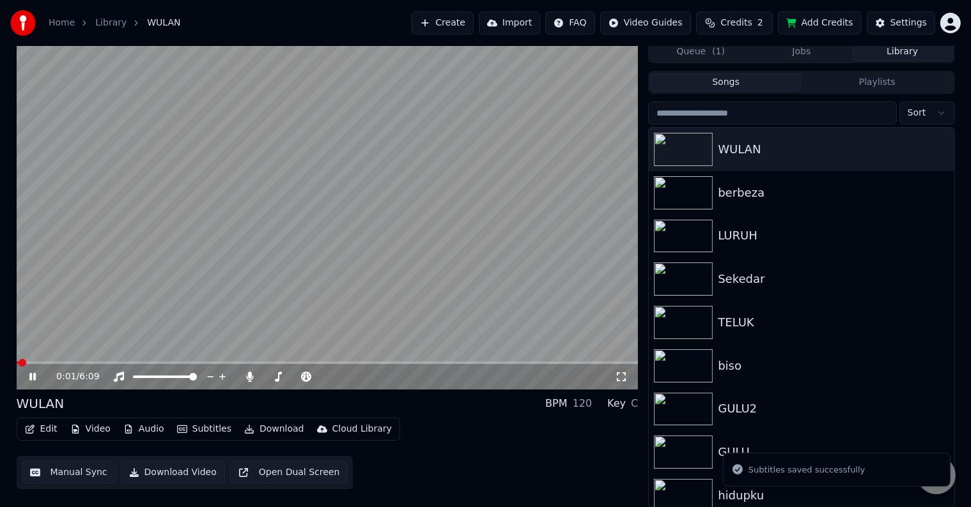
click at [186, 473] on button "Download Video" at bounding box center [173, 472] width 104 height 23
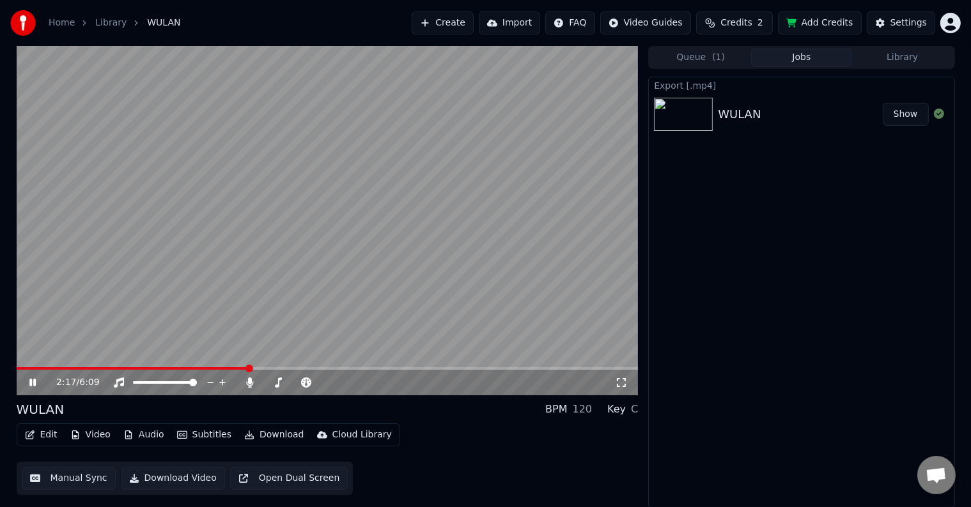
click at [32, 383] on icon at bounding box center [42, 383] width 30 height 10
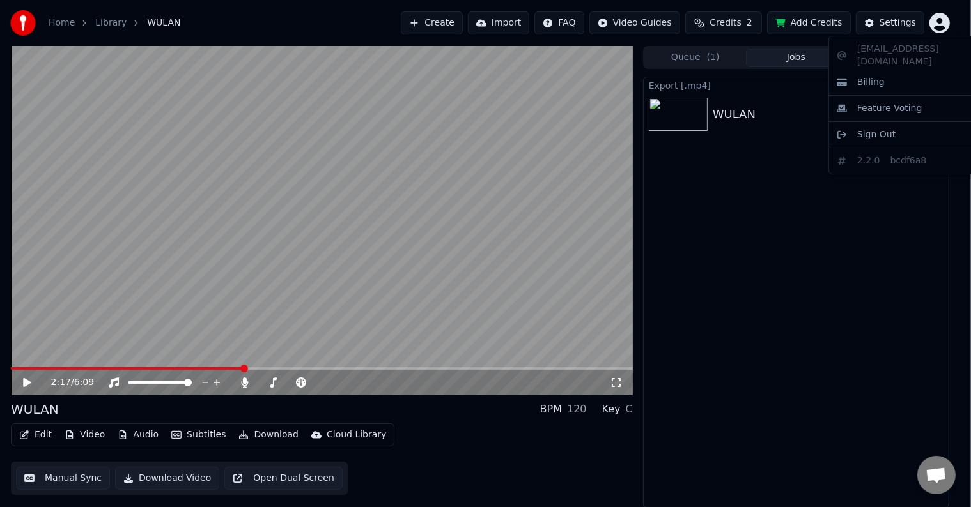
click at [953, 16] on html "Home Library WULAN Create Import FAQ Video Guides Credits 2 Add Credits Setting…" at bounding box center [485, 253] width 971 height 507
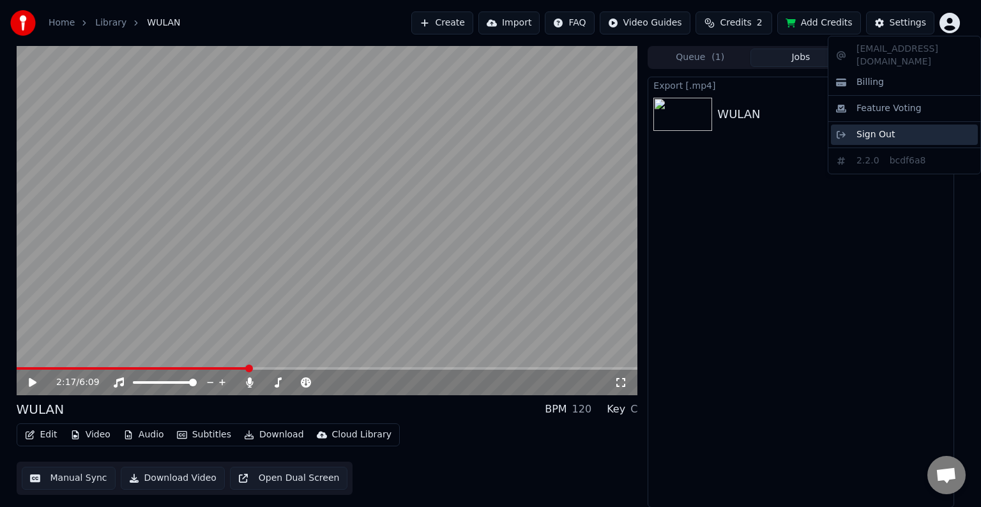
click at [897, 125] on div "Sign Out" at bounding box center [904, 135] width 147 height 20
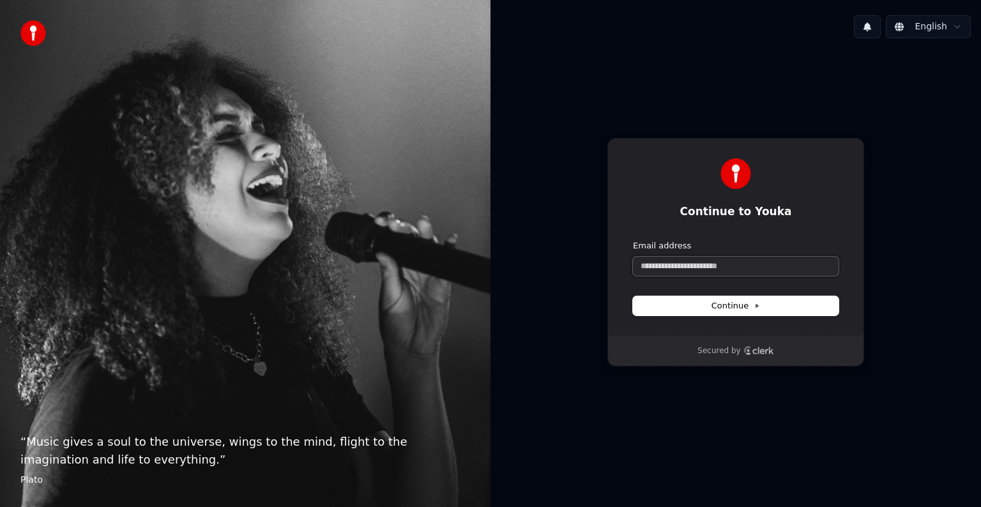
click at [737, 266] on input "Email address" at bounding box center [736, 266] width 206 height 19
click at [744, 308] on span "Continue" at bounding box center [736, 306] width 49 height 12
type input "**********"
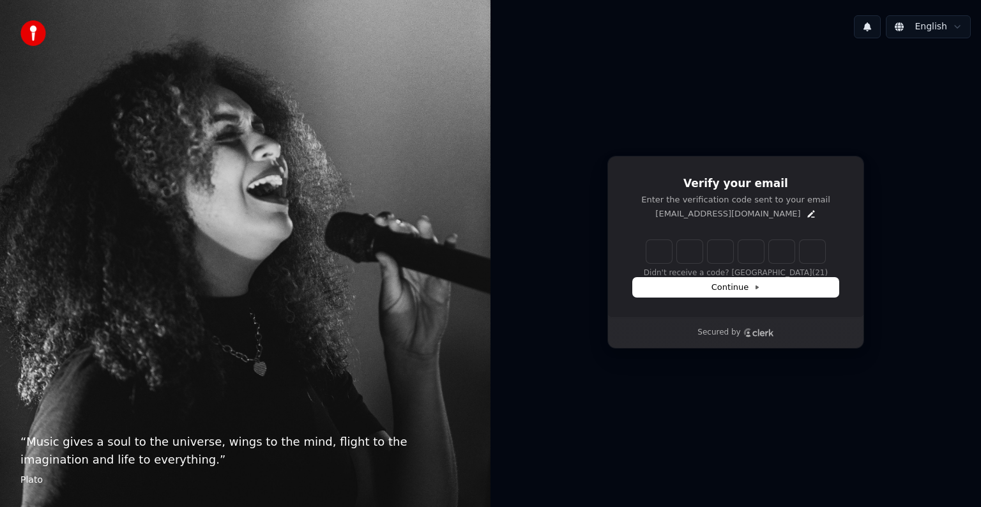
click at [657, 253] on input "Enter verification code" at bounding box center [736, 251] width 179 height 23
type input "******"
